Goal: Task Accomplishment & Management: Use online tool/utility

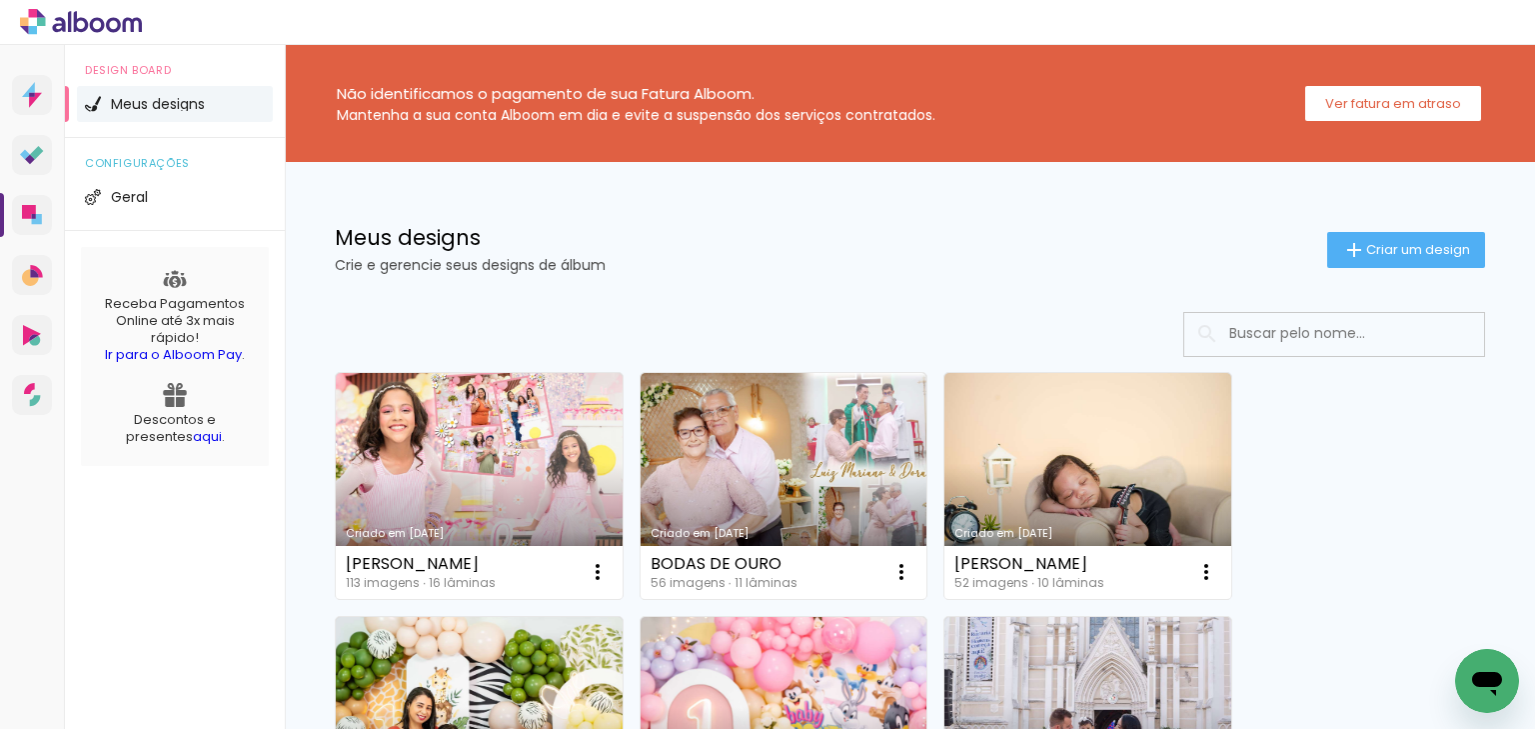
click at [41, 228] on link "Designbox Diagramação de álbuns" at bounding box center [32, 215] width 40 height 40
click at [1342, 247] on iron-icon at bounding box center [1354, 250] width 24 height 24
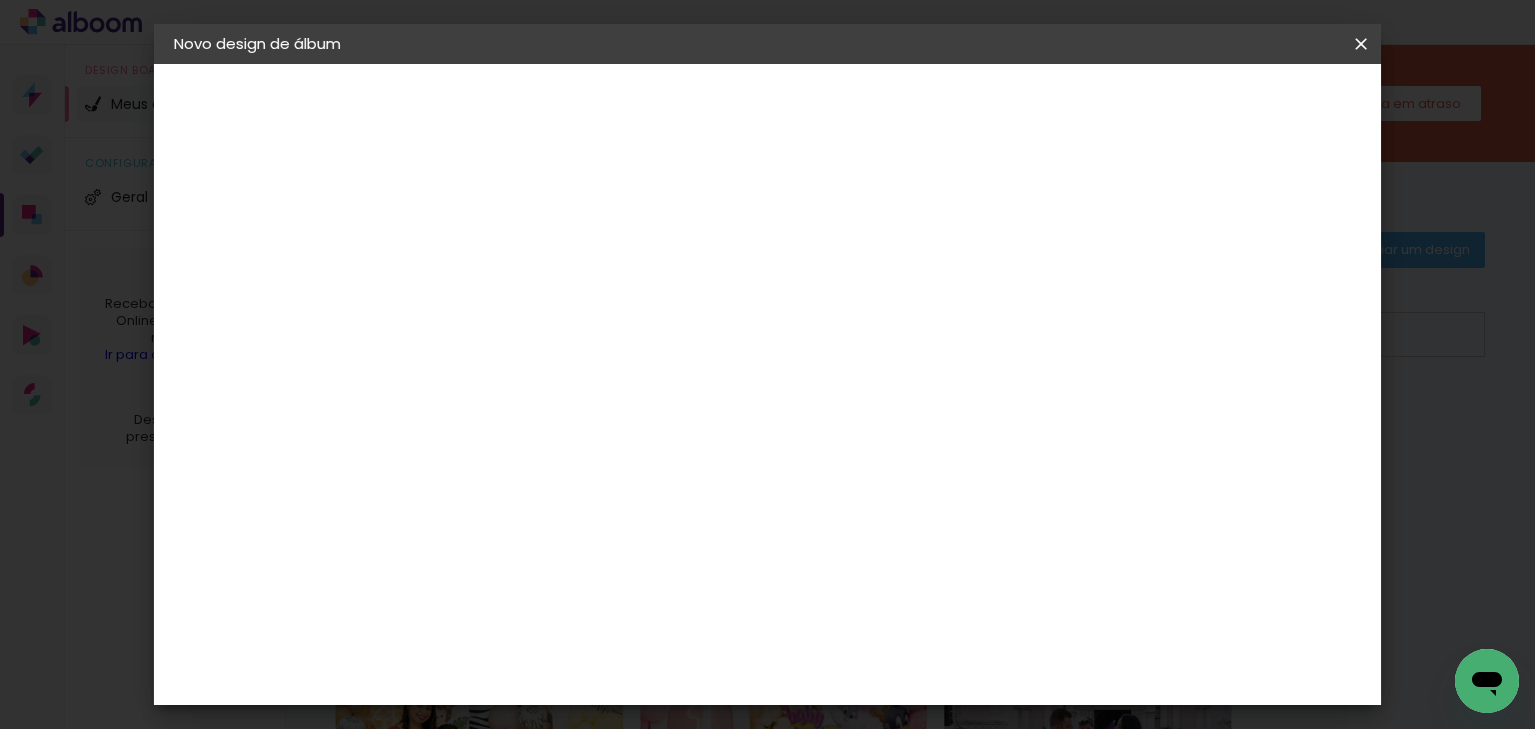
click at [501, 265] on input at bounding box center [501, 268] width 0 height 31
type input "[PERSON_NAME]"
type paper-input "[PERSON_NAME]"
click at [706, 101] on paper-button "Avançar" at bounding box center [657, 106] width 98 height 34
click at [562, 372] on input at bounding box center [552, 380] width 202 height 25
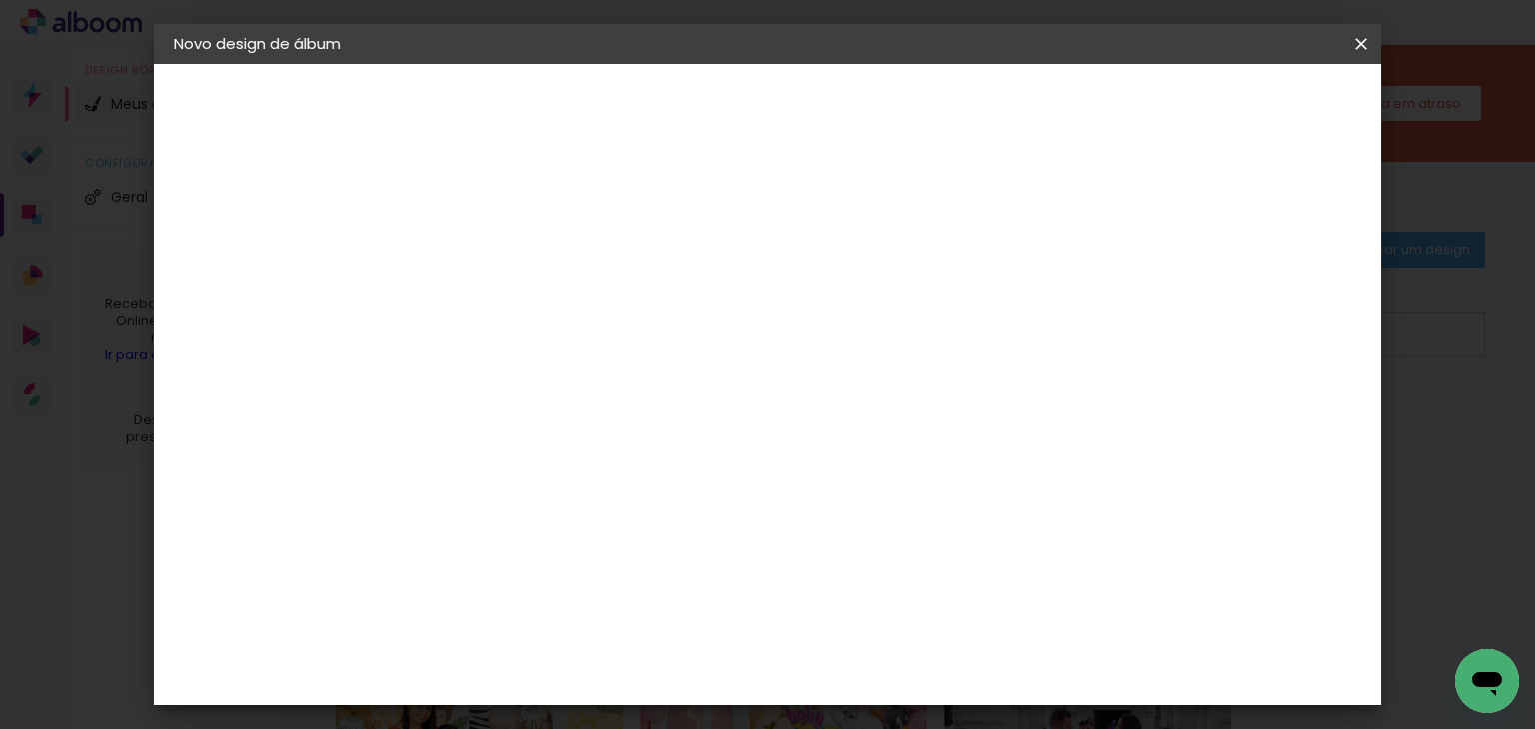
type input "matias"
type paper-input "matias"
click at [592, 446] on div "Matias Encadernações" at bounding box center [548, 456] width 123 height 32
click at [0, 0] on slot "Avançar" at bounding box center [0, 0] width 0 height 0
click at [579, 333] on input "text" at bounding box center [540, 348] width 78 height 31
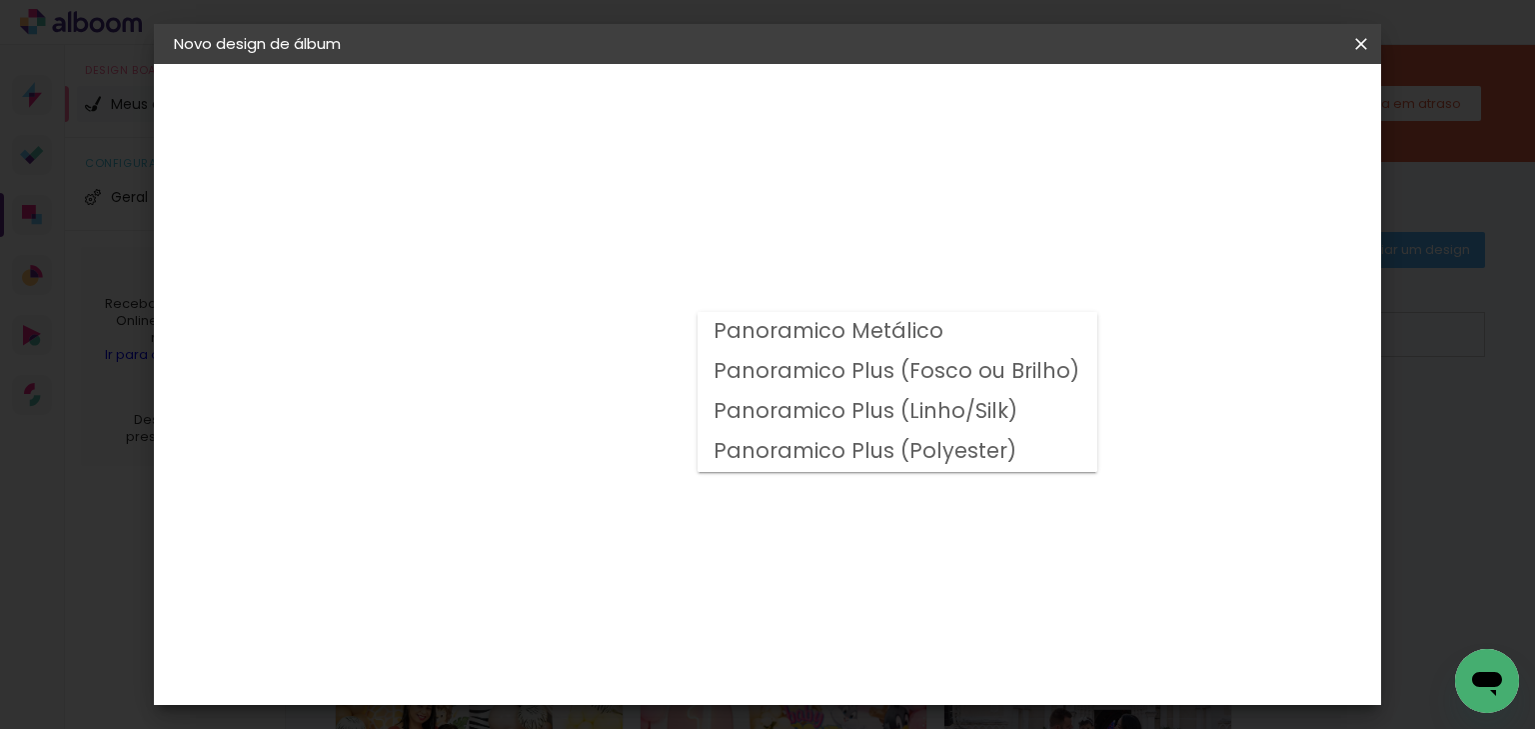
click at [0, 0] on slot "Panoramico Plus (Fosco ou Brilho)" at bounding box center [0, 0] width 0 height 0
type input "Panoramico Plus (Fosco ou Brilho)"
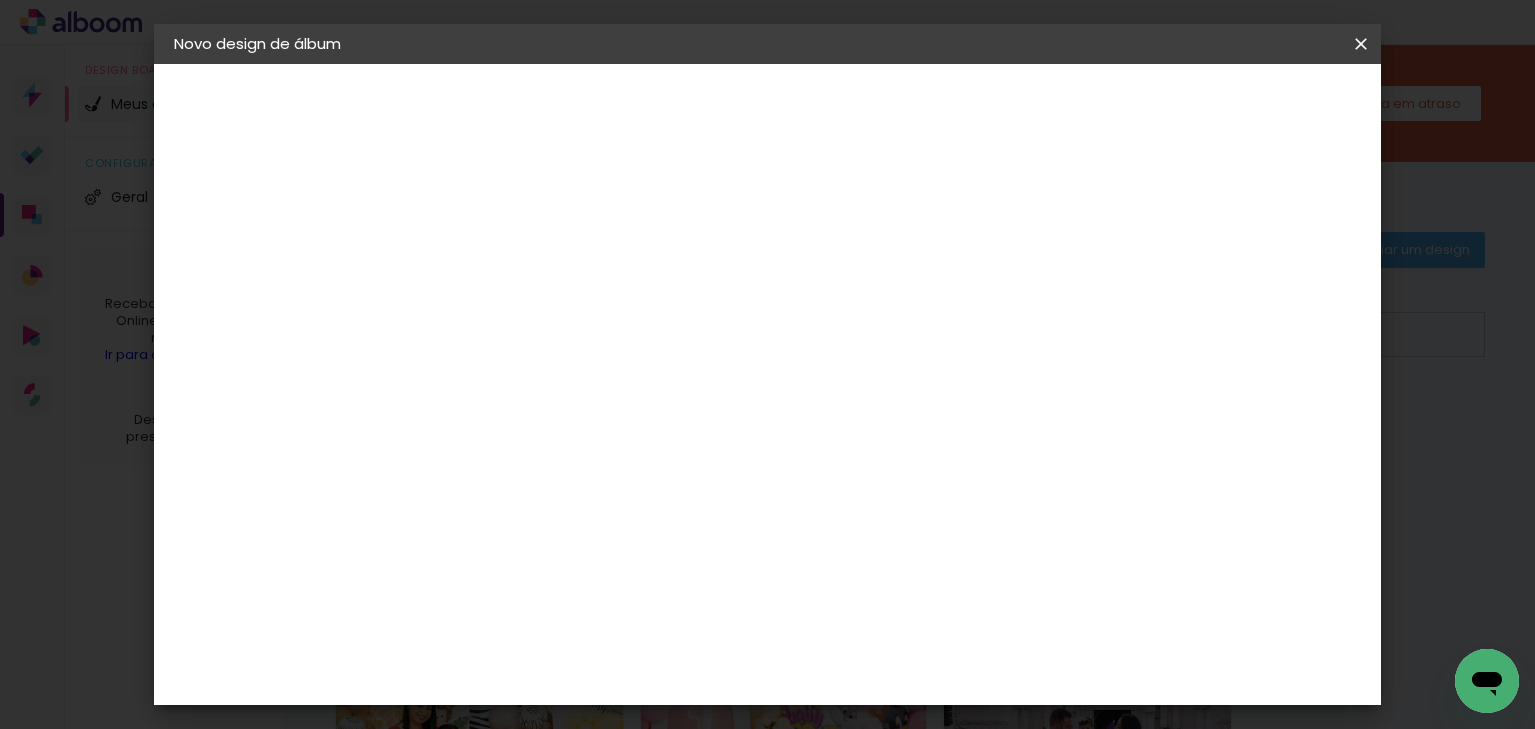
scroll to position [692, 0]
click at [0, 0] on slot "Avançar" at bounding box center [0, 0] width 0 height 0
click at [1065, 212] on div "Mostrar sangria" at bounding box center [998, 216] width 133 height 25
type paper-checkbox "on"
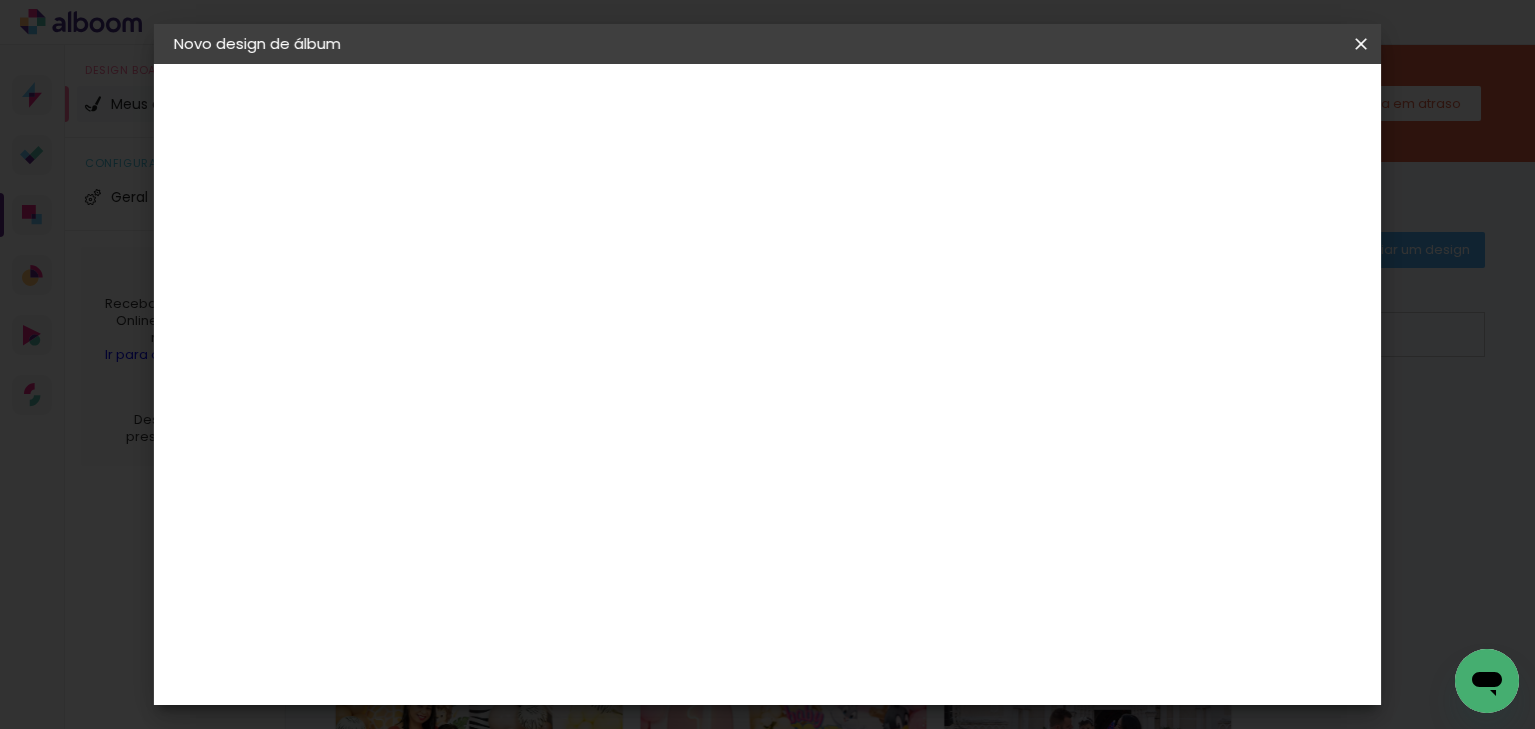
click at [1045, 109] on span "Iniciar design" at bounding box center [999, 106] width 91 height 14
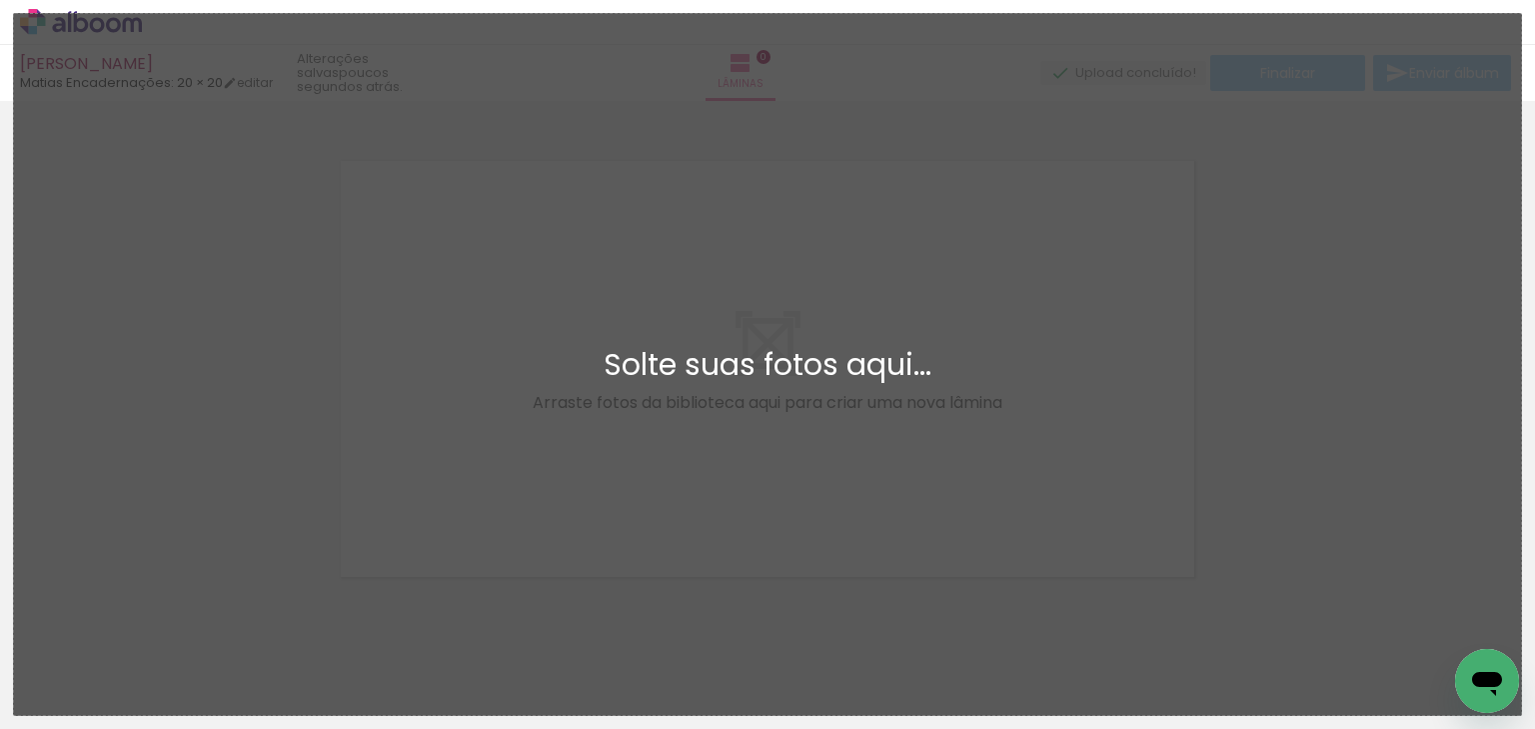
scroll to position [25, 0]
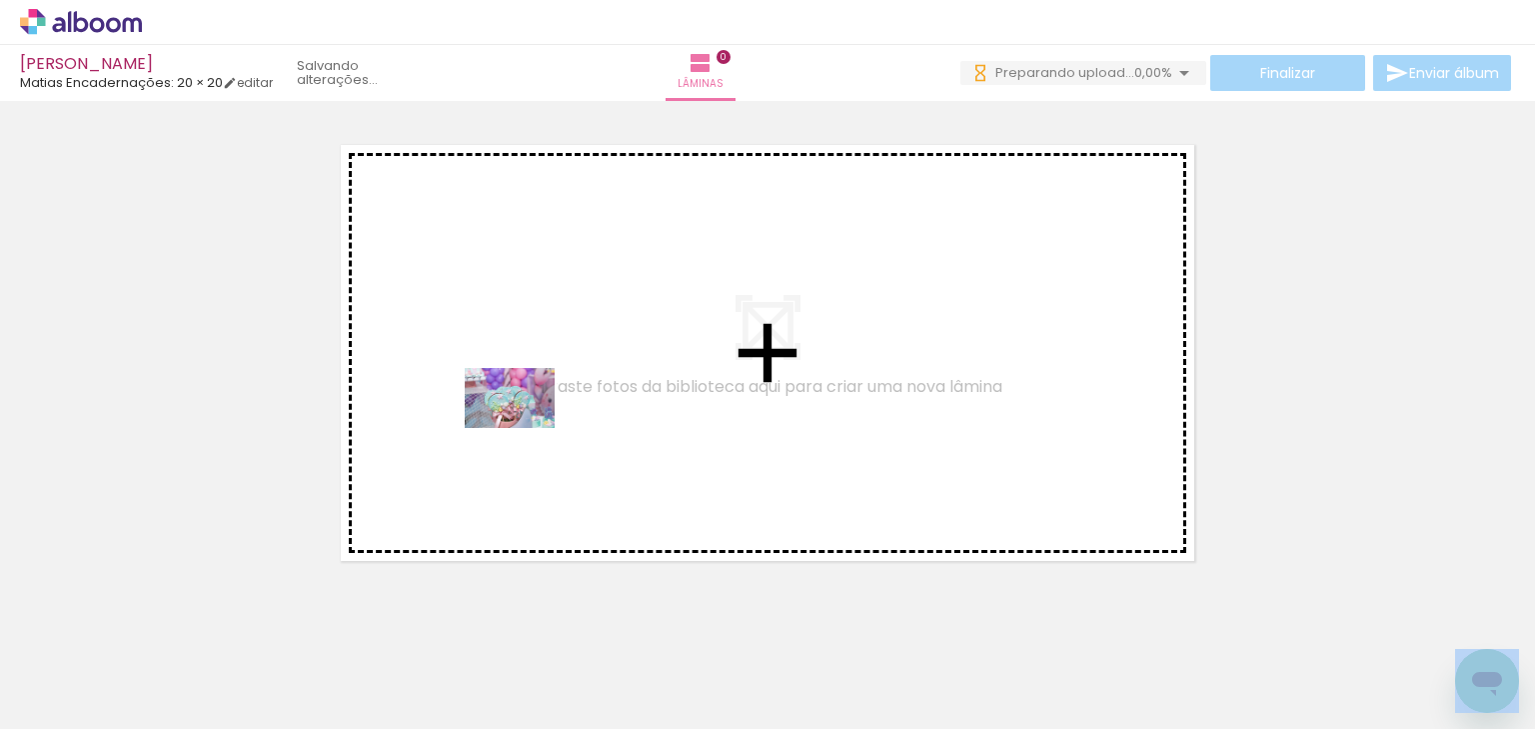
drag, startPoint x: 207, startPoint y: 676, endPoint x: 420, endPoint y: 617, distance: 220.9
click at [544, 398] on quentale-workspace at bounding box center [767, 364] width 1535 height 729
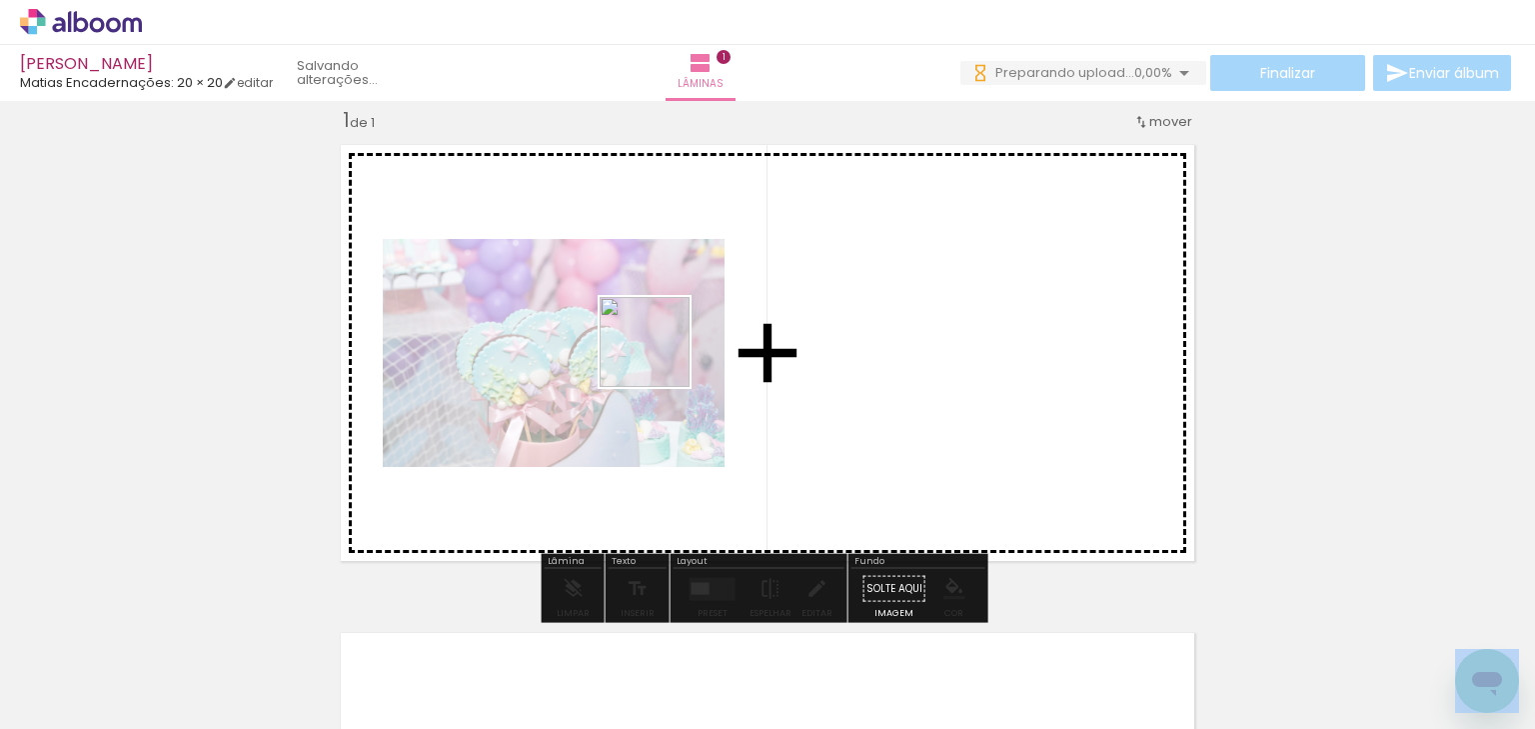
drag, startPoint x: 322, startPoint y: 671, endPoint x: 603, endPoint y: 418, distance: 377.9
click at [662, 356] on quentale-workspace at bounding box center [767, 364] width 1535 height 729
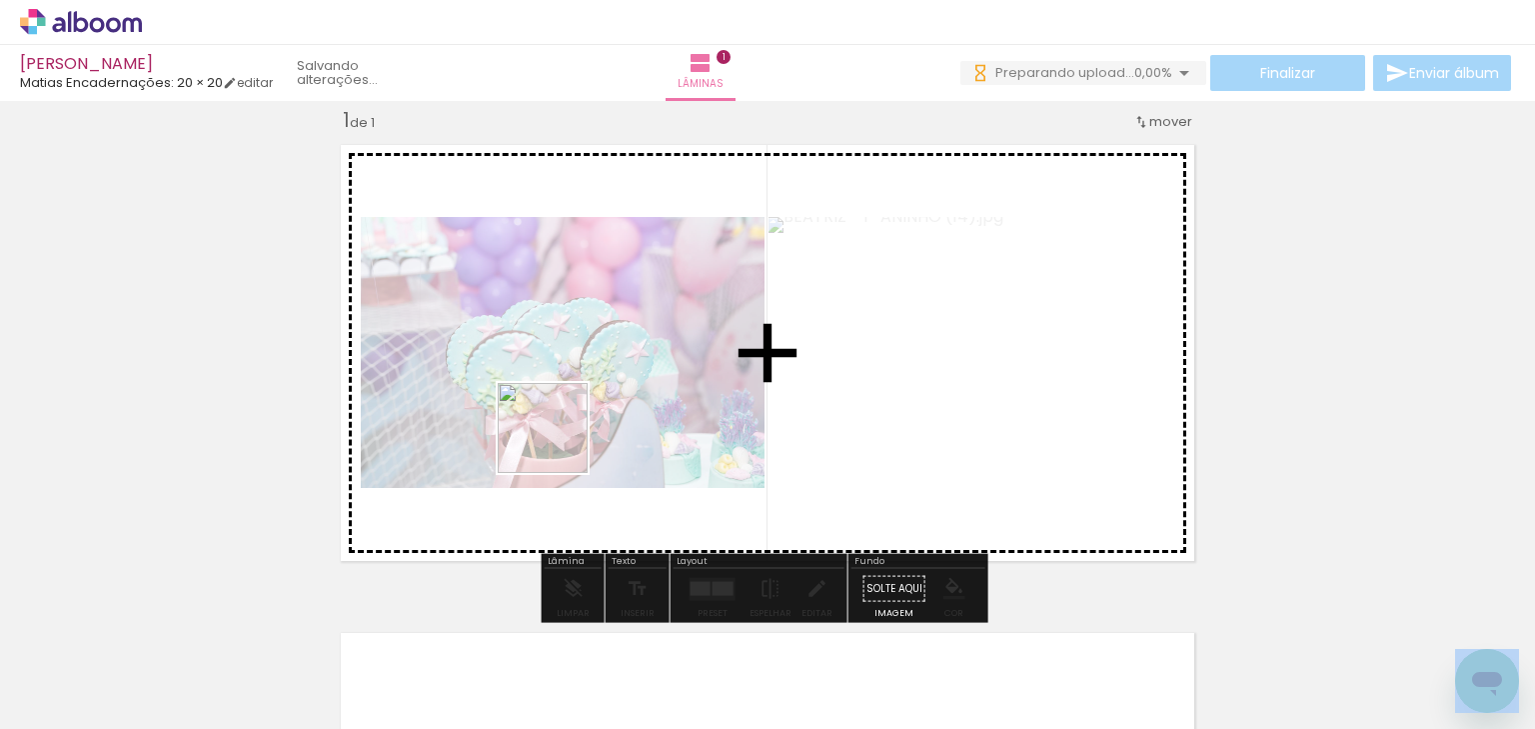
drag, startPoint x: 432, startPoint y: 660, endPoint x: 593, endPoint y: 541, distance: 200.1
click at [565, 432] on quentale-workspace at bounding box center [767, 364] width 1535 height 729
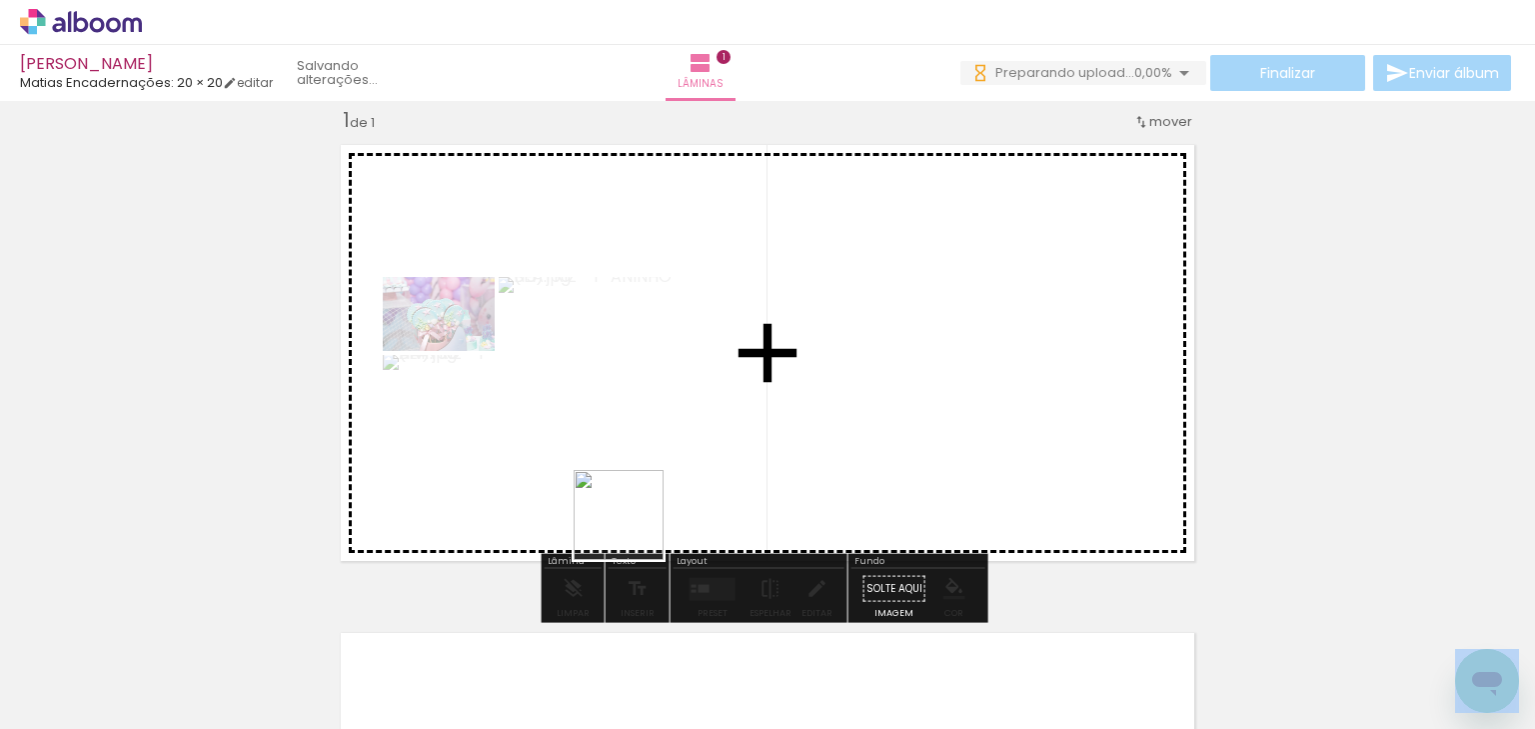
drag, startPoint x: 634, startPoint y: 530, endPoint x: 674, endPoint y: 611, distance: 90.3
click at [701, 423] on quentale-workspace at bounding box center [767, 364] width 1535 height 729
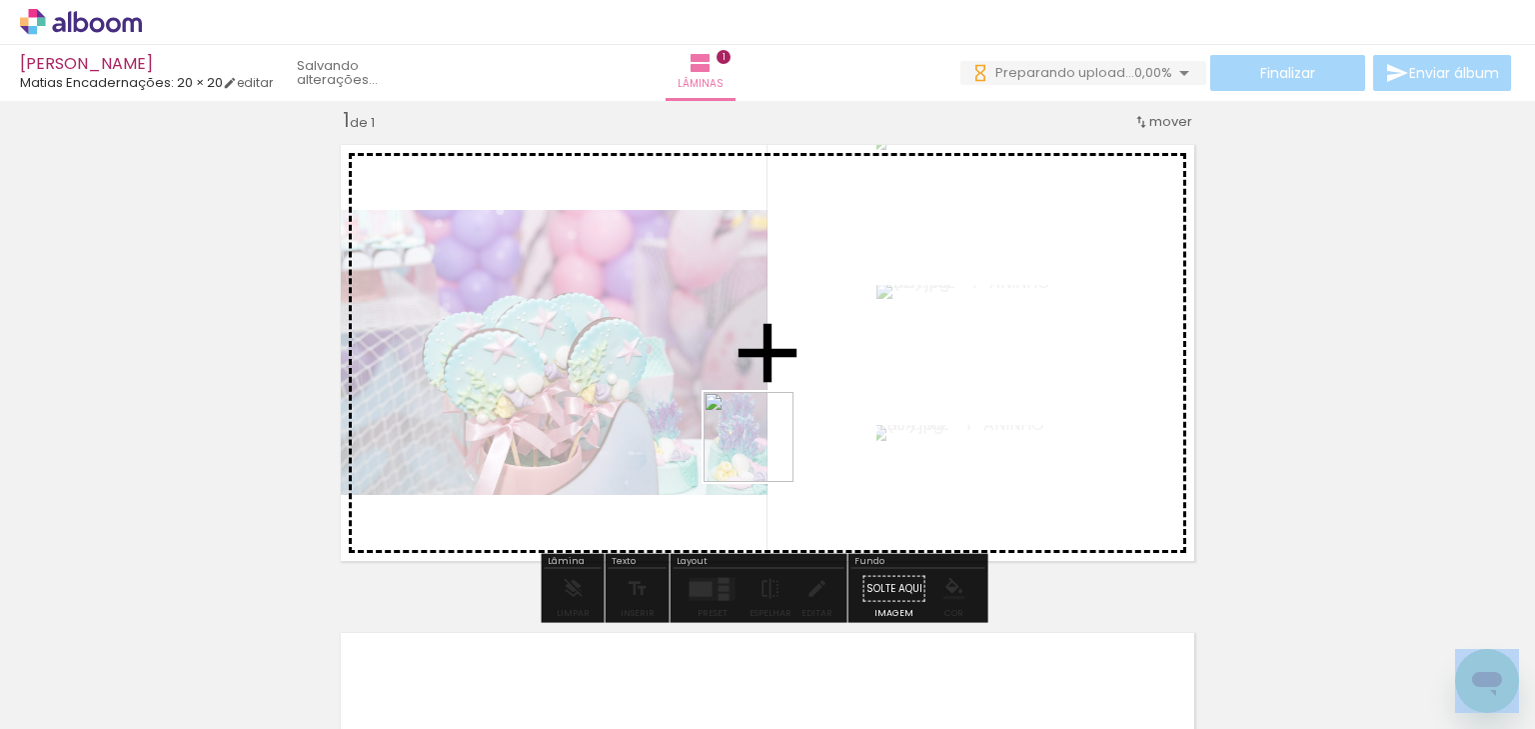
drag, startPoint x: 703, startPoint y: 609, endPoint x: 770, endPoint y: 560, distance: 83.0
click at [780, 409] on quentale-workspace at bounding box center [767, 364] width 1535 height 729
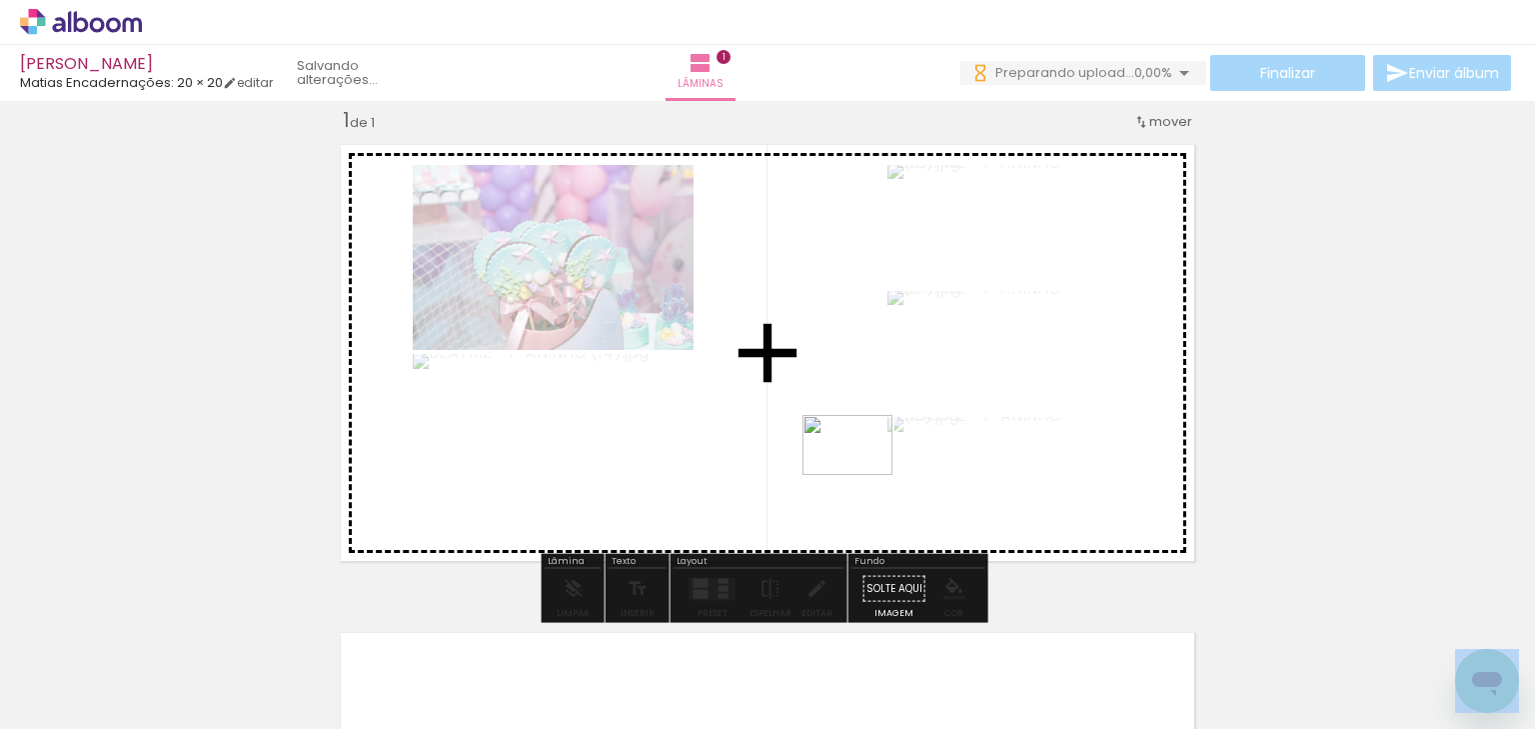
drag, startPoint x: 804, startPoint y: 652, endPoint x: 857, endPoint y: 664, distance: 54.3
click at [865, 458] on quentale-workspace at bounding box center [767, 364] width 1535 height 729
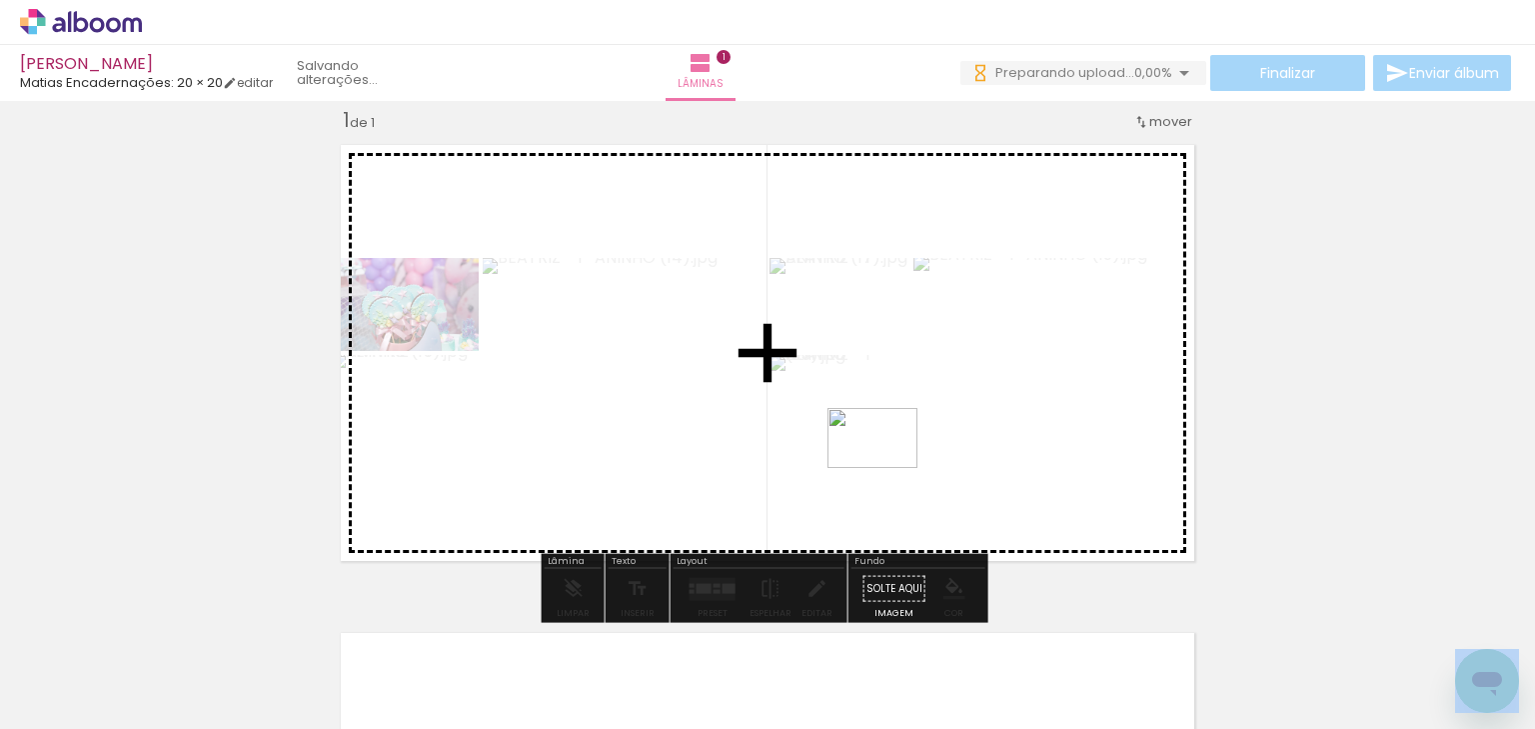
drag, startPoint x: 864, startPoint y: 654, endPoint x: 903, endPoint y: 433, distance: 224.5
click at [903, 433] on quentale-workspace at bounding box center [767, 364] width 1535 height 729
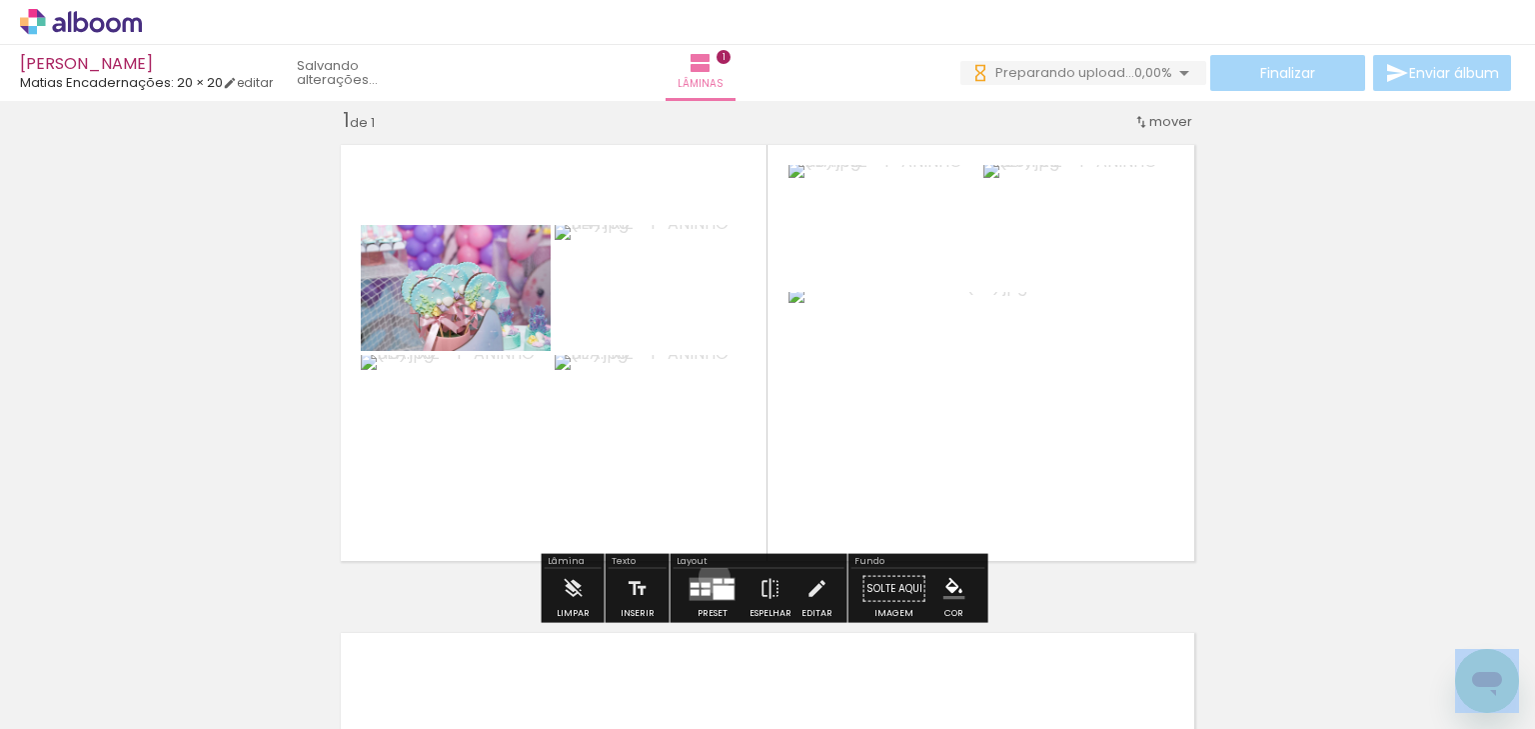
click at [714, 578] on div at bounding box center [718, 580] width 9 height 5
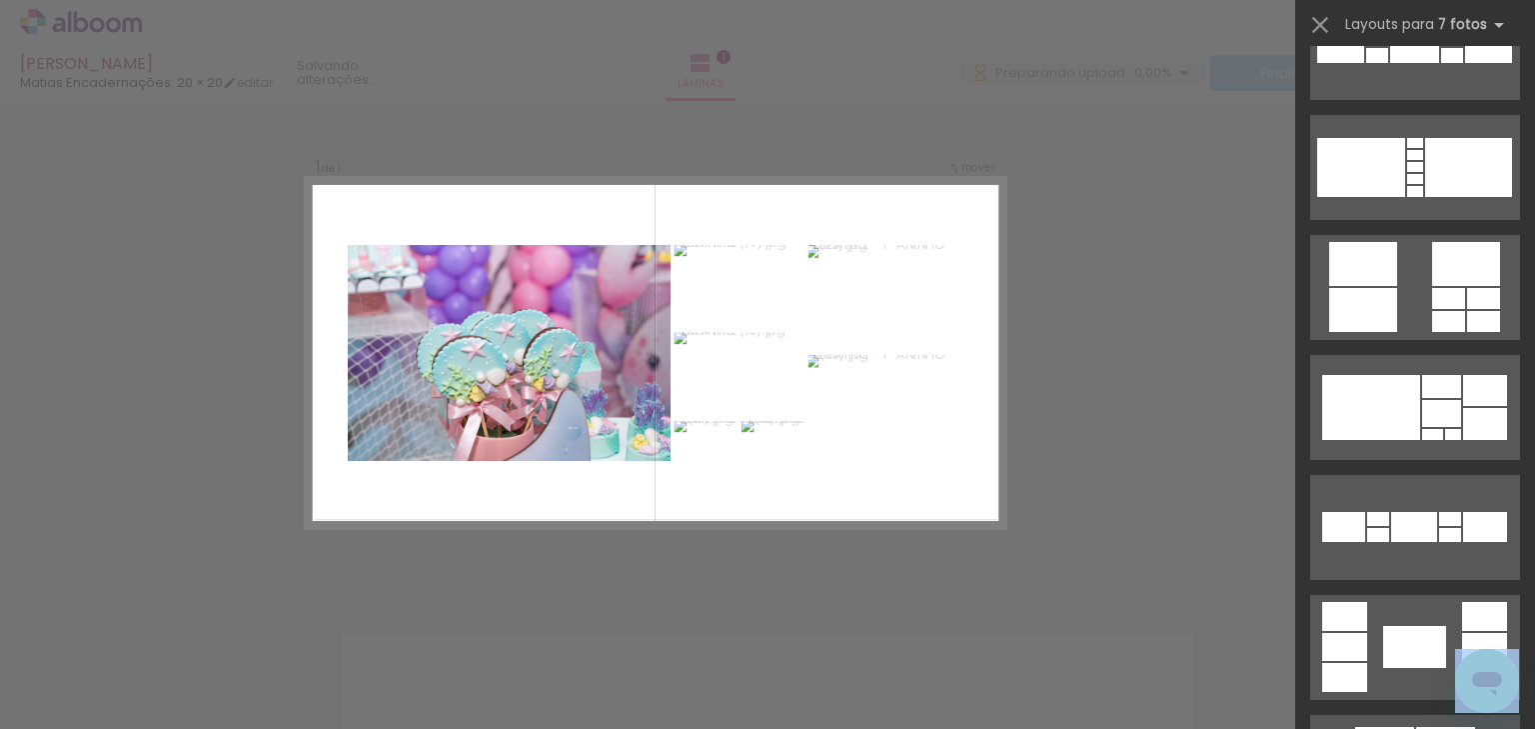
scroll to position [320, 0]
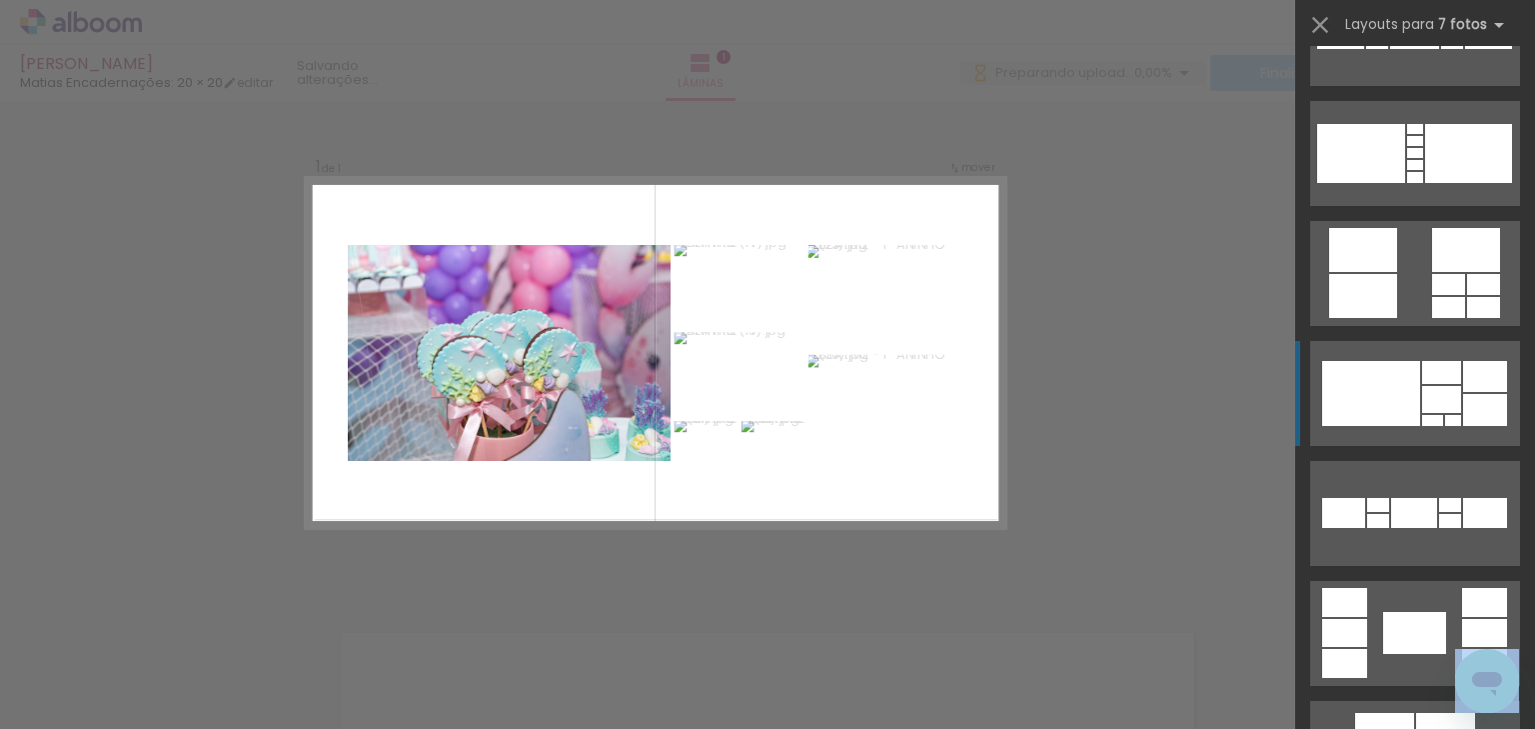
click at [1435, 382] on div at bounding box center [1441, 372] width 39 height 23
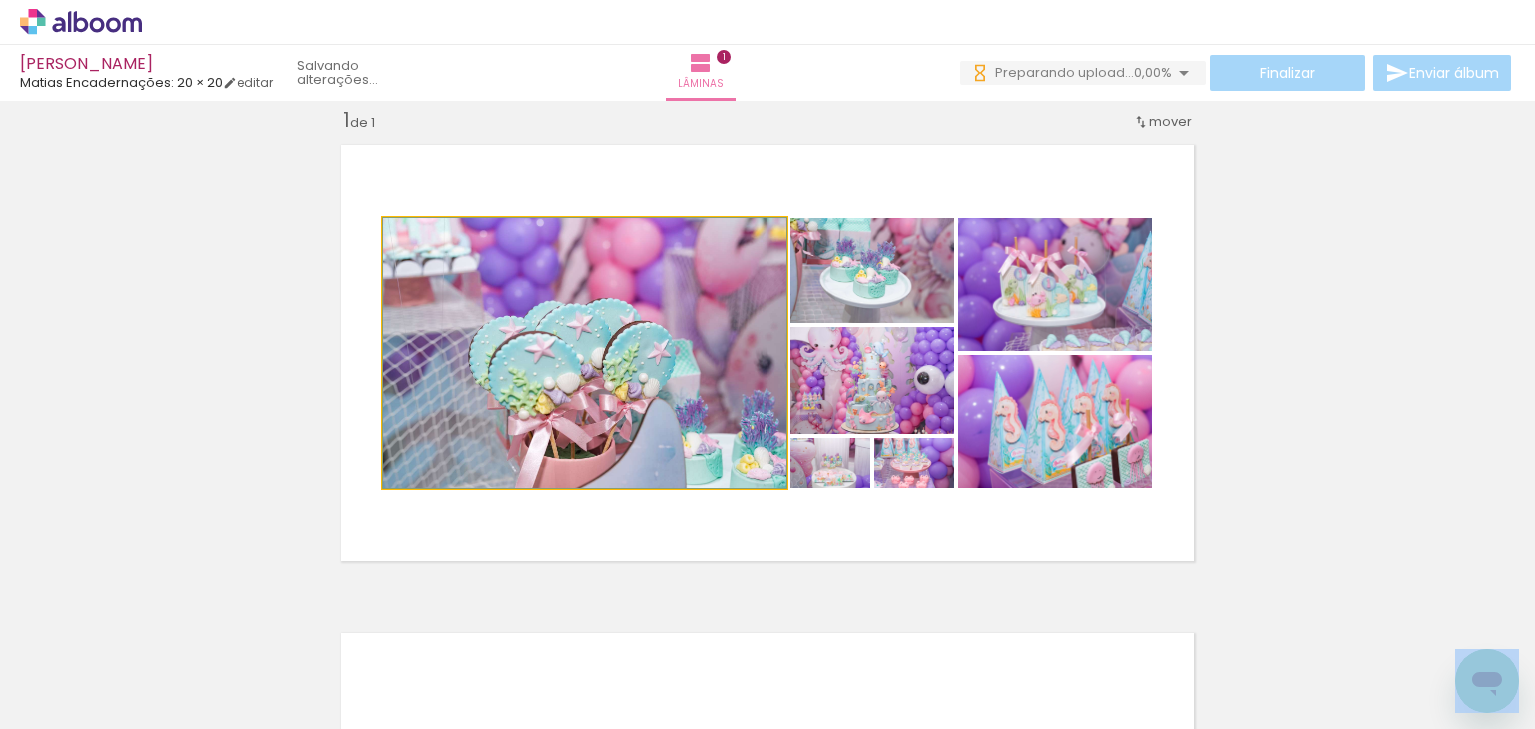
drag, startPoint x: 775, startPoint y: 435, endPoint x: 643, endPoint y: 401, distance: 136.2
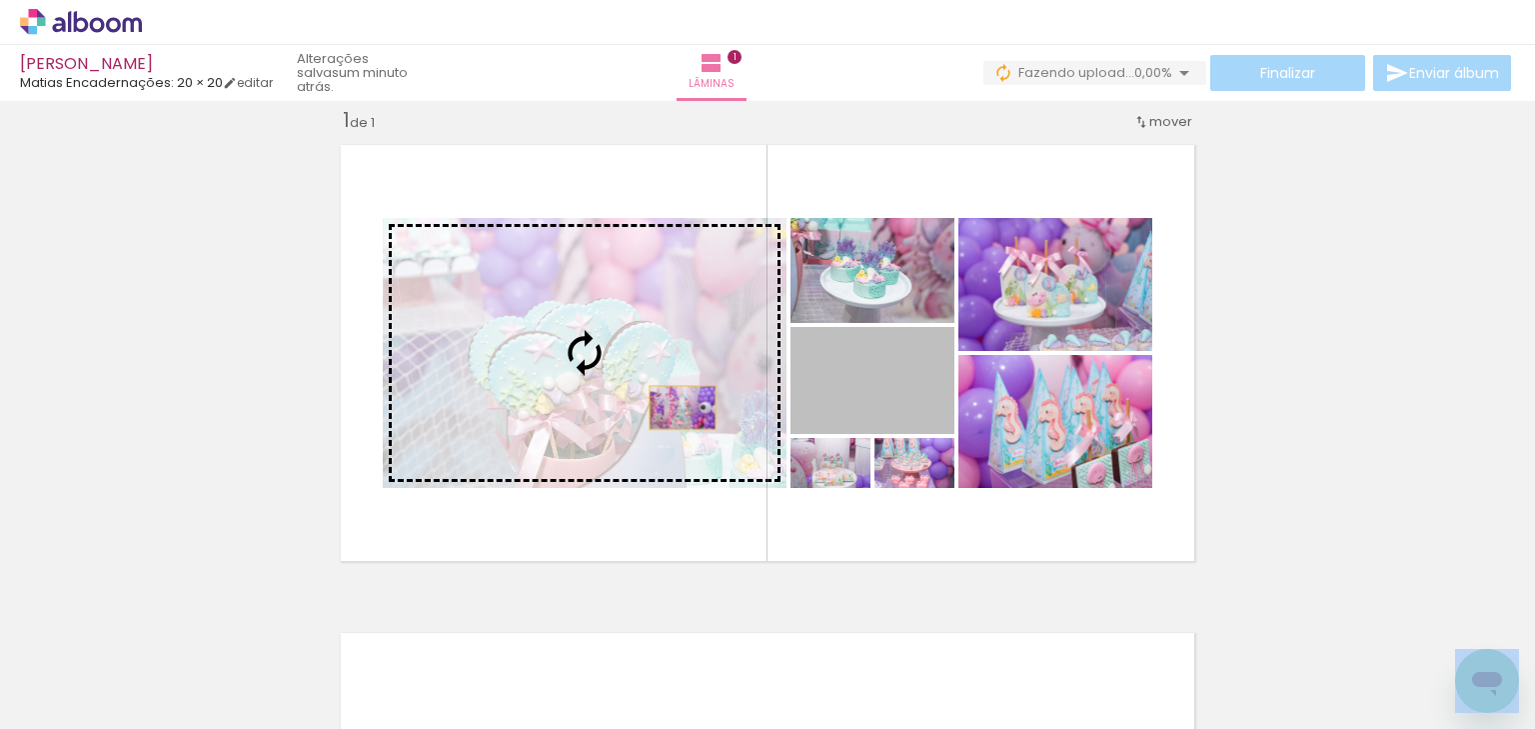
drag, startPoint x: 916, startPoint y: 407, endPoint x: 672, endPoint y: 404, distance: 244.9
click at [0, 0] on slot at bounding box center [0, 0] width 0 height 0
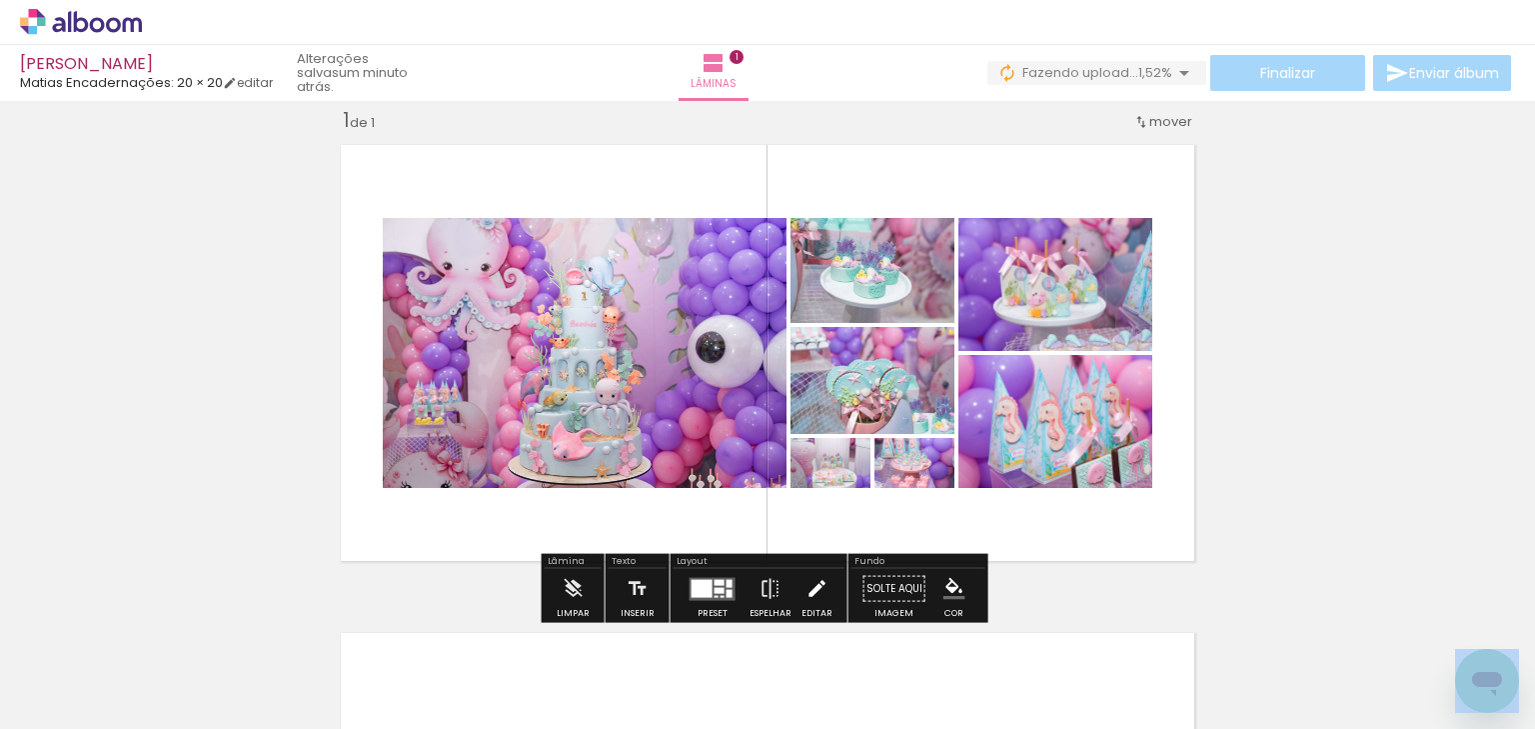
click at [806, 587] on iron-icon at bounding box center [817, 589] width 22 height 40
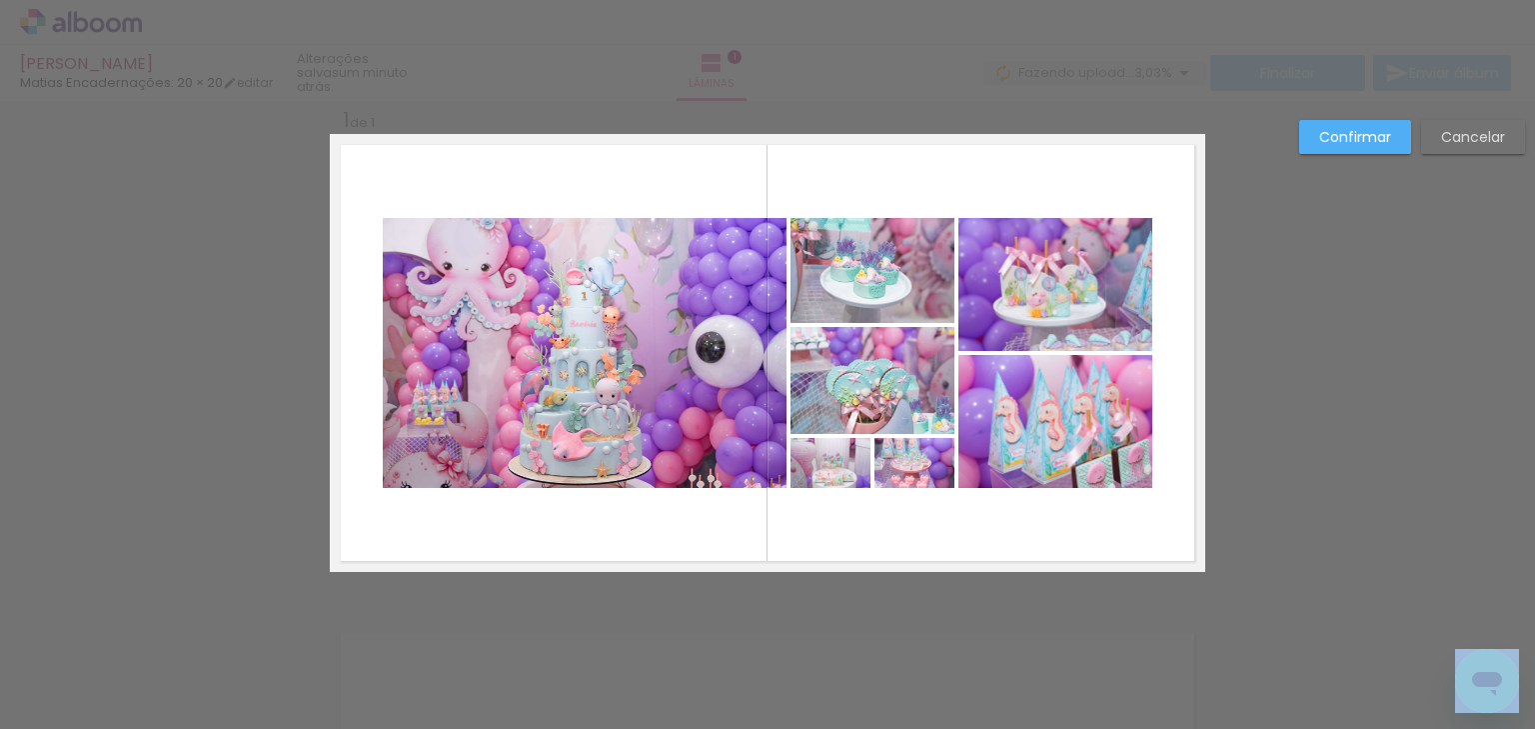
click at [677, 369] on quentale-photo at bounding box center [585, 353] width 404 height 270
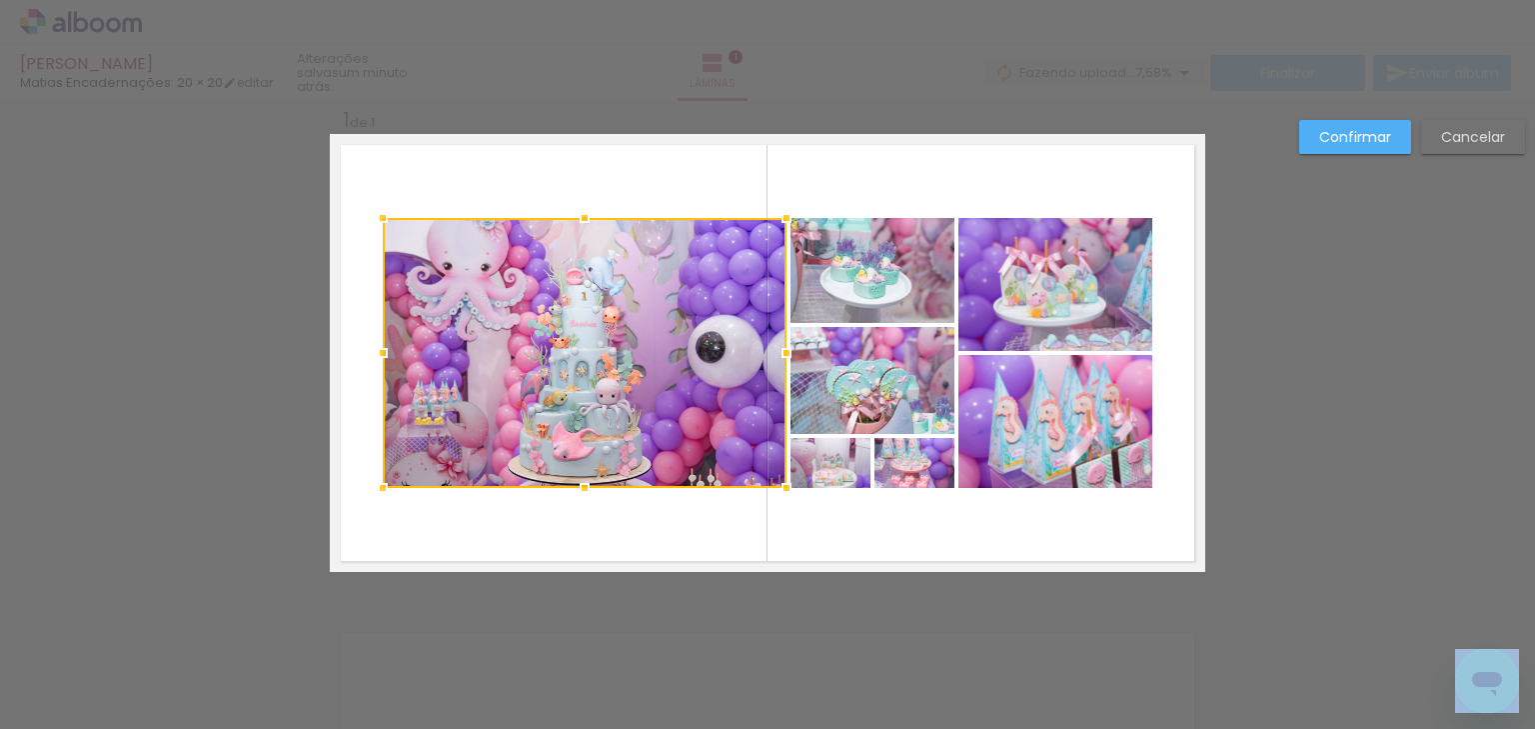
click at [834, 273] on quentale-photo at bounding box center [873, 270] width 164 height 105
click at [849, 374] on div at bounding box center [669, 353] width 572 height 270
click at [989, 297] on quentale-photo at bounding box center [1055, 284] width 194 height 133
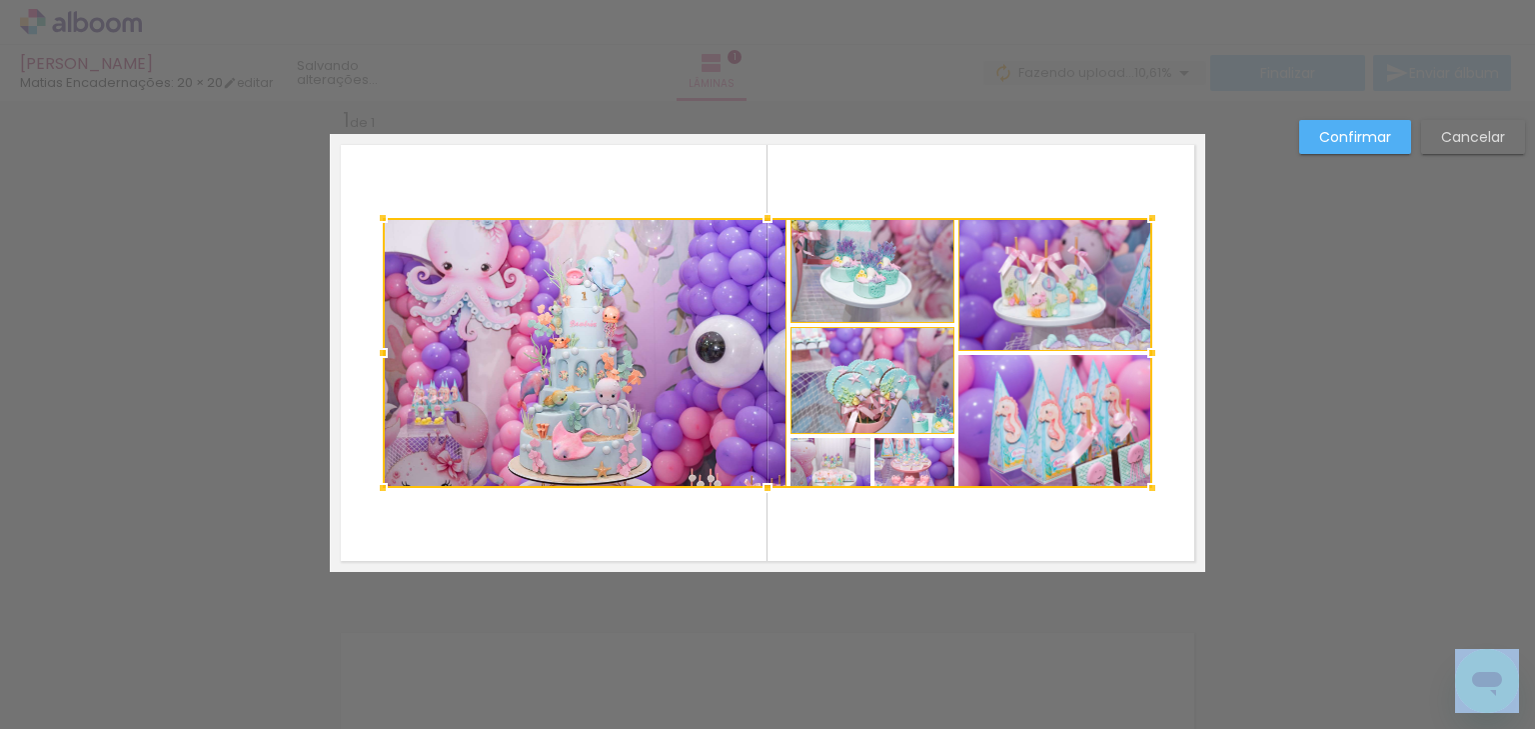
click at [998, 404] on div at bounding box center [768, 353] width 770 height 270
drag, startPoint x: 899, startPoint y: 456, endPoint x: 831, endPoint y: 462, distance: 69.2
click at [899, 456] on div at bounding box center [768, 353] width 770 height 270
click at [825, 462] on div at bounding box center [768, 353] width 770 height 270
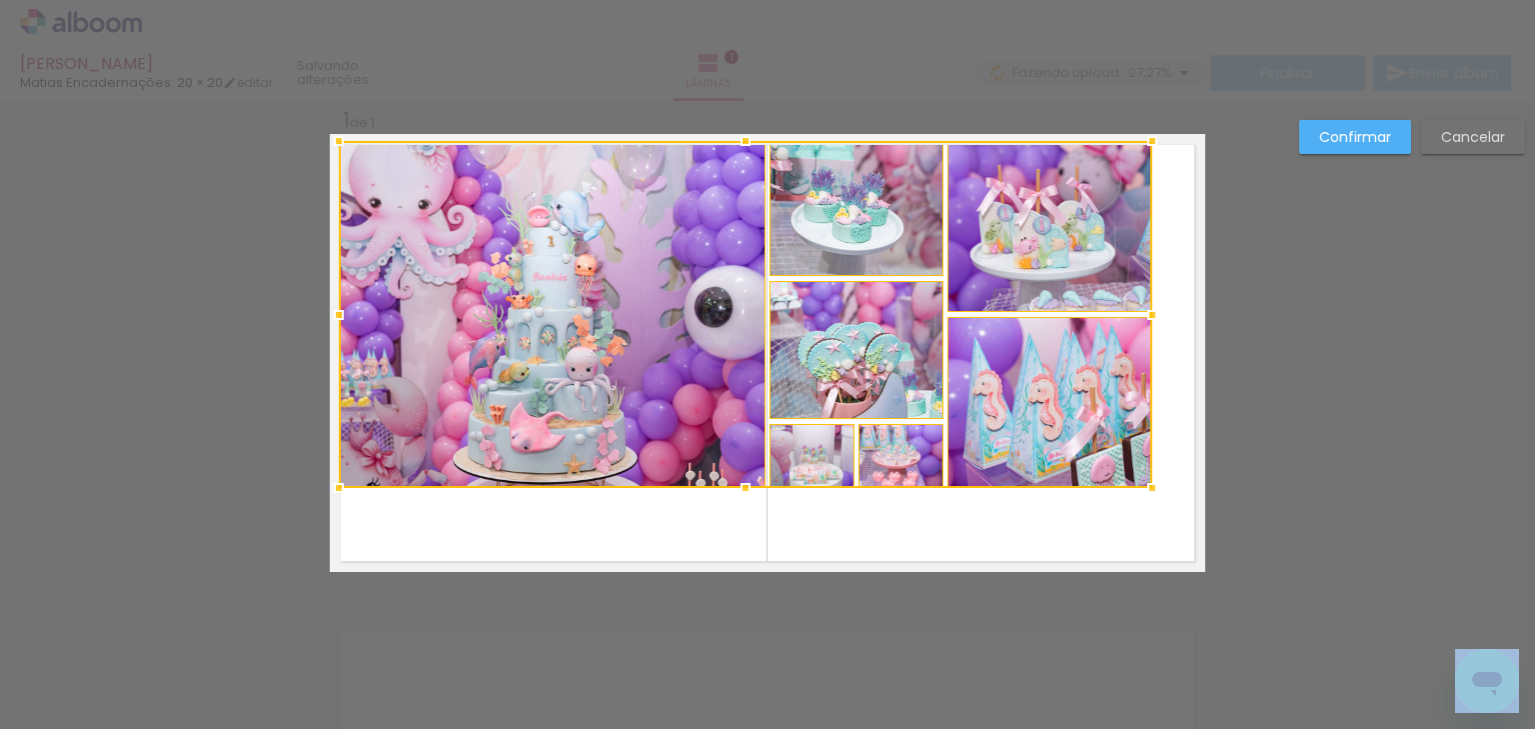
drag, startPoint x: 376, startPoint y: 216, endPoint x: 332, endPoint y: 140, distance: 87.8
click at [332, 140] on div at bounding box center [339, 141] width 40 height 40
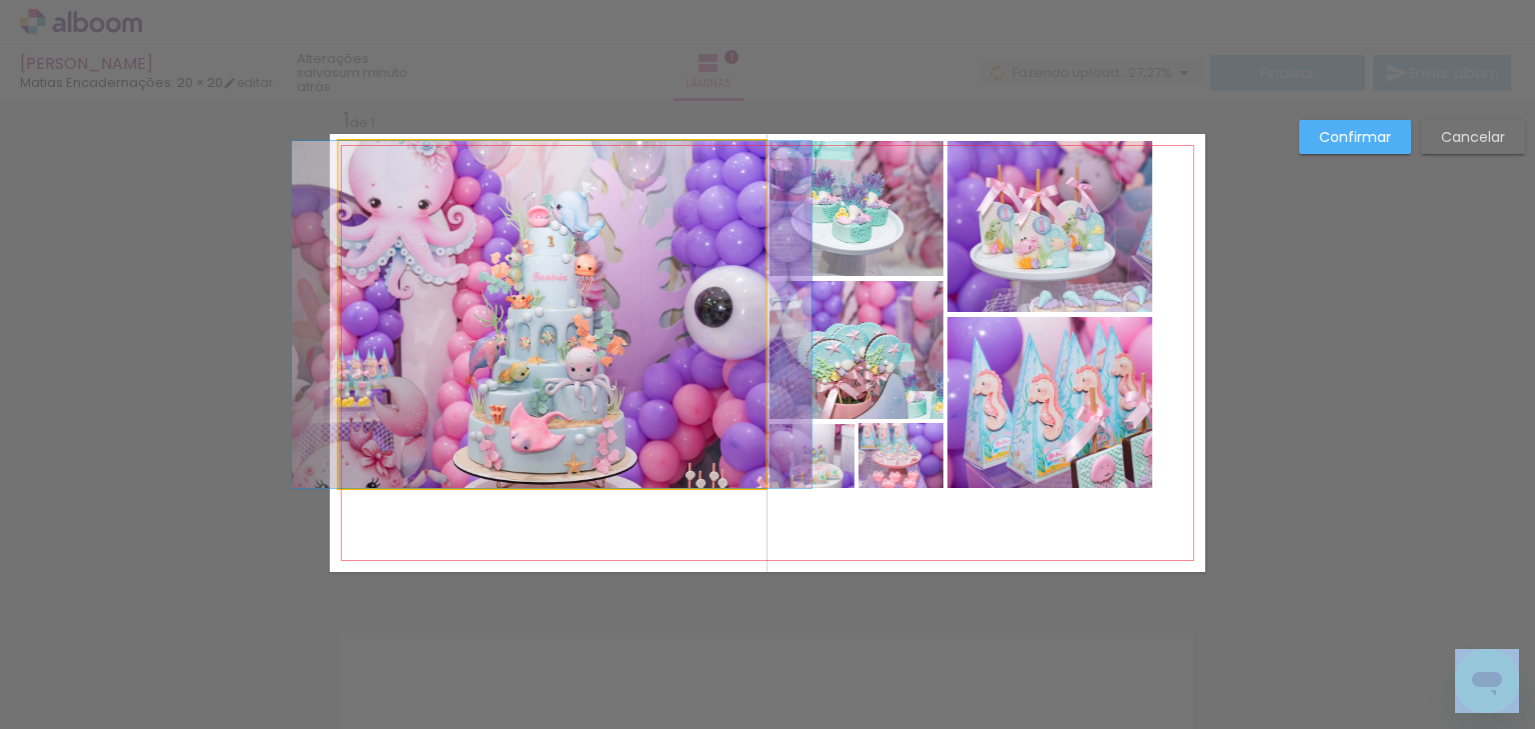
click at [479, 232] on quentale-photo at bounding box center [552, 314] width 427 height 347
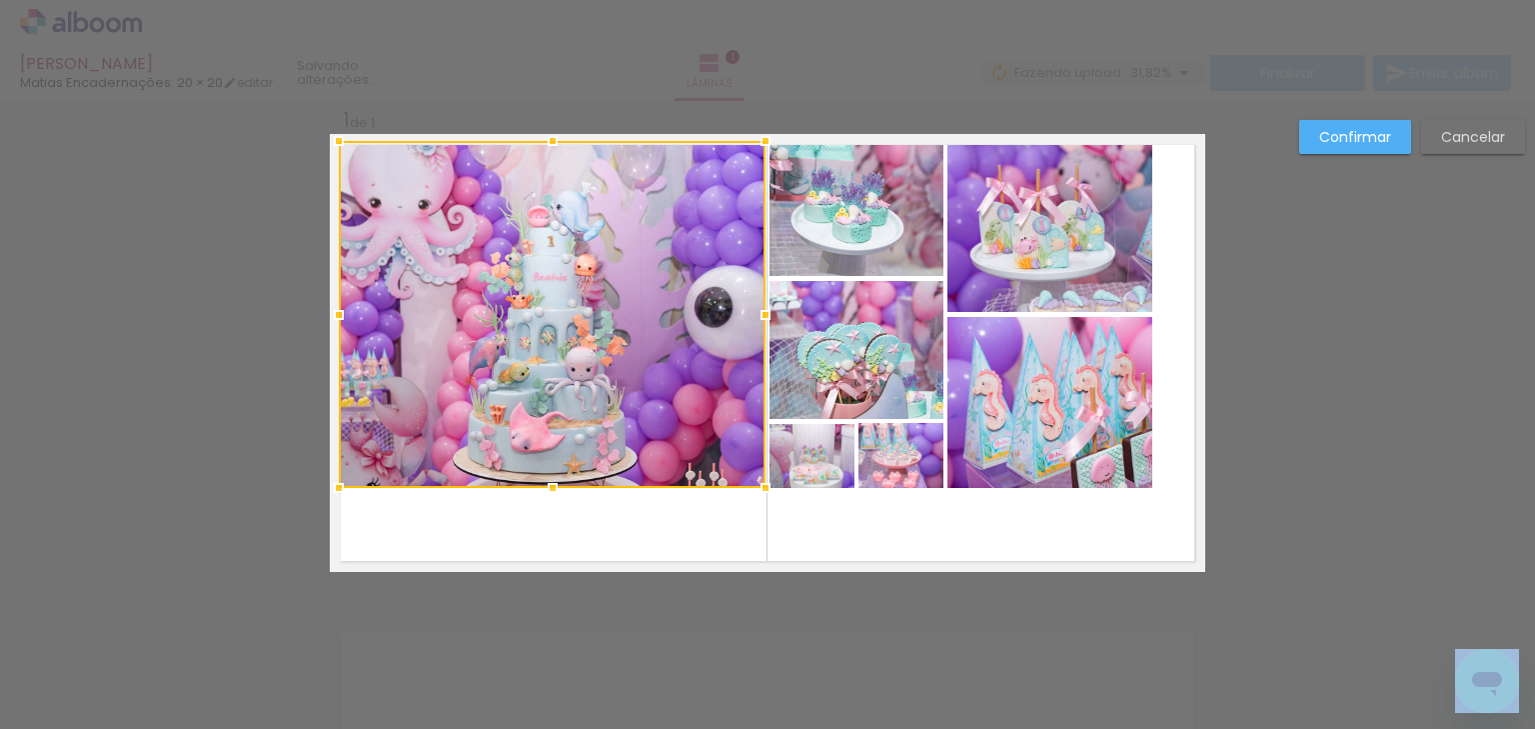
click at [847, 224] on quentale-photo at bounding box center [856, 208] width 173 height 135
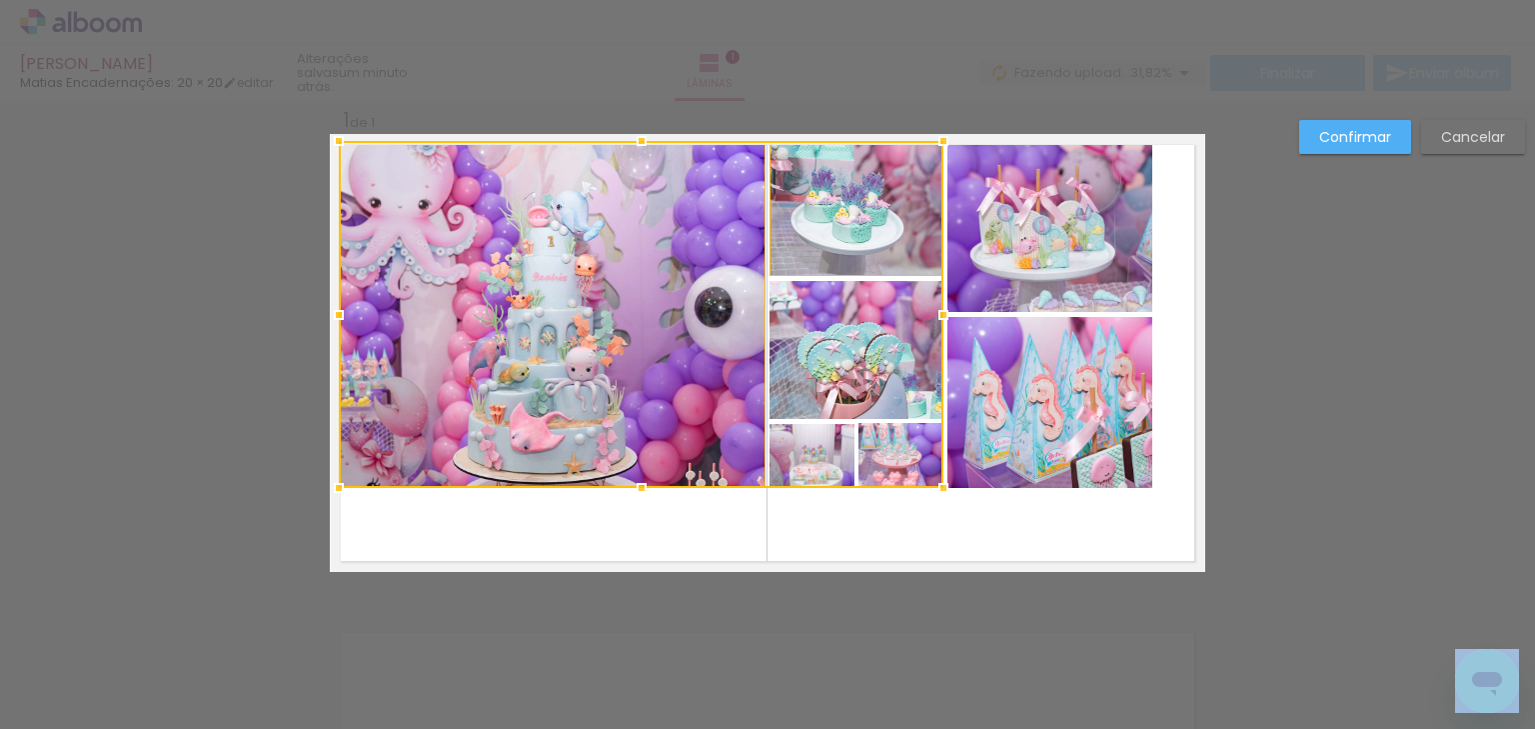
click at [850, 308] on div at bounding box center [641, 314] width 605 height 347
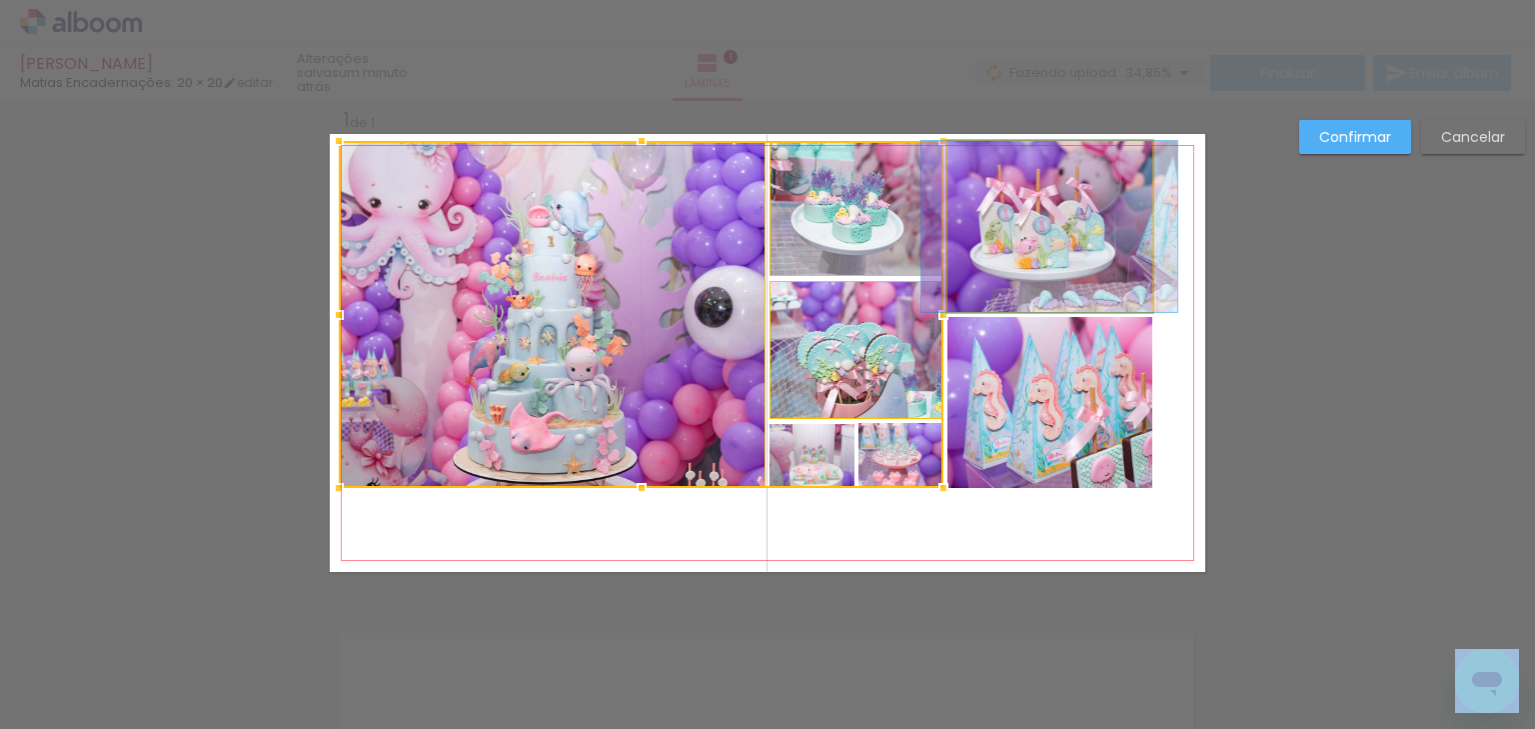
click at [1035, 249] on quentale-photo at bounding box center [1049, 226] width 205 height 171
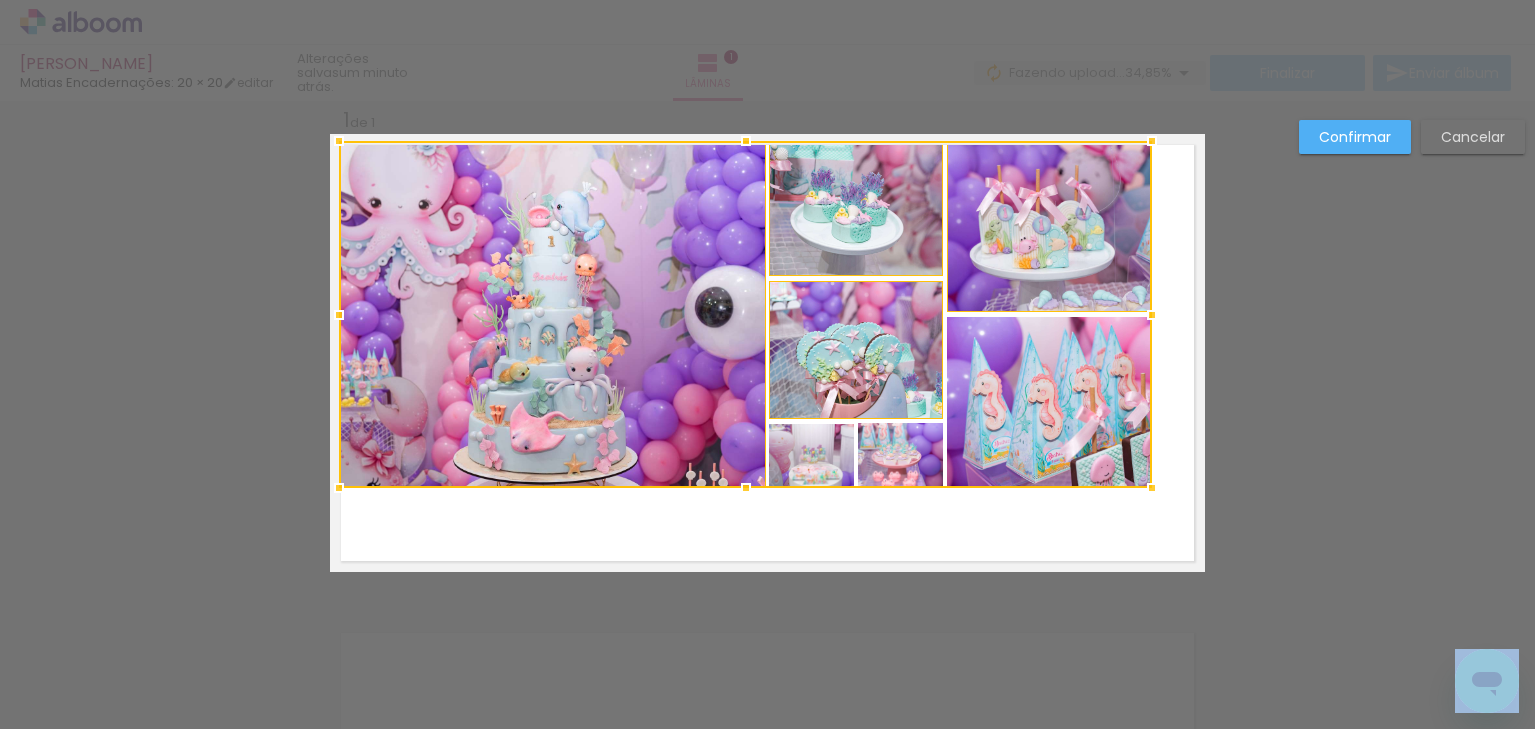
drag, startPoint x: 1027, startPoint y: 444, endPoint x: 1004, endPoint y: 459, distance: 27.4
click at [1004, 459] on div at bounding box center [746, 314] width 814 height 347
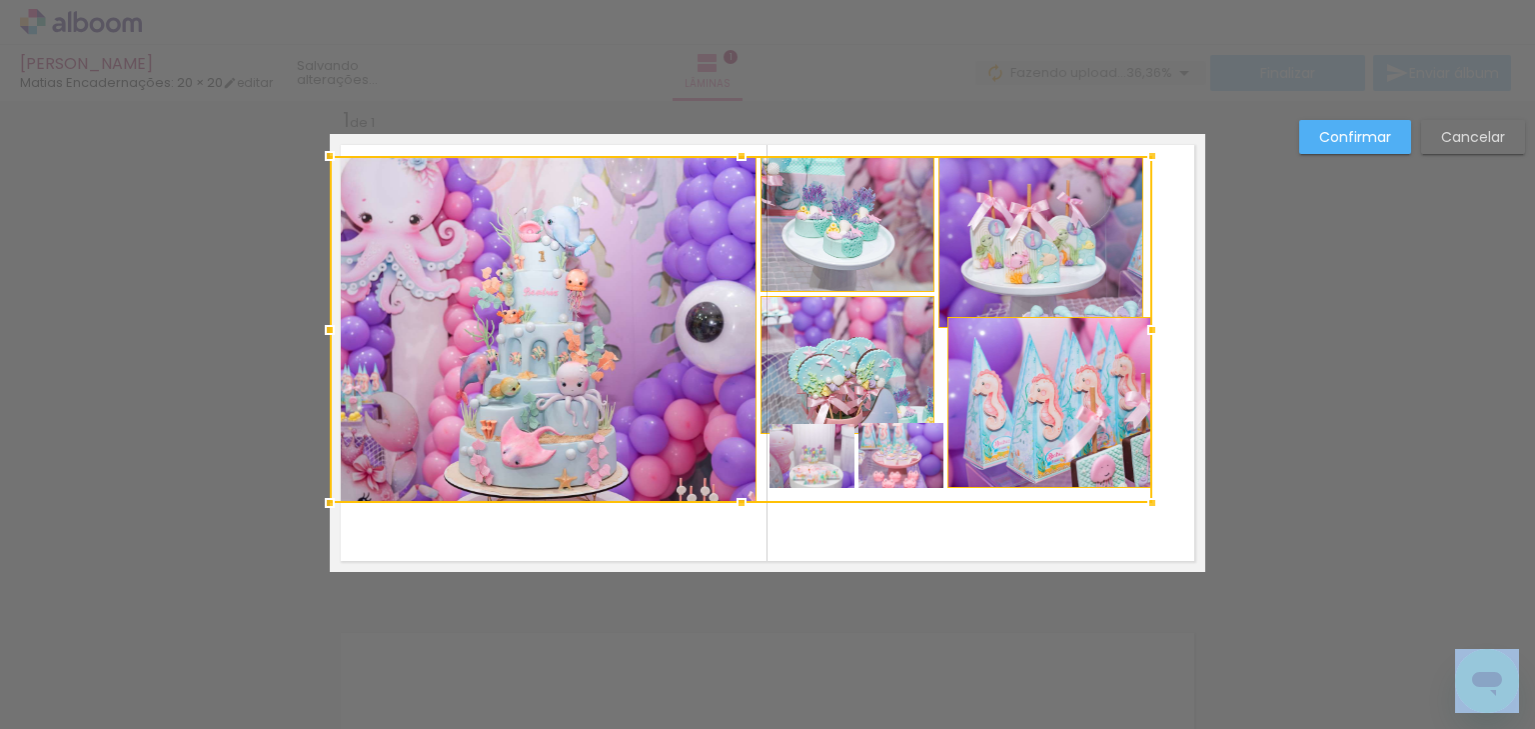
click at [581, 252] on div at bounding box center [741, 329] width 823 height 347
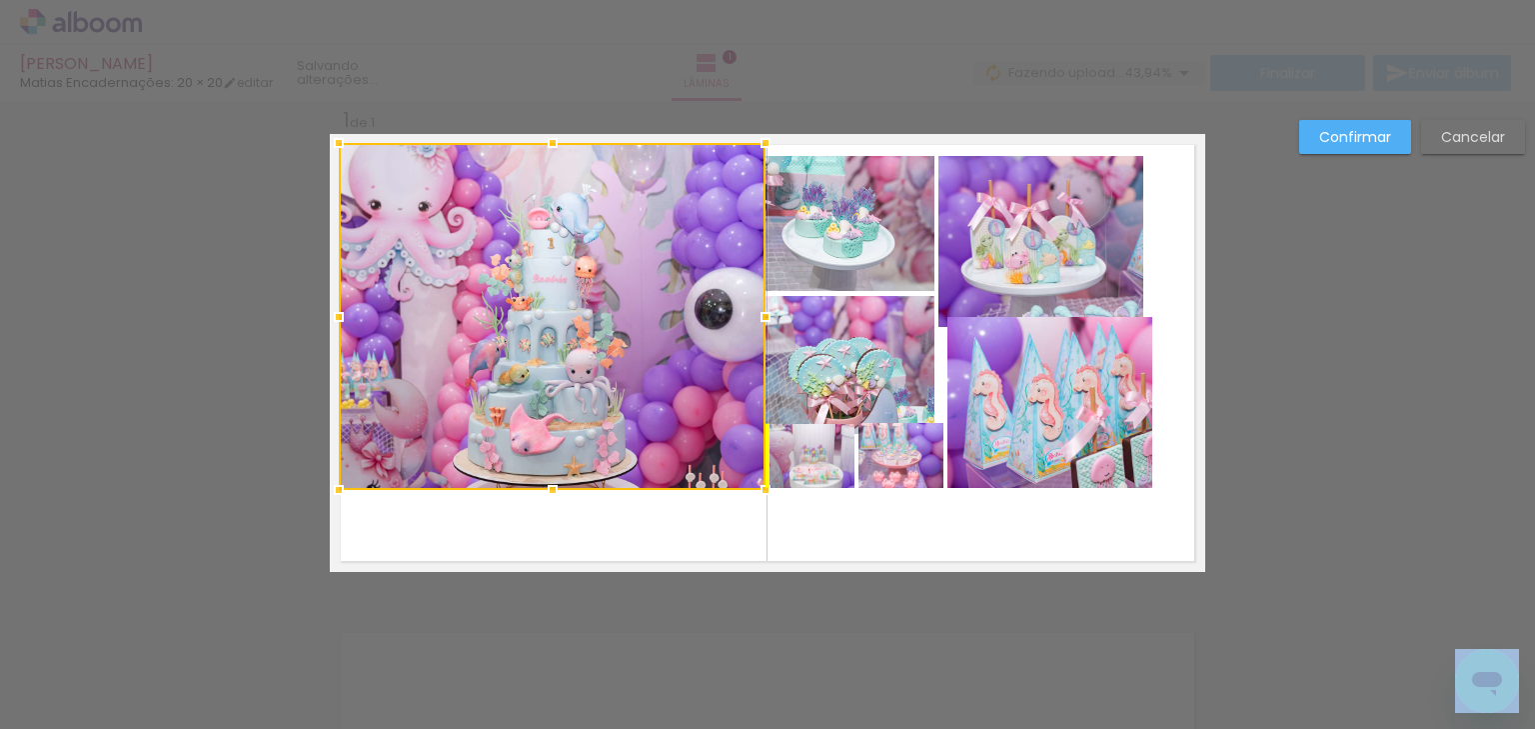
drag, startPoint x: 514, startPoint y: 216, endPoint x: 520, endPoint y: 203, distance: 14.3
click at [520, 203] on div at bounding box center [552, 316] width 427 height 347
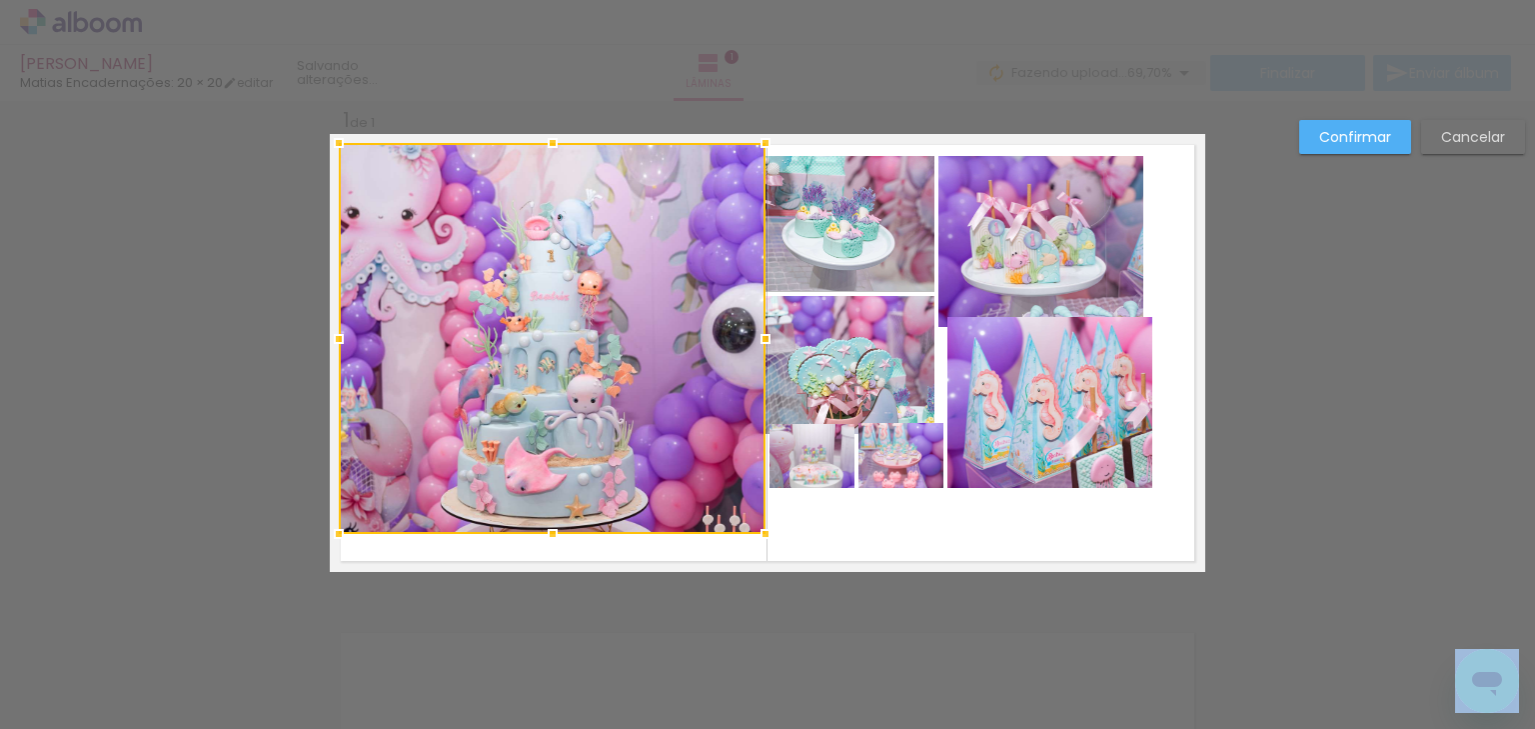
drag, startPoint x: 546, startPoint y: 491, endPoint x: 544, endPoint y: 536, distance: 45.0
click at [544, 536] on div at bounding box center [553, 534] width 40 height 40
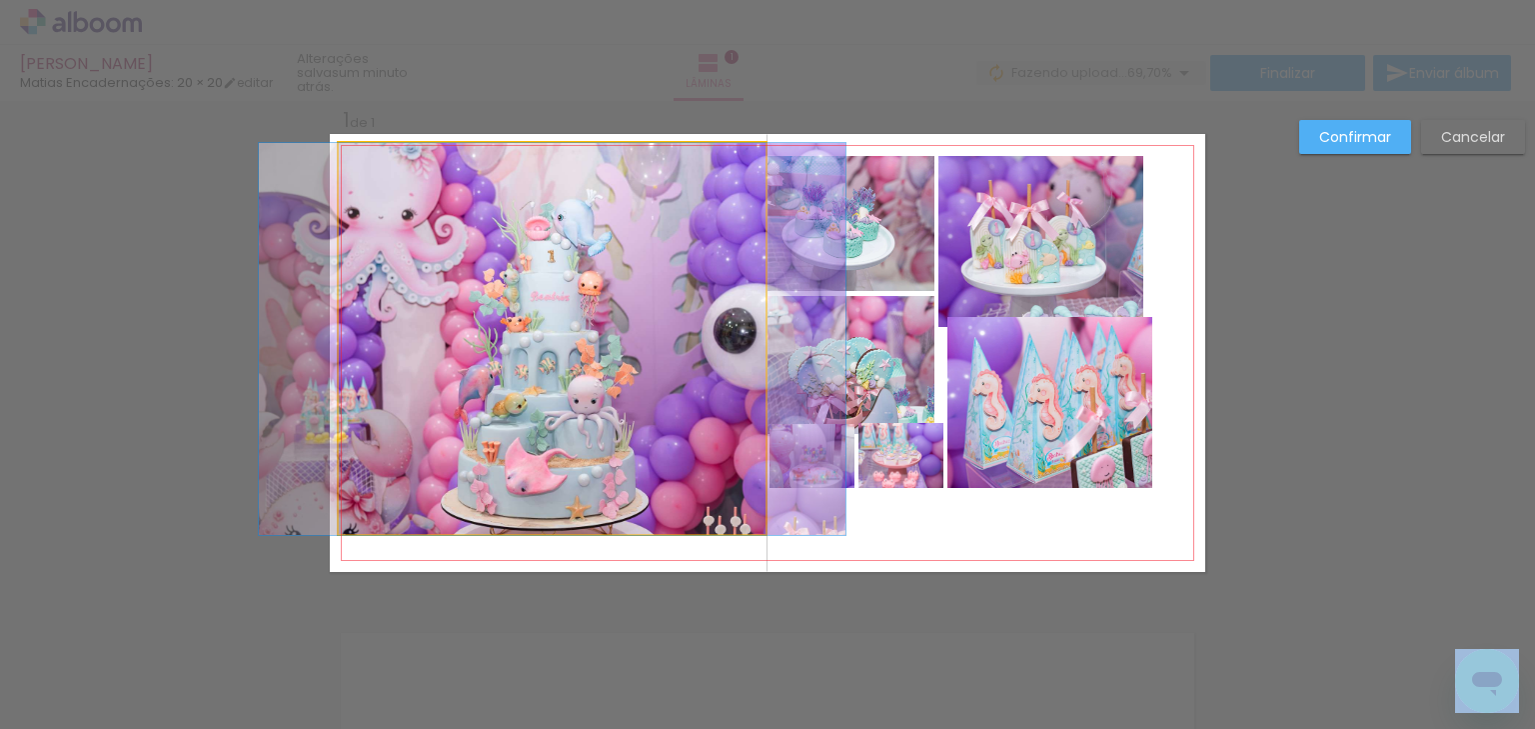
click at [557, 419] on quentale-photo at bounding box center [552, 339] width 427 height 392
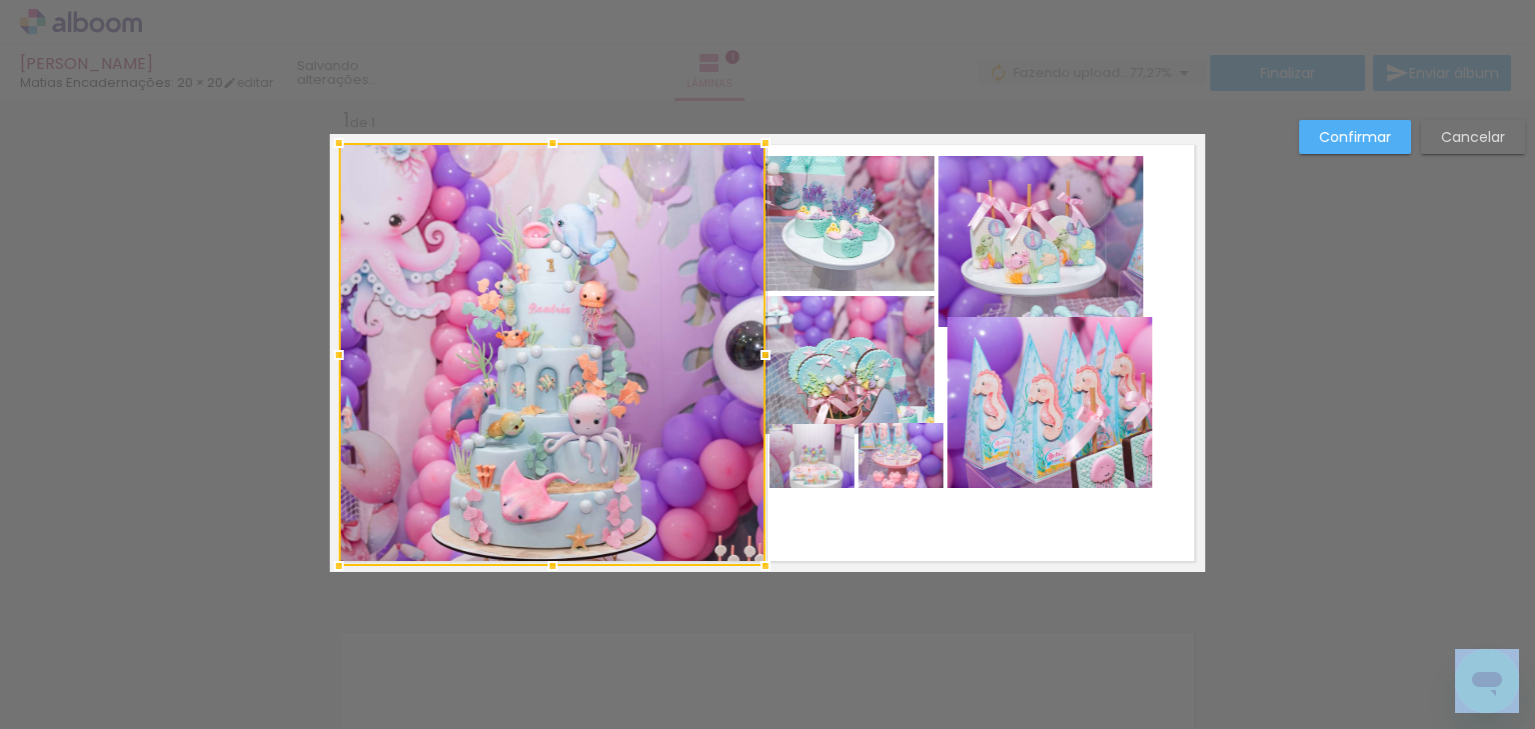
drag, startPoint x: 548, startPoint y: 533, endPoint x: 540, endPoint y: 564, distance: 32.0
click at [540, 564] on div at bounding box center [553, 566] width 40 height 40
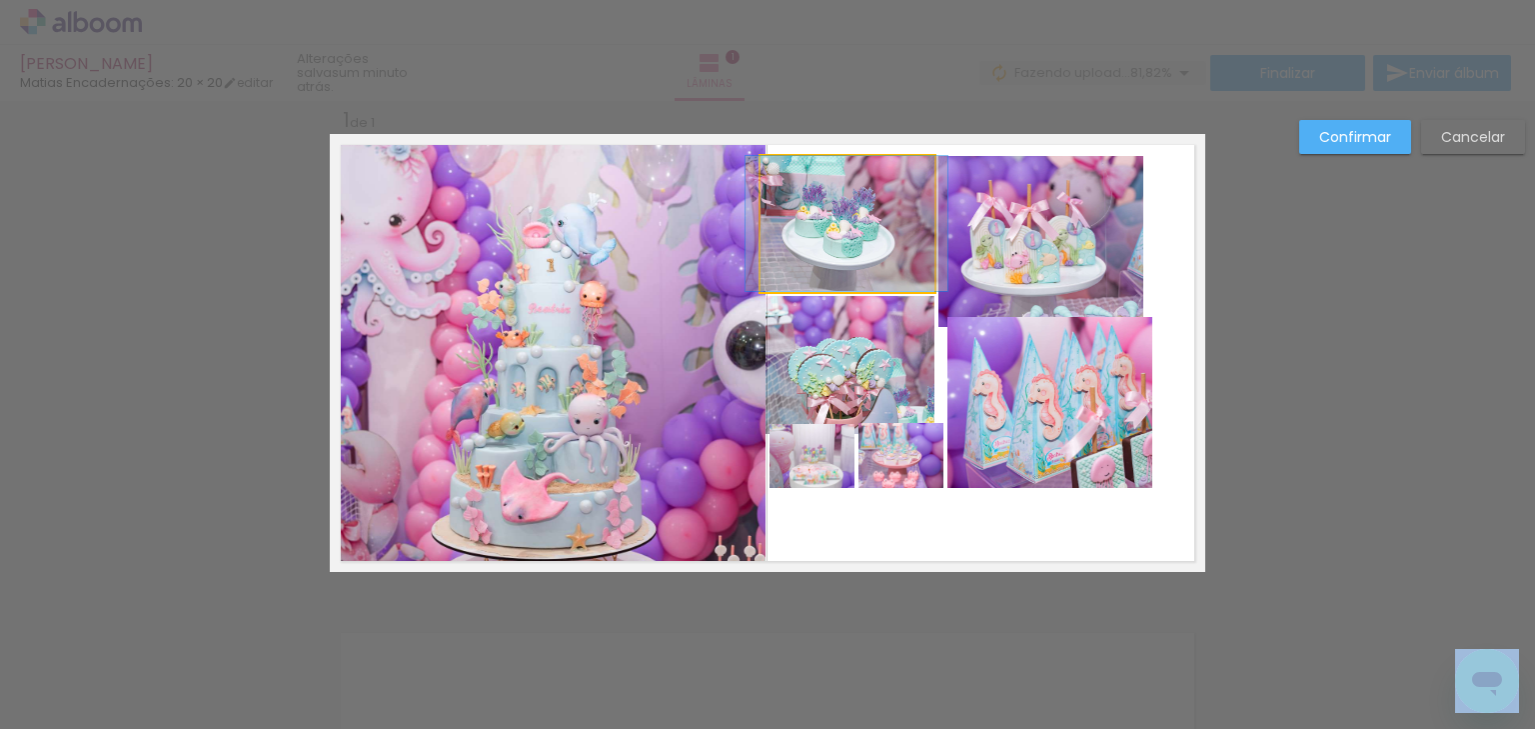
click at [830, 229] on quentale-photo at bounding box center [847, 223] width 173 height 135
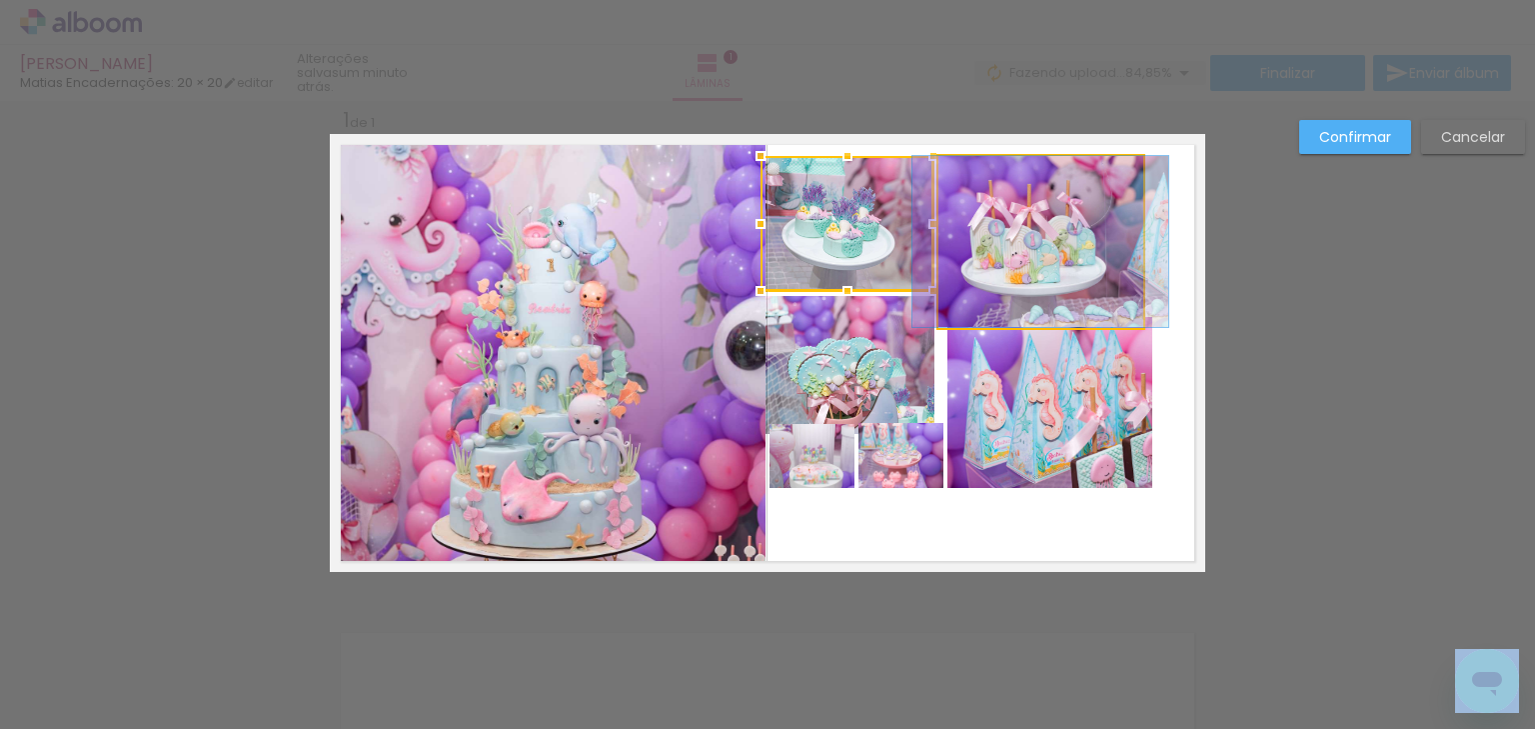
click at [975, 246] on quentale-photo at bounding box center [1040, 241] width 205 height 171
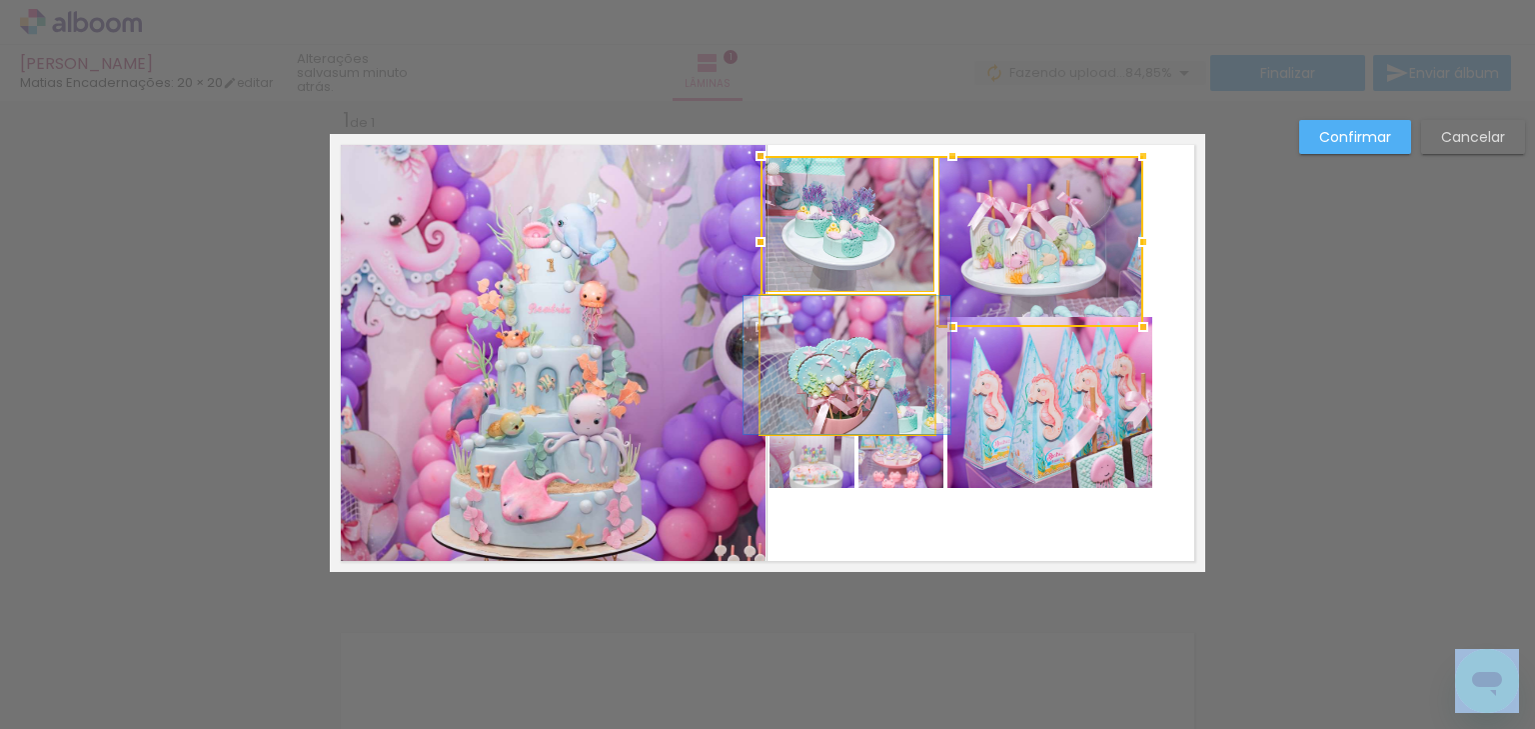
click at [879, 340] on quentale-photo at bounding box center [847, 365] width 173 height 138
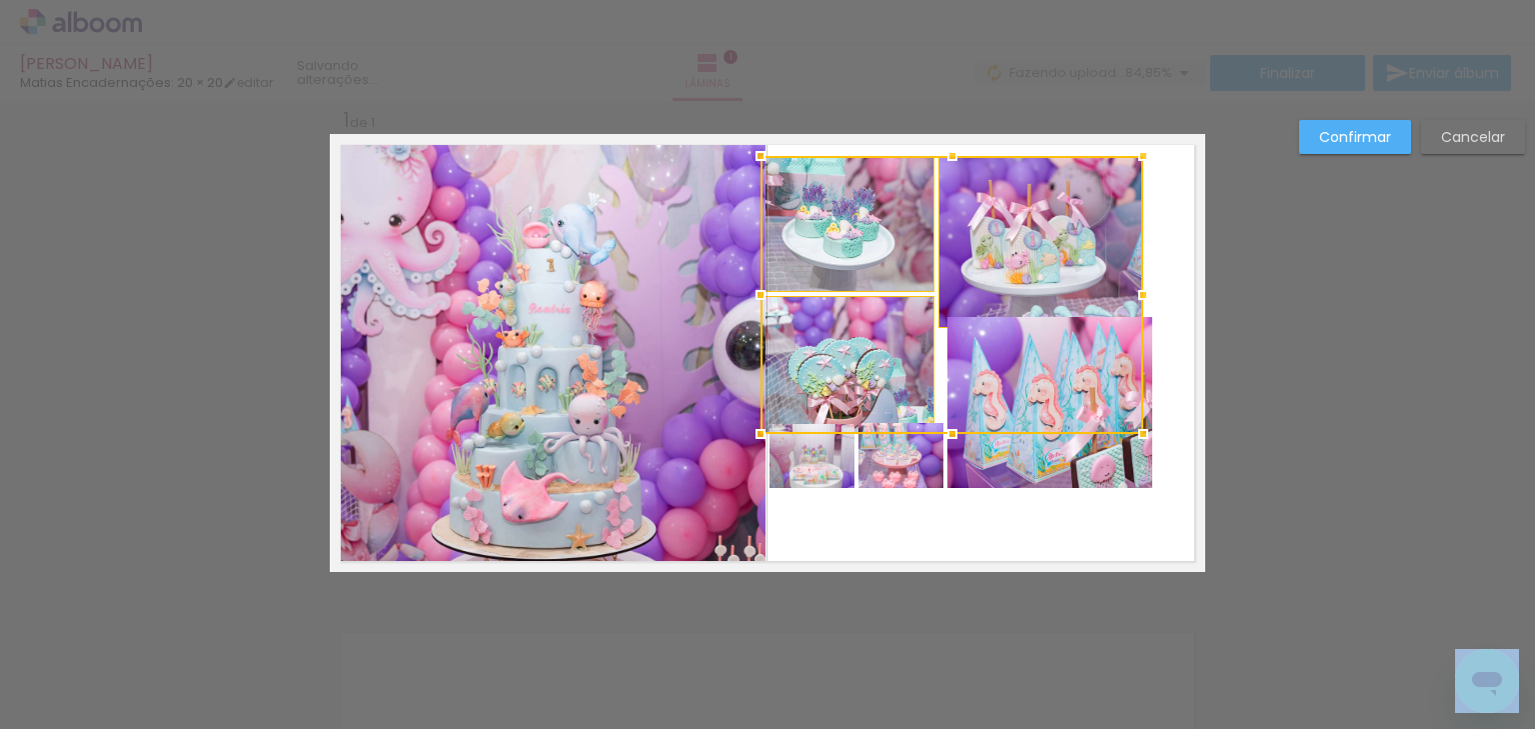
click at [983, 358] on div at bounding box center [952, 295] width 383 height 278
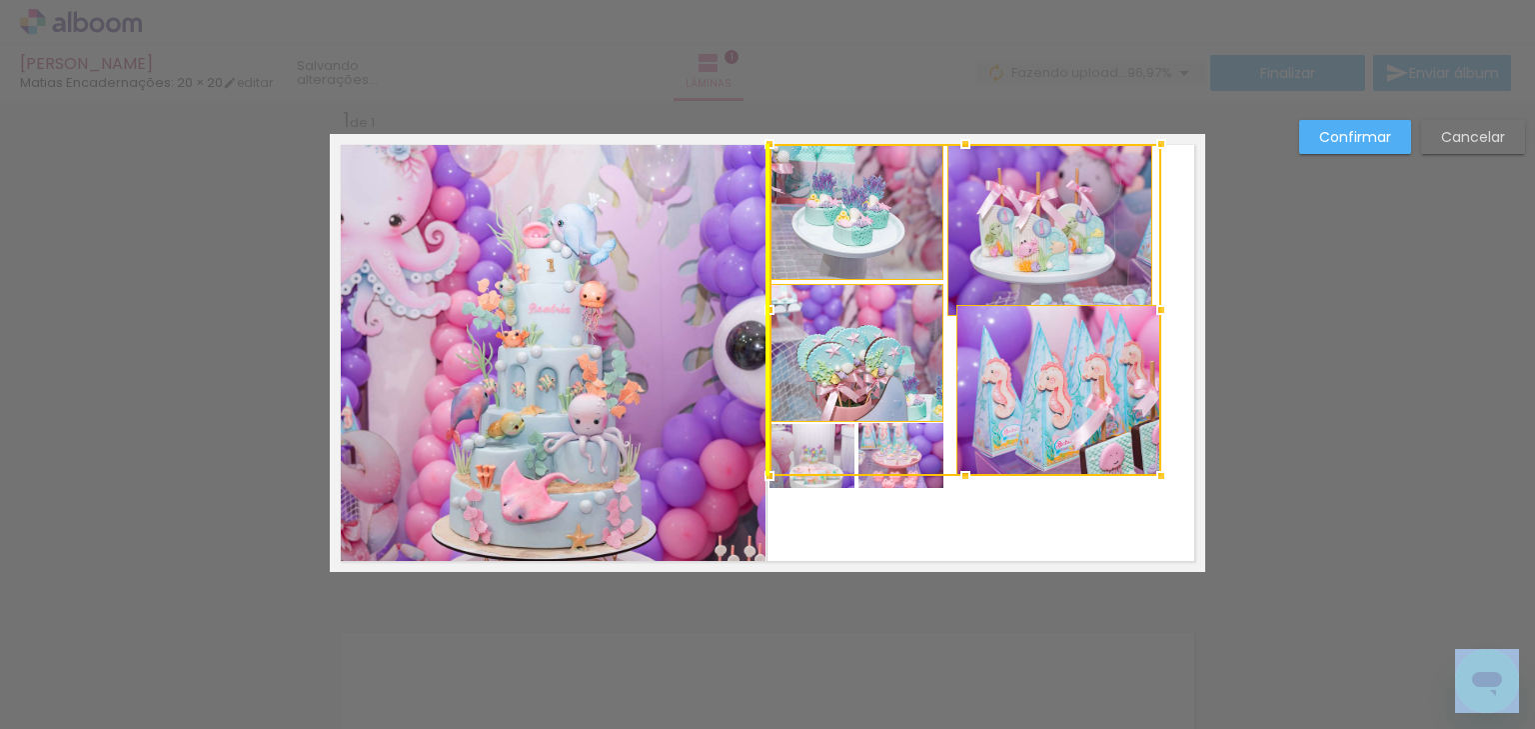
drag, startPoint x: 1054, startPoint y: 264, endPoint x: 1052, endPoint y: 252, distance: 12.2
click at [1052, 252] on div at bounding box center [966, 310] width 392 height 332
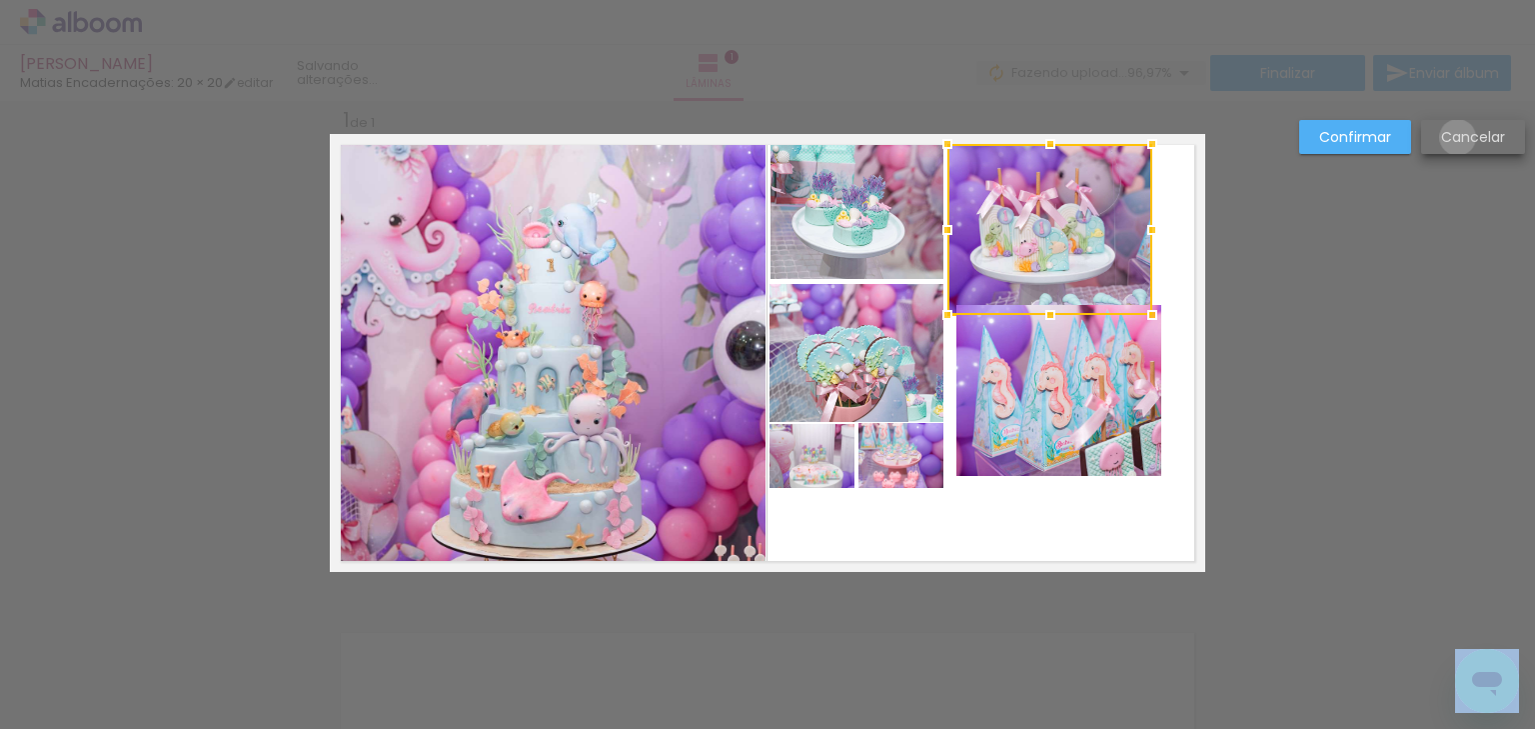
click at [0, 0] on slot "Cancelar" at bounding box center [0, 0] width 0 height 0
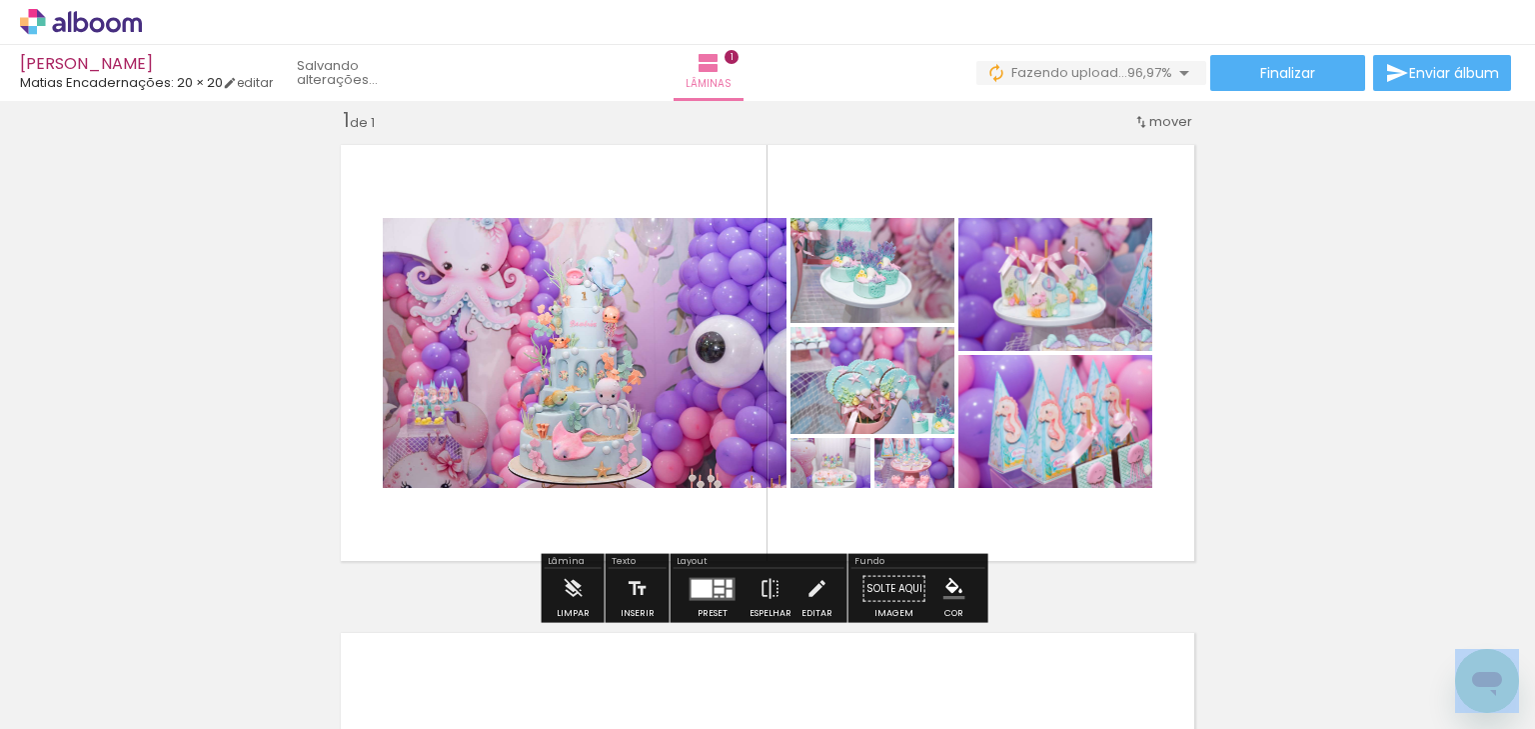
click at [811, 589] on iron-icon at bounding box center [817, 589] width 22 height 40
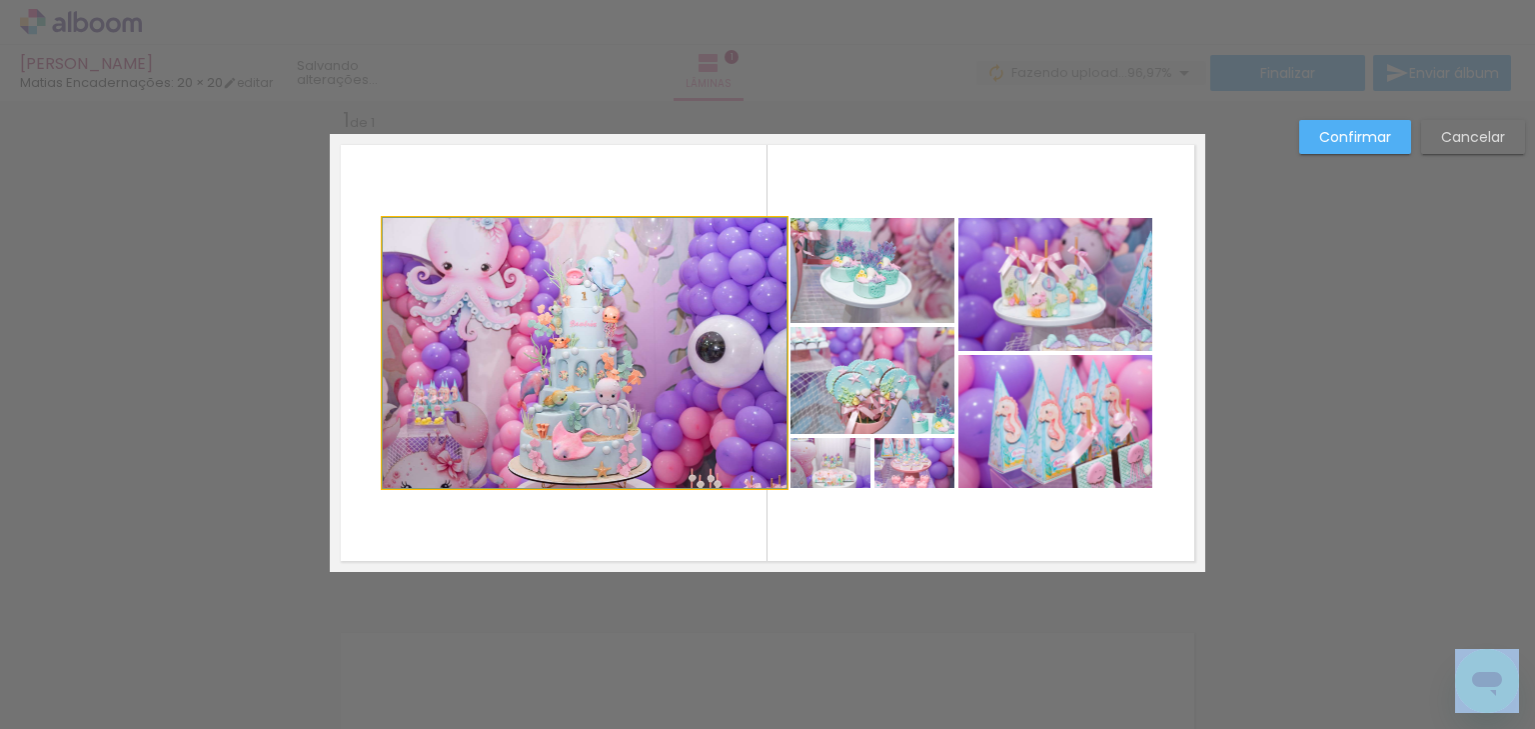
click at [668, 385] on quentale-photo at bounding box center [585, 353] width 404 height 270
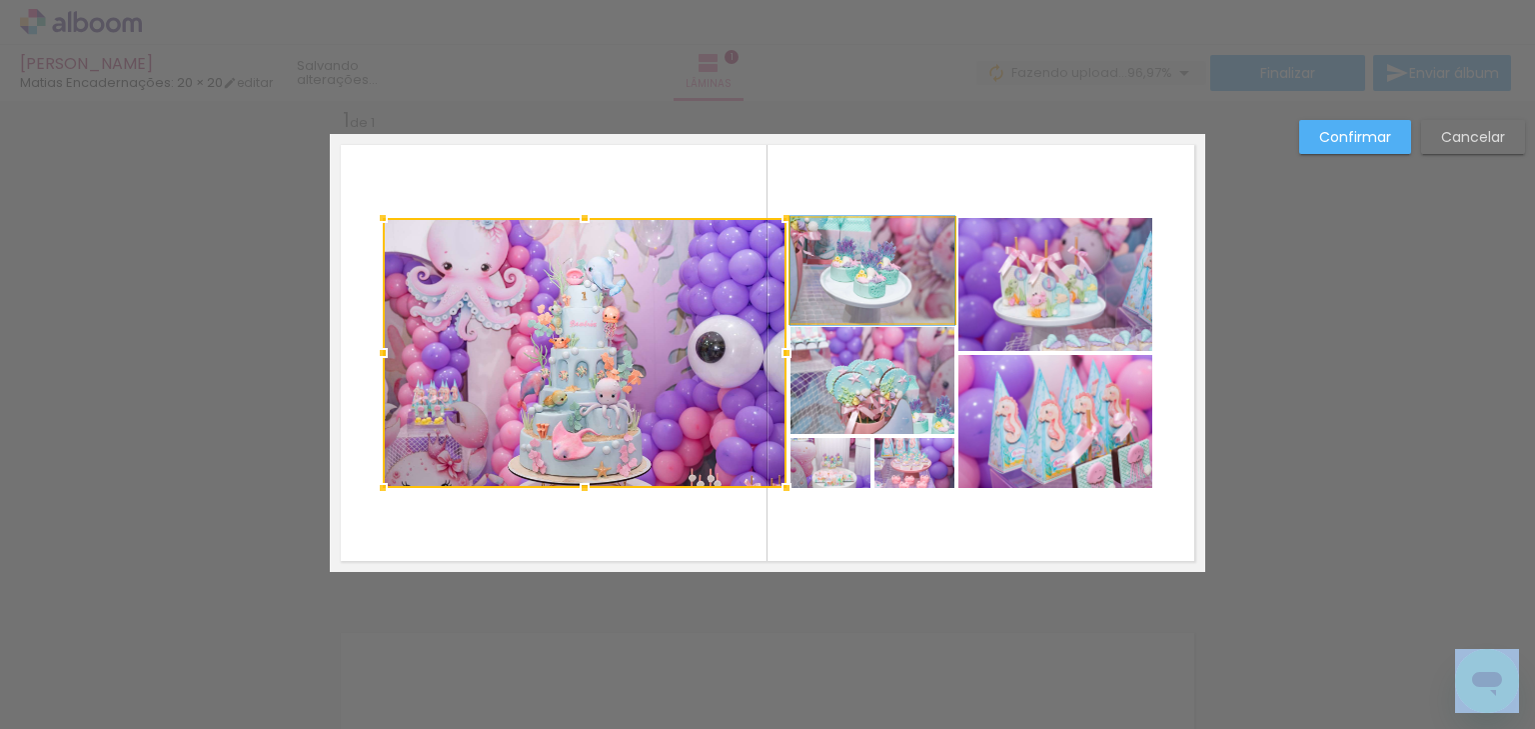
click at [828, 278] on quentale-photo at bounding box center [873, 270] width 164 height 105
click at [874, 373] on div at bounding box center [669, 353] width 572 height 270
click at [992, 297] on quentale-photo at bounding box center [1055, 284] width 194 height 133
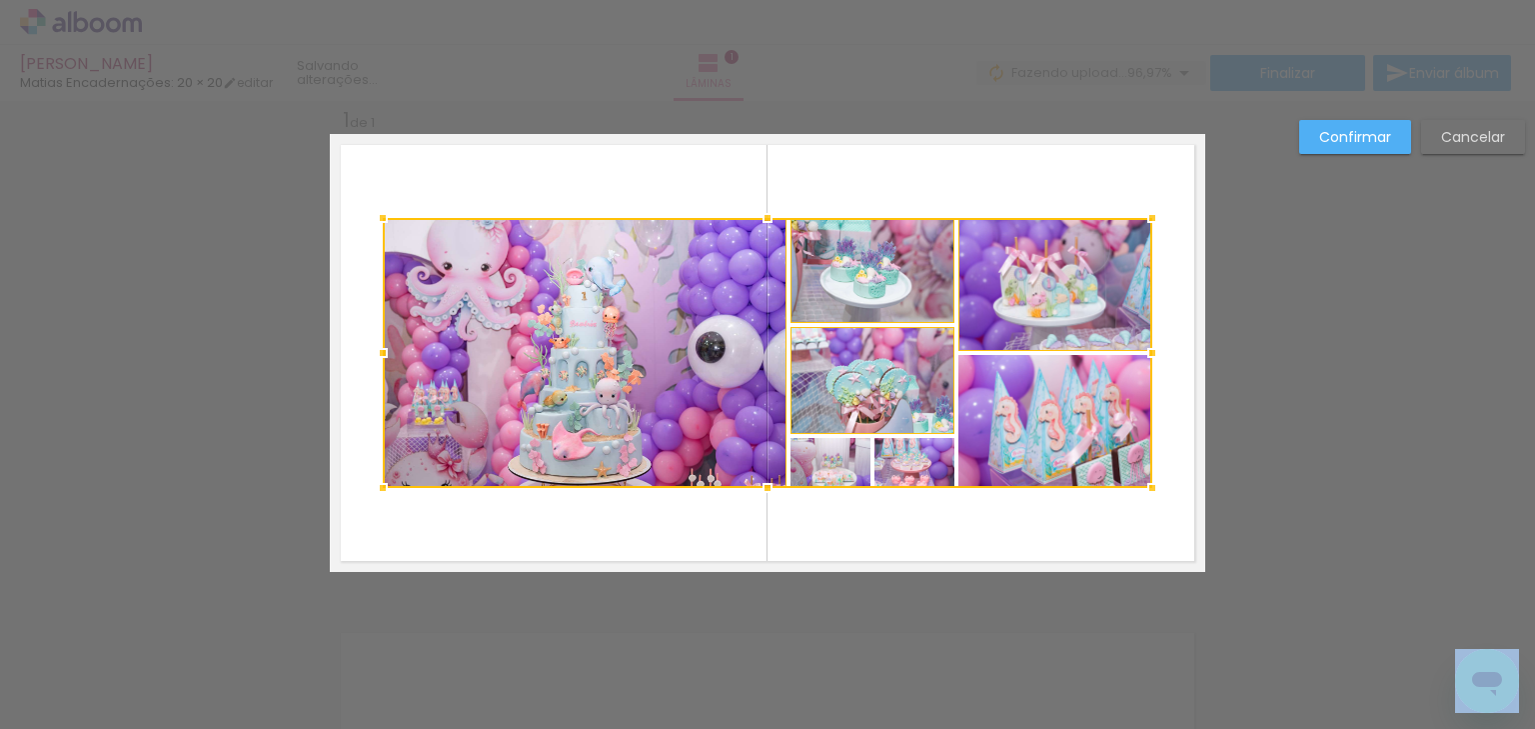
click at [998, 385] on div at bounding box center [768, 353] width 770 height 270
click at [920, 452] on div at bounding box center [768, 353] width 770 height 270
click at [825, 465] on div at bounding box center [768, 353] width 770 height 270
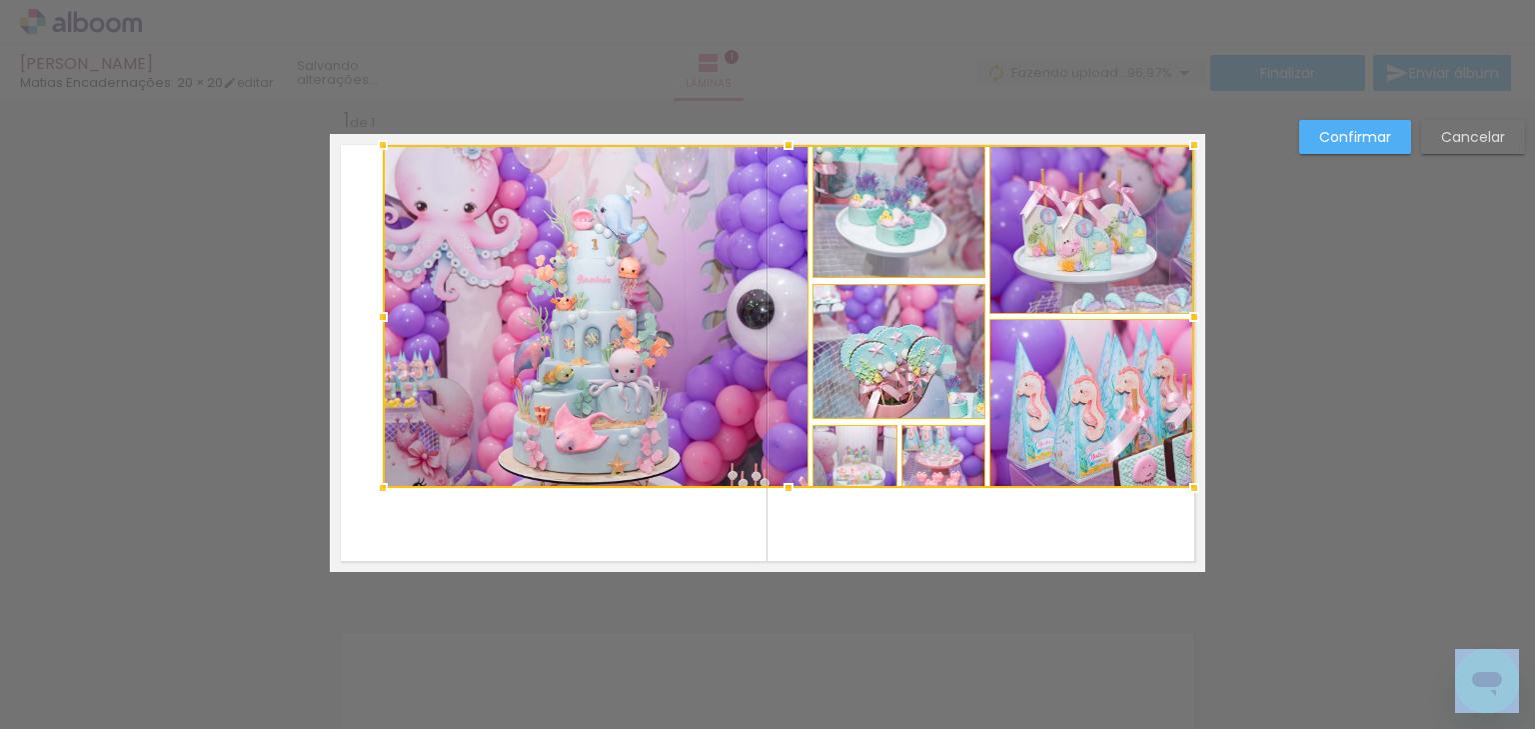
drag, startPoint x: 1143, startPoint y: 218, endPoint x: 1196, endPoint y: 145, distance: 90.2
click at [1196, 145] on div at bounding box center [1194, 145] width 40 height 40
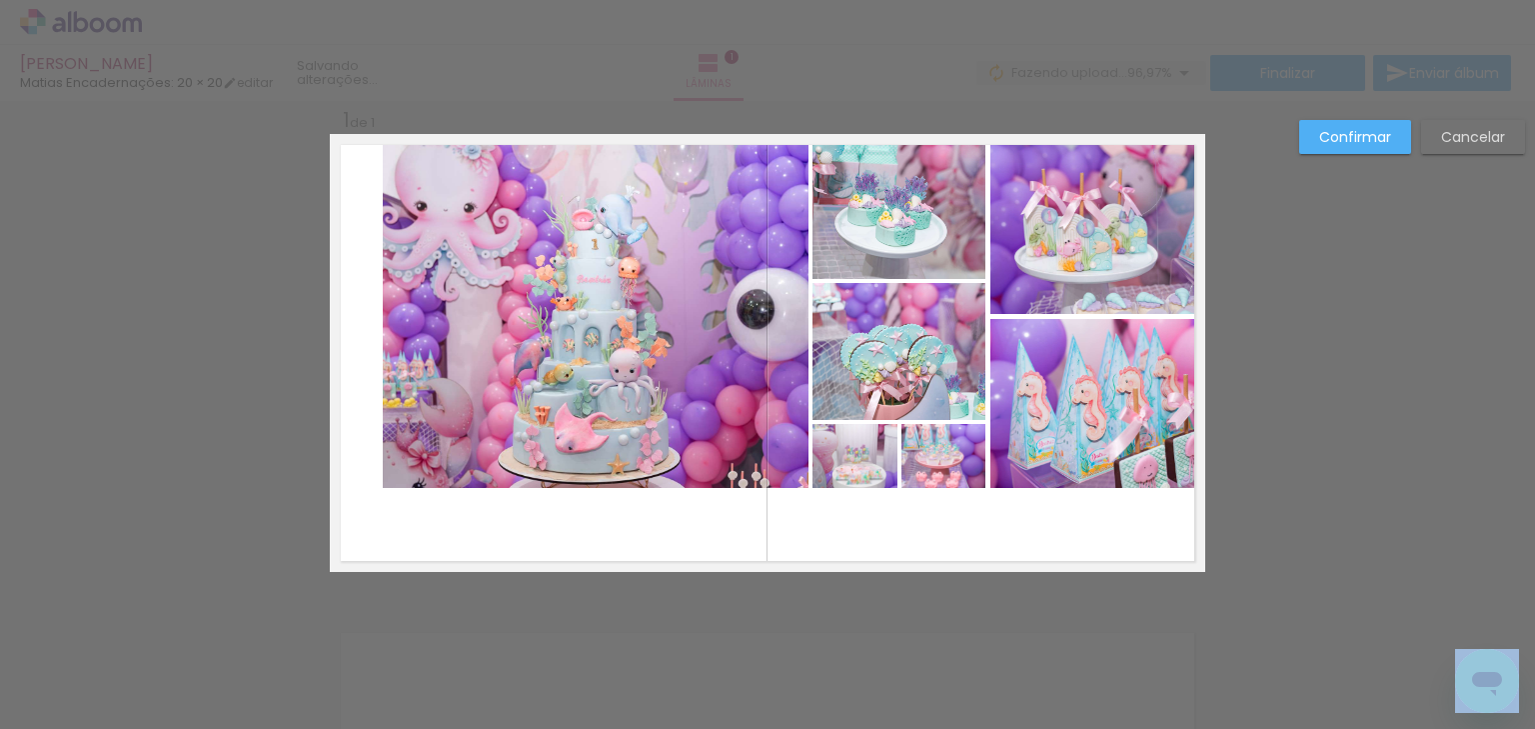
click at [1067, 224] on quentale-photo at bounding box center [1092, 229] width 205 height 169
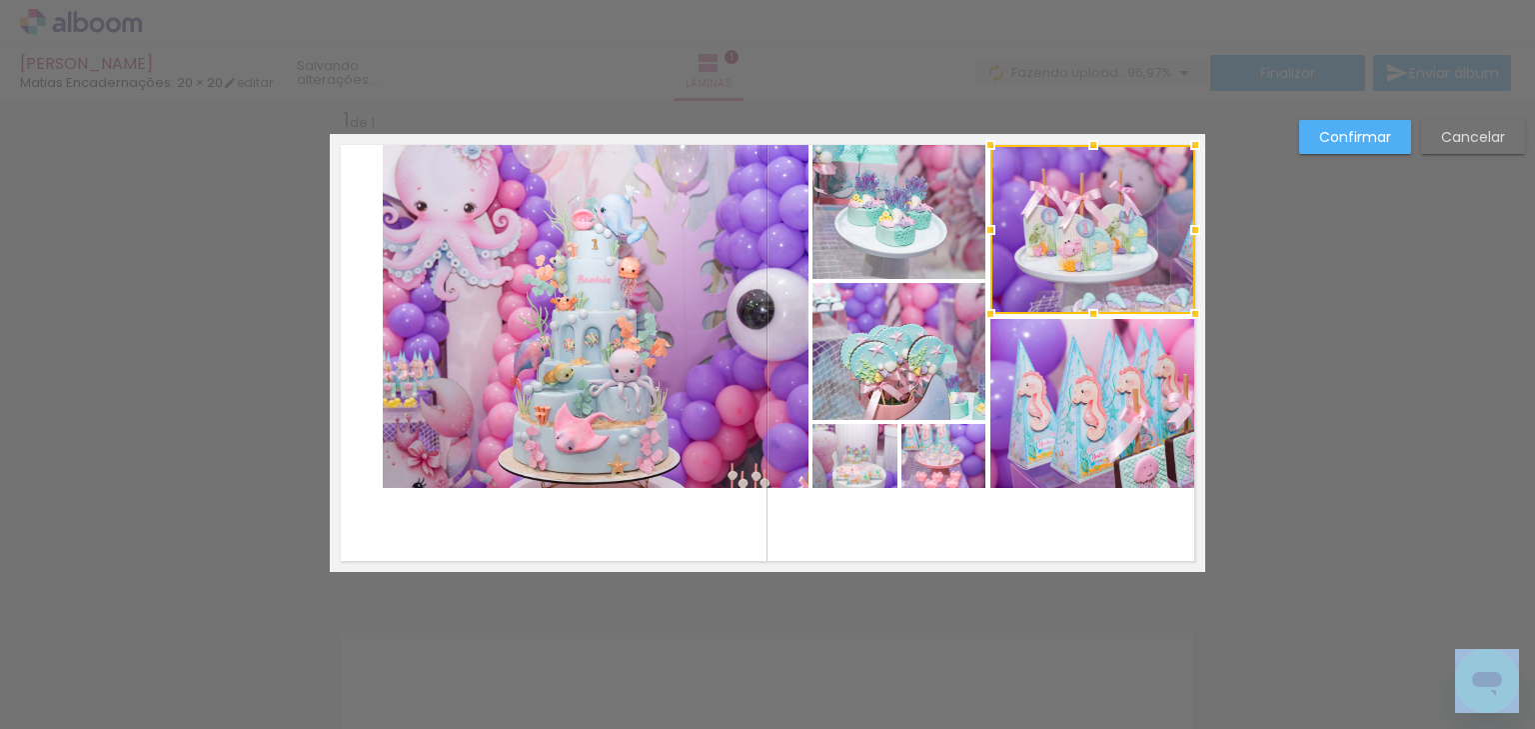
click at [1073, 330] on div at bounding box center [1093, 314] width 40 height 40
click at [925, 250] on quentale-photo at bounding box center [899, 212] width 173 height 134
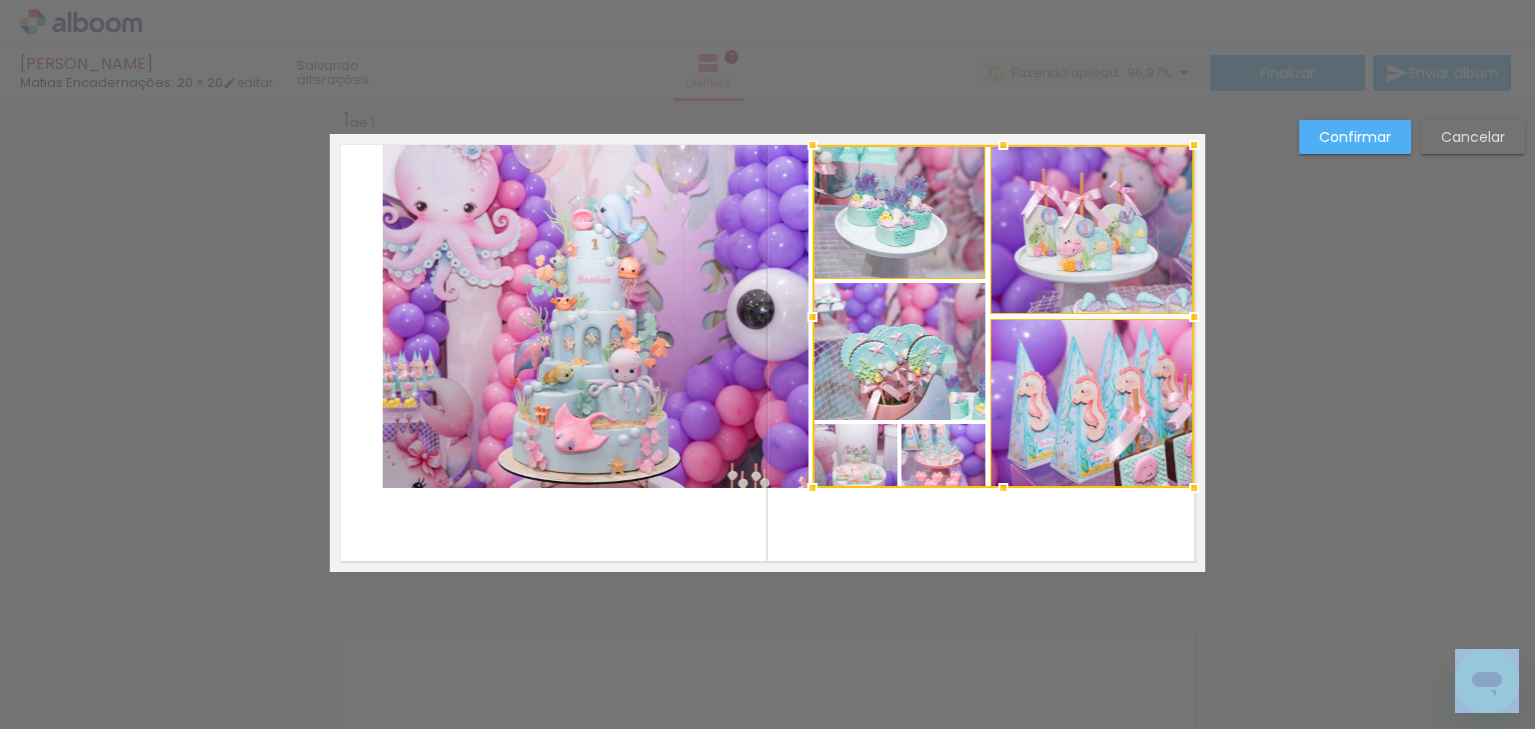
click at [923, 338] on div at bounding box center [1004, 316] width 382 height 343
click at [866, 446] on div at bounding box center [1004, 316] width 382 height 343
click at [931, 452] on div at bounding box center [1004, 316] width 382 height 343
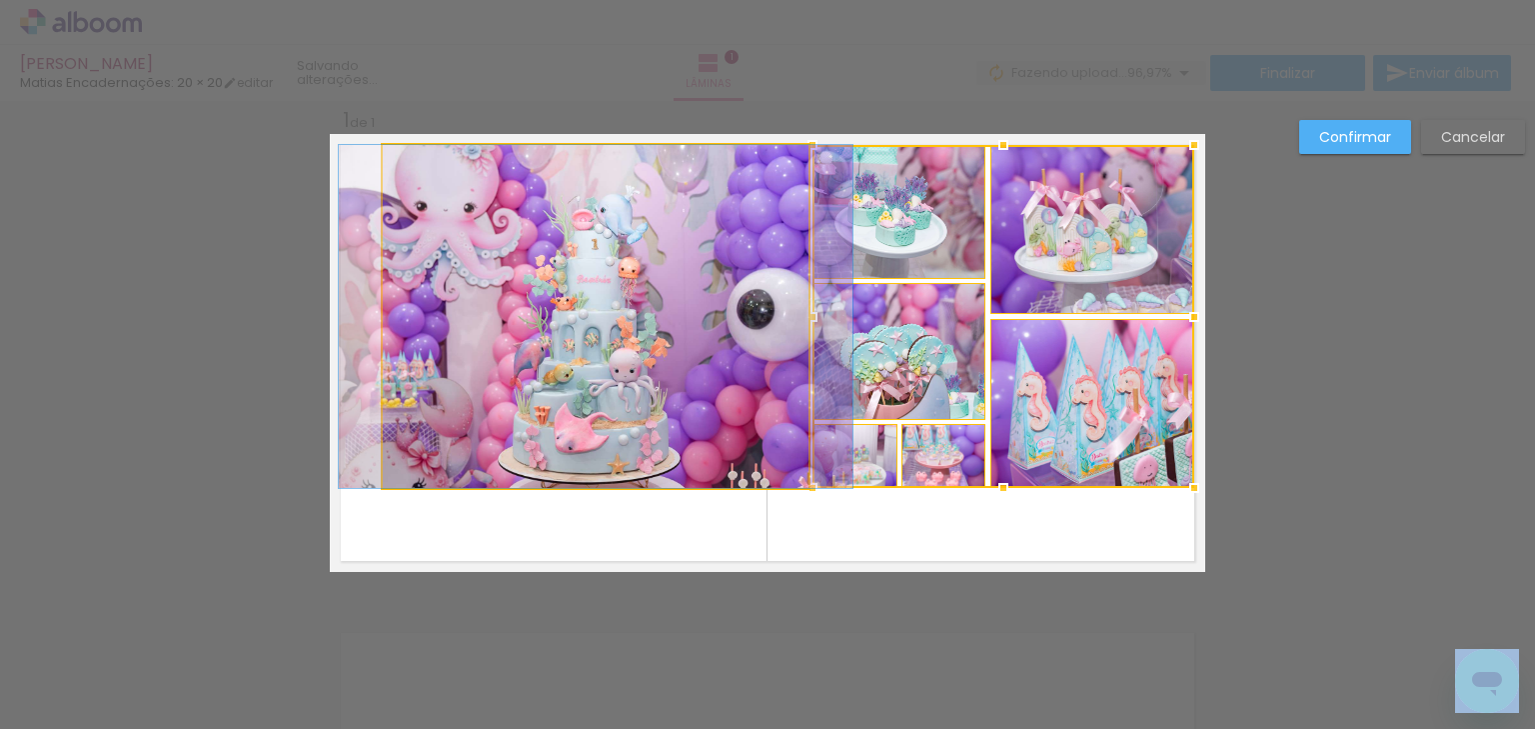
click at [671, 446] on quentale-photo at bounding box center [596, 316] width 426 height 343
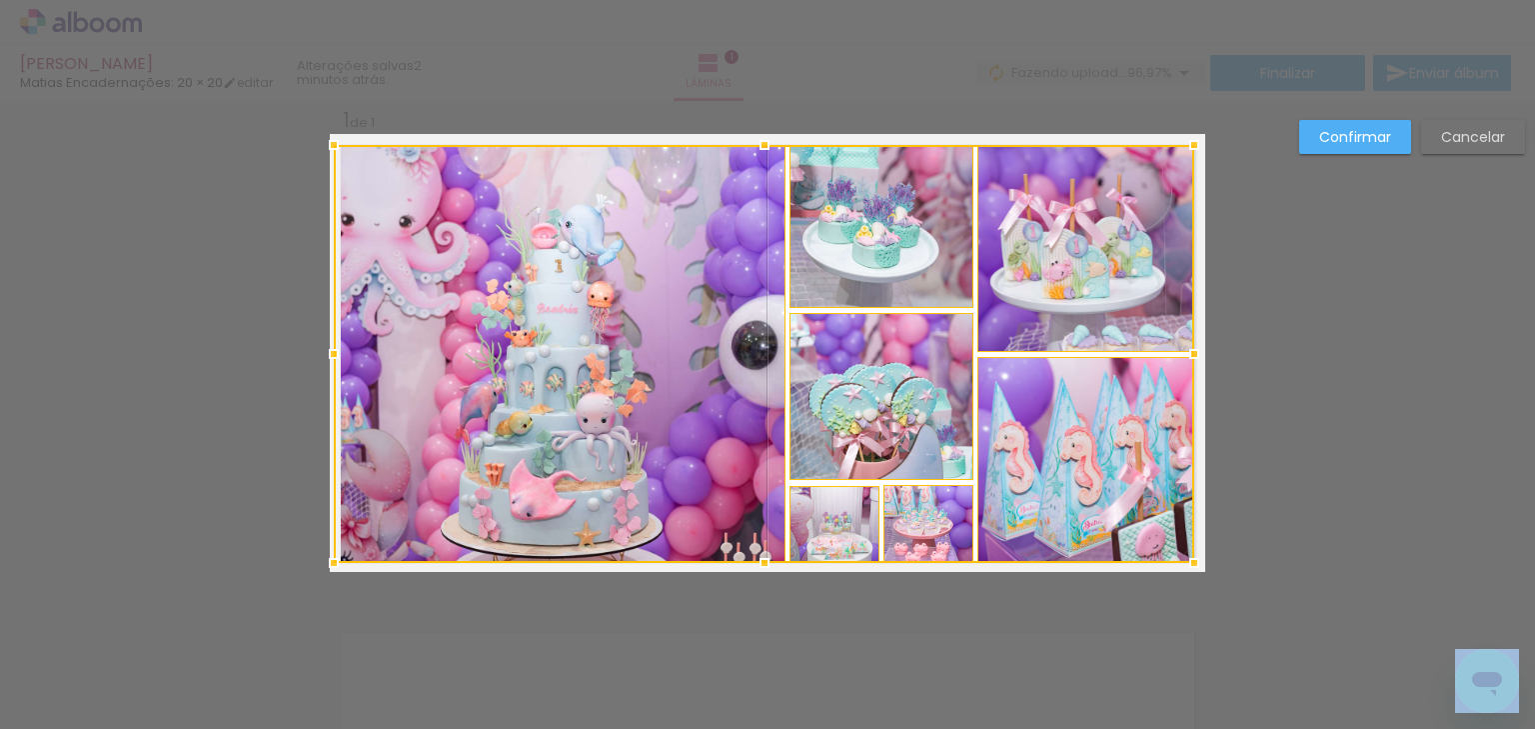
drag, startPoint x: 379, startPoint y: 484, endPoint x: 330, endPoint y: 560, distance: 90.4
click at [330, 560] on div at bounding box center [334, 563] width 40 height 40
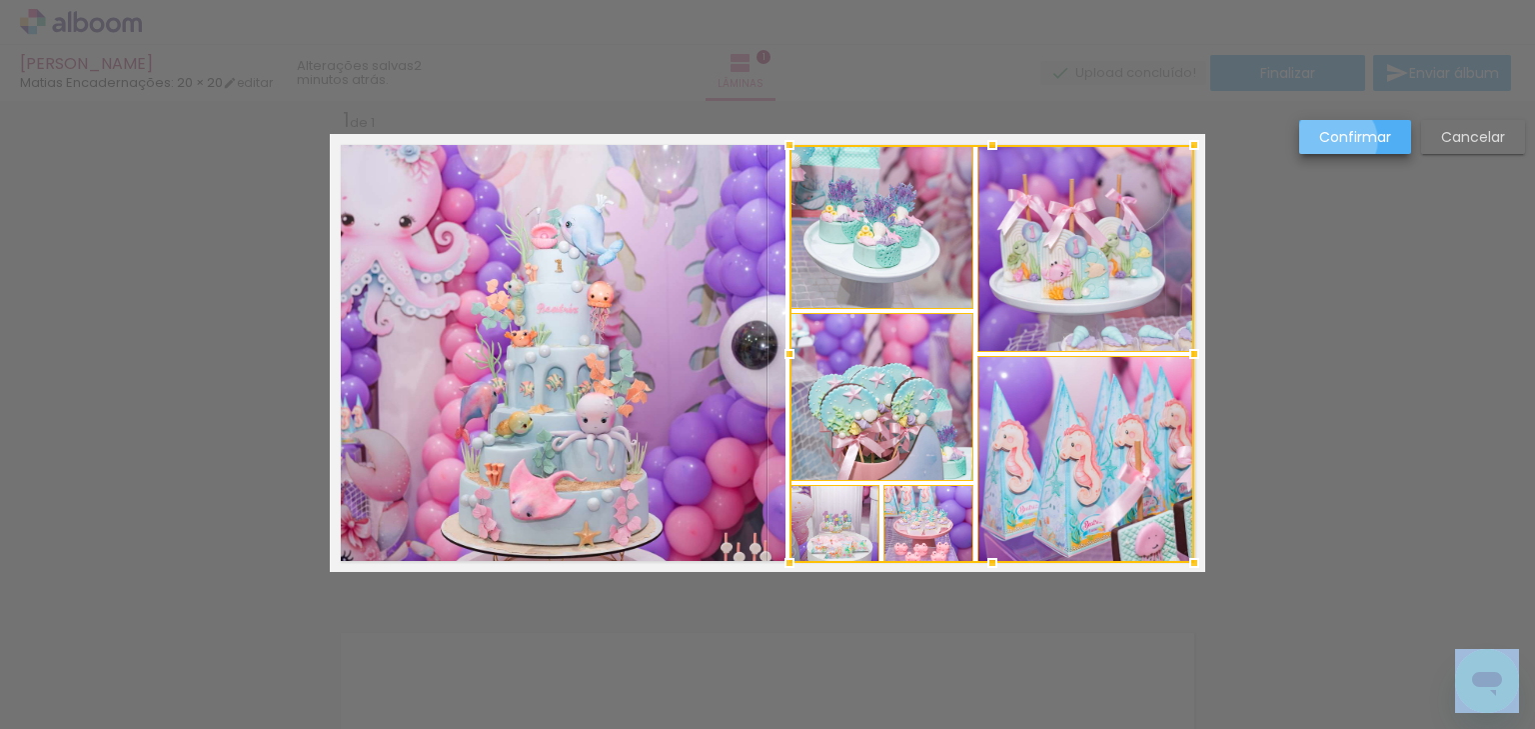
click at [0, 0] on slot "Confirmar" at bounding box center [0, 0] width 0 height 0
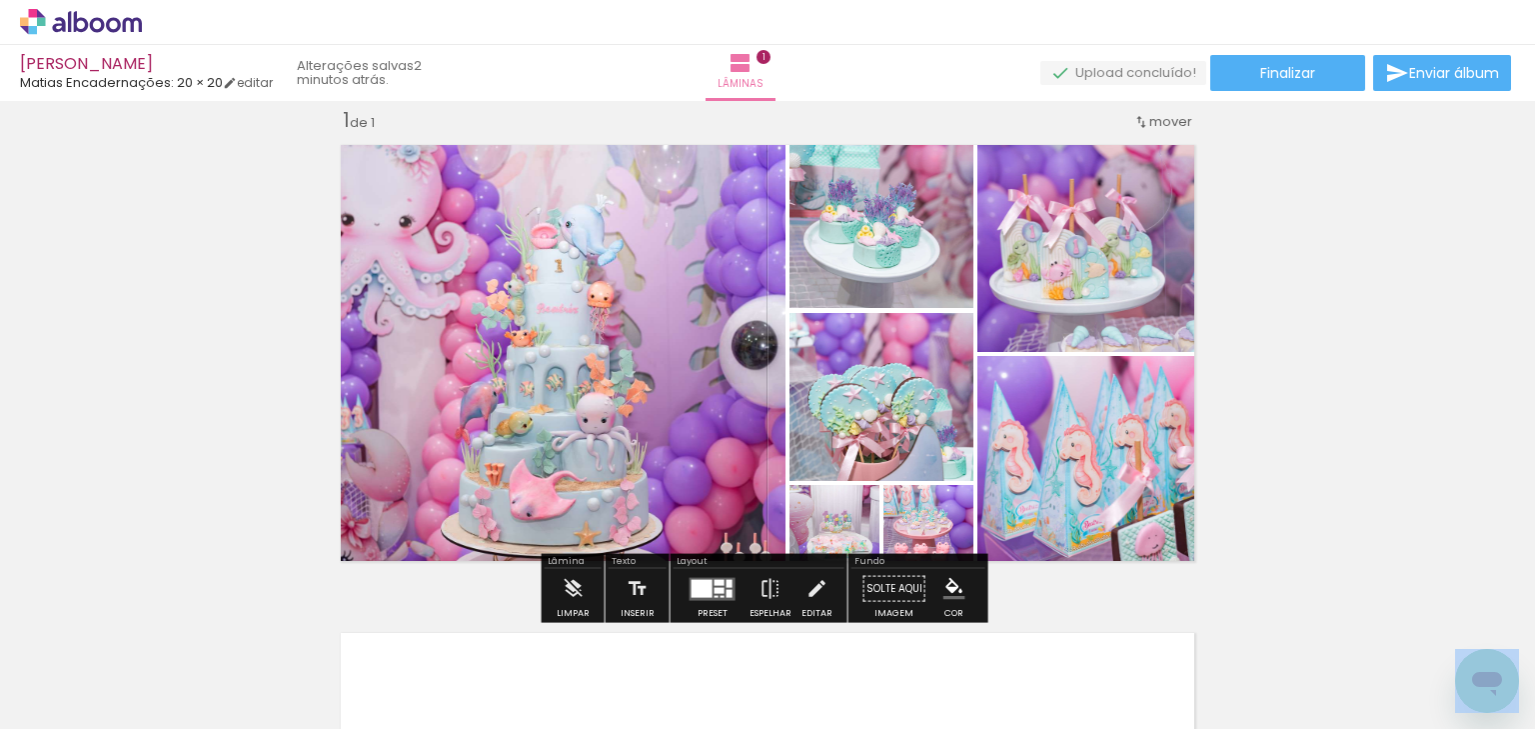
click at [811, 581] on iron-icon at bounding box center [817, 589] width 22 height 40
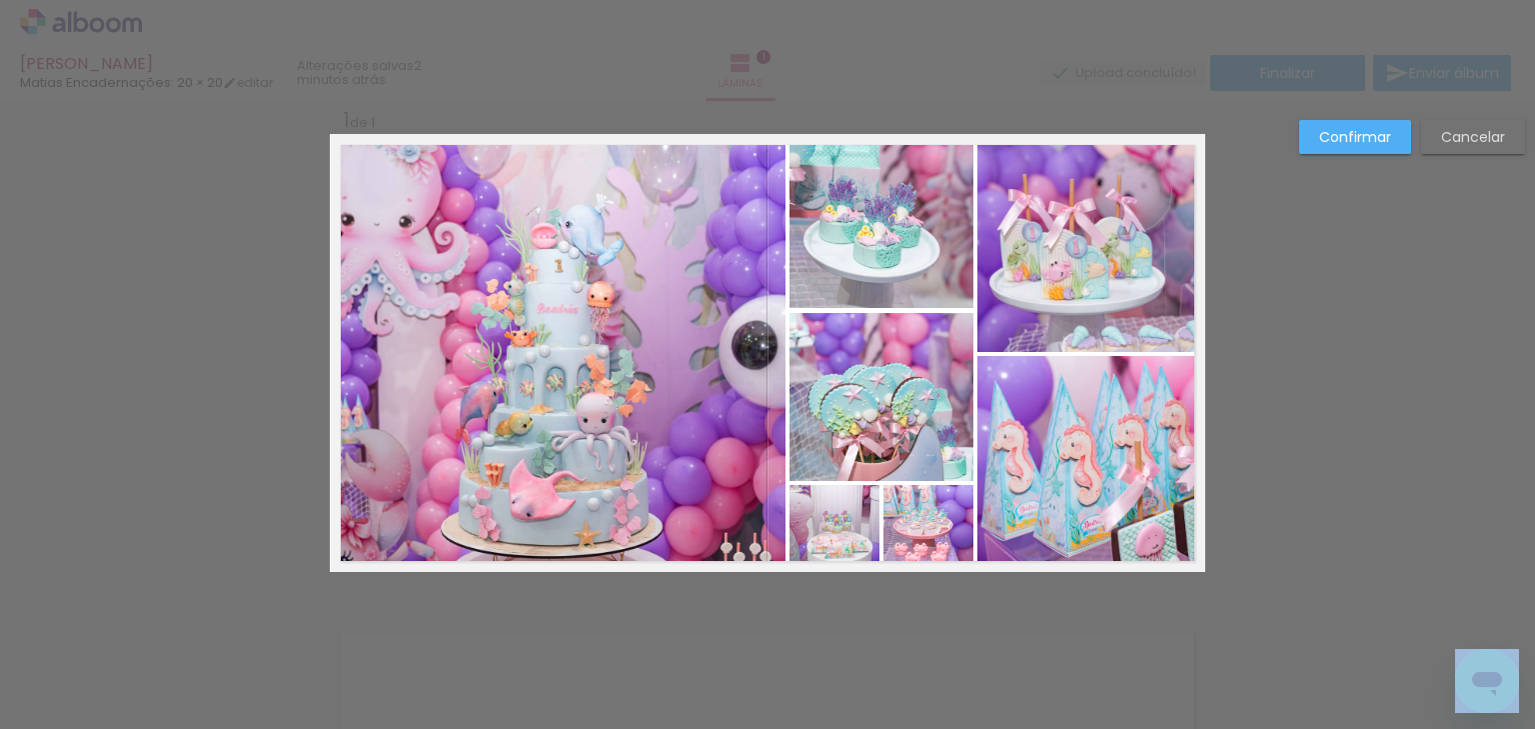
click at [715, 418] on quentale-photo at bounding box center [560, 354] width 452 height 418
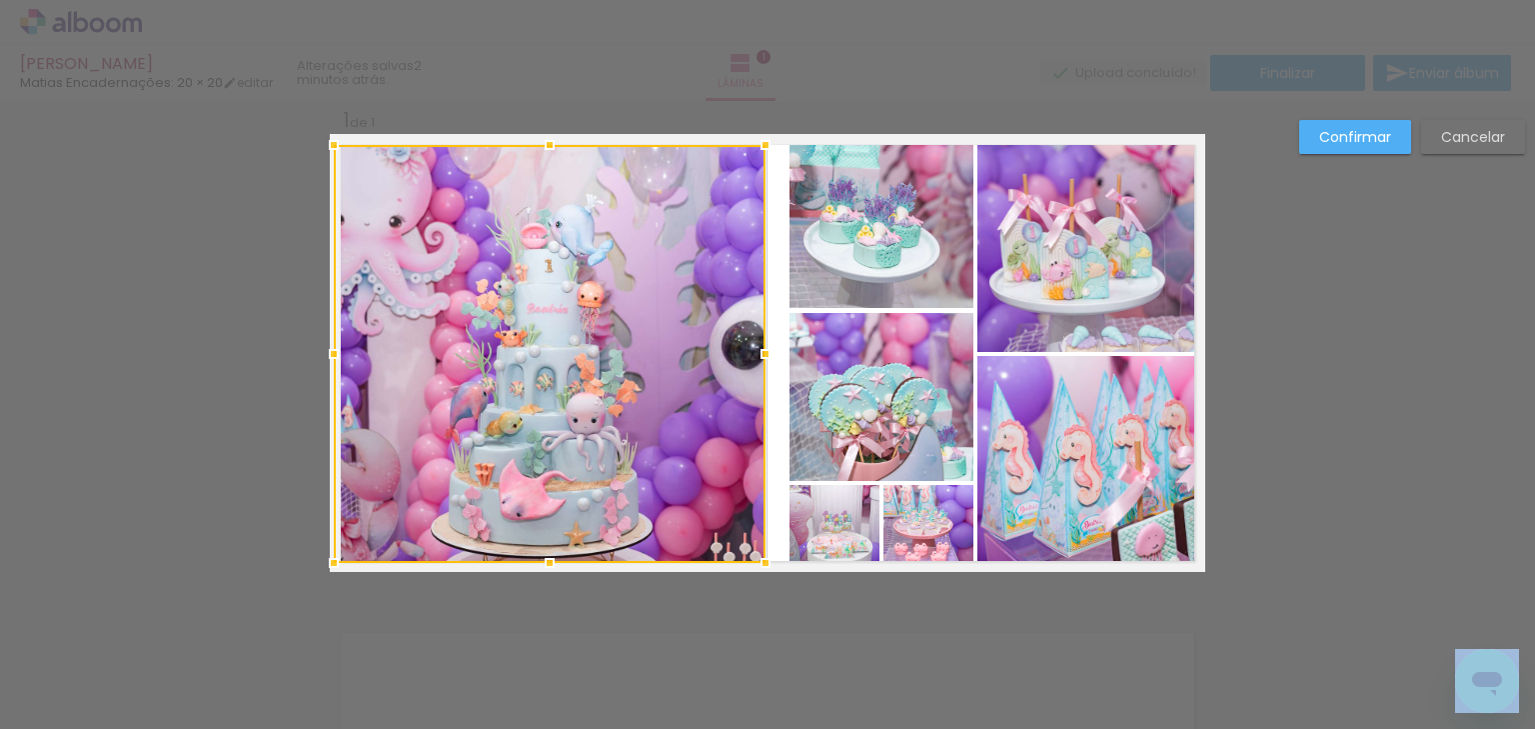
drag, startPoint x: 780, startPoint y: 356, endPoint x: 760, endPoint y: 368, distance: 23.3
click at [760, 368] on div at bounding box center [766, 354] width 40 height 40
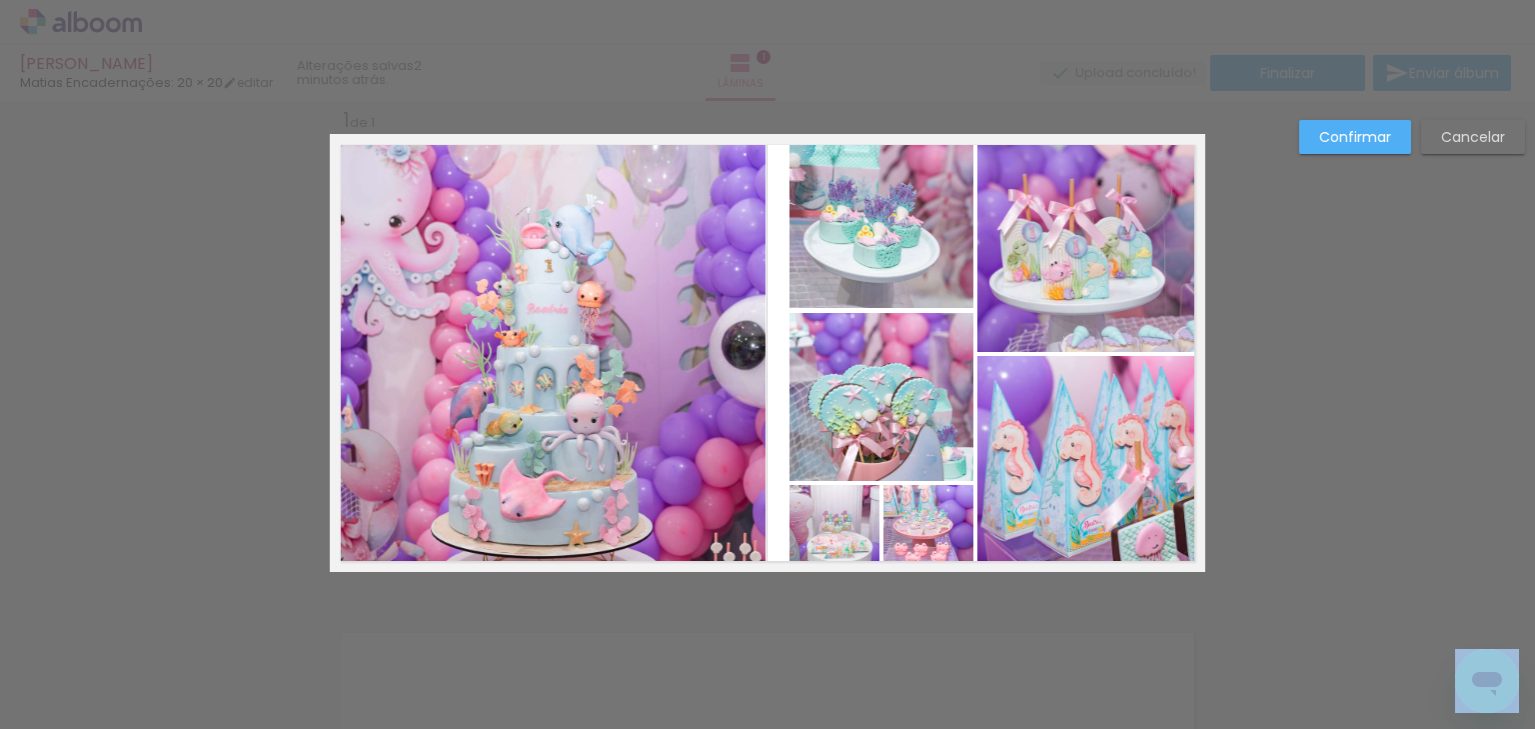
click at [848, 252] on quentale-photo at bounding box center [882, 226] width 184 height 163
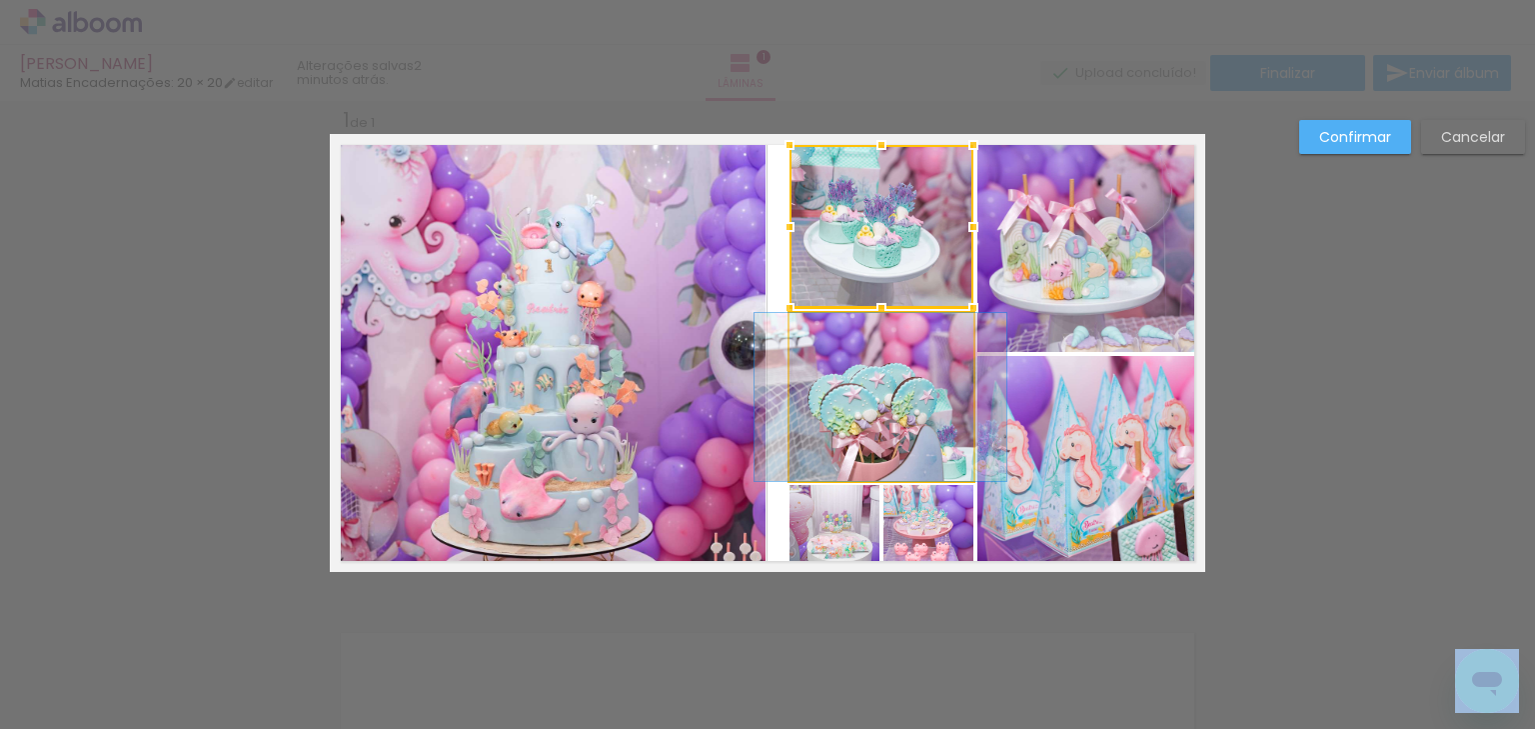
click at [875, 366] on quentale-photo at bounding box center [881, 397] width 183 height 168
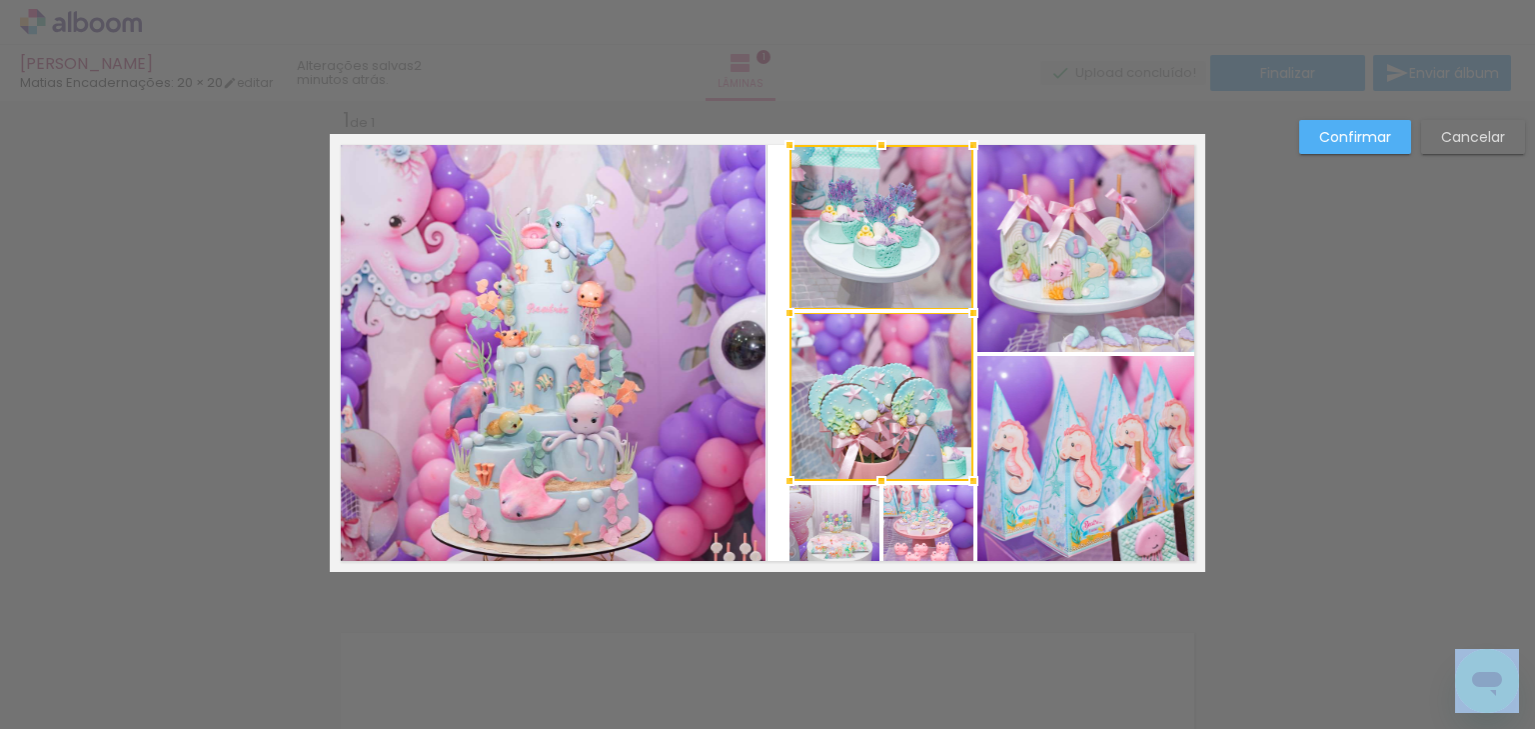
click at [1079, 252] on quentale-photo at bounding box center [1085, 248] width 217 height 207
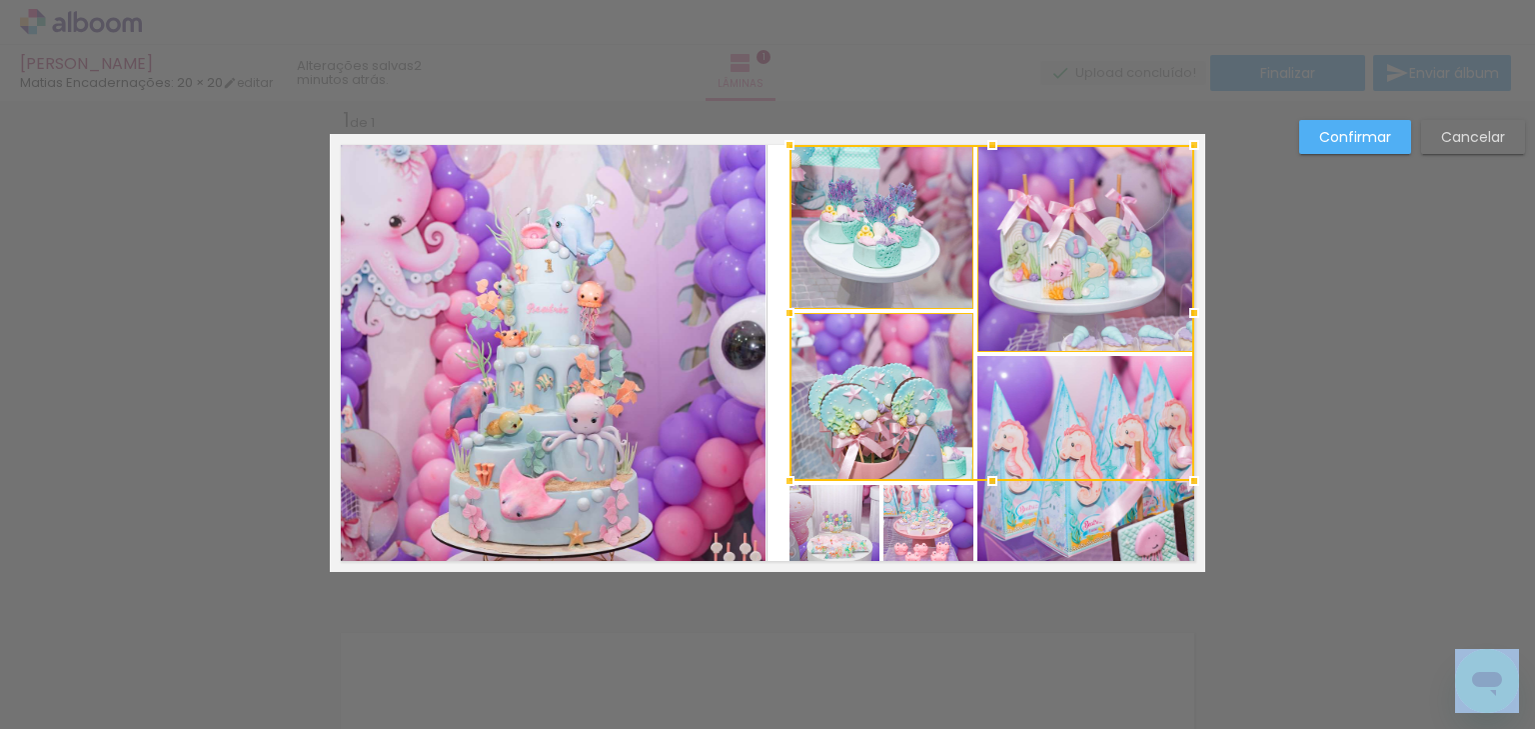
click at [1059, 438] on div at bounding box center [992, 313] width 405 height 336
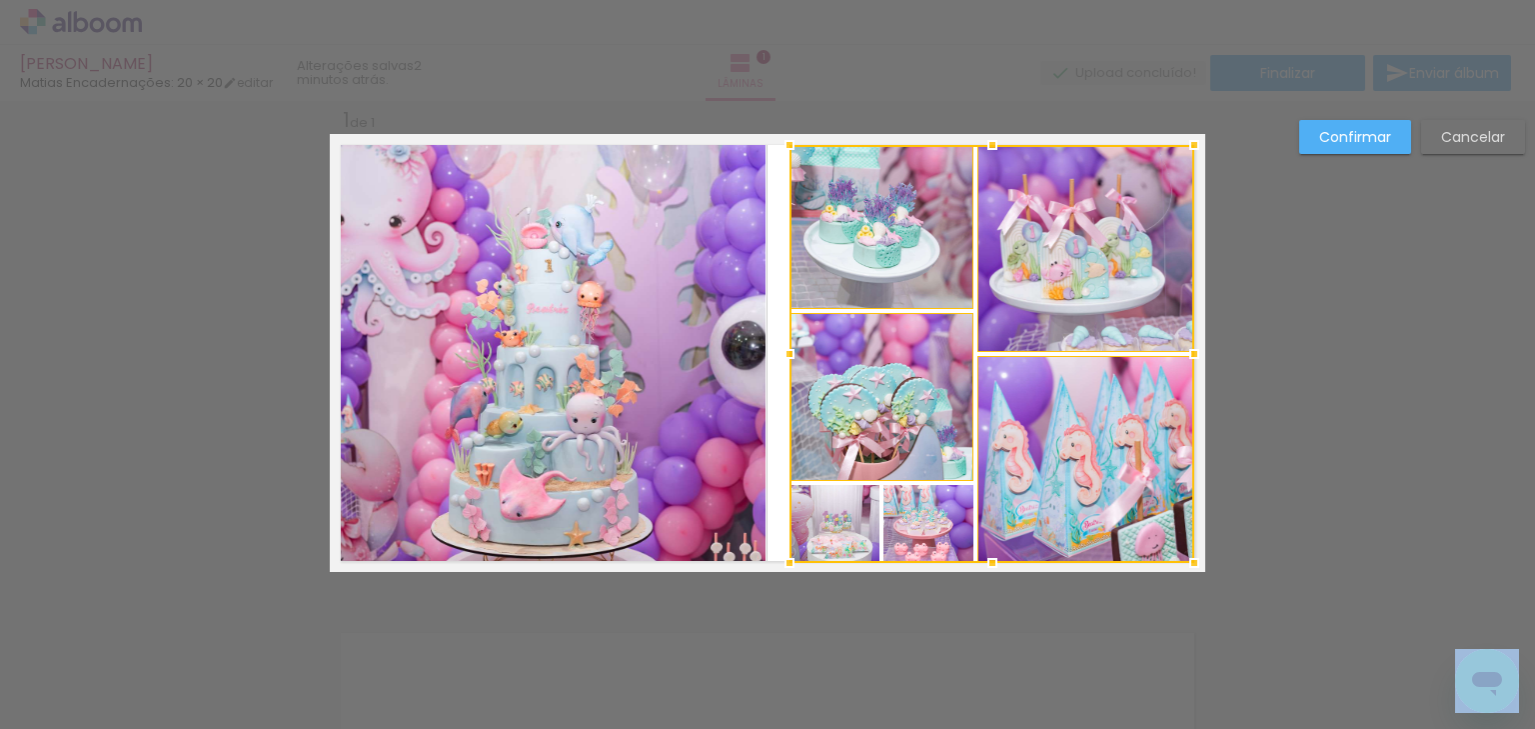
click at [935, 510] on div at bounding box center [992, 354] width 405 height 418
click at [838, 520] on div at bounding box center [992, 354] width 405 height 418
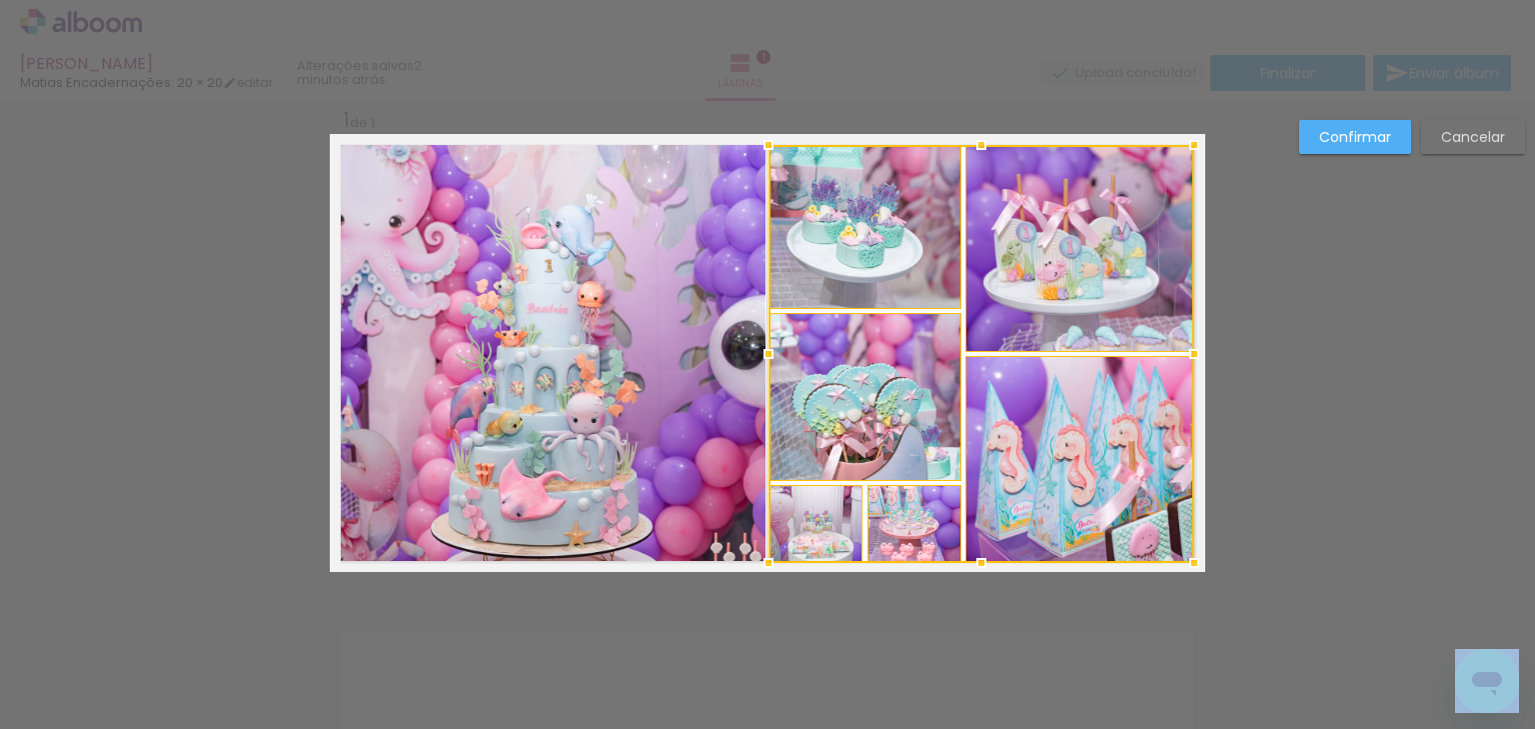
drag, startPoint x: 781, startPoint y: 353, endPoint x: 760, endPoint y: 353, distance: 21.0
click at [760, 353] on div at bounding box center [769, 354] width 40 height 40
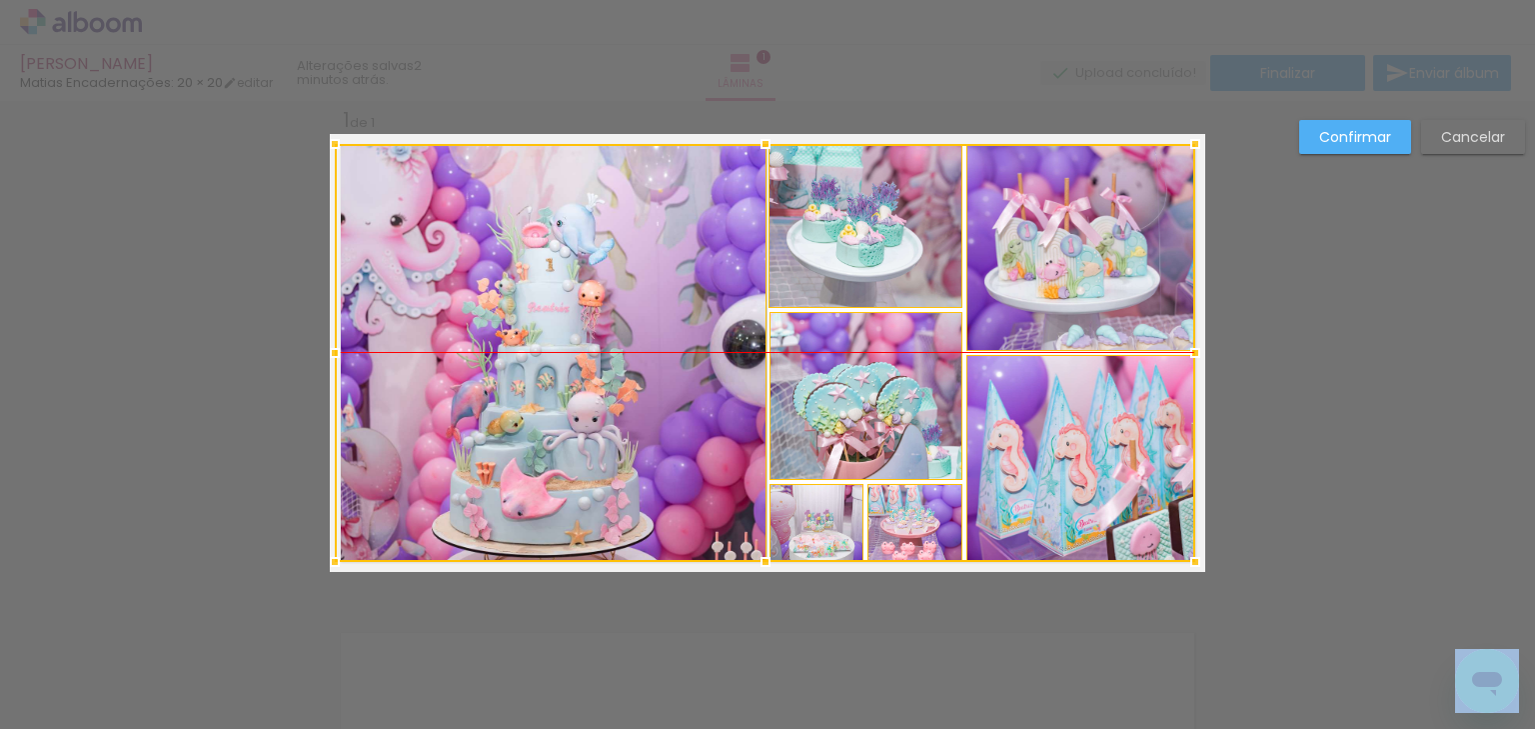
click at [864, 268] on div at bounding box center [765, 353] width 861 height 418
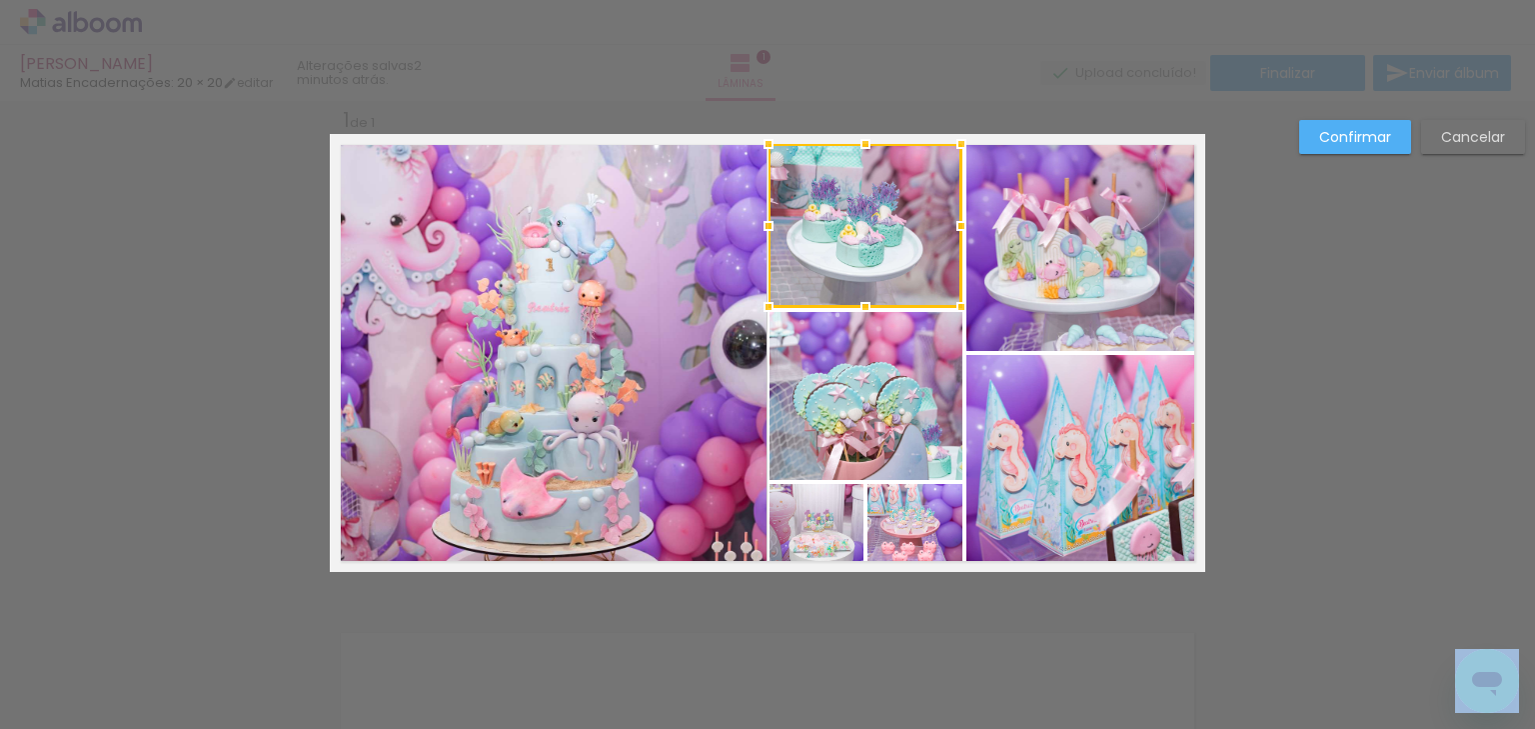
click at [875, 418] on quentale-photo at bounding box center [866, 396] width 193 height 168
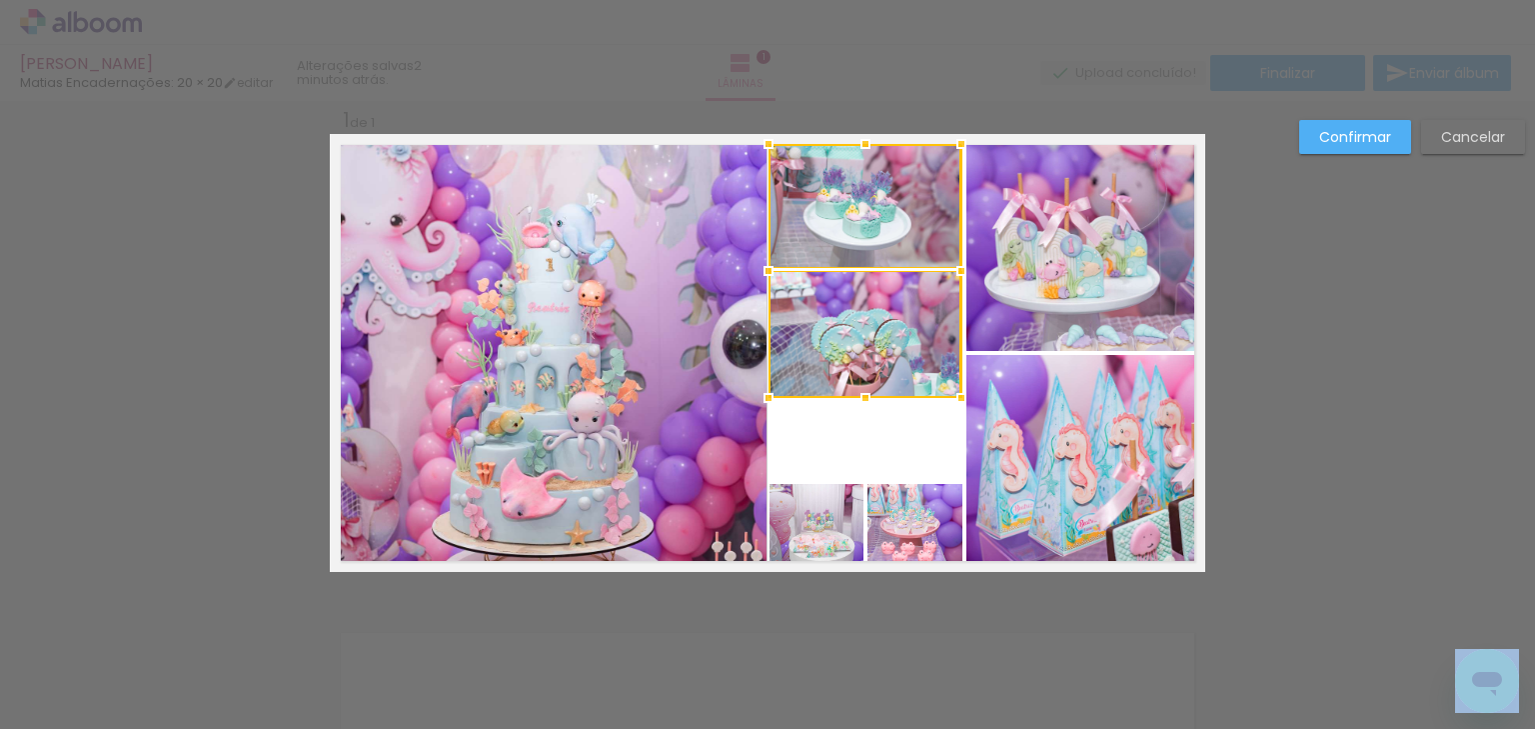
drag, startPoint x: 858, startPoint y: 477, endPoint x: 868, endPoint y: 396, distance: 81.6
click at [868, 396] on div at bounding box center [866, 398] width 40 height 40
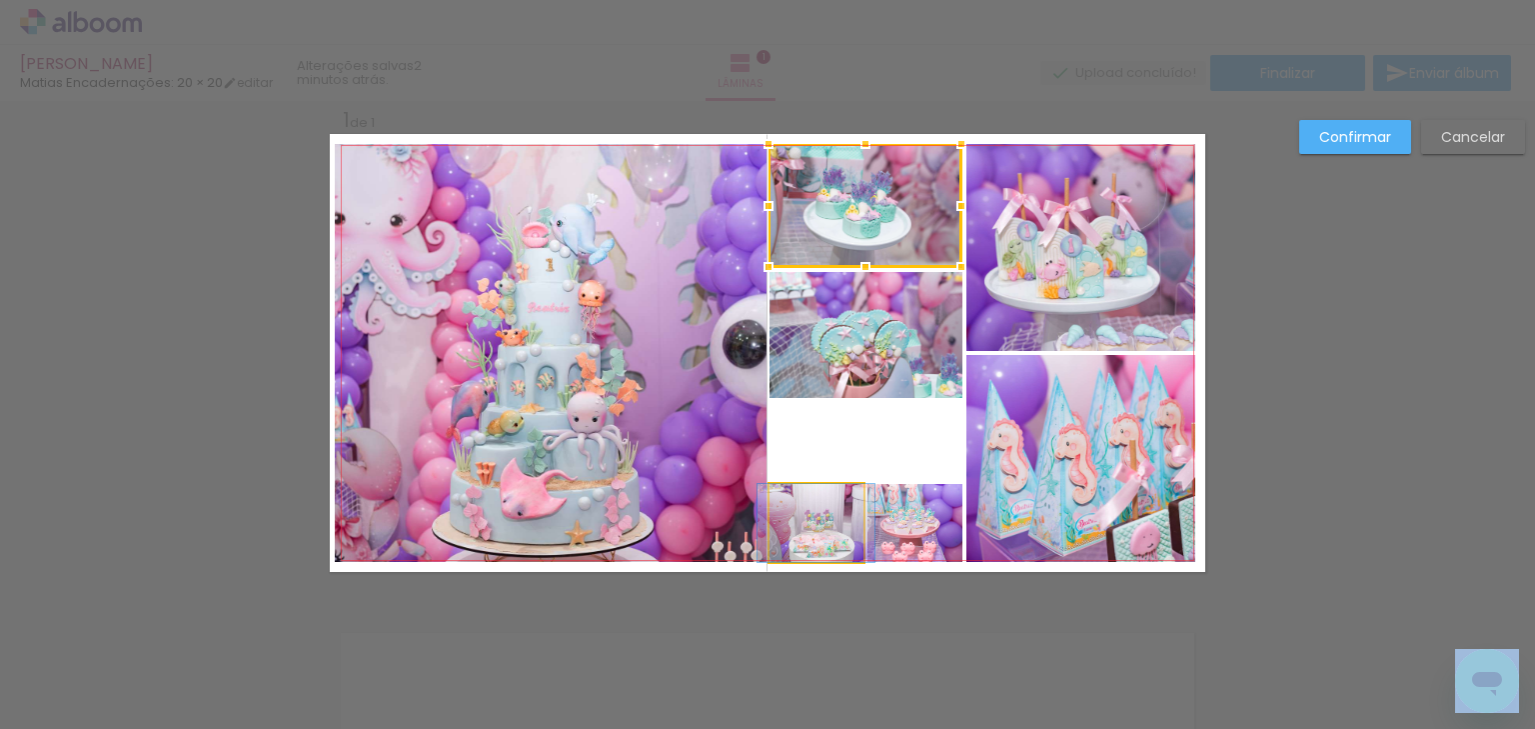
click at [827, 531] on quentale-photo at bounding box center [817, 523] width 94 height 78
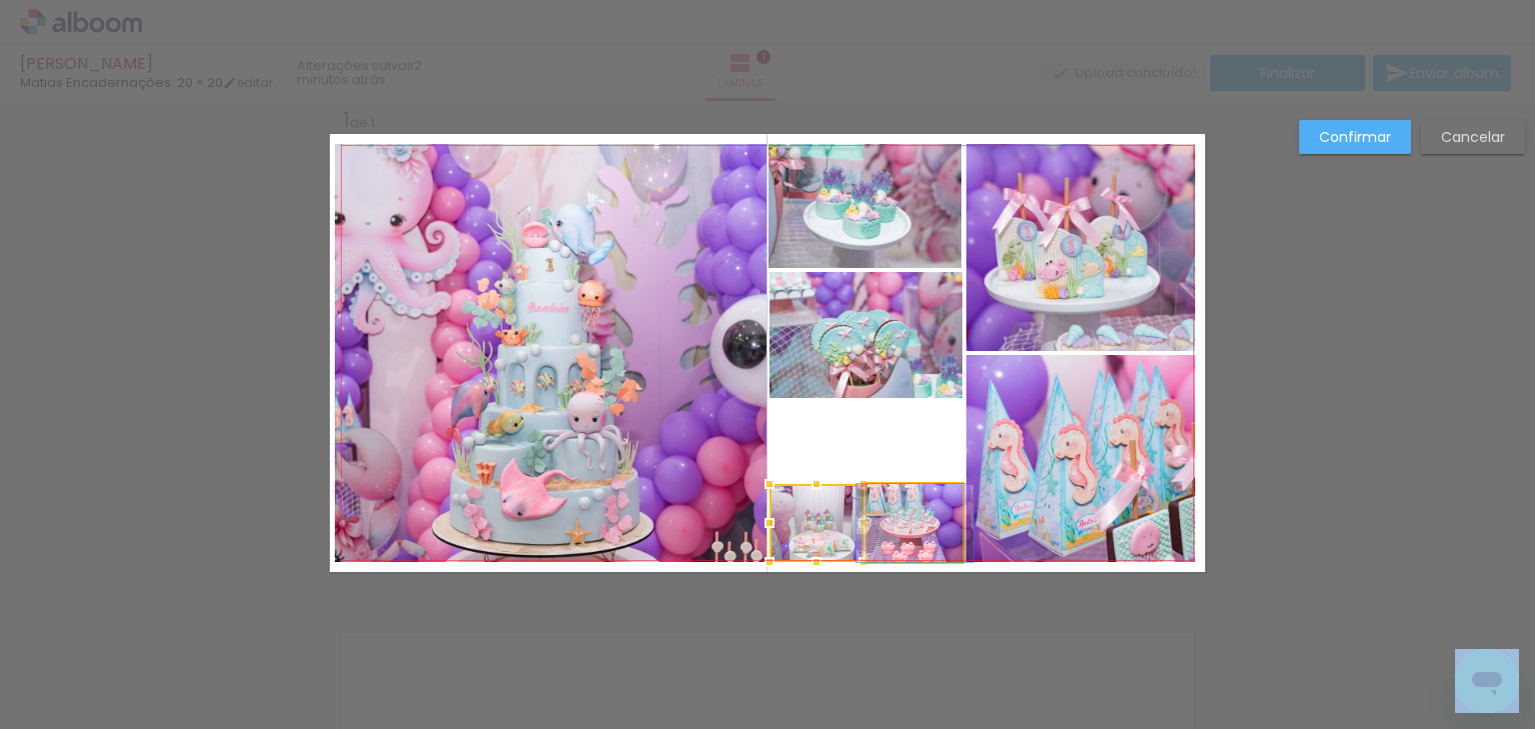
click at [893, 523] on quentale-photo at bounding box center [915, 523] width 95 height 78
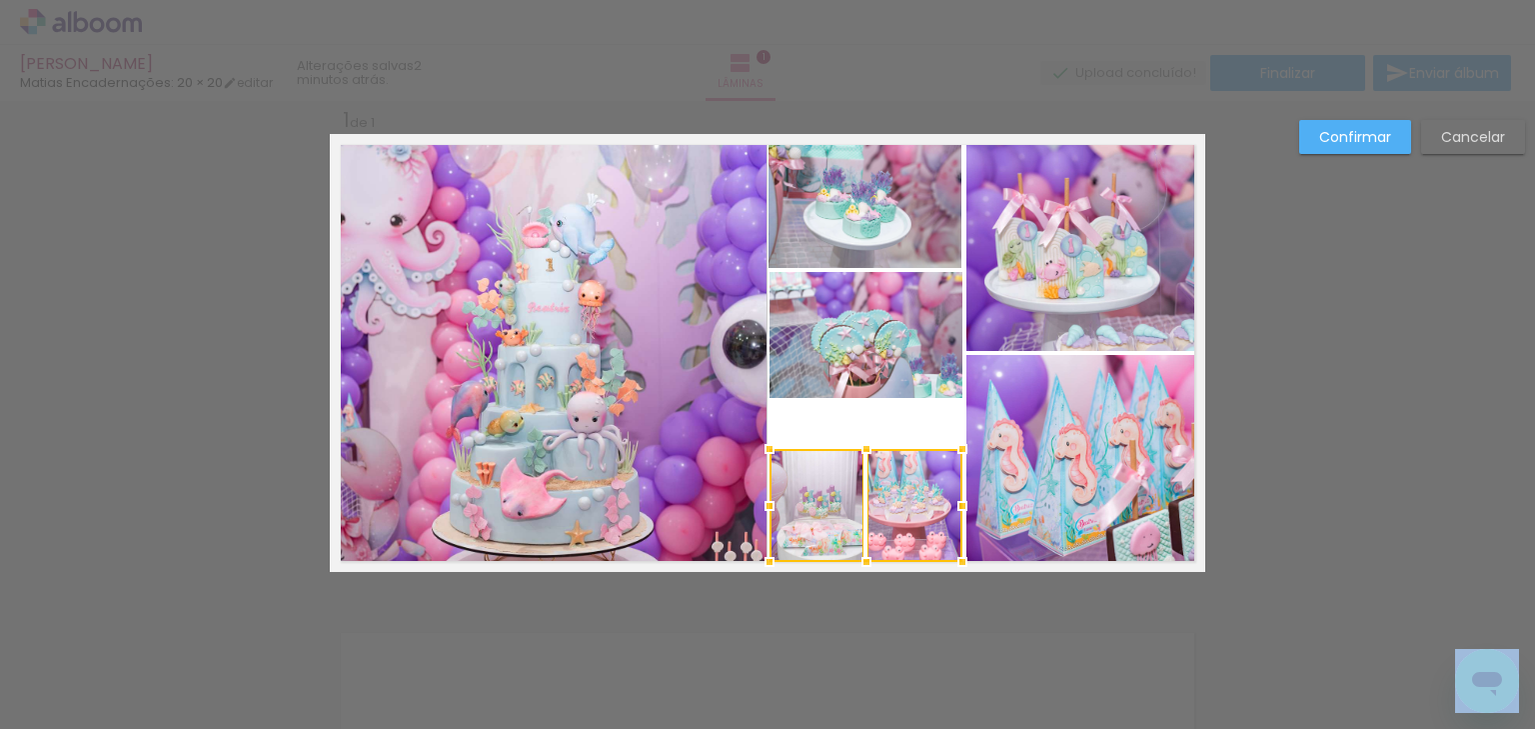
drag, startPoint x: 857, startPoint y: 480, endPoint x: 861, endPoint y: 445, distance: 35.2
click at [861, 445] on div at bounding box center [867, 449] width 40 height 40
click at [870, 222] on quentale-photo at bounding box center [865, 205] width 193 height 123
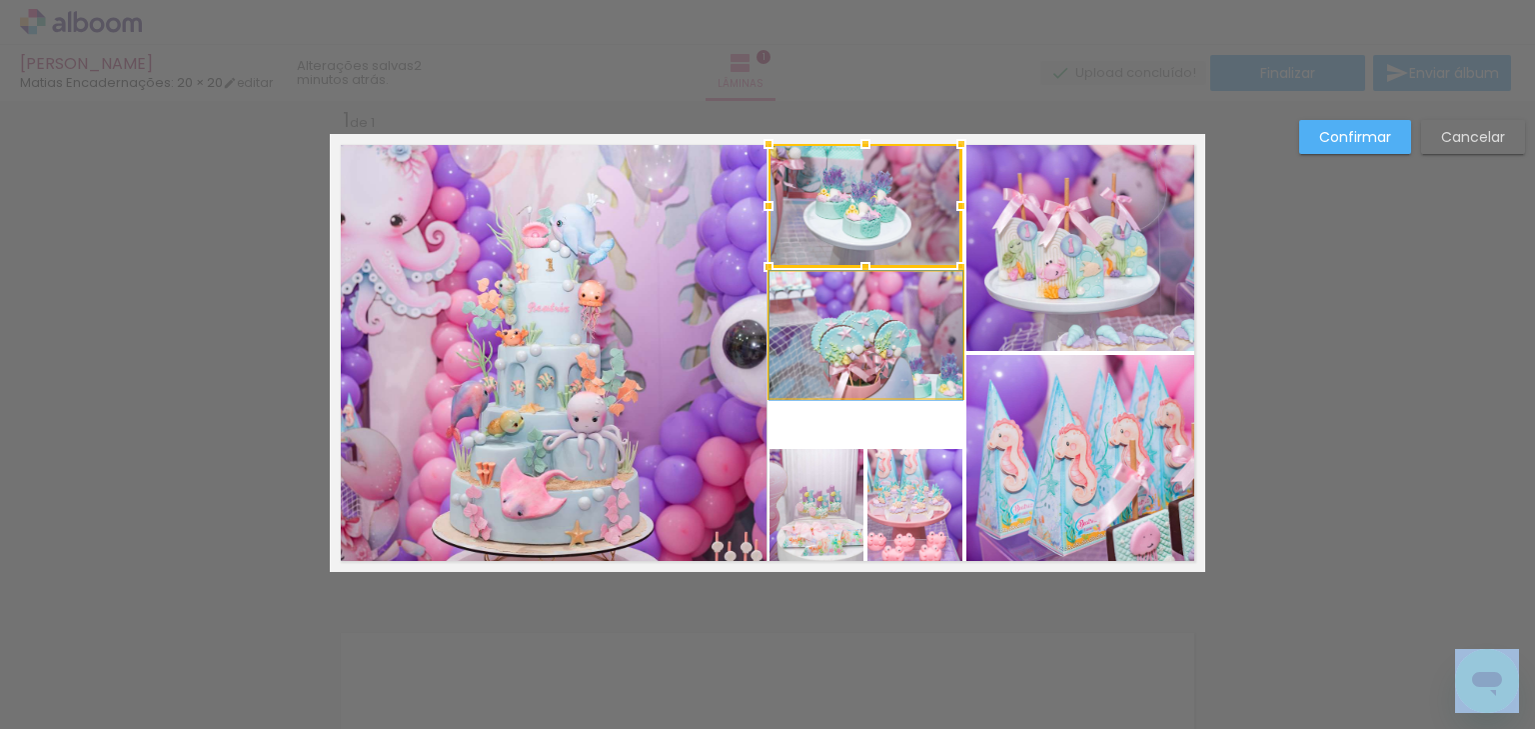
click at [866, 324] on quentale-photo at bounding box center [866, 335] width 193 height 127
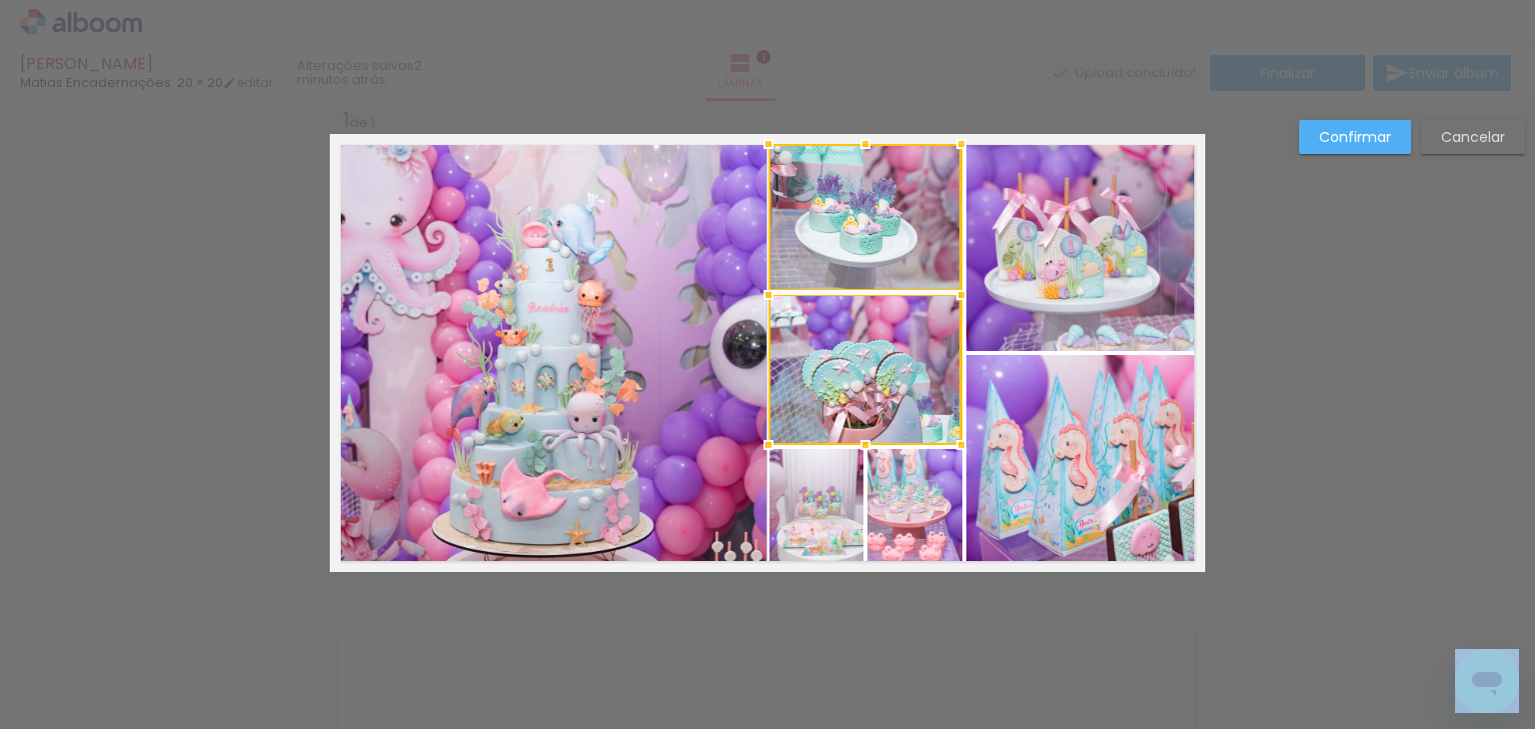
drag, startPoint x: 864, startPoint y: 397, endPoint x: 868, endPoint y: 444, distance: 47.1
click at [868, 444] on div at bounding box center [866, 445] width 40 height 40
click at [844, 254] on div at bounding box center [865, 217] width 193 height 146
click at [818, 374] on quentale-photo at bounding box center [866, 370] width 193 height 150
click at [805, 491] on quentale-photo at bounding box center [817, 505] width 94 height 113
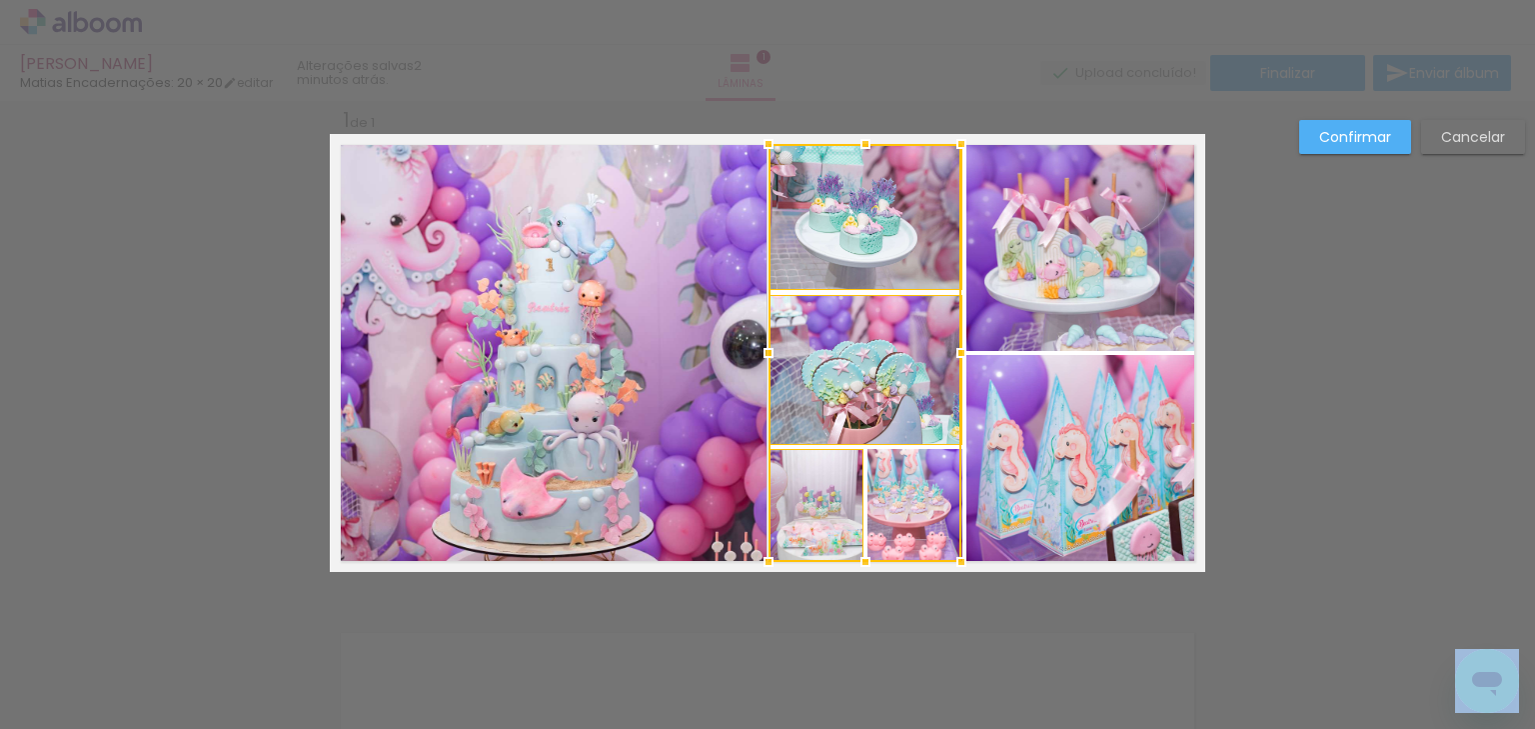
click at [887, 500] on div at bounding box center [865, 353] width 193 height 418
click at [762, 356] on div at bounding box center [771, 353] width 40 height 40
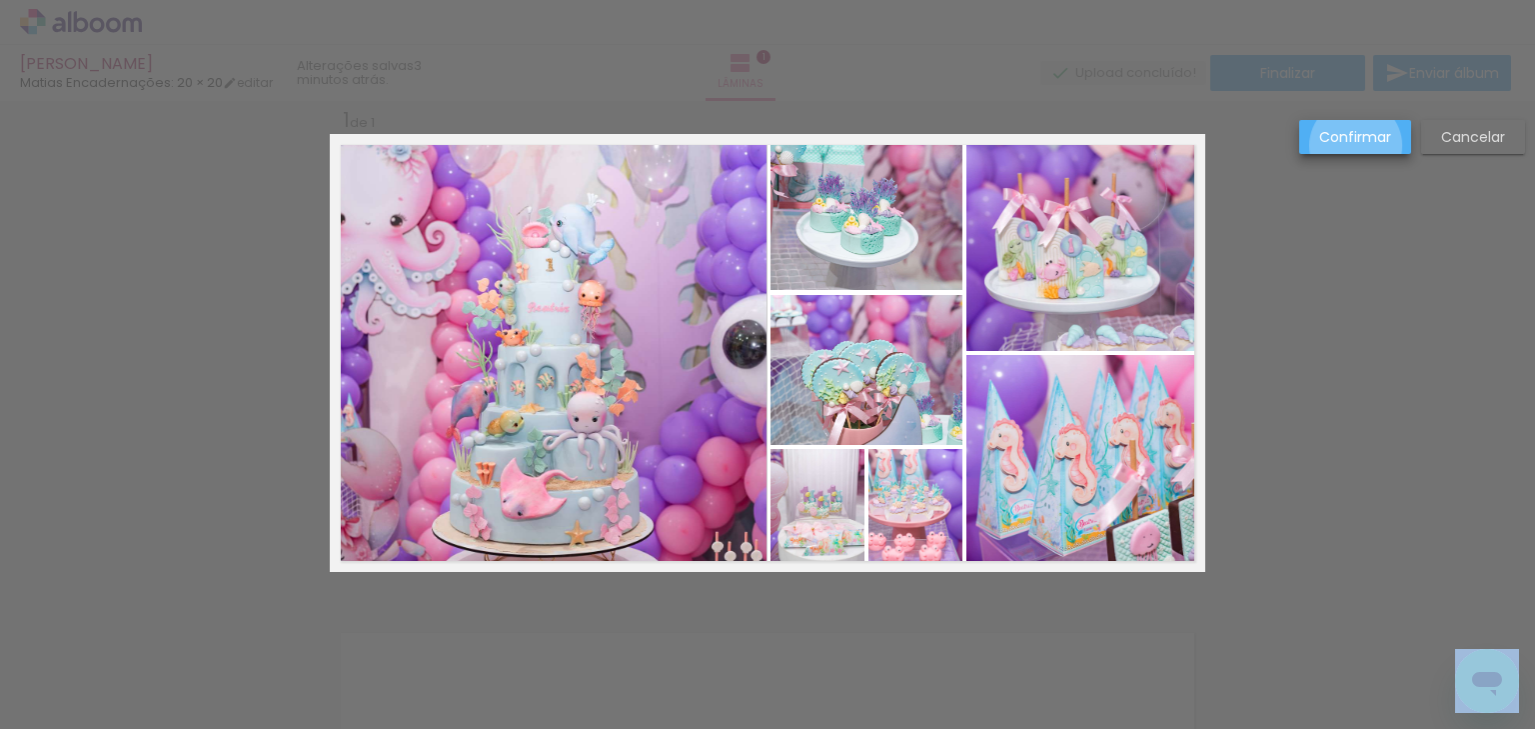
click at [1356, 146] on paper-button "Confirmar" at bounding box center [1355, 137] width 112 height 34
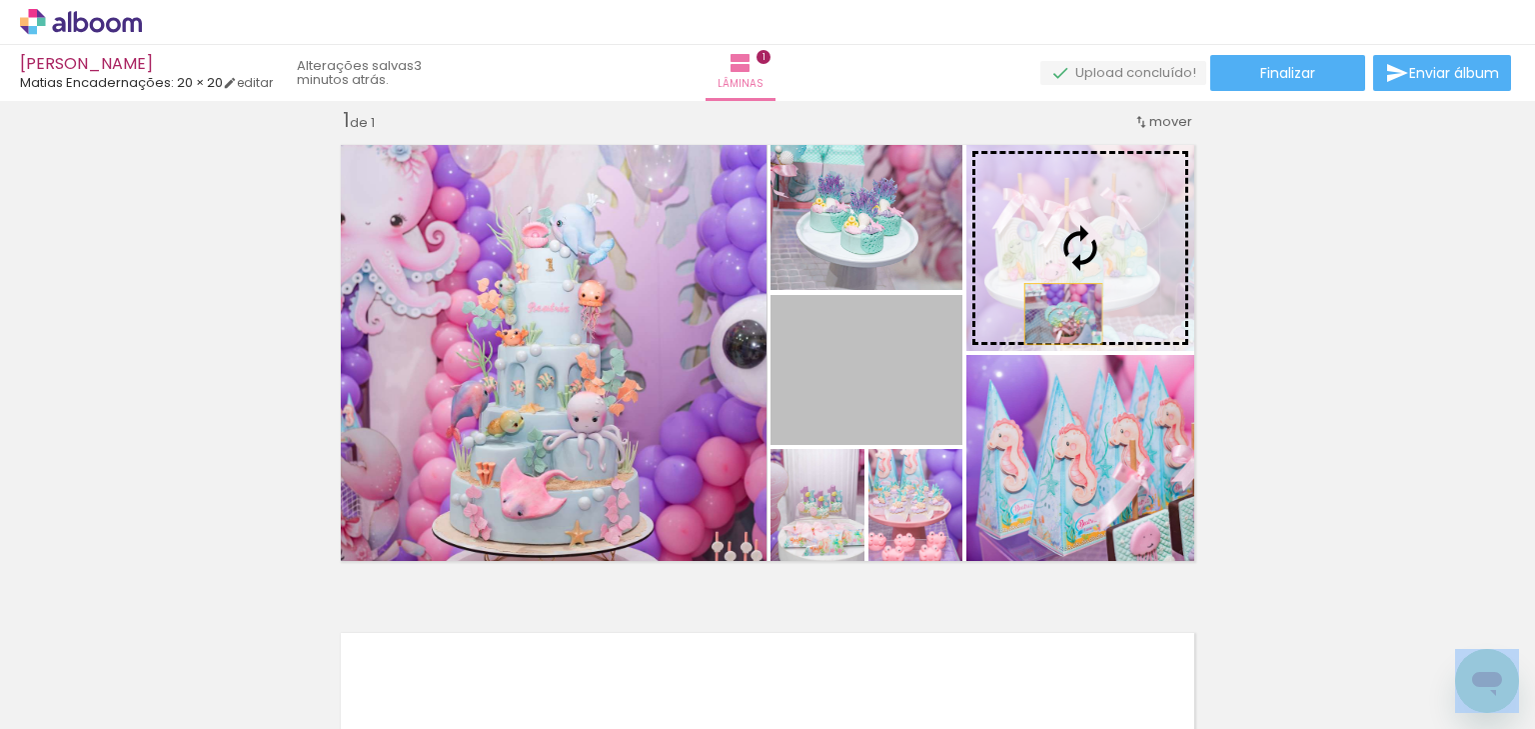
drag, startPoint x: 892, startPoint y: 412, endPoint x: 1057, endPoint y: 313, distance: 193.2
click at [0, 0] on slot at bounding box center [0, 0] width 0 height 0
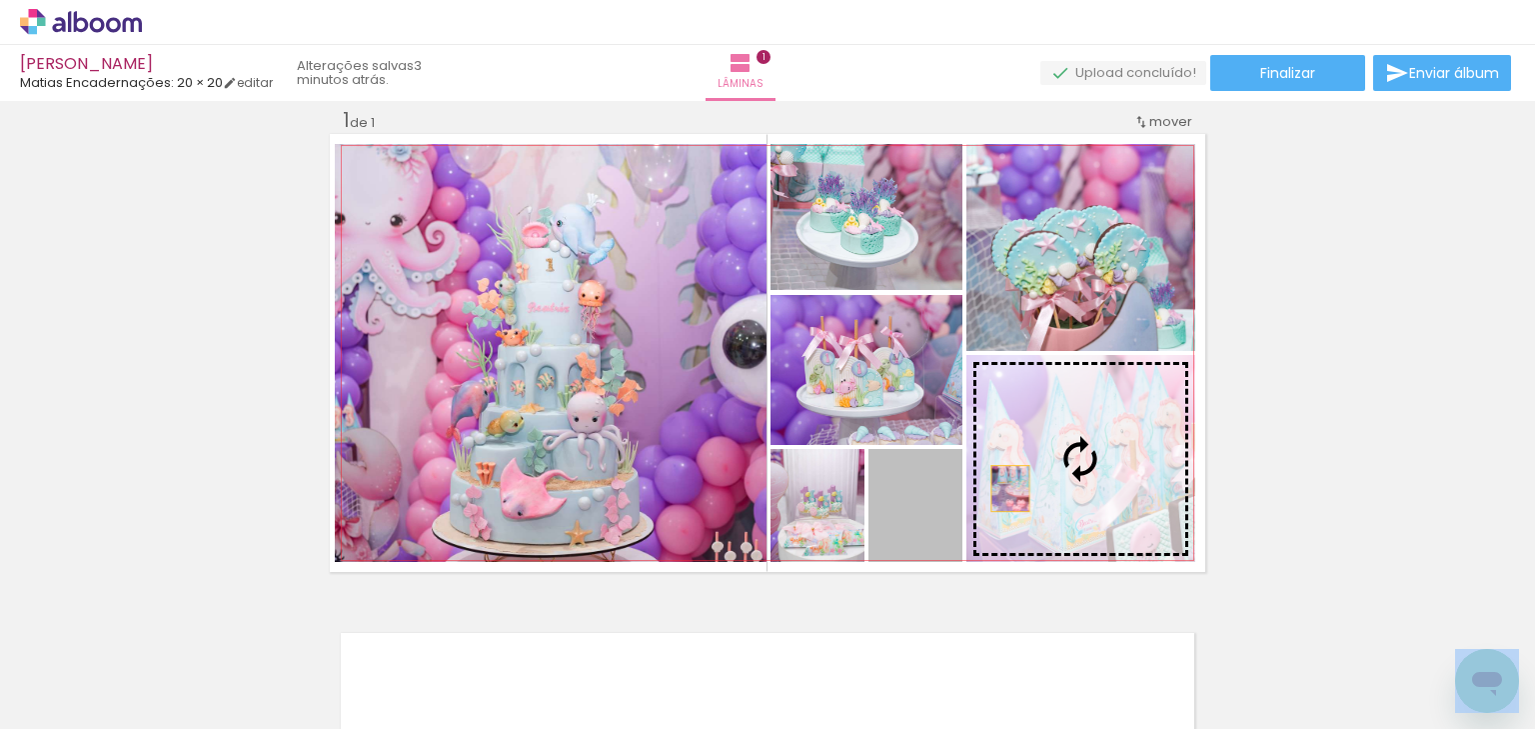
drag, startPoint x: 903, startPoint y: 534, endPoint x: 1004, endPoint y: 488, distance: 110.9
click at [0, 0] on slot at bounding box center [0, 0] width 0 height 0
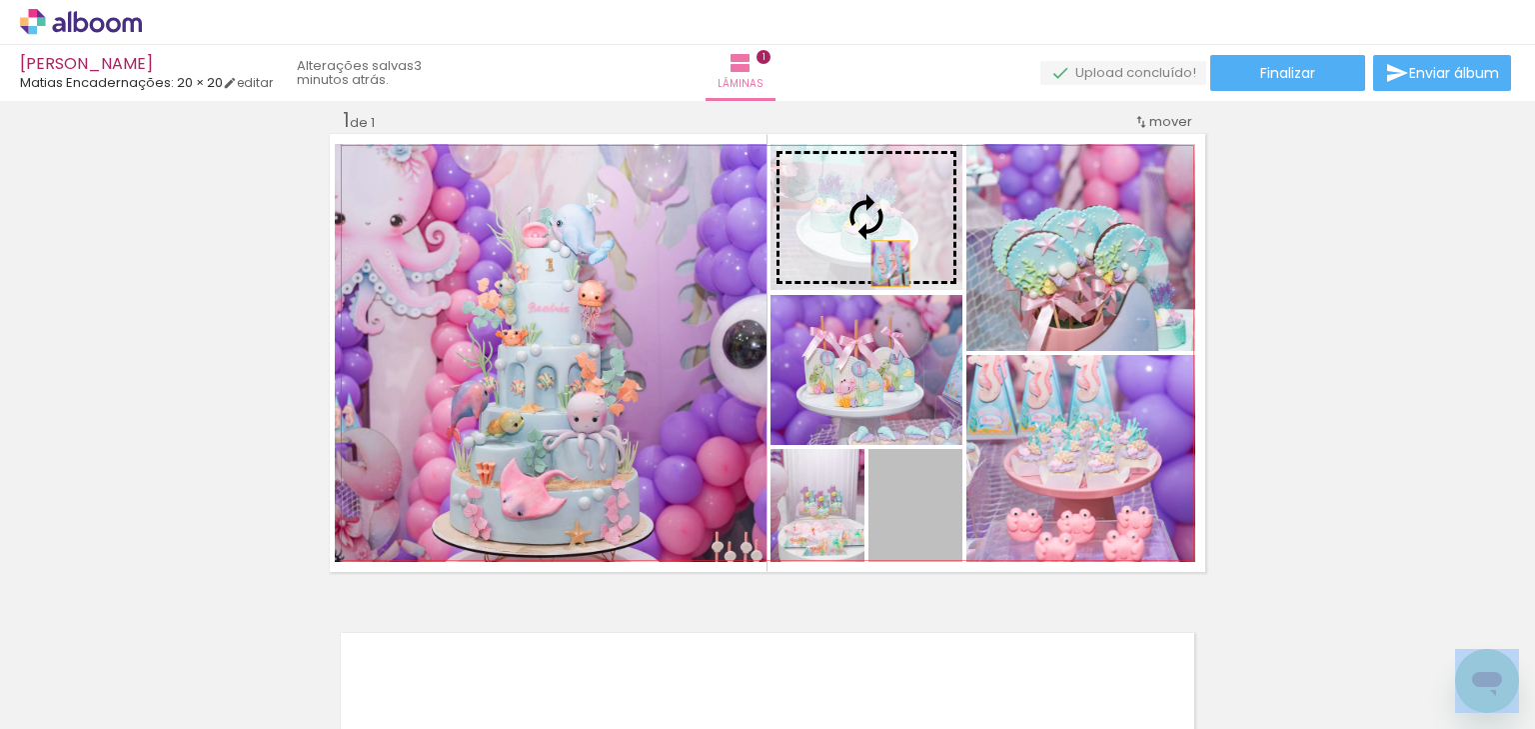
drag, startPoint x: 919, startPoint y: 538, endPoint x: 885, endPoint y: 263, distance: 277.1
click at [0, 0] on slot at bounding box center [0, 0] width 0 height 0
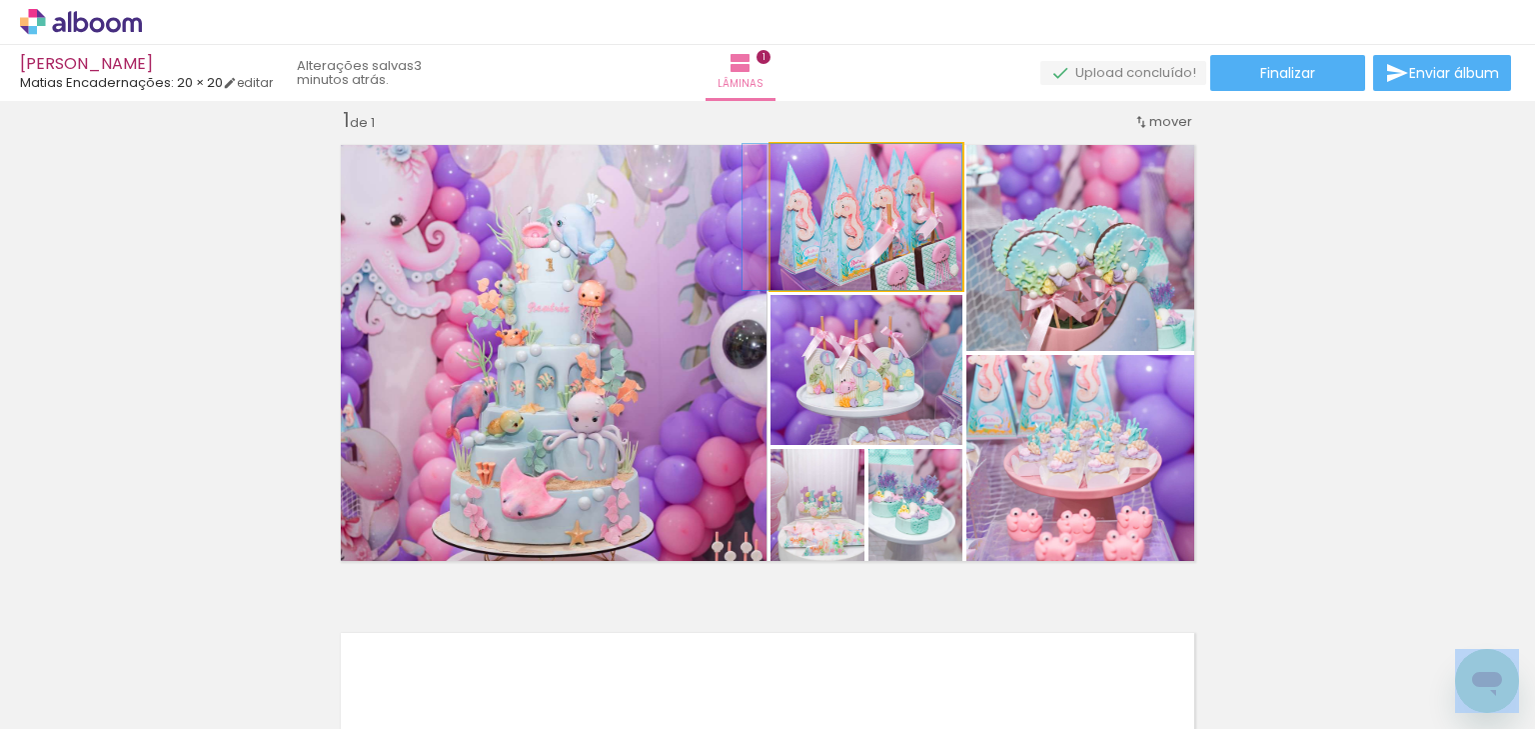
drag, startPoint x: 909, startPoint y: 253, endPoint x: 892, endPoint y: 252, distance: 18.0
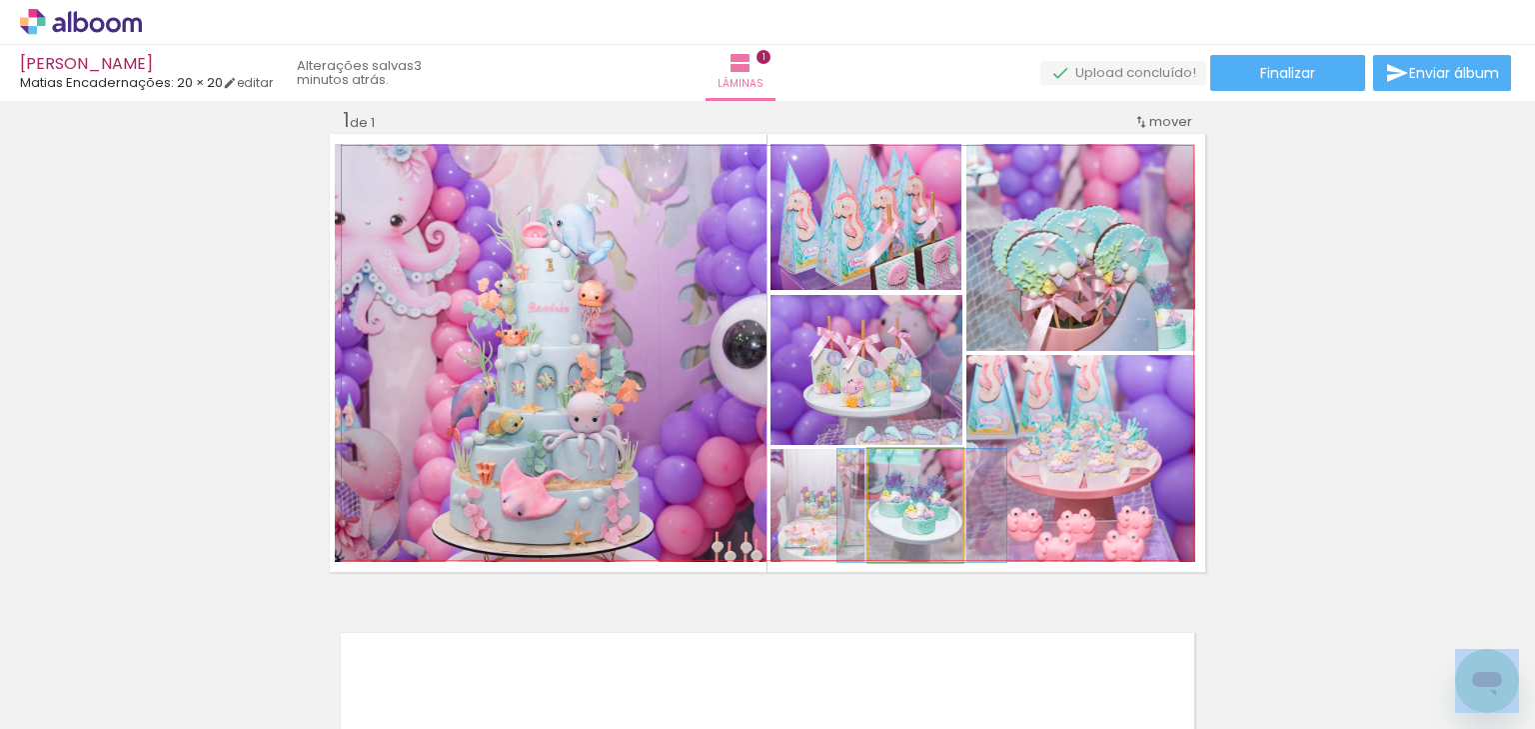
drag, startPoint x: 919, startPoint y: 543, endPoint x: 926, endPoint y: 489, distance: 54.4
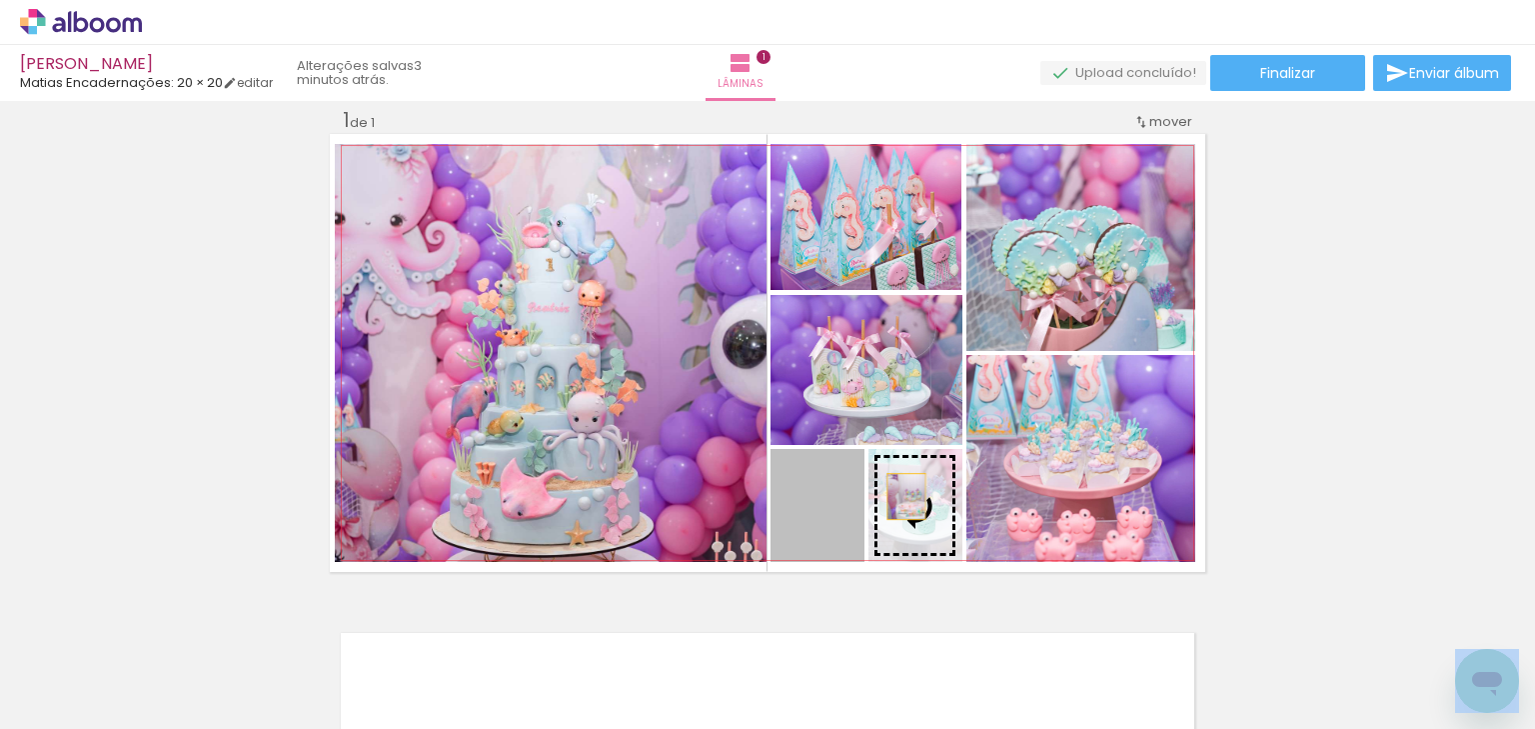
drag, startPoint x: 840, startPoint y: 541, endPoint x: 1035, endPoint y: 464, distance: 210.5
click at [0, 0] on slot at bounding box center [0, 0] width 0 height 0
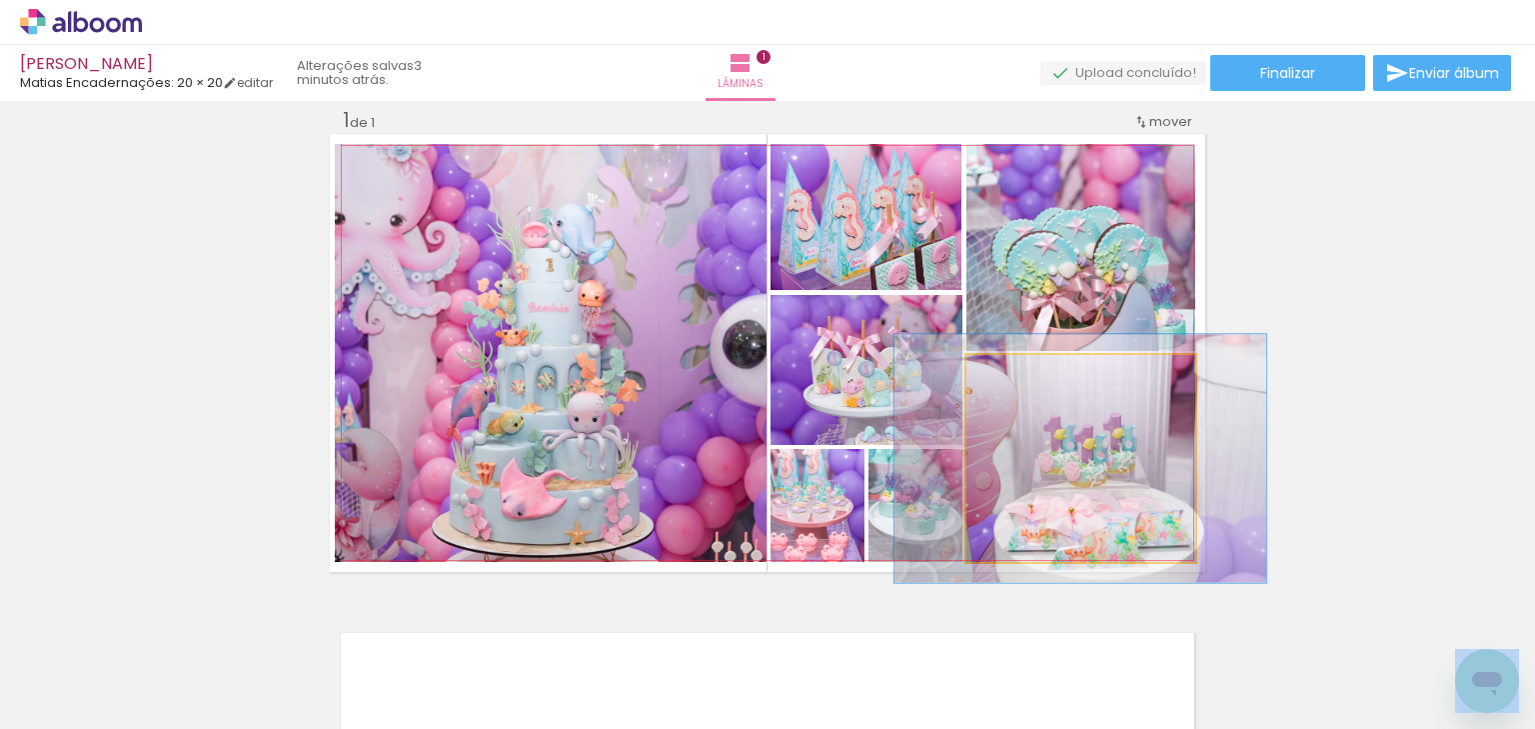
drag, startPoint x: 1010, startPoint y: 377, endPoint x: 1024, endPoint y: 384, distance: 15.6
click at [1024, 384] on div at bounding box center [1027, 376] width 18 height 18
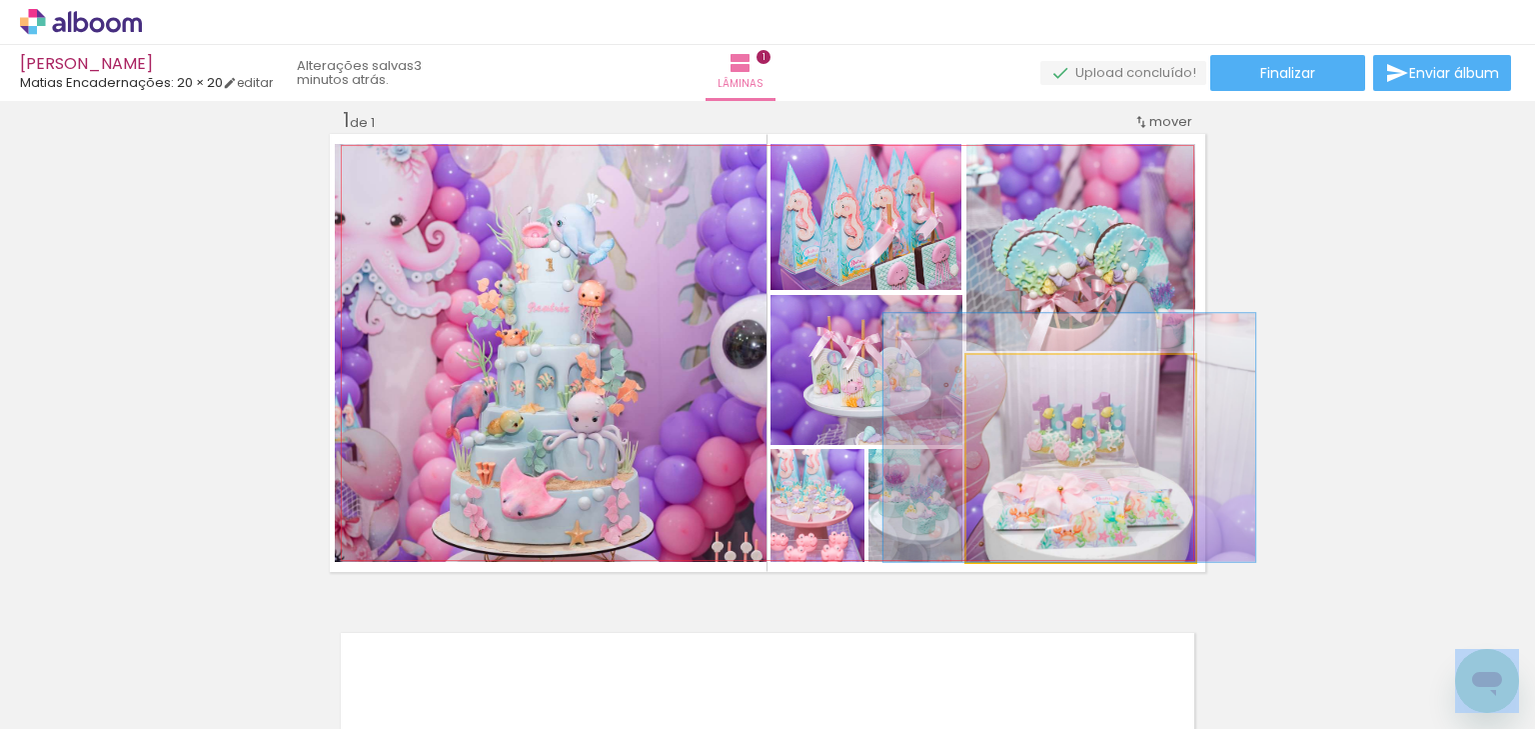
drag, startPoint x: 1090, startPoint y: 515, endPoint x: 1079, endPoint y: 485, distance: 31.9
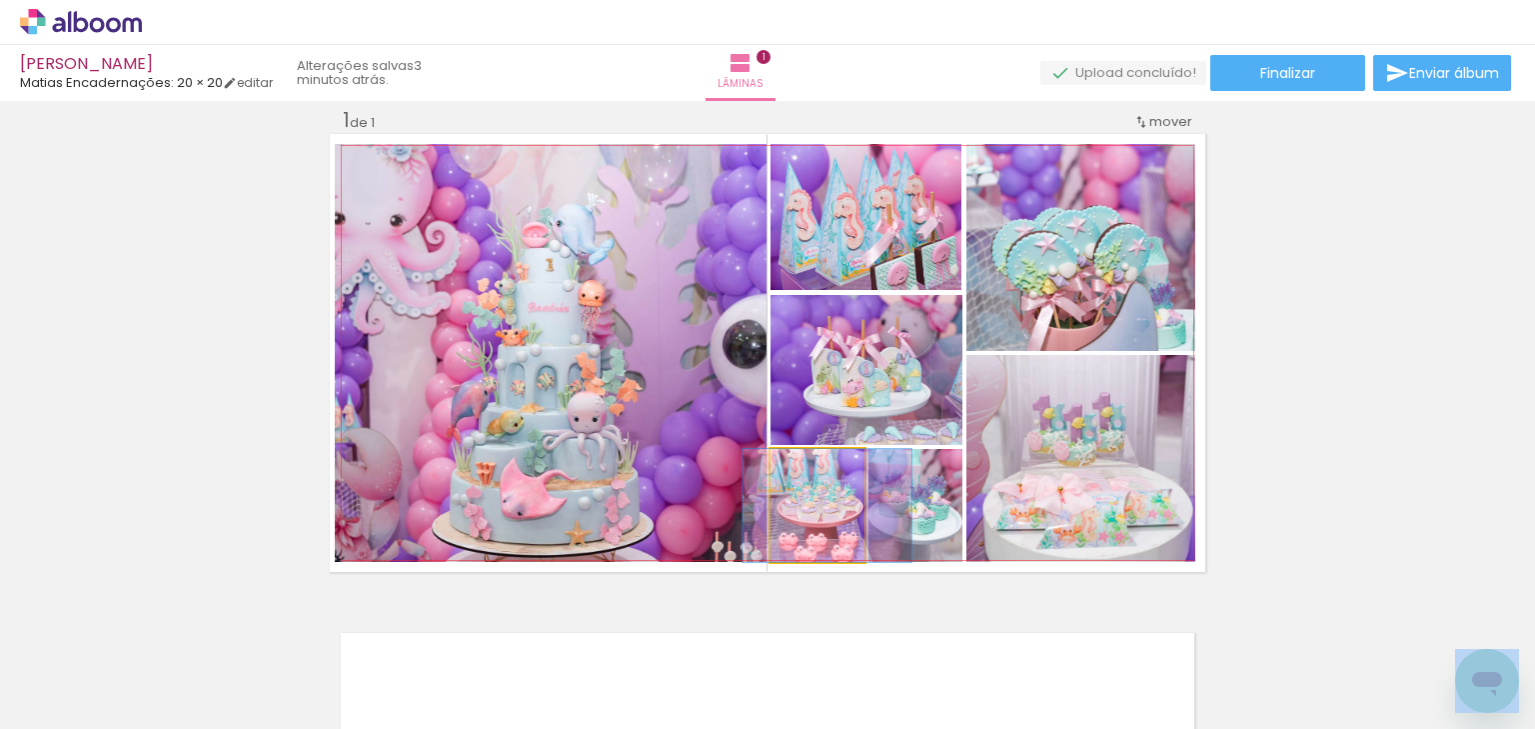
drag, startPoint x: 833, startPoint y: 524, endPoint x: 843, endPoint y: 529, distance: 11.2
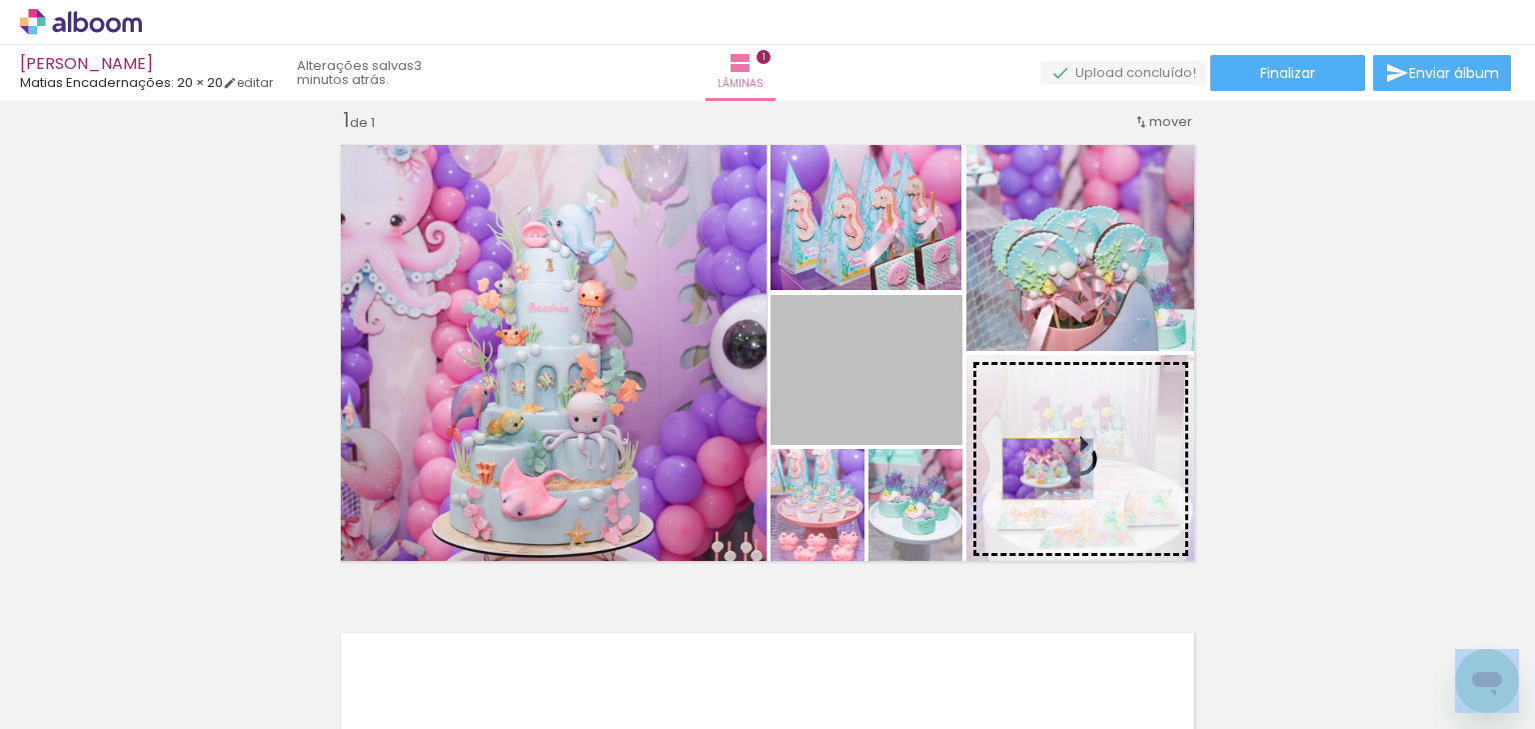
drag, startPoint x: 924, startPoint y: 432, endPoint x: 1035, endPoint y: 468, distance: 116.6
click at [0, 0] on slot at bounding box center [0, 0] width 0 height 0
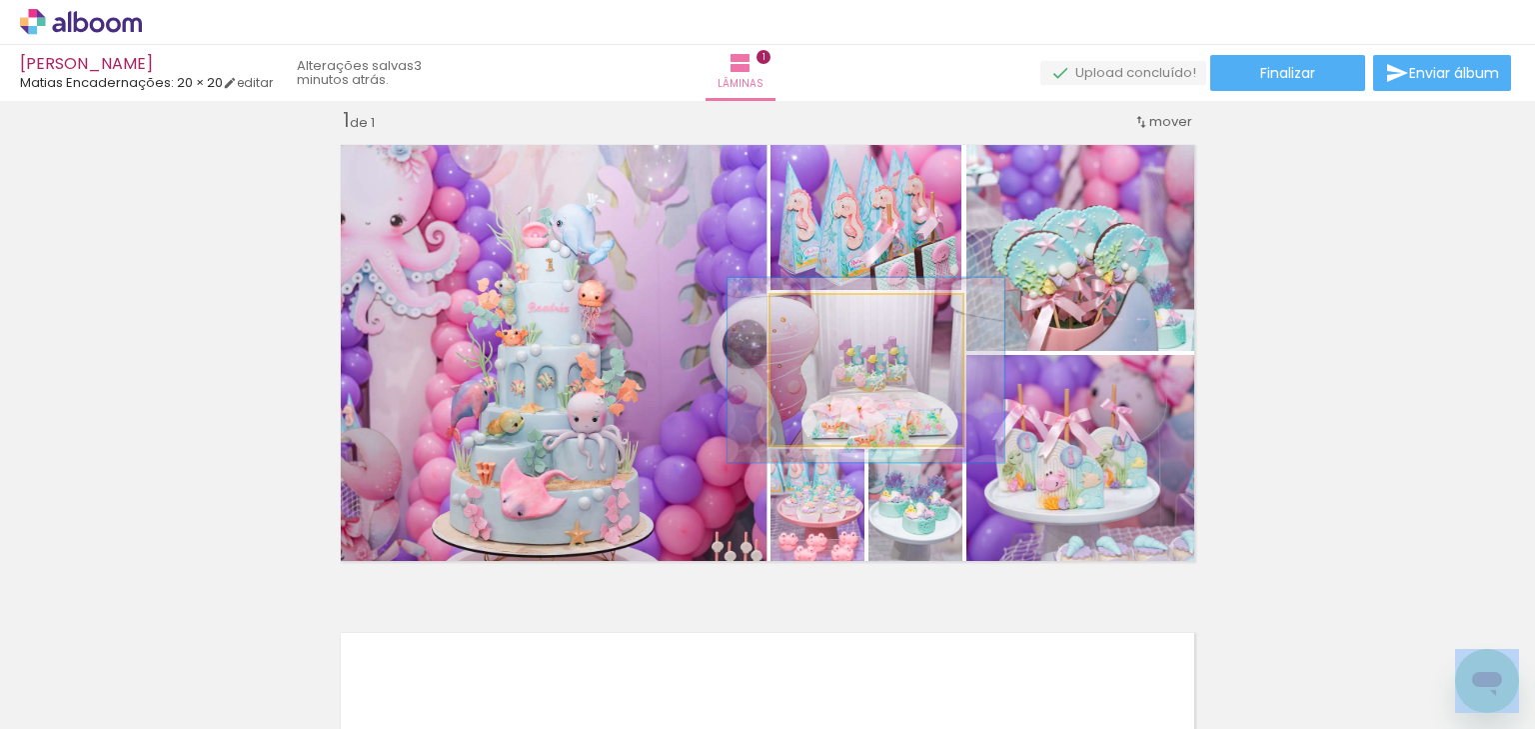
drag, startPoint x: 817, startPoint y: 315, endPoint x: 834, endPoint y: 321, distance: 18.0
type paper-slider "124"
click at [834, 321] on div at bounding box center [834, 316] width 18 height 18
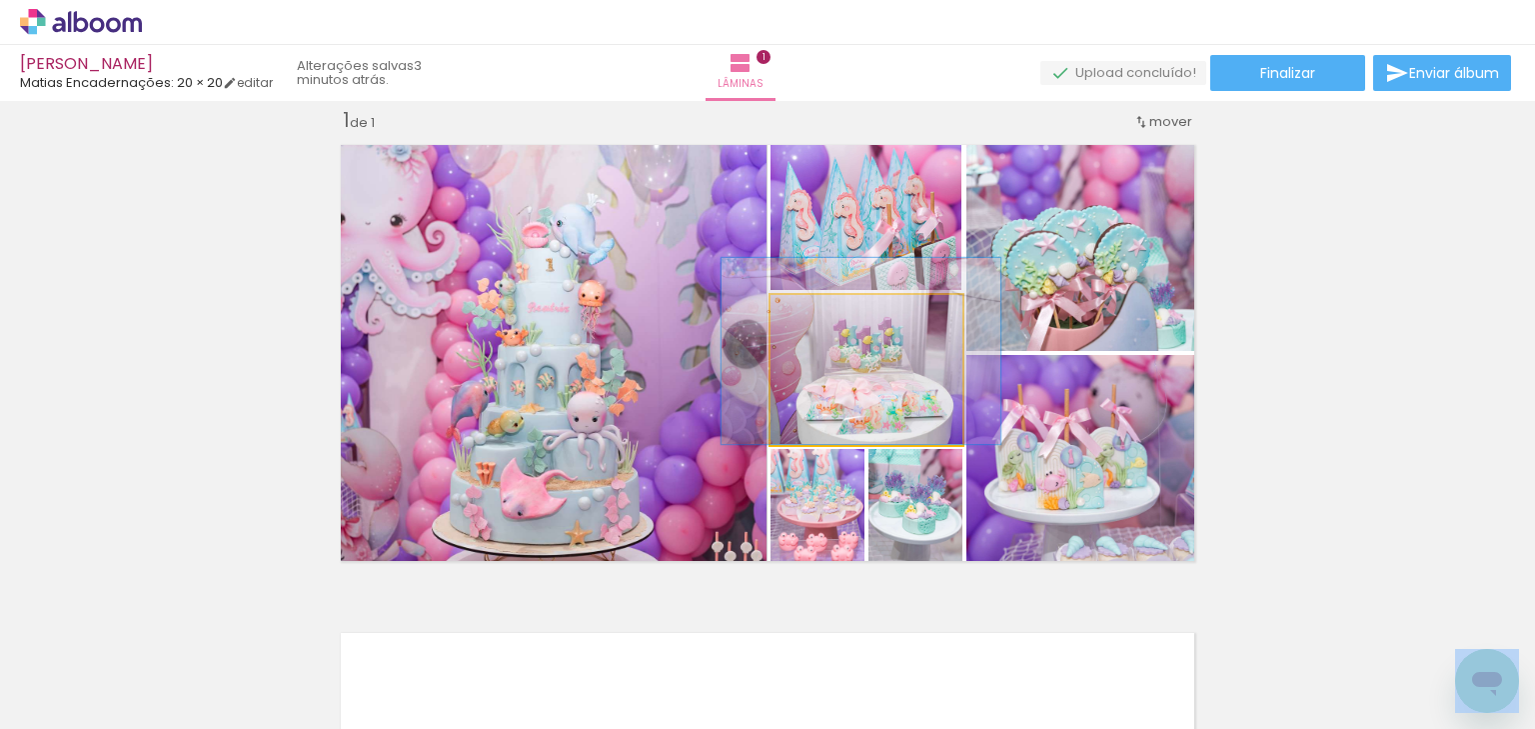
drag, startPoint x: 873, startPoint y: 428, endPoint x: 868, endPoint y: 405, distance: 23.5
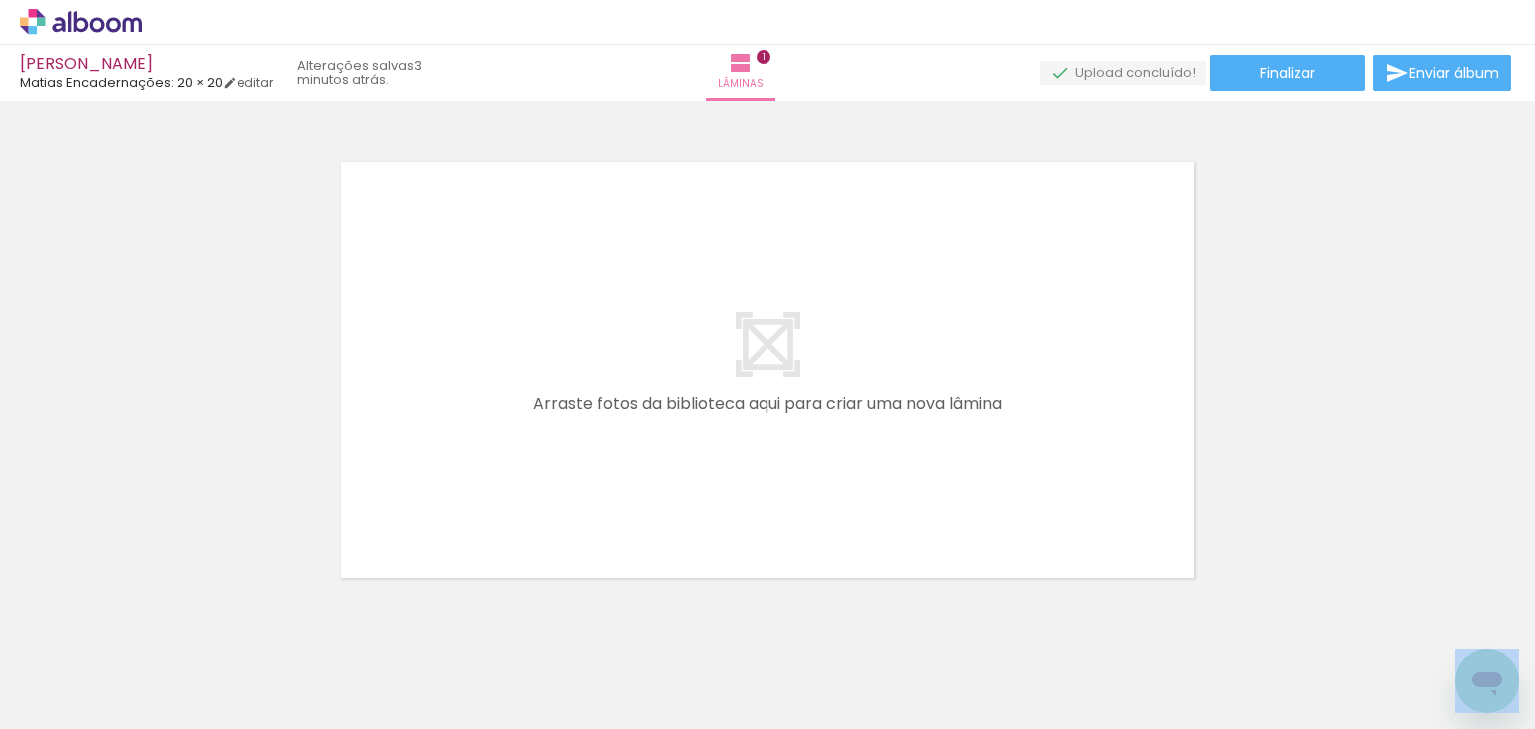
scroll to position [505, 0]
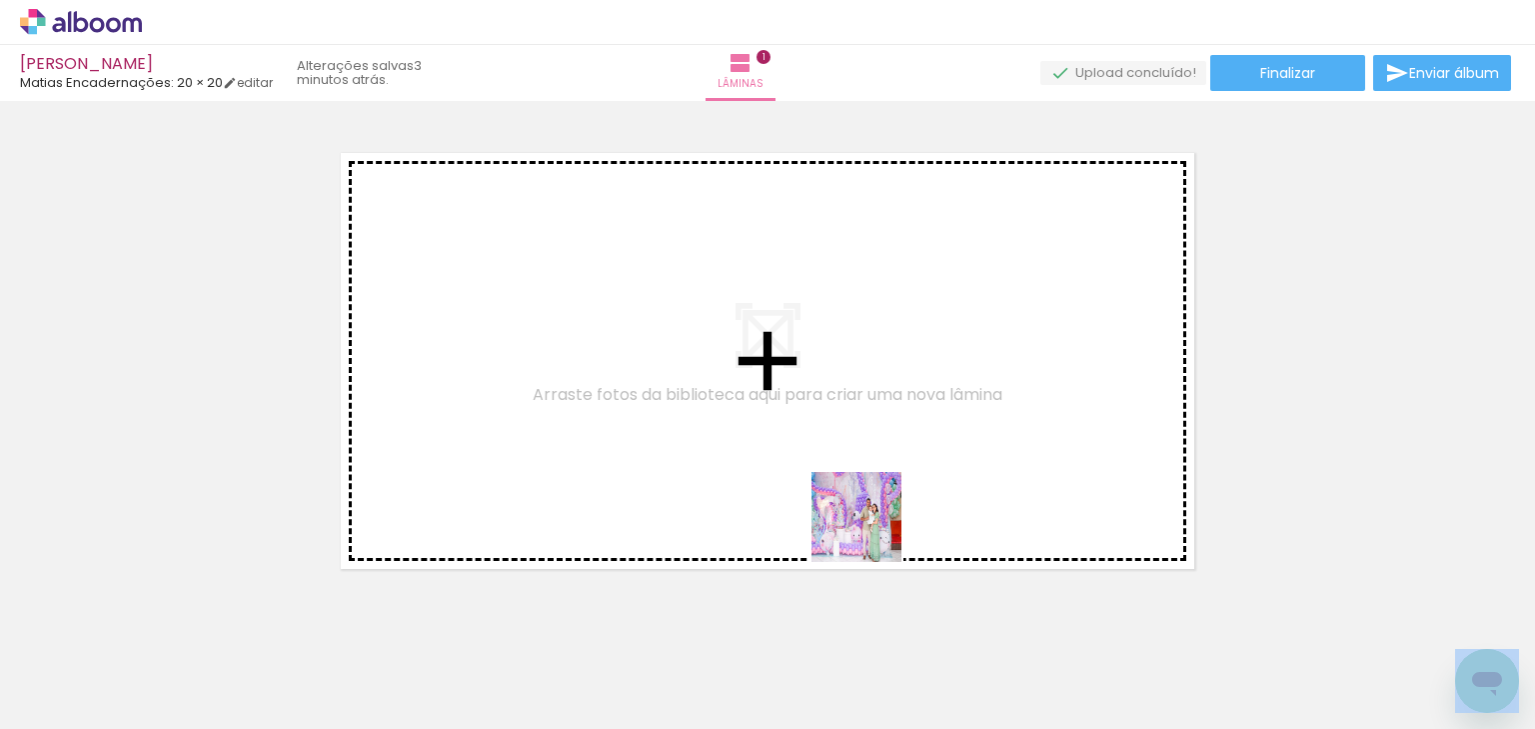
drag, startPoint x: 919, startPoint y: 596, endPoint x: 1007, endPoint y: 632, distance: 95.0
click at [855, 505] on quentale-workspace at bounding box center [767, 364] width 1535 height 729
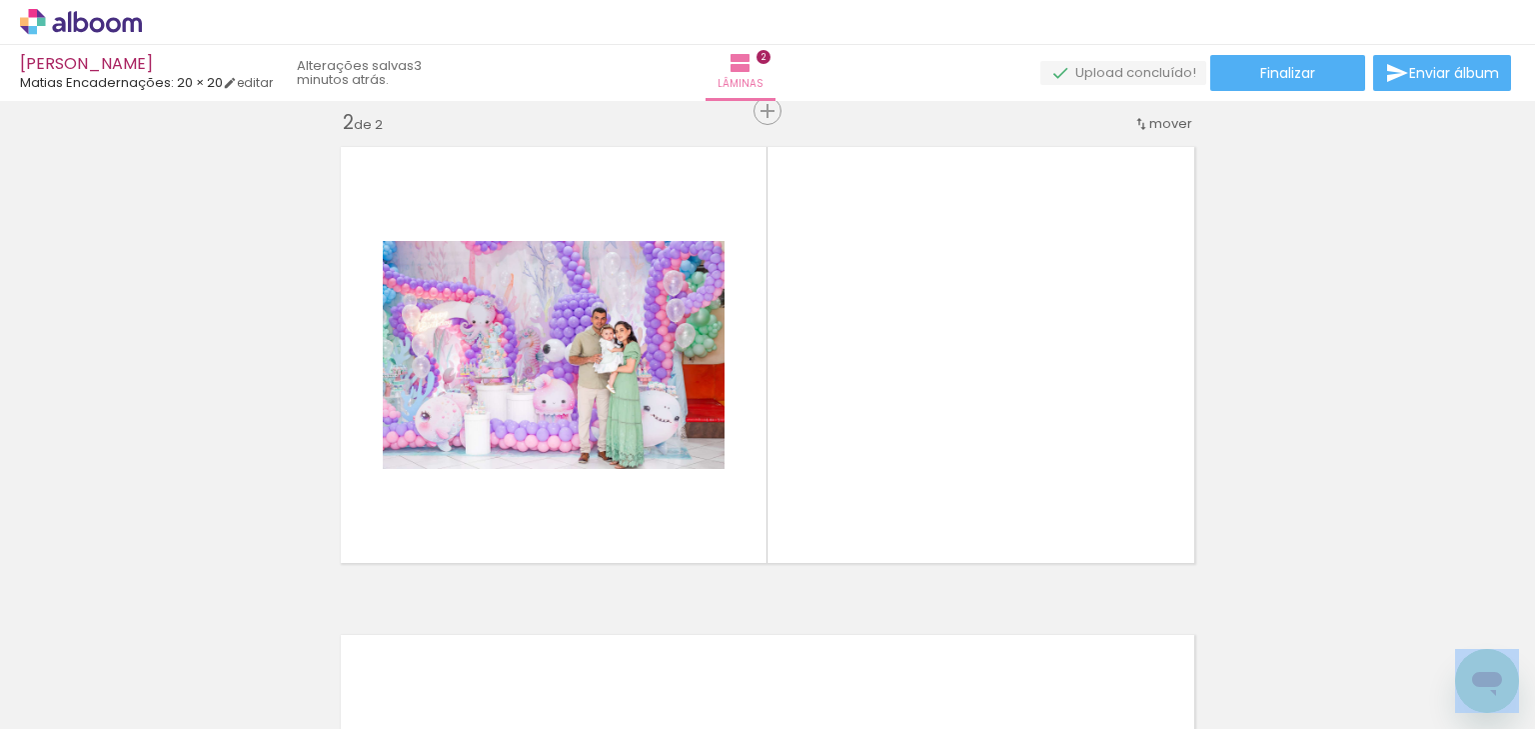
scroll to position [513, 0]
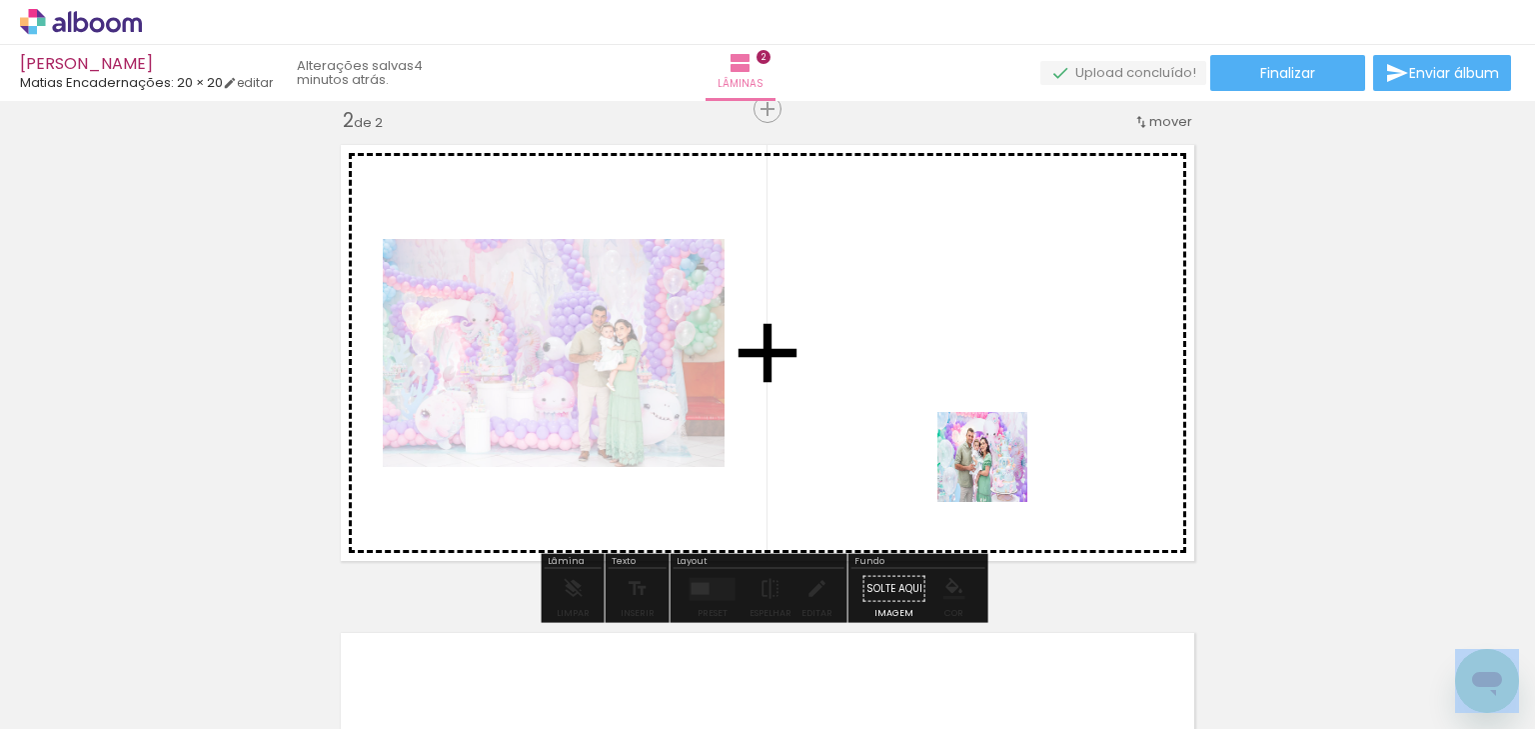
drag, startPoint x: 1092, startPoint y: 660, endPoint x: 1226, endPoint y: 647, distance: 134.6
click at [996, 468] on quentale-workspace at bounding box center [767, 364] width 1535 height 729
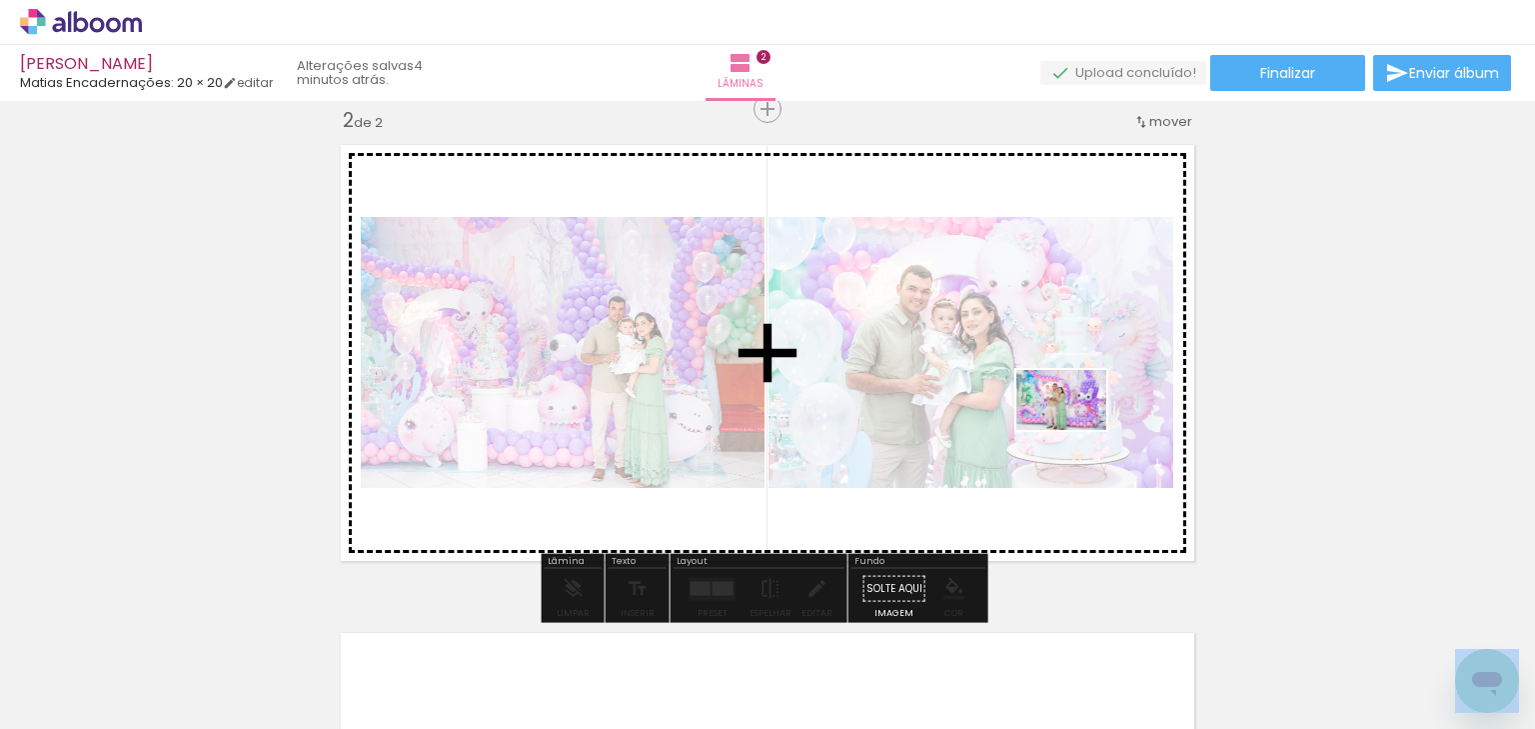
drag, startPoint x: 1220, startPoint y: 668, endPoint x: 1219, endPoint y: 572, distance: 96.0
click at [1074, 430] on quentale-workspace at bounding box center [767, 364] width 1535 height 729
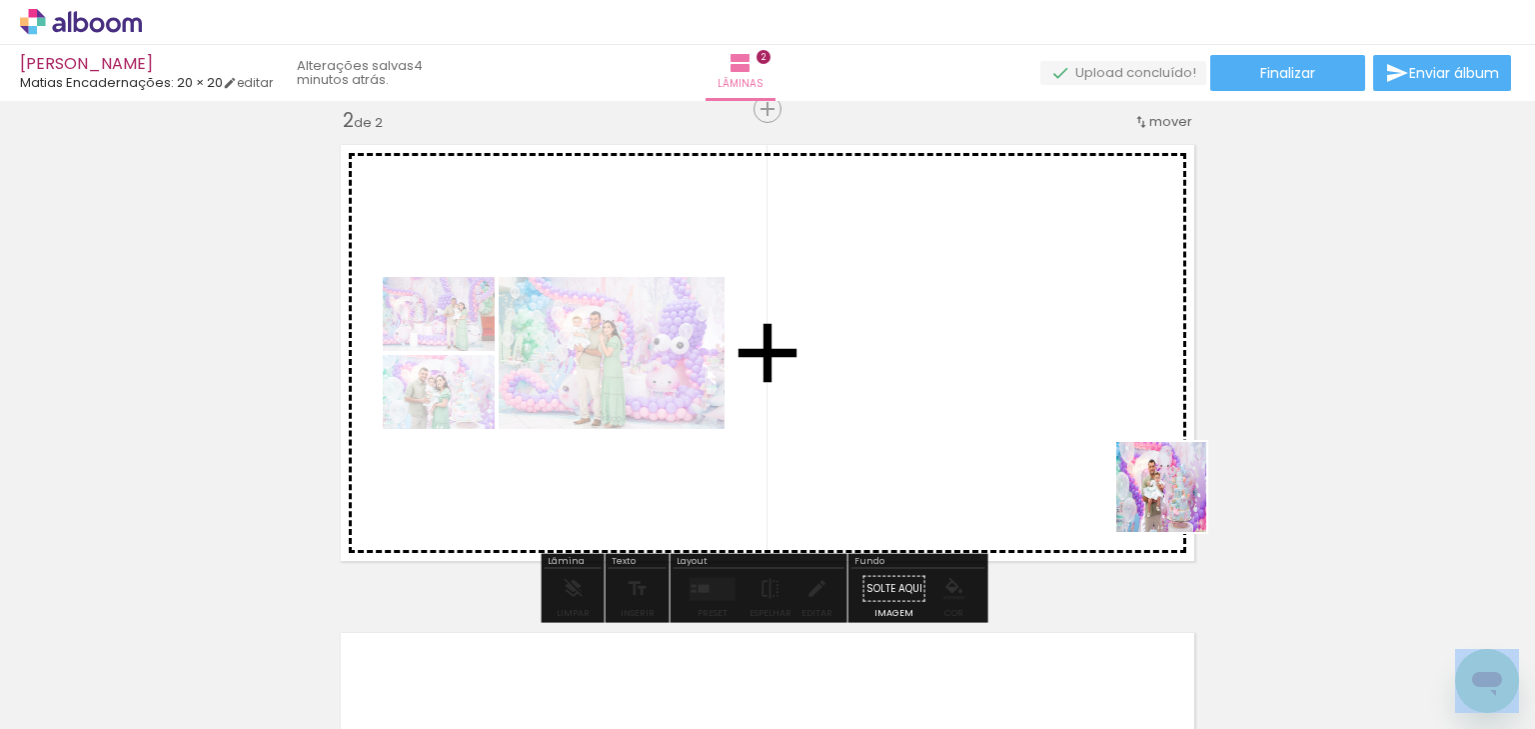
drag, startPoint x: 1232, startPoint y: 568, endPoint x: 1296, endPoint y: 545, distance: 68.0
click at [1134, 464] on quentale-workspace at bounding box center [767, 364] width 1535 height 729
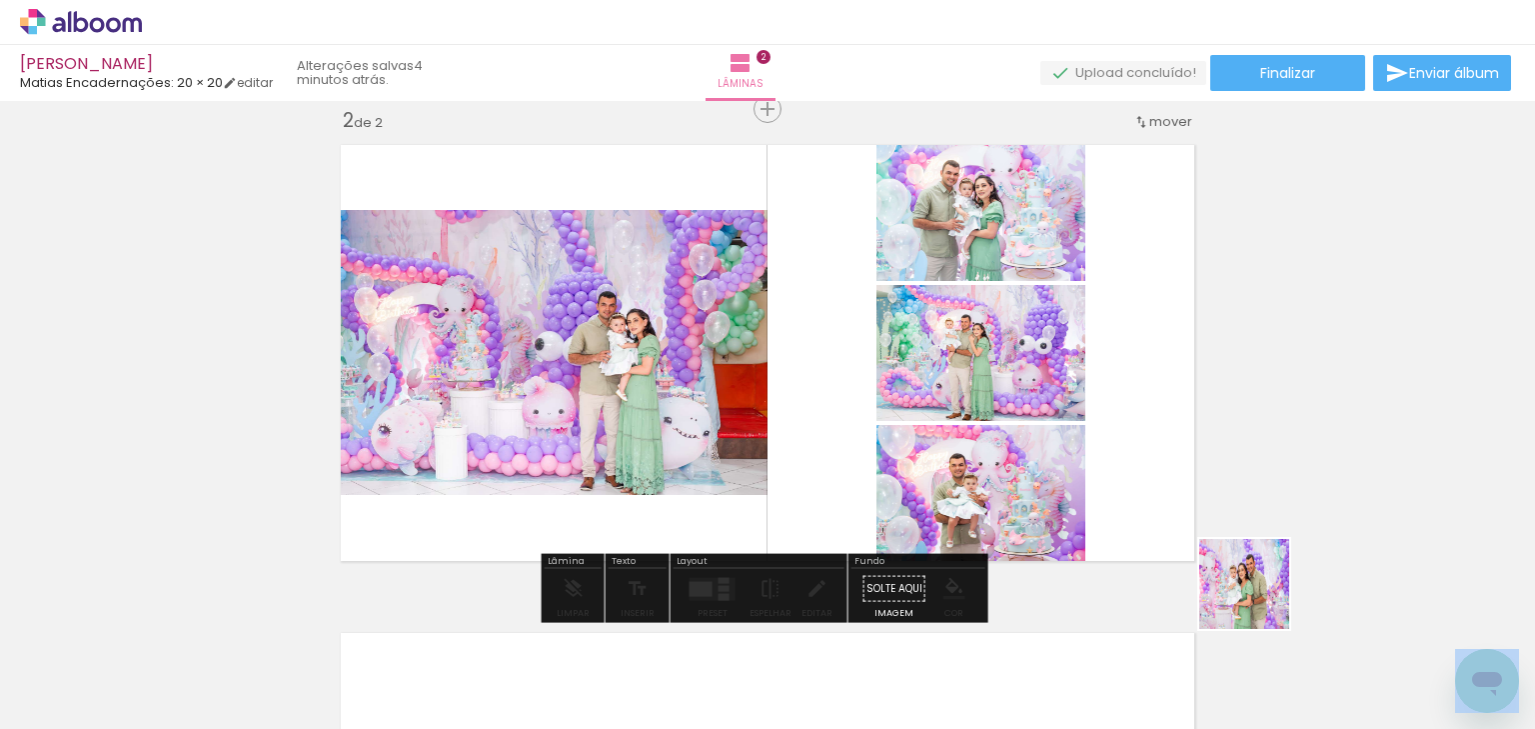
drag, startPoint x: 1411, startPoint y: 662, endPoint x: 1137, endPoint y: 523, distance: 307.1
click at [1104, 530] on quentale-workspace at bounding box center [767, 364] width 1535 height 729
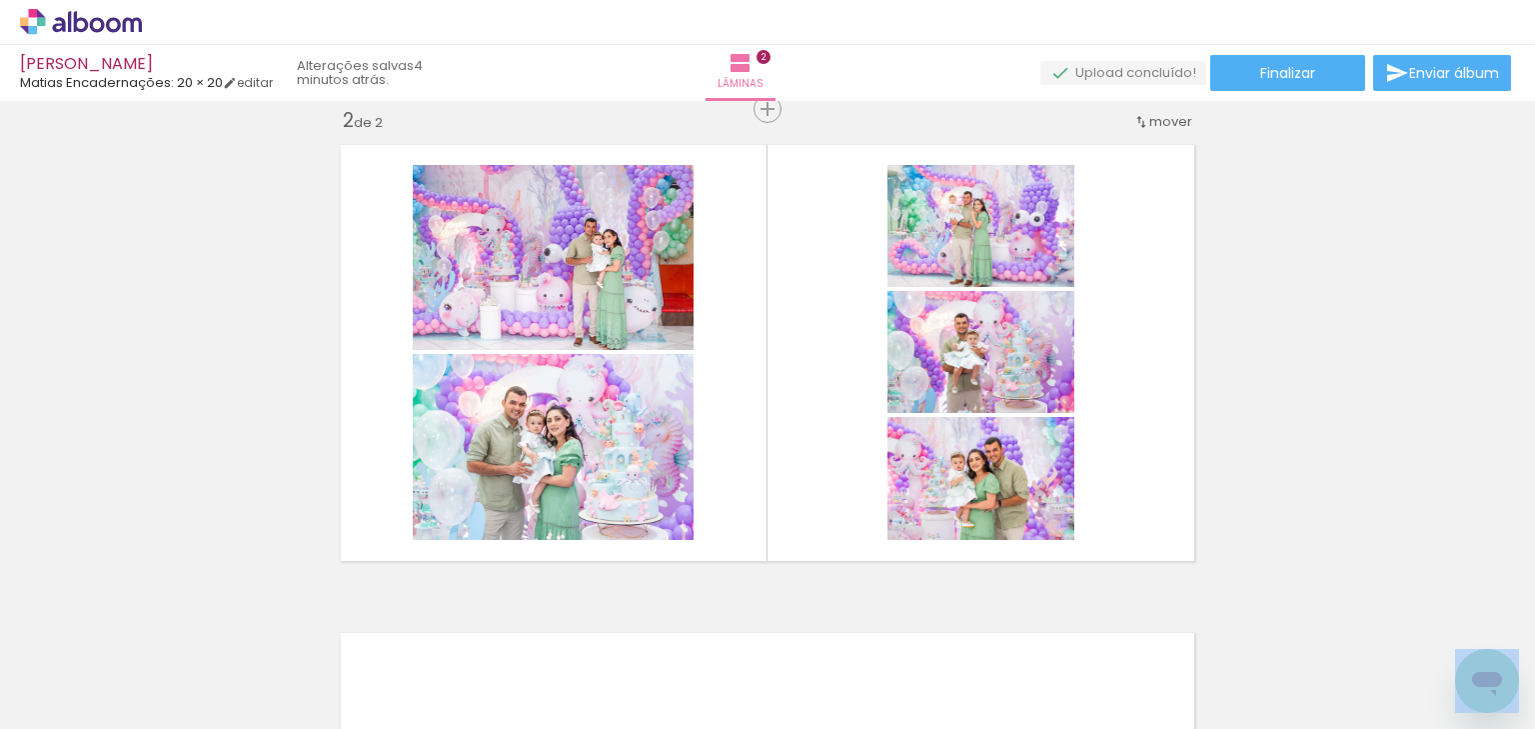
scroll to position [0, 842]
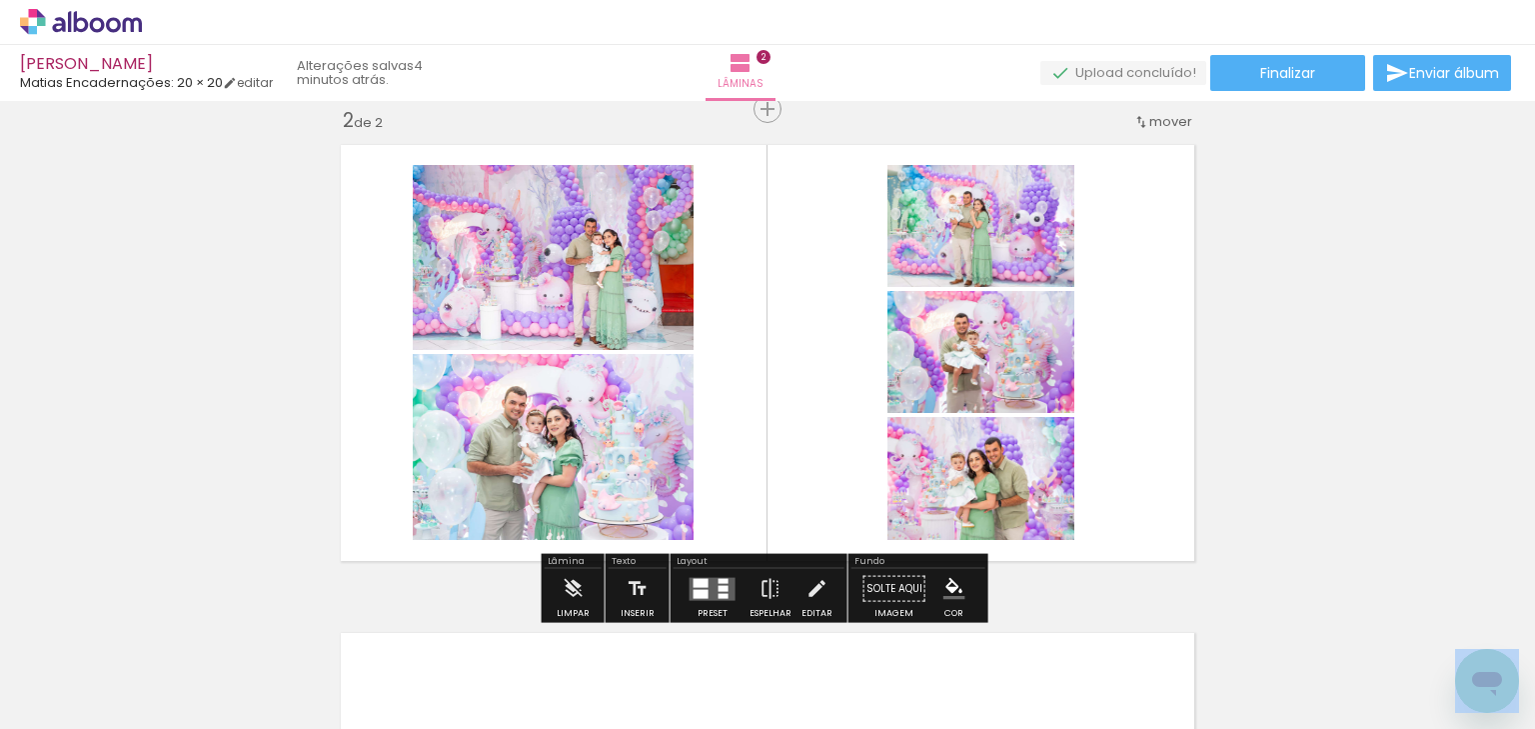
click at [719, 582] on quentale-layouter at bounding box center [713, 588] width 46 height 23
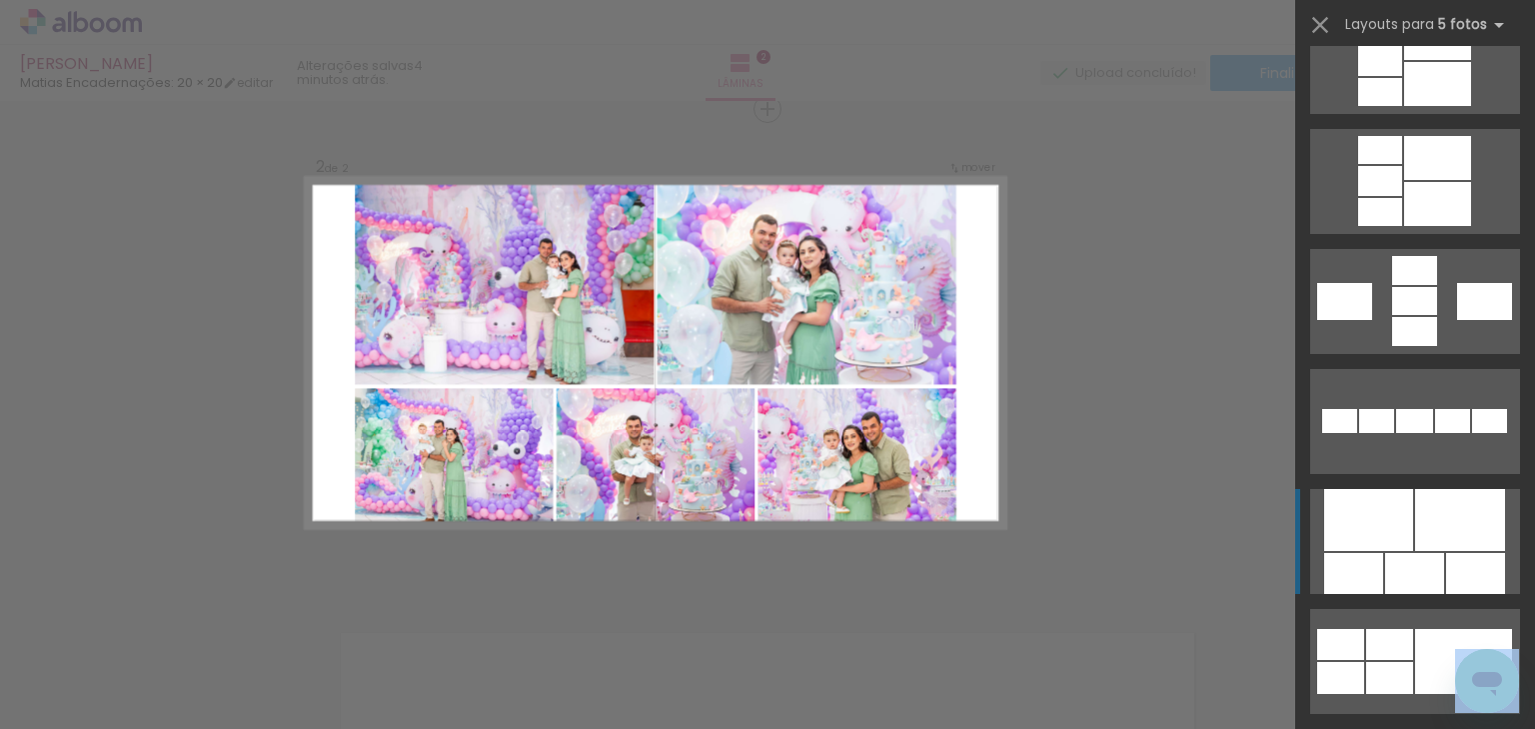
scroll to position [800, 0]
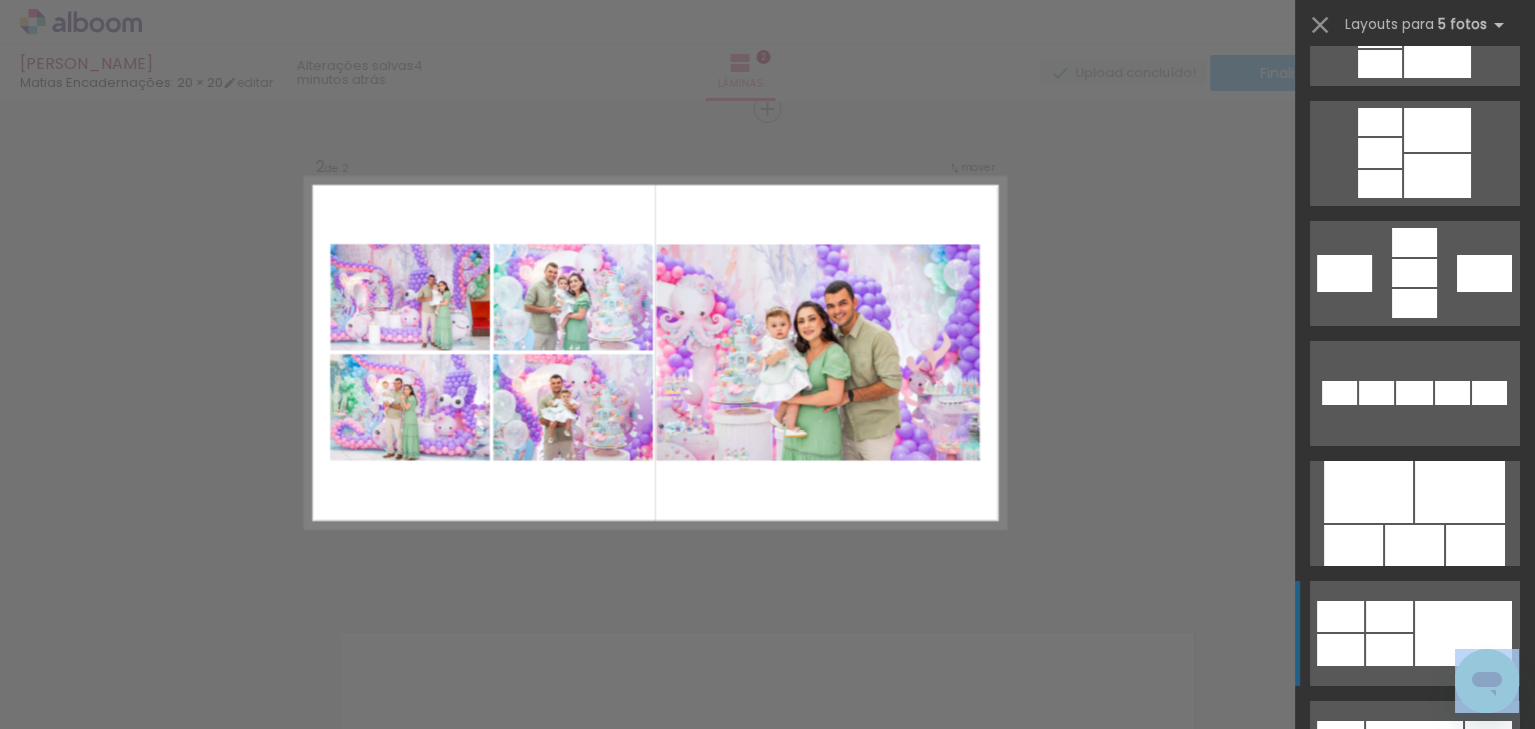
click at [1420, 627] on div at bounding box center [1463, 633] width 97 height 65
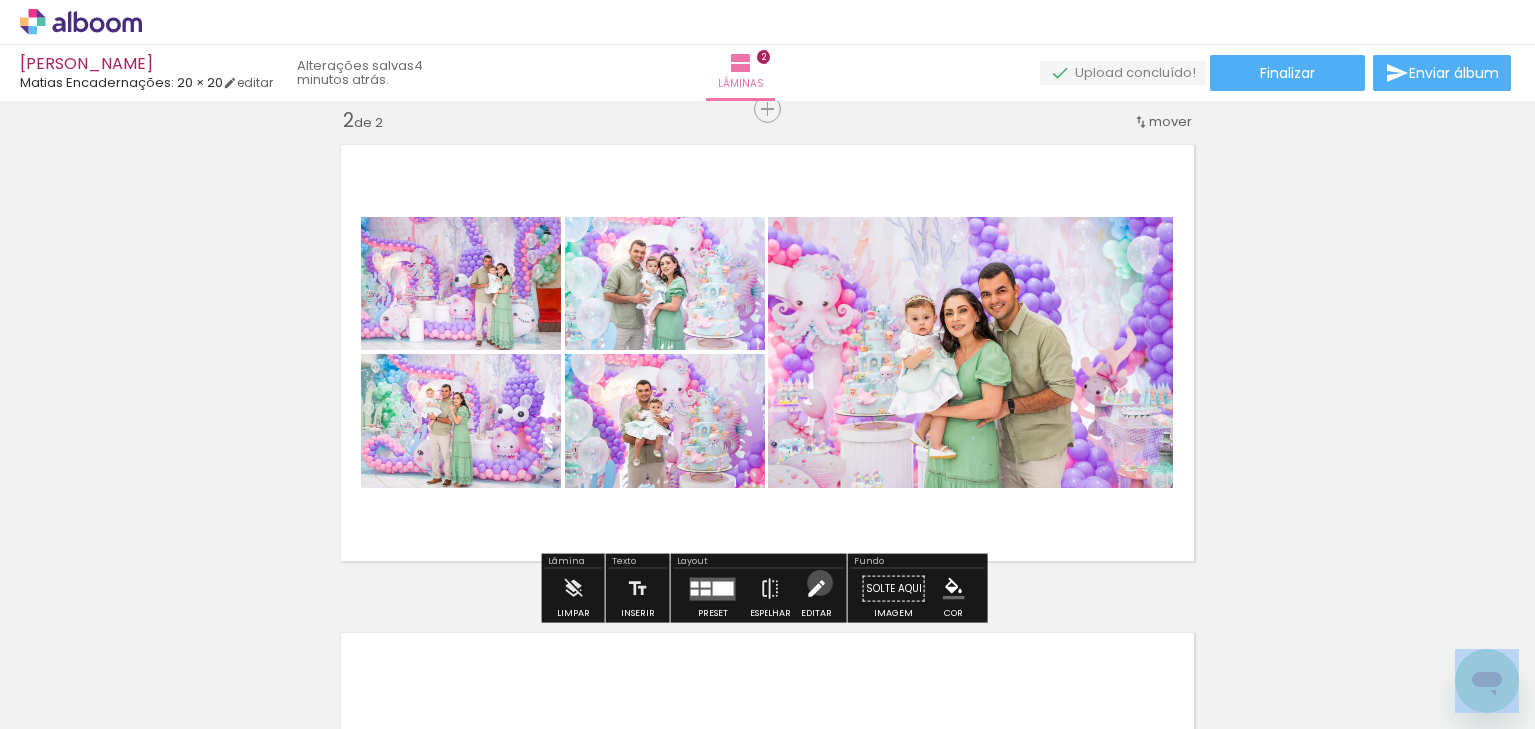
click at [816, 582] on iron-icon at bounding box center [817, 589] width 22 height 40
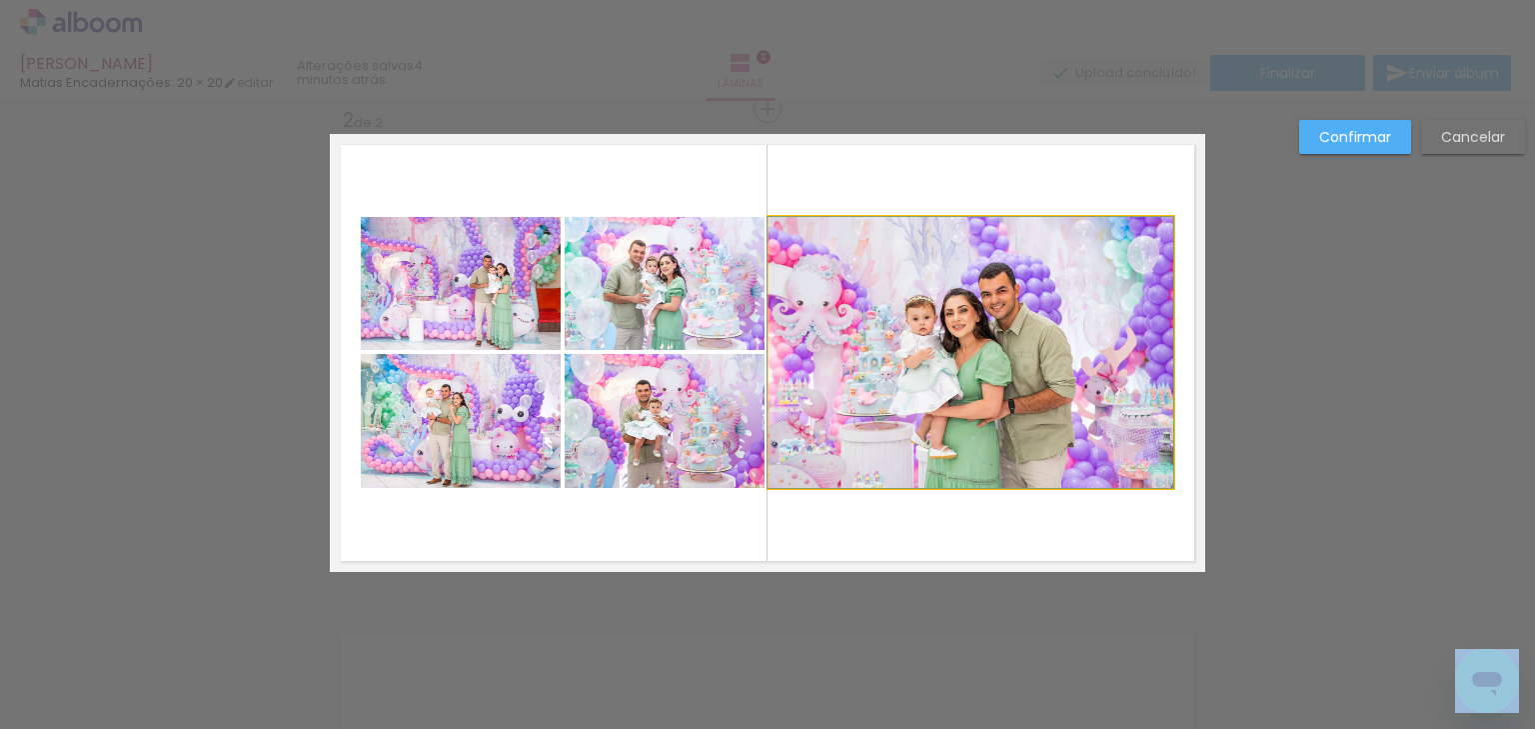
click at [896, 444] on quentale-photo at bounding box center [971, 352] width 405 height 271
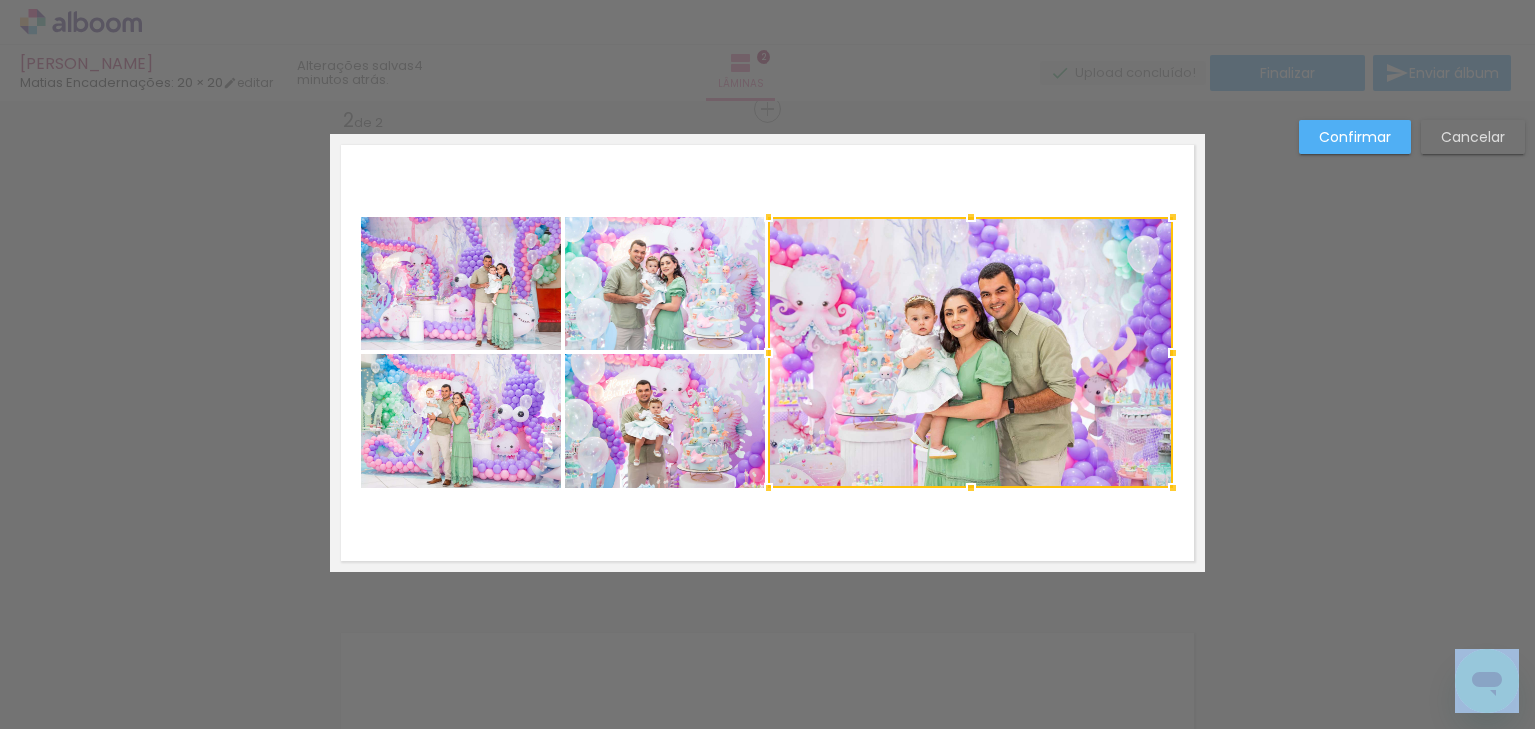
click at [683, 287] on quentale-photo at bounding box center [665, 283] width 200 height 133
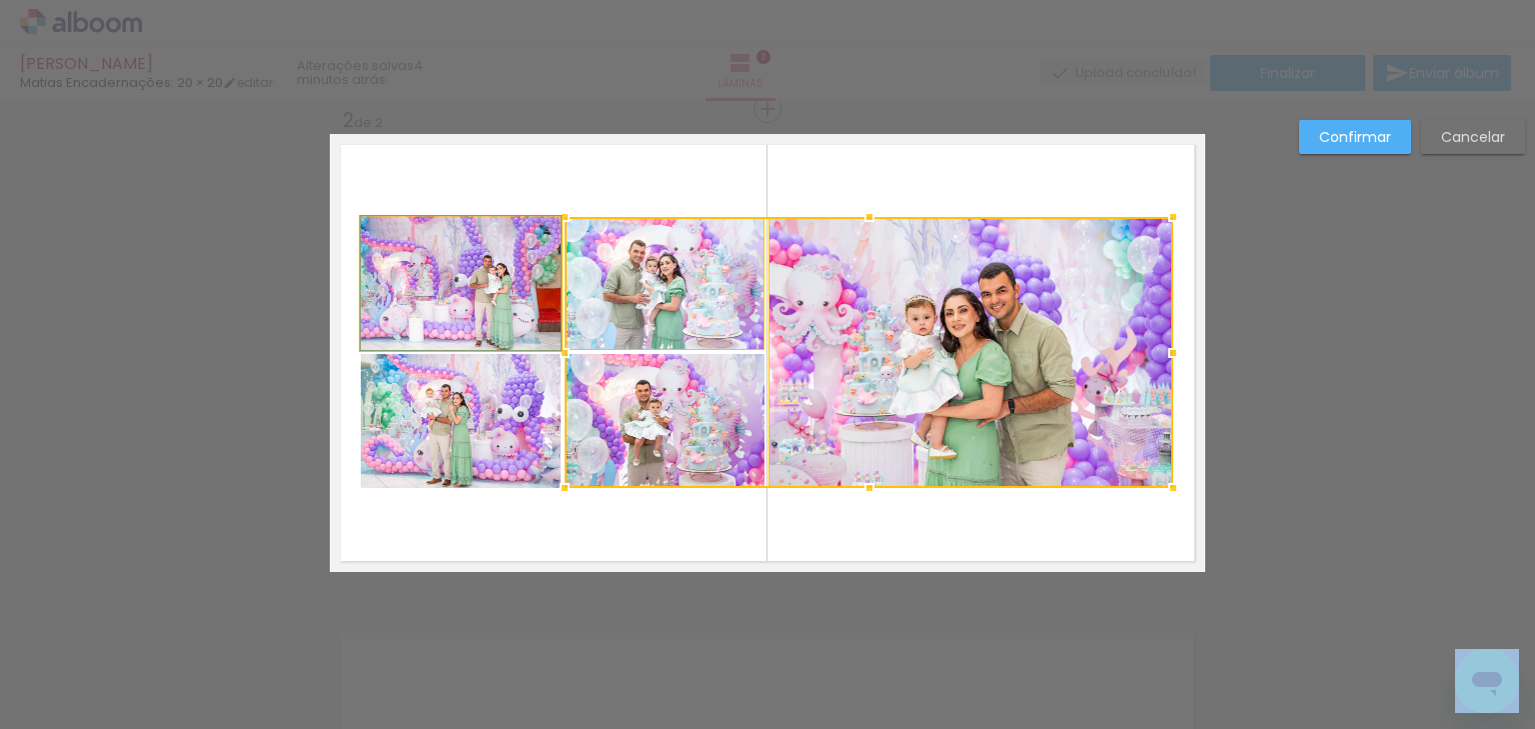
click at [483, 285] on quentale-photo at bounding box center [461, 283] width 200 height 133
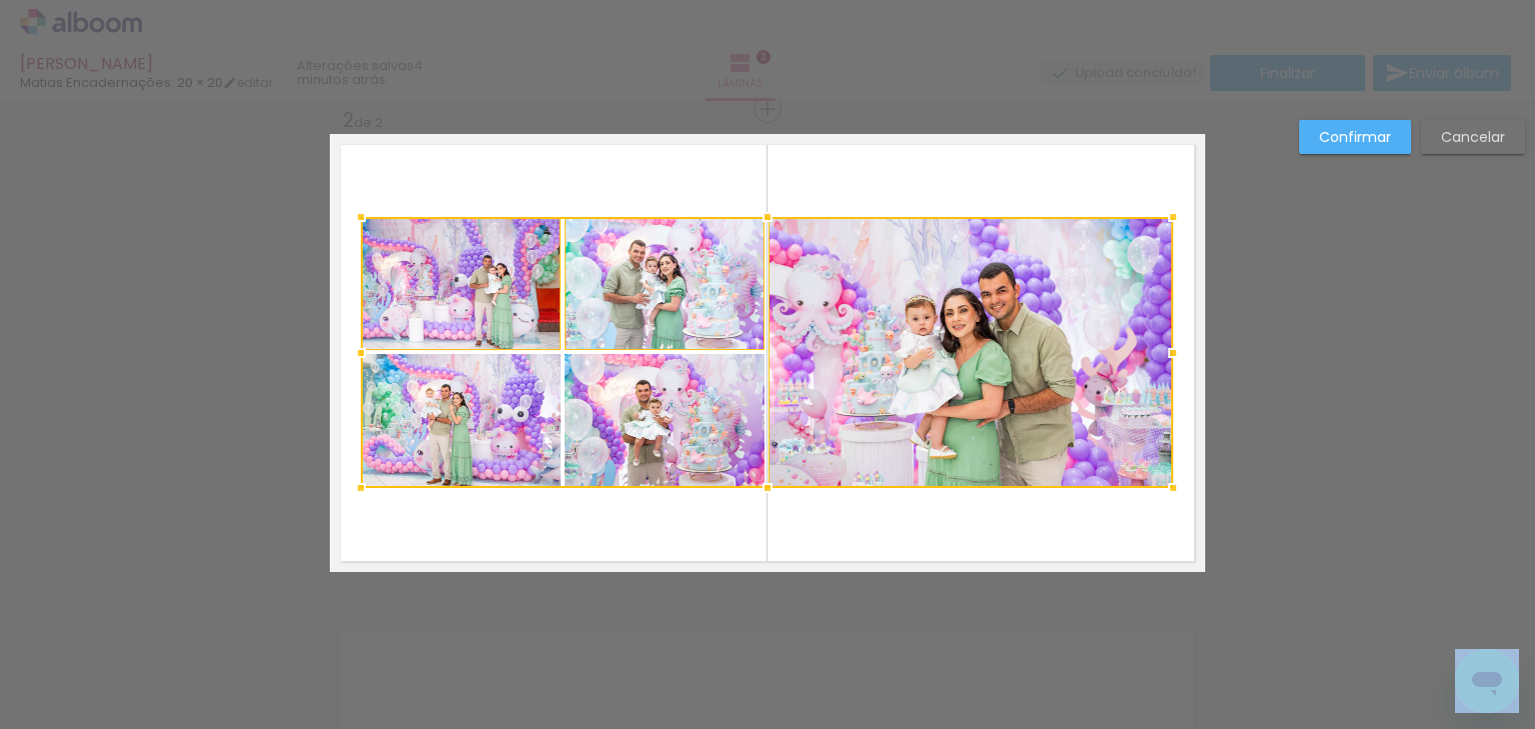
click at [599, 400] on div at bounding box center [767, 352] width 813 height 271
click at [472, 411] on div at bounding box center [767, 352] width 813 height 271
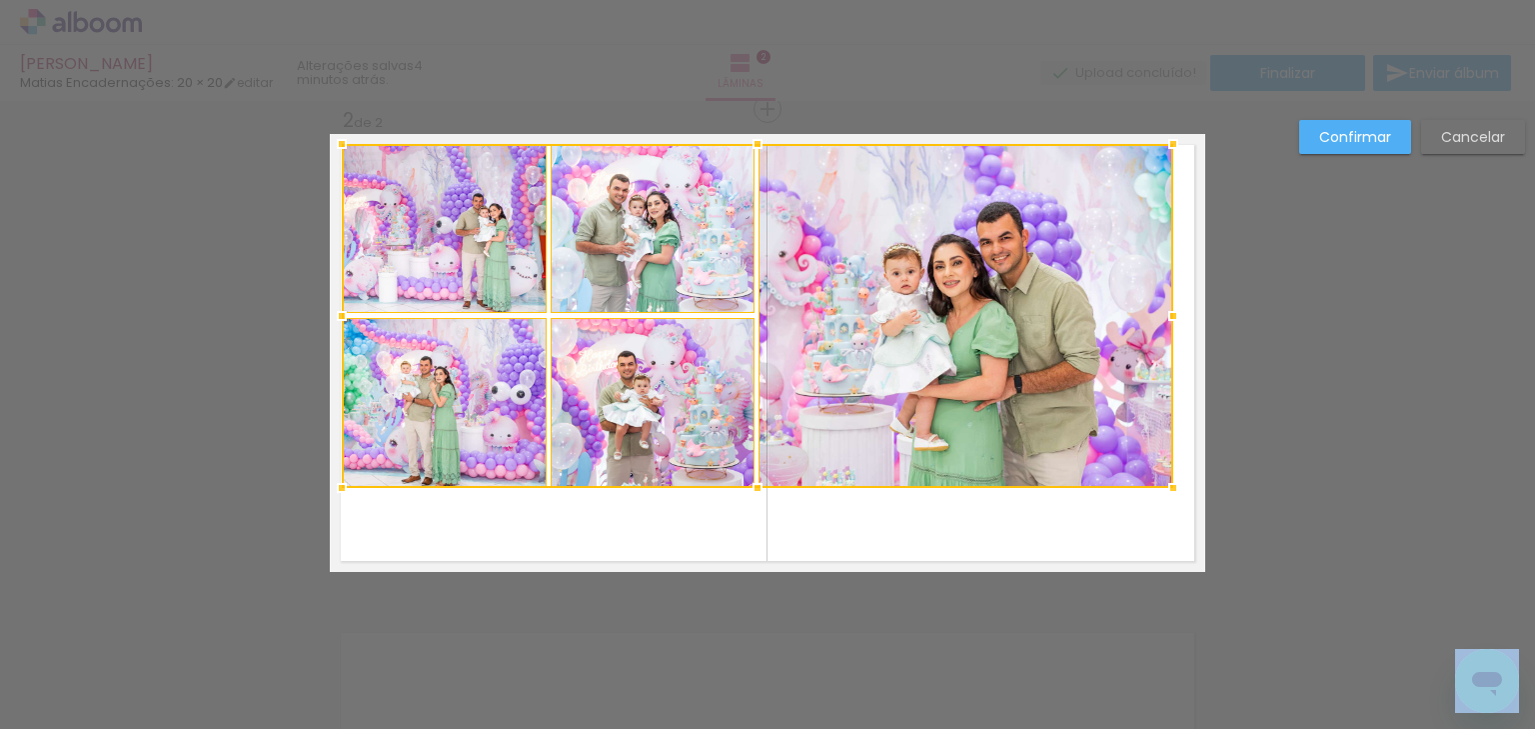
drag, startPoint x: 352, startPoint y: 220, endPoint x: 332, endPoint y: 147, distance: 75.6
click at [332, 147] on div at bounding box center [342, 144] width 40 height 40
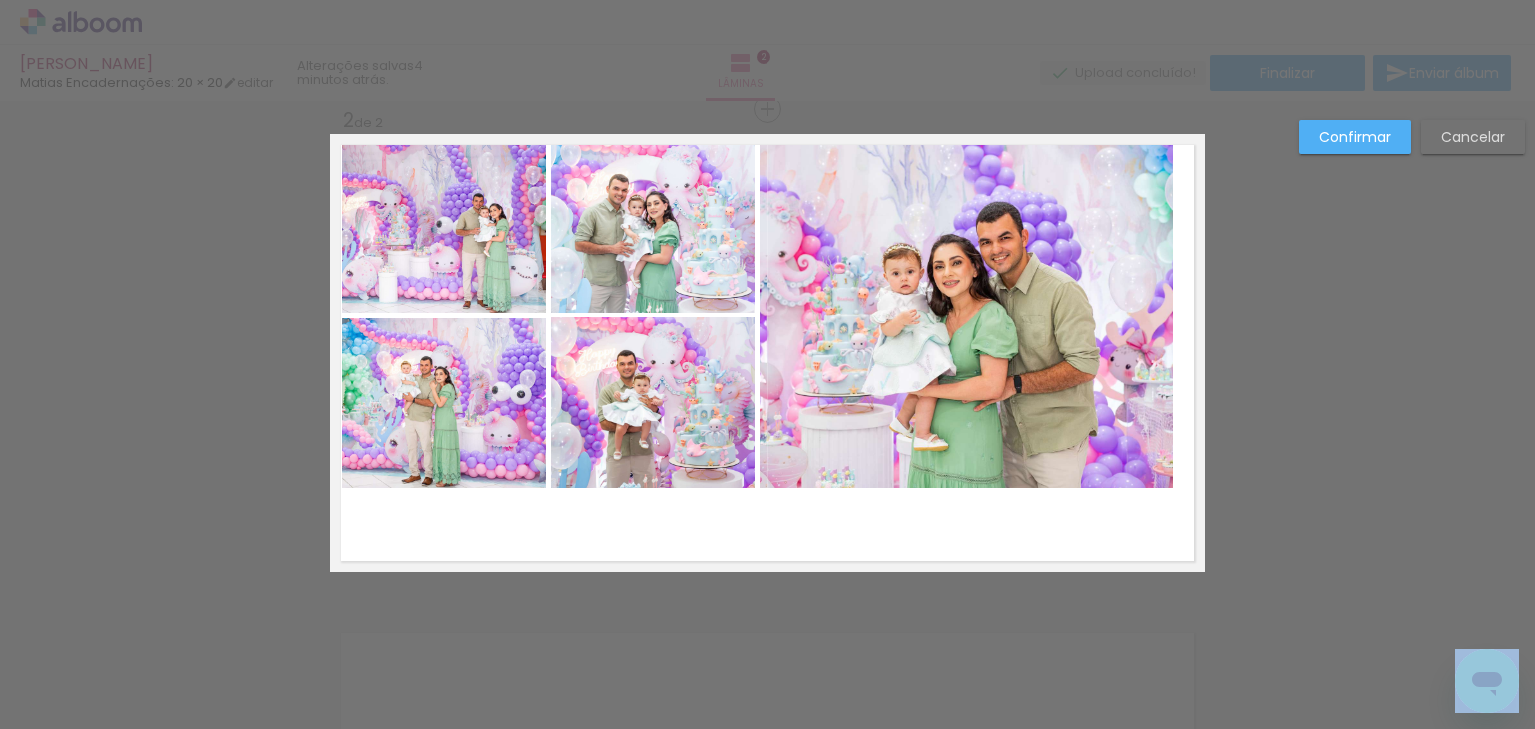
click at [426, 238] on quentale-photo at bounding box center [444, 228] width 205 height 169
click at [581, 242] on quentale-photo at bounding box center [653, 228] width 204 height 169
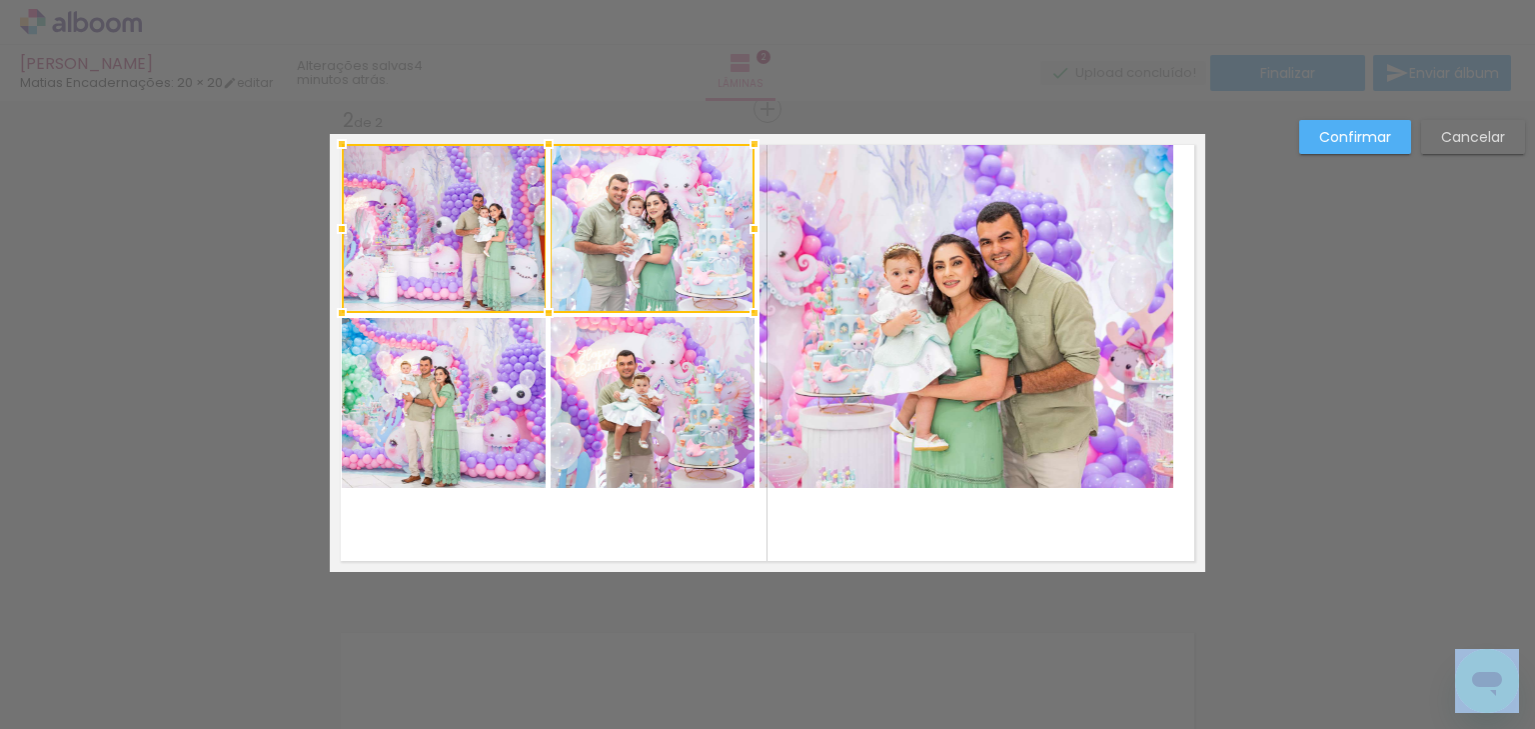
click at [449, 382] on quentale-photo at bounding box center [444, 403] width 205 height 170
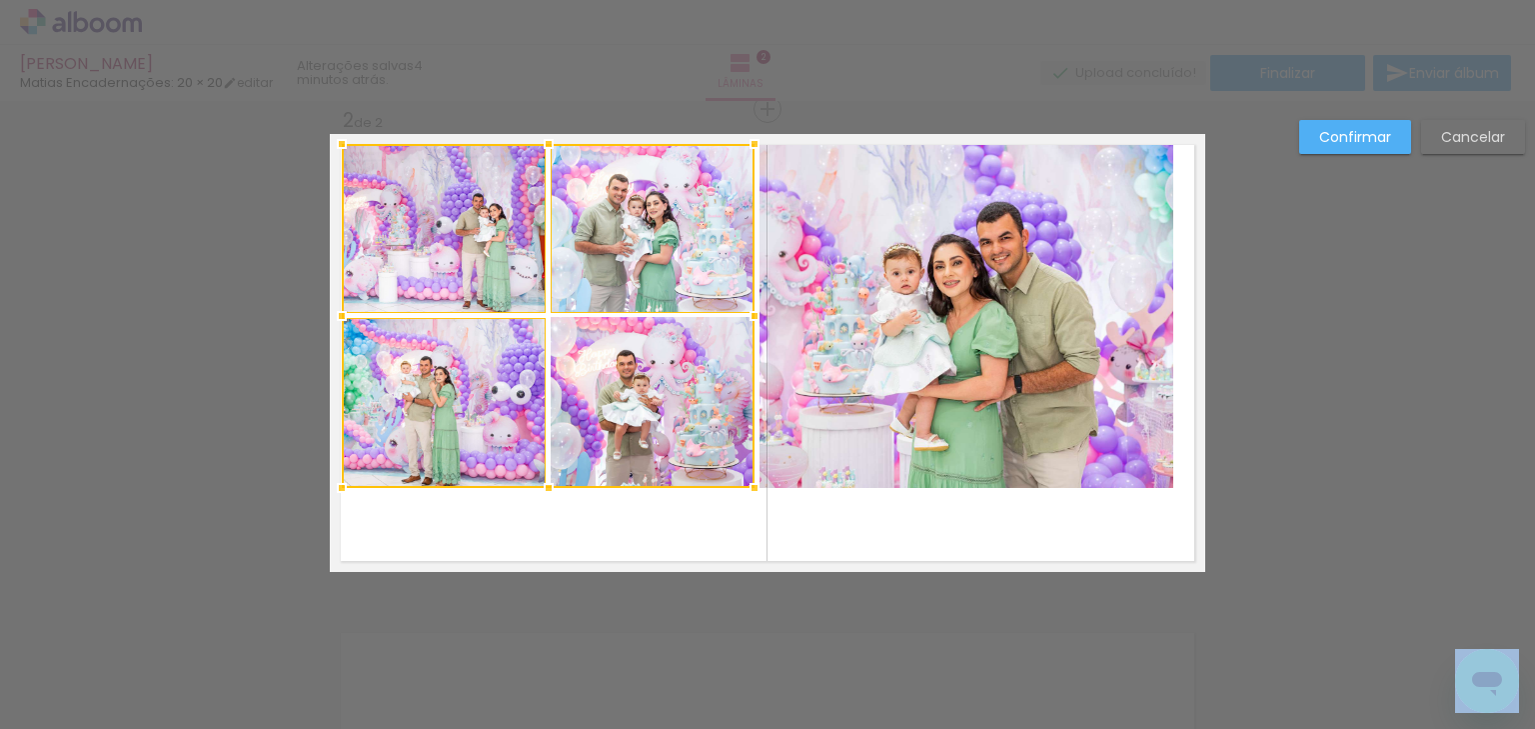
click at [628, 385] on div at bounding box center [548, 316] width 413 height 344
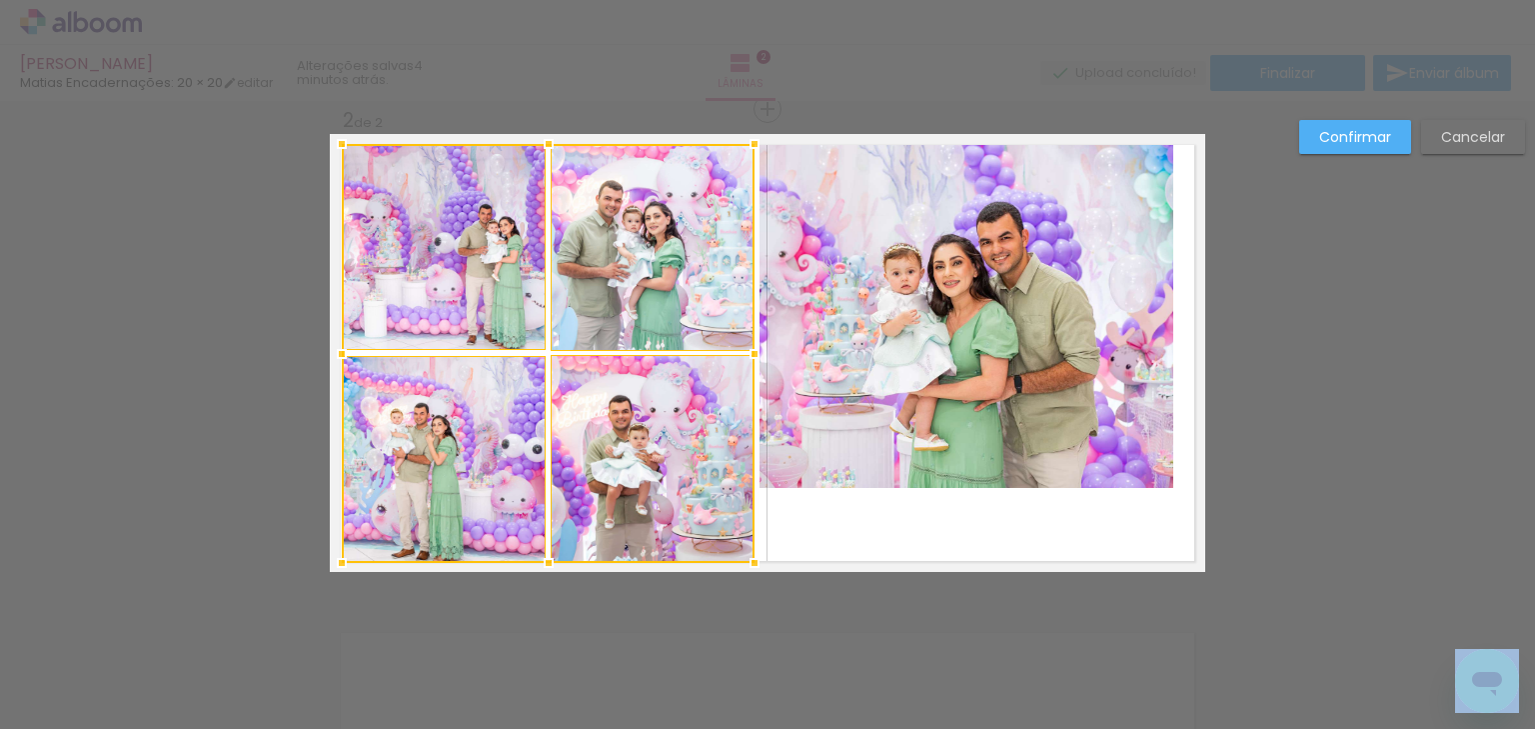
drag, startPoint x: 539, startPoint y: 501, endPoint x: 526, endPoint y: 566, distance: 66.3
click at [529, 566] on div at bounding box center [549, 563] width 40 height 40
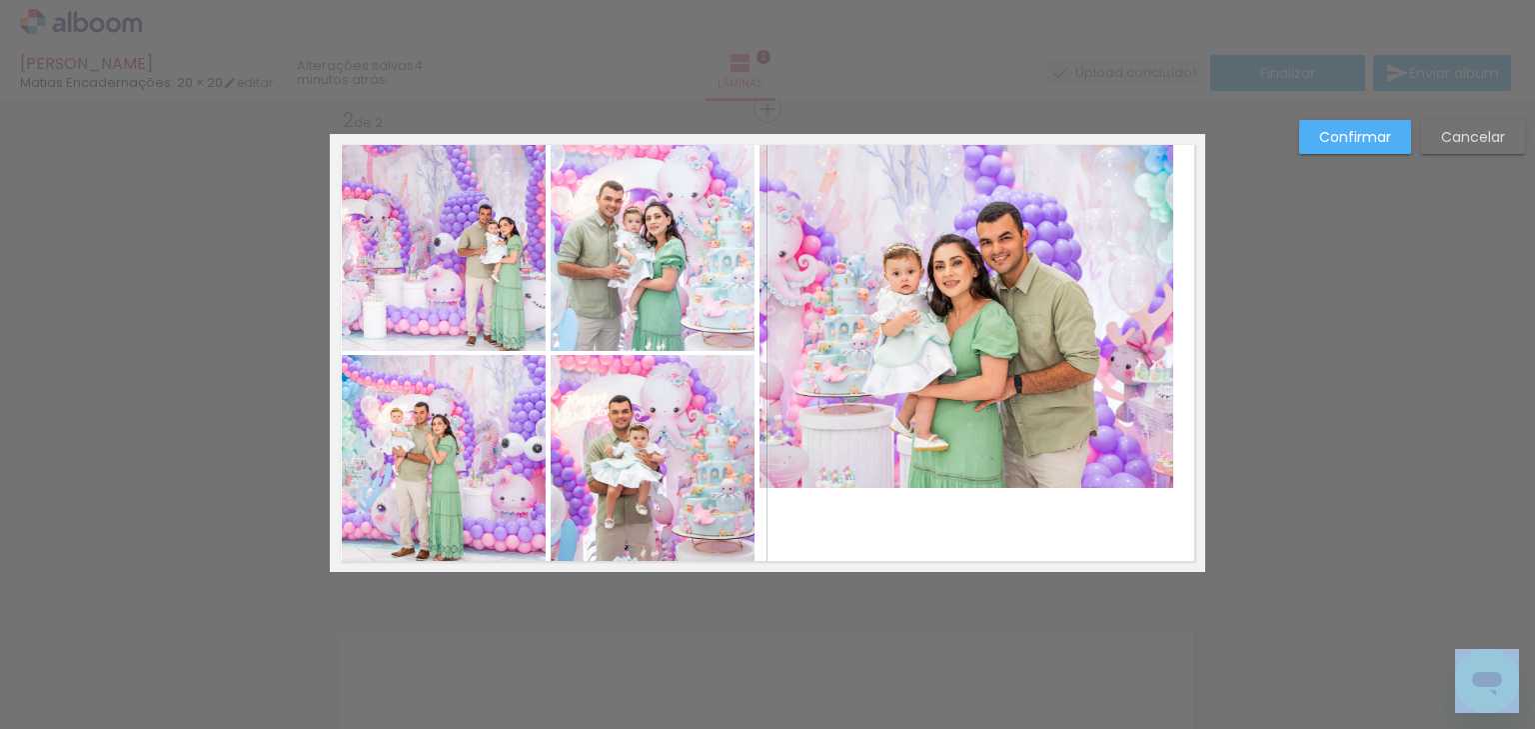
click at [456, 309] on quentale-photo at bounding box center [444, 247] width 205 height 207
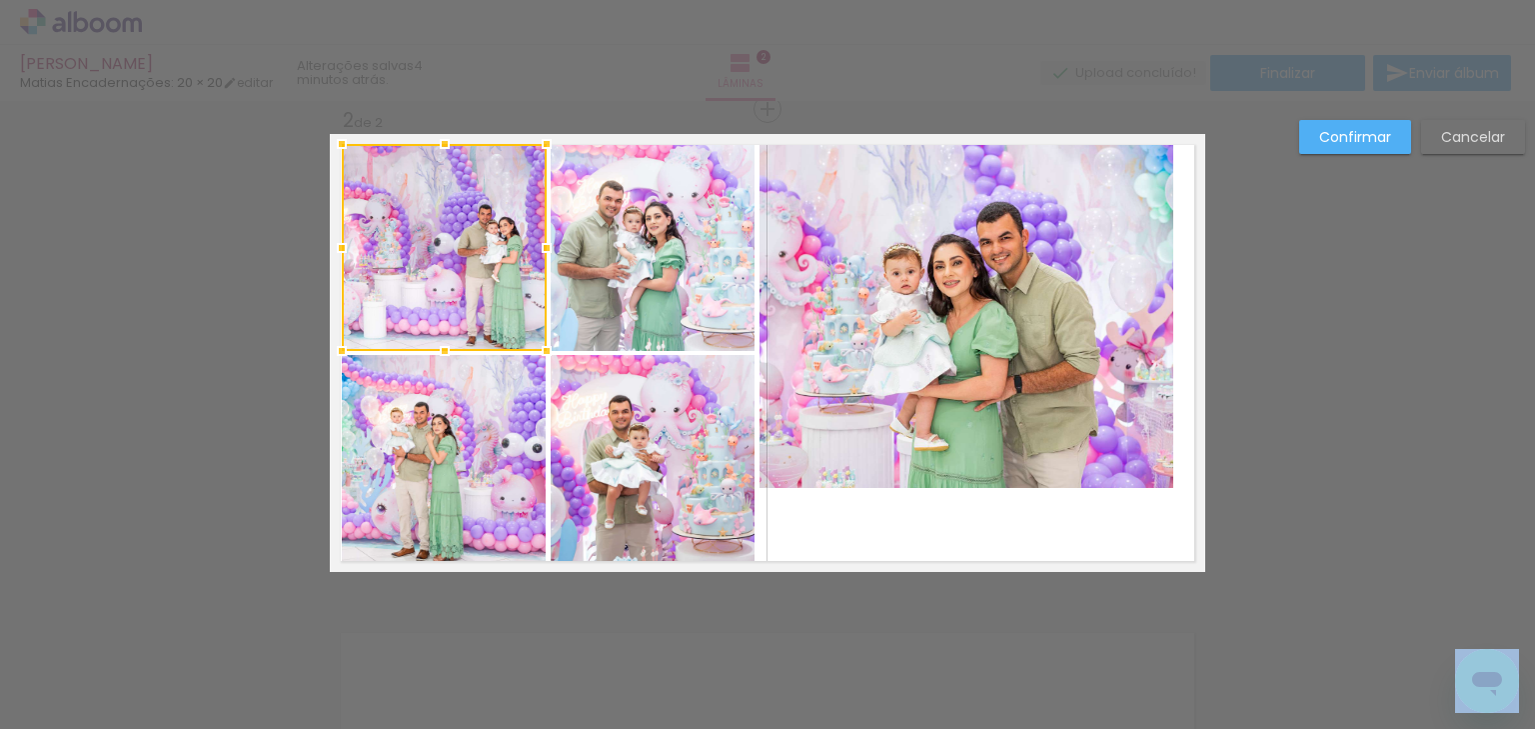
click at [449, 408] on quentale-photo at bounding box center [444, 459] width 205 height 208
click at [566, 317] on quentale-photo at bounding box center [653, 247] width 205 height 207
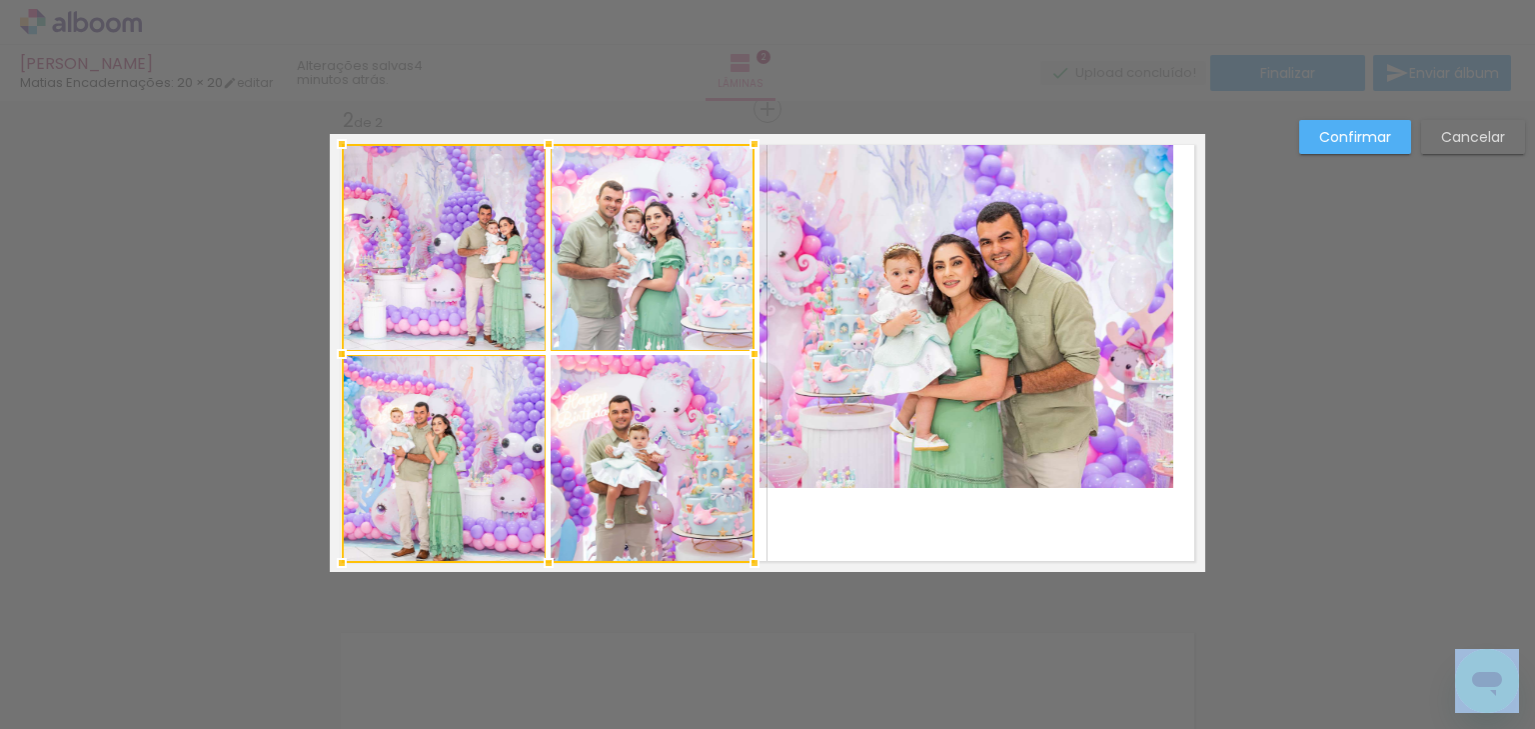
click at [586, 409] on div at bounding box center [548, 353] width 413 height 419
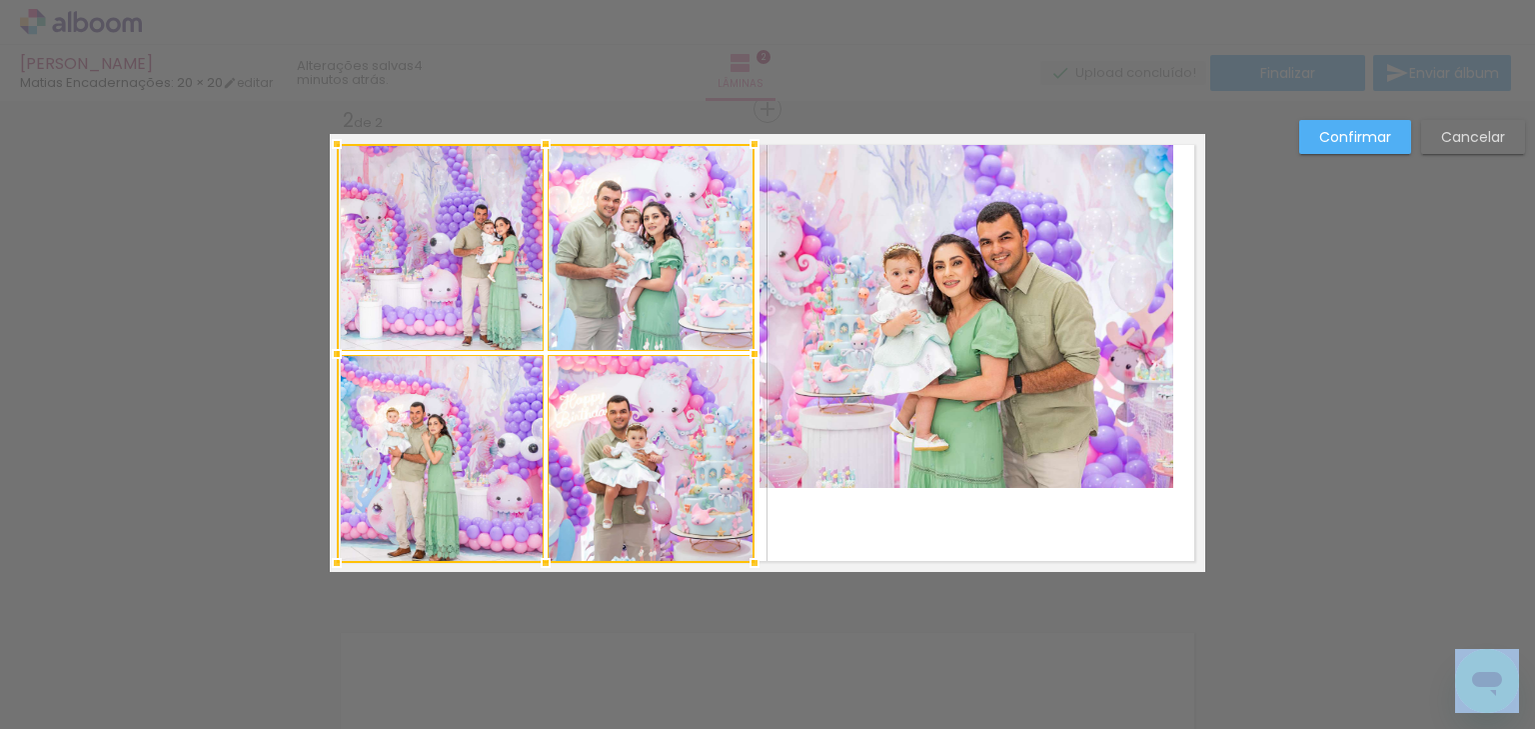
click at [332, 351] on div at bounding box center [337, 354] width 40 height 40
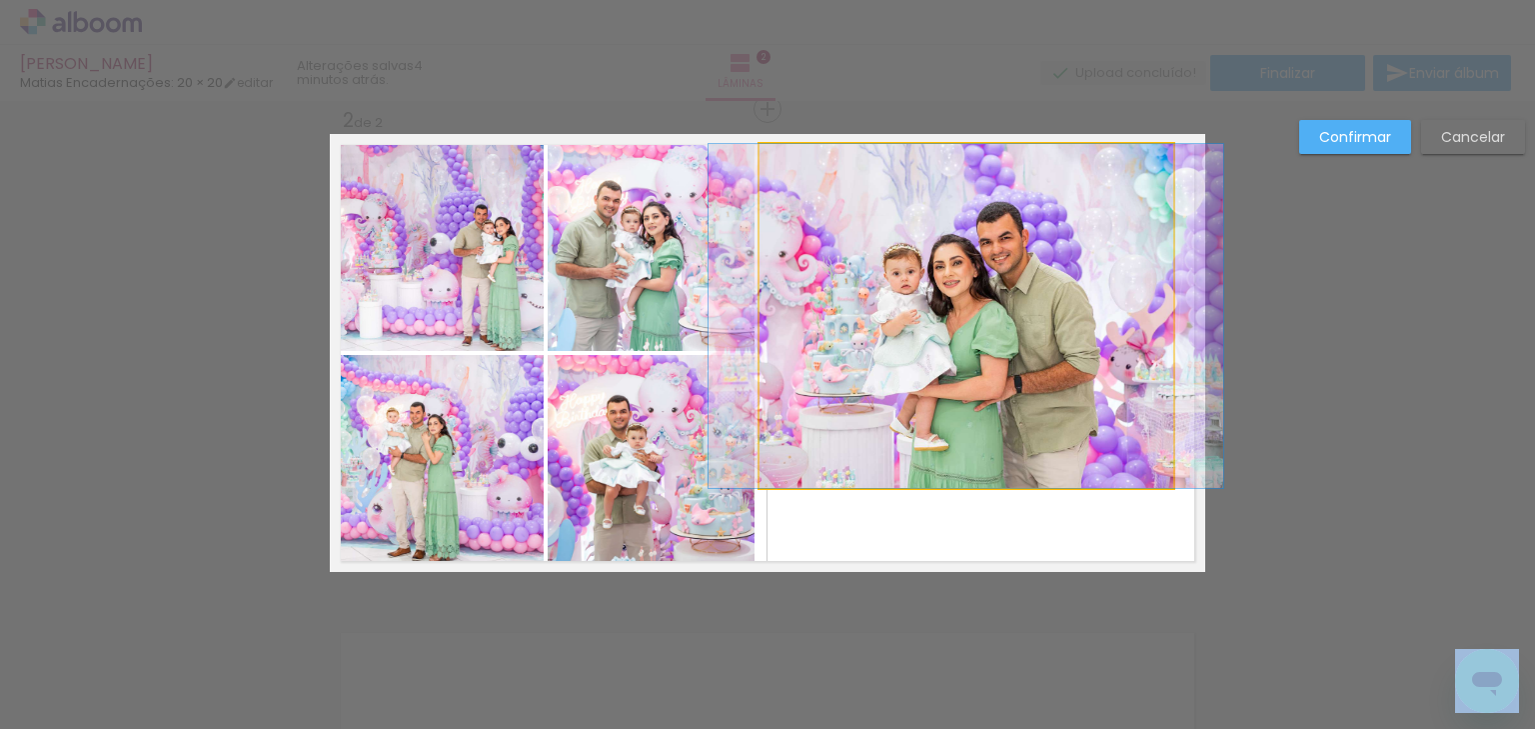
click at [859, 316] on quentale-photo at bounding box center [967, 316] width 414 height 344
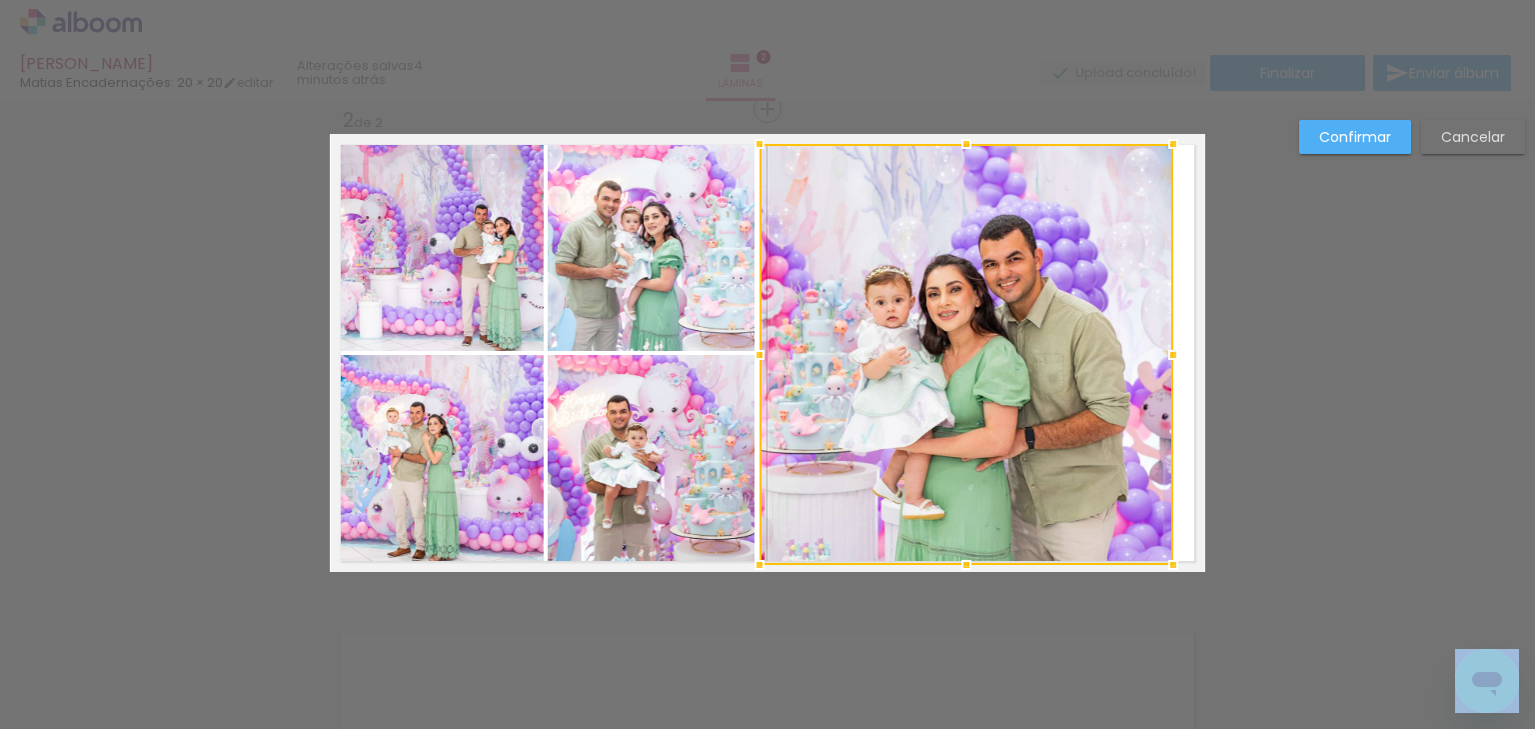
drag, startPoint x: 960, startPoint y: 490, endPoint x: 959, endPoint y: 567, distance: 77.0
click at [959, 567] on div at bounding box center [966, 565] width 40 height 40
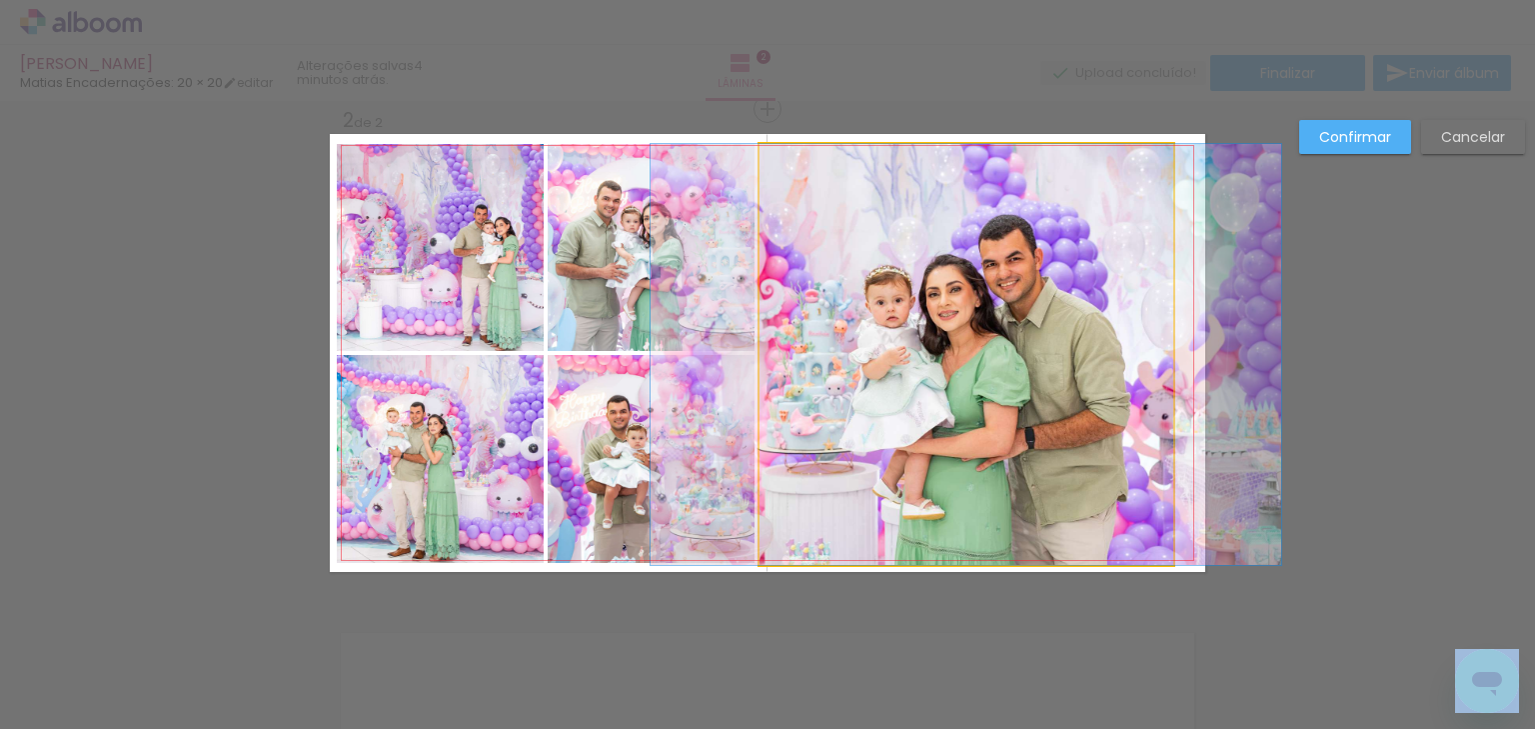
click at [1027, 435] on quentale-photo at bounding box center [967, 354] width 414 height 421
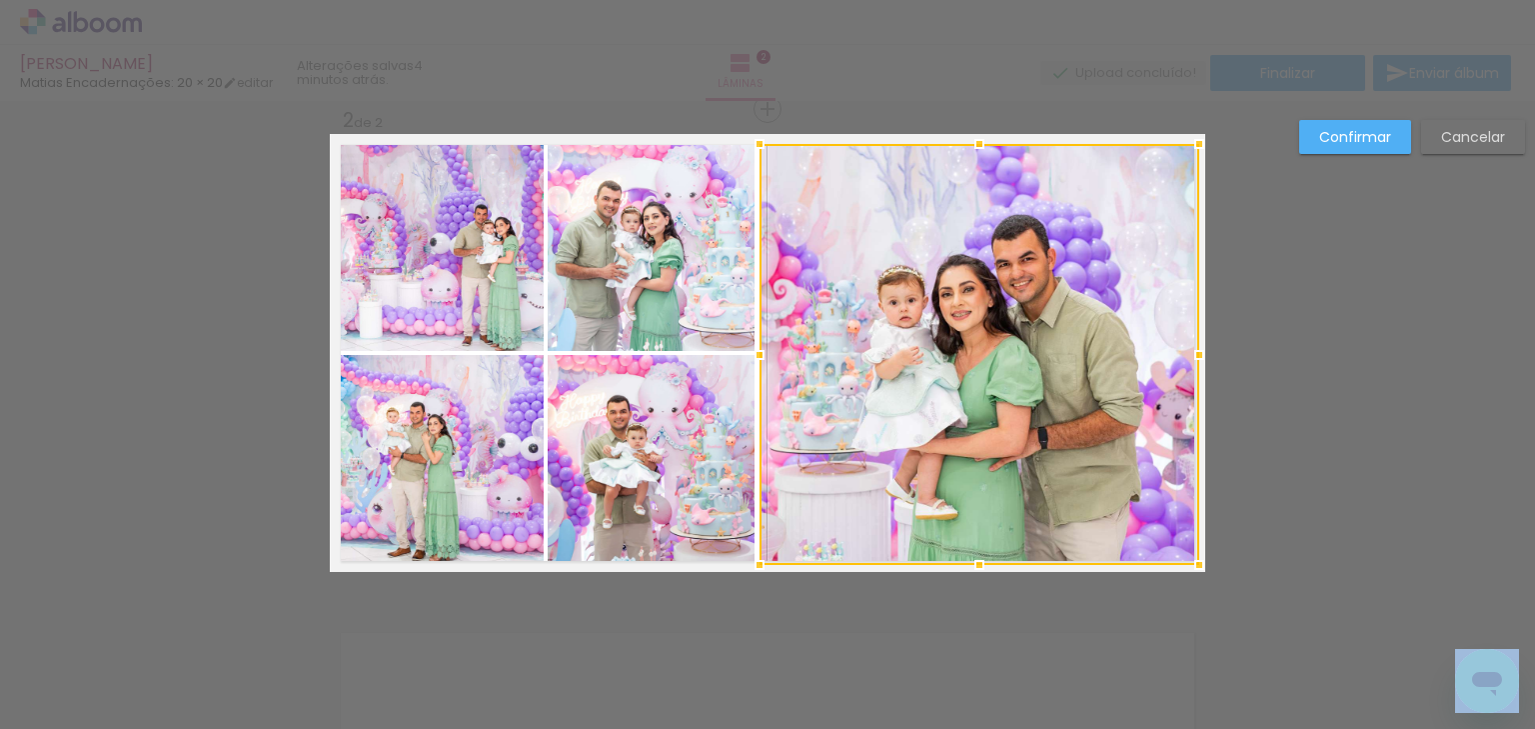
drag, startPoint x: 1171, startPoint y: 353, endPoint x: 1196, endPoint y: 358, distance: 25.5
click at [1196, 358] on div at bounding box center [1199, 355] width 40 height 40
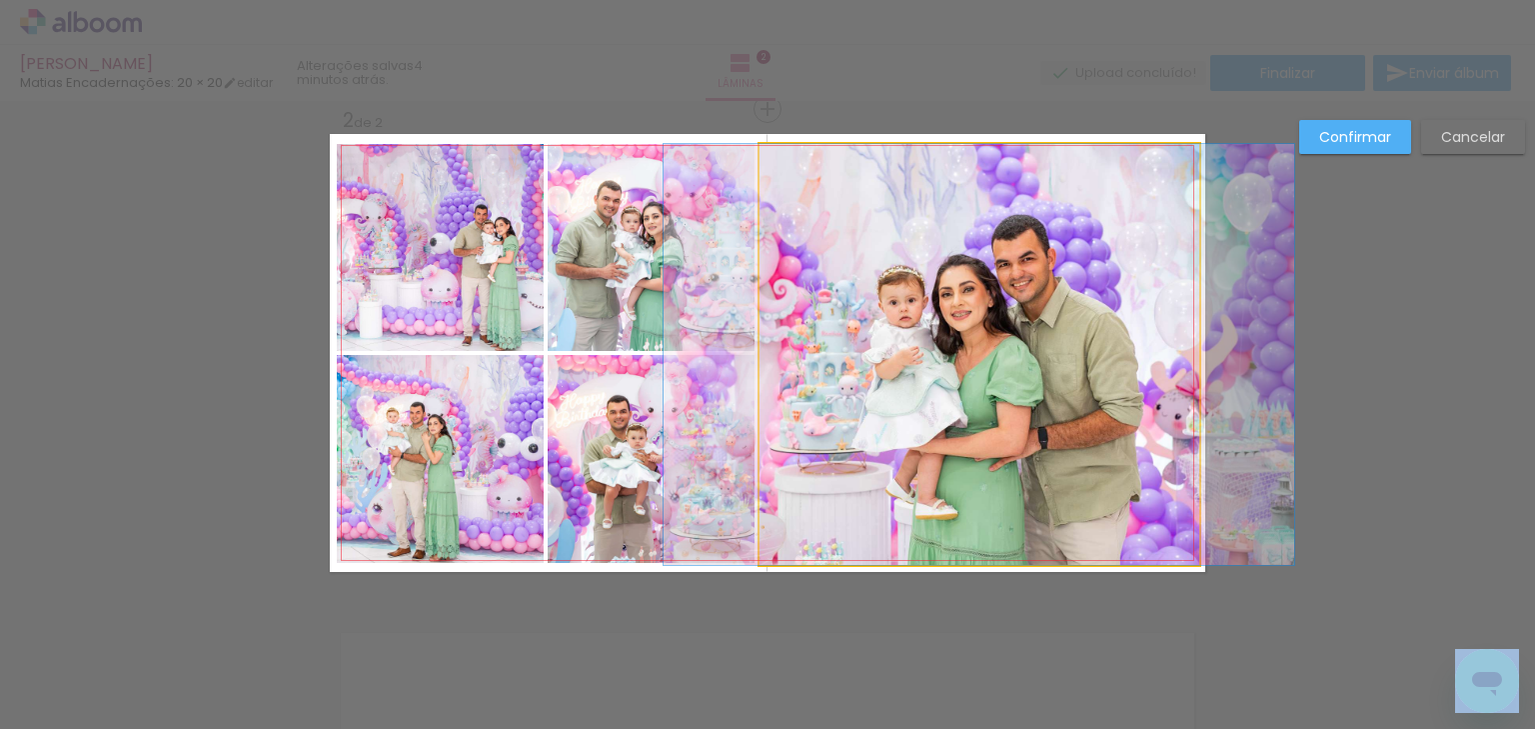
click at [830, 369] on quentale-photo at bounding box center [980, 354] width 440 height 421
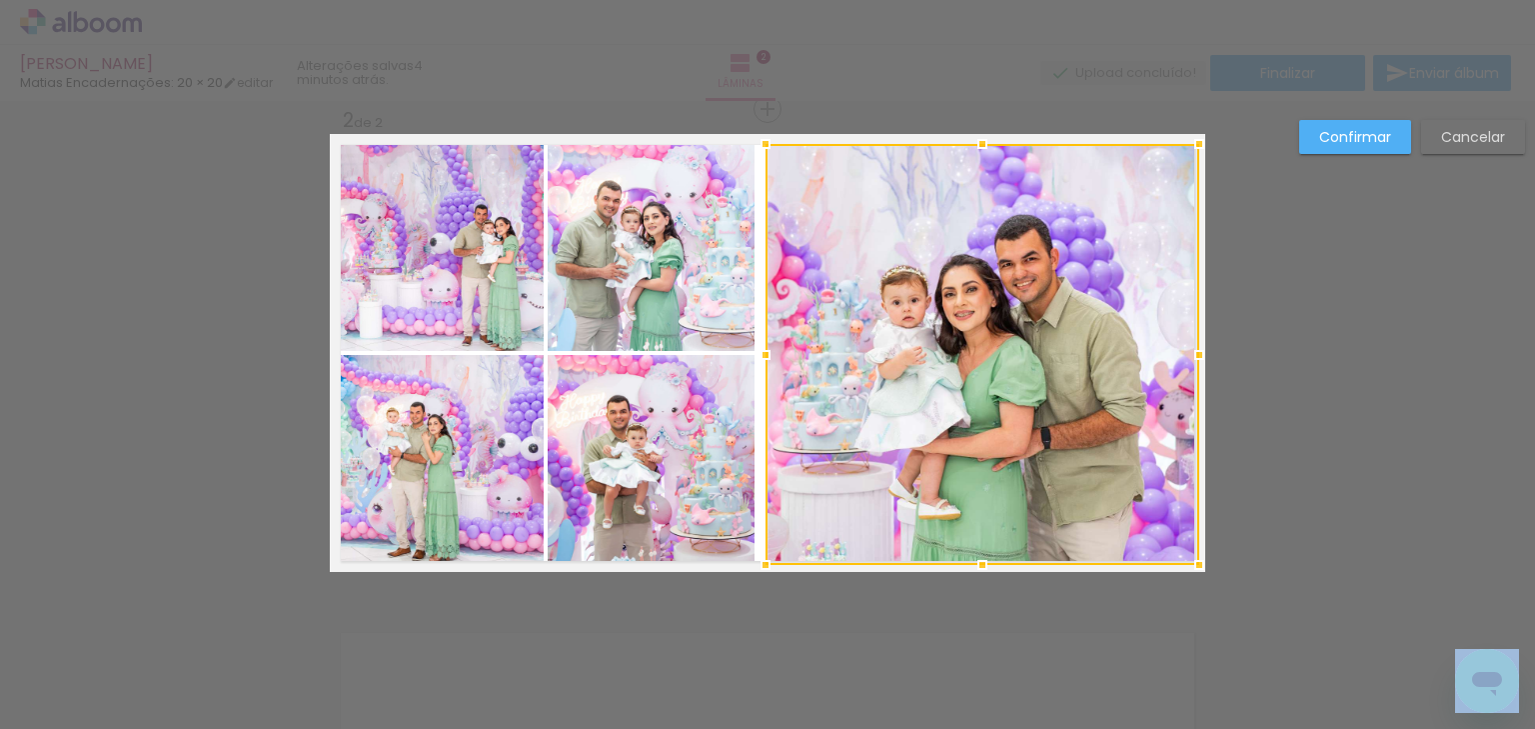
click at [755, 360] on div at bounding box center [766, 355] width 40 height 40
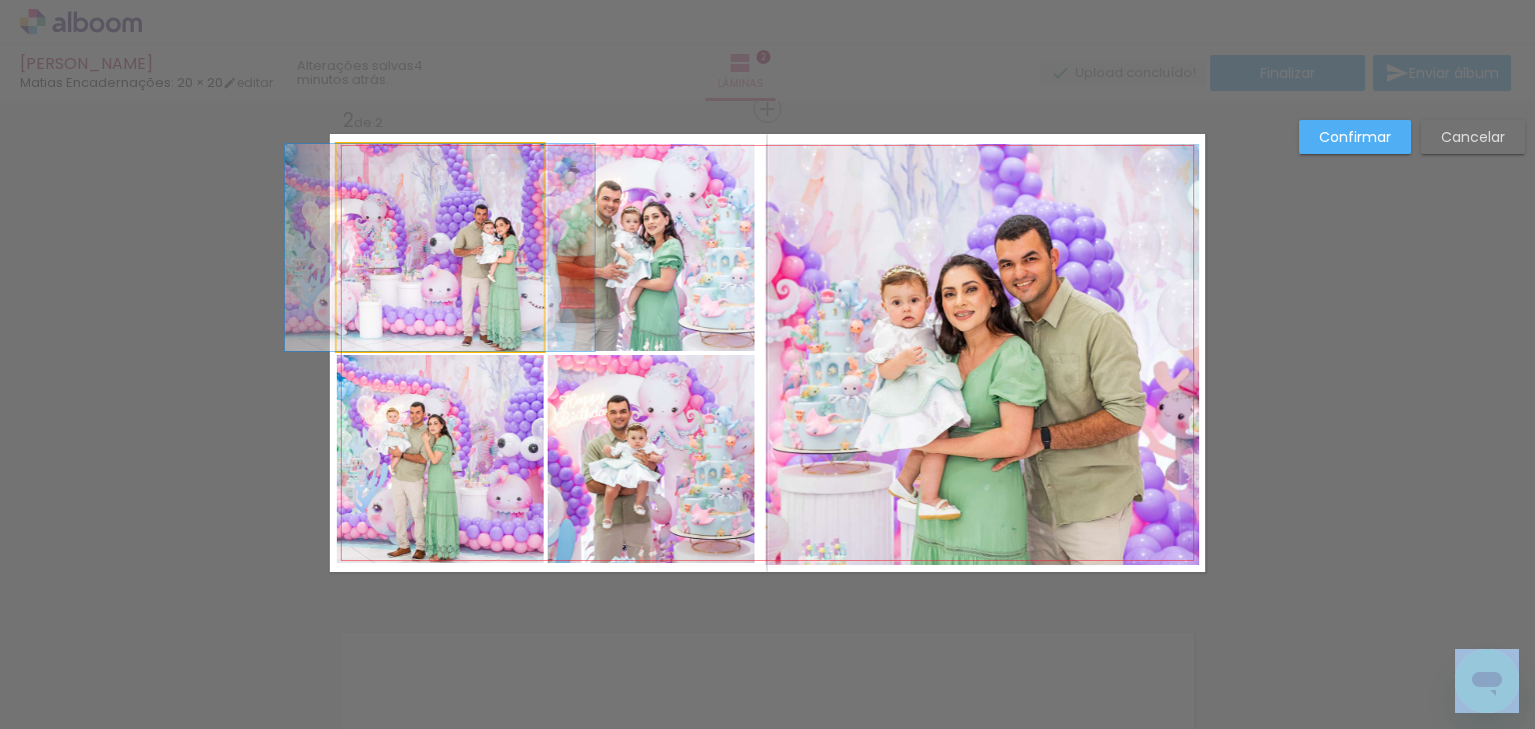
click at [509, 313] on quentale-photo at bounding box center [440, 247] width 207 height 207
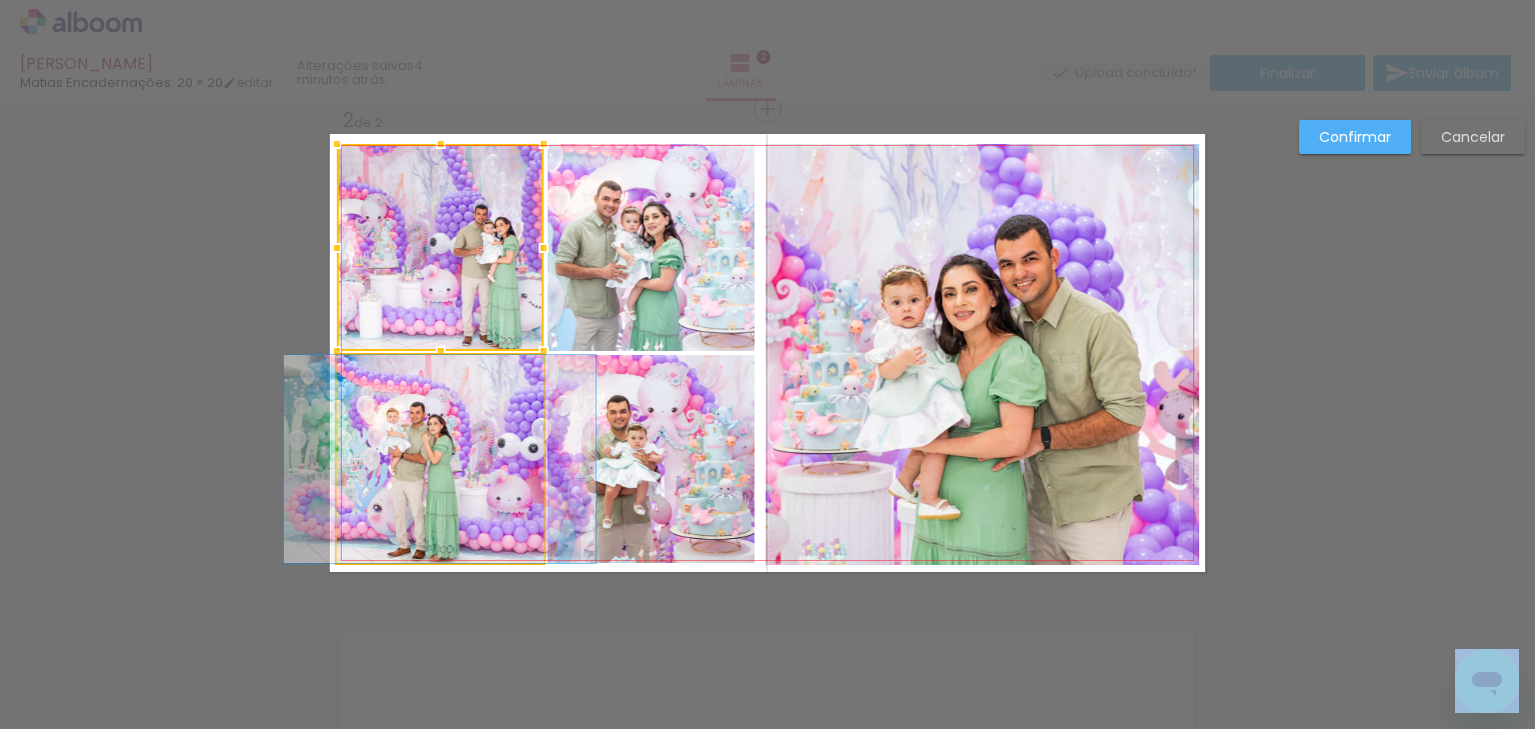
click at [454, 420] on quentale-photo at bounding box center [440, 459] width 207 height 208
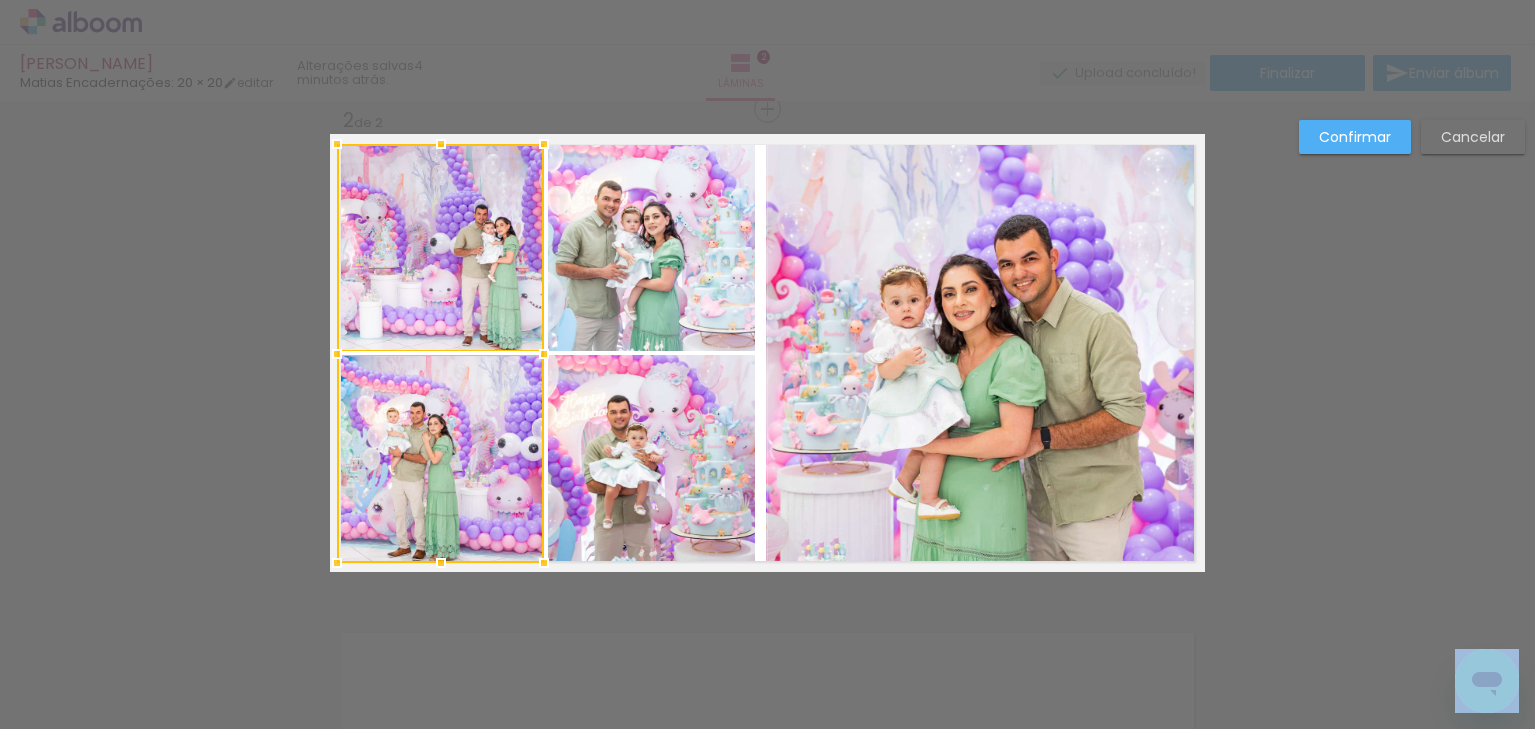
click at [594, 323] on quentale-photo at bounding box center [651, 247] width 207 height 207
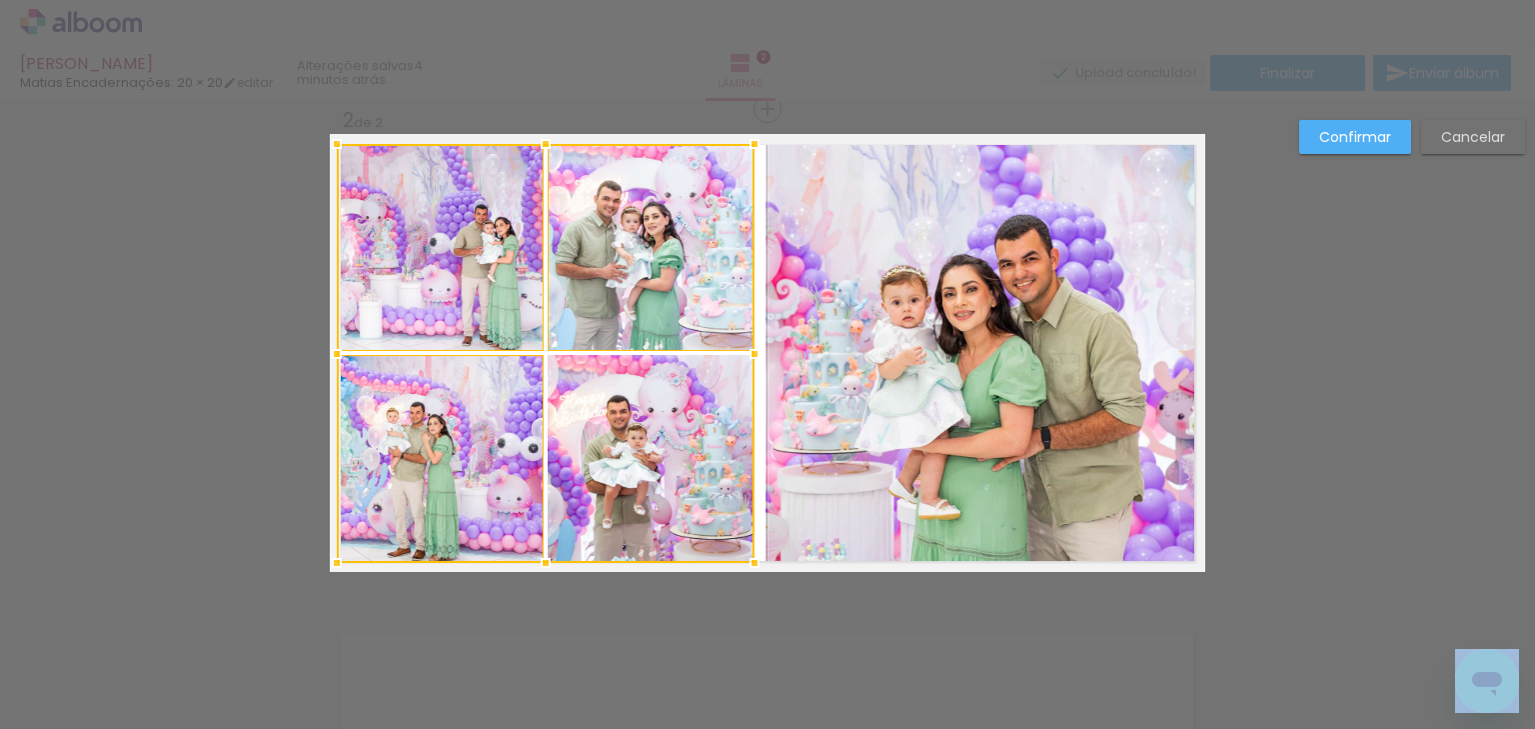
click at [595, 396] on div at bounding box center [546, 353] width 418 height 419
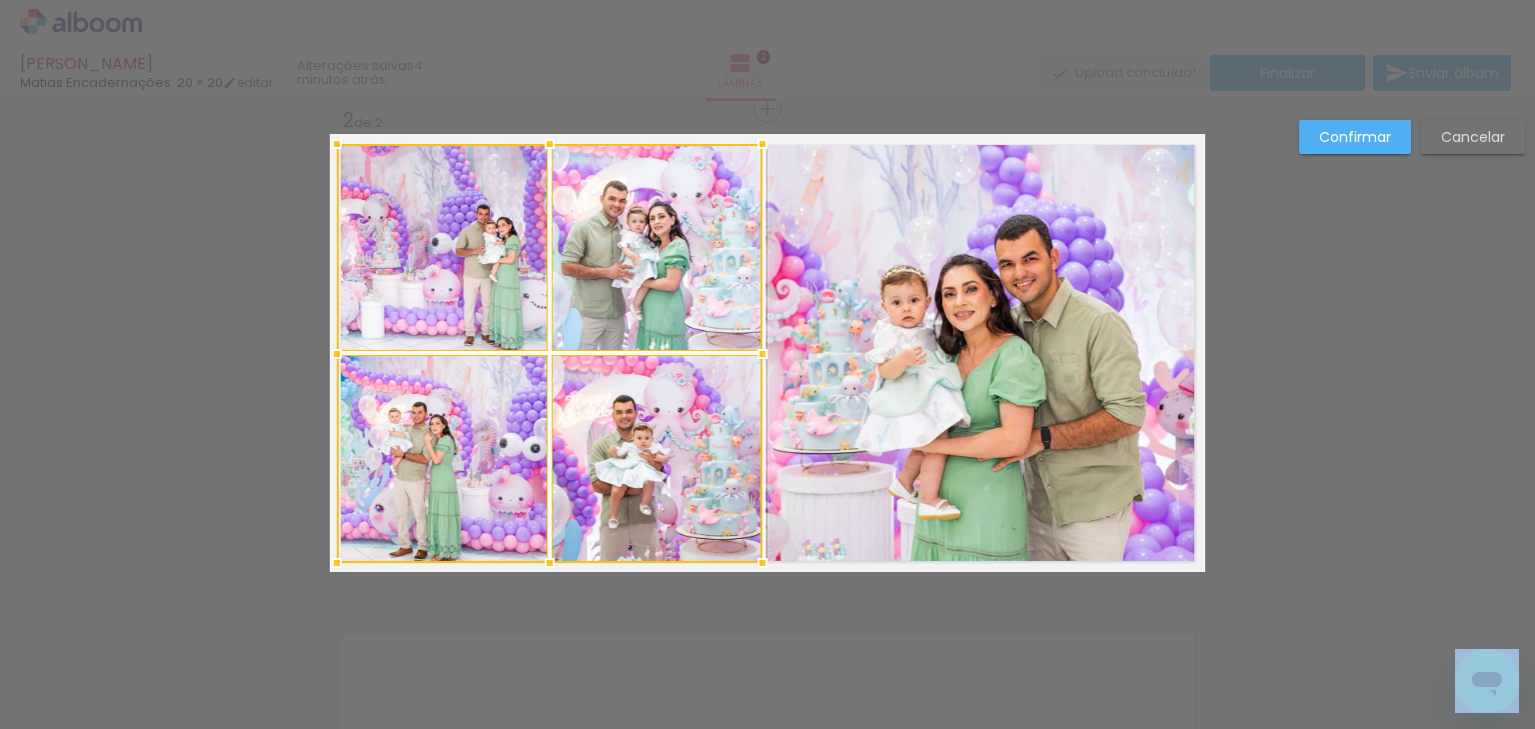
click at [756, 359] on div at bounding box center [763, 354] width 40 height 40
click at [0, 0] on slot "Confirmar" at bounding box center [0, 0] width 0 height 0
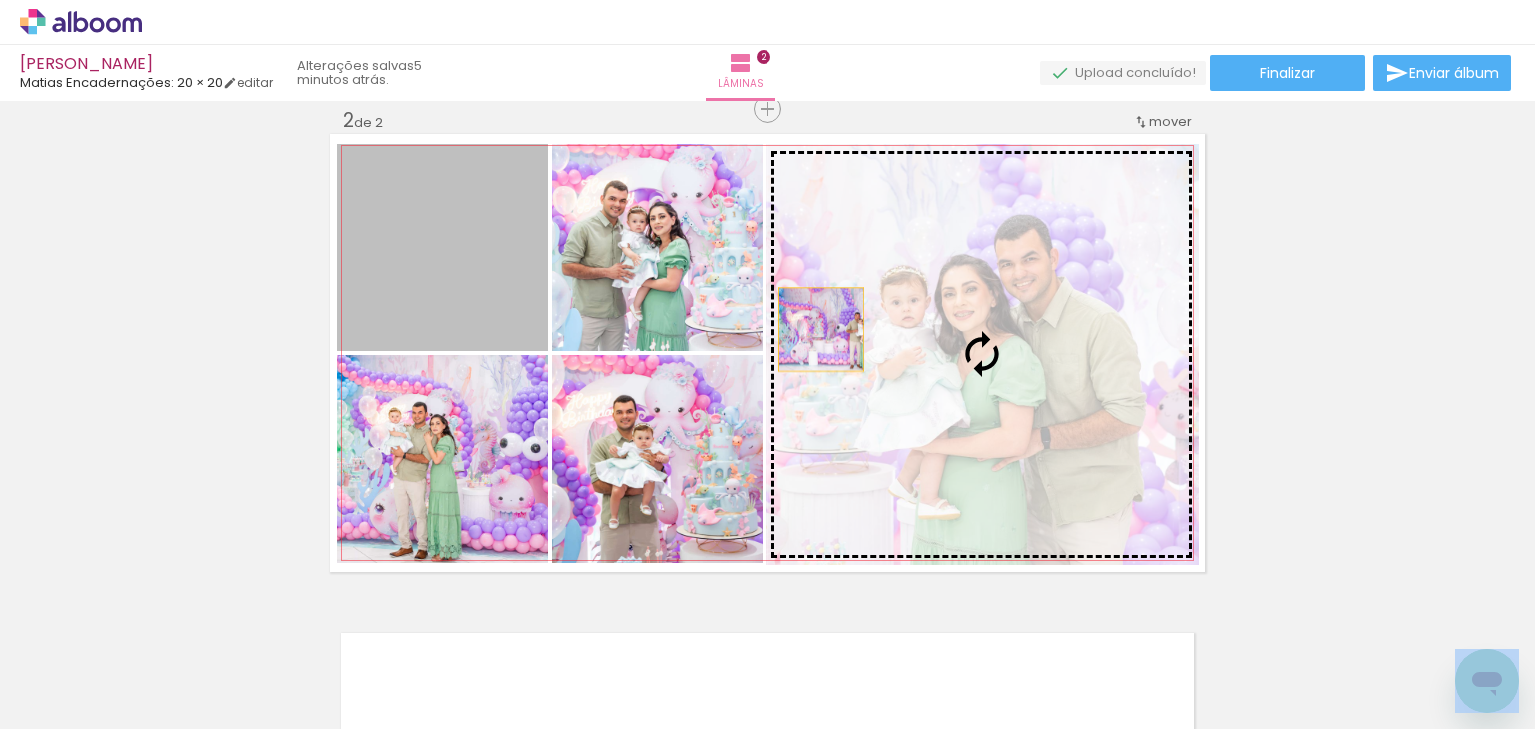
drag, startPoint x: 464, startPoint y: 289, endPoint x: 870, endPoint y: 340, distance: 409.0
click at [0, 0] on slot at bounding box center [0, 0] width 0 height 0
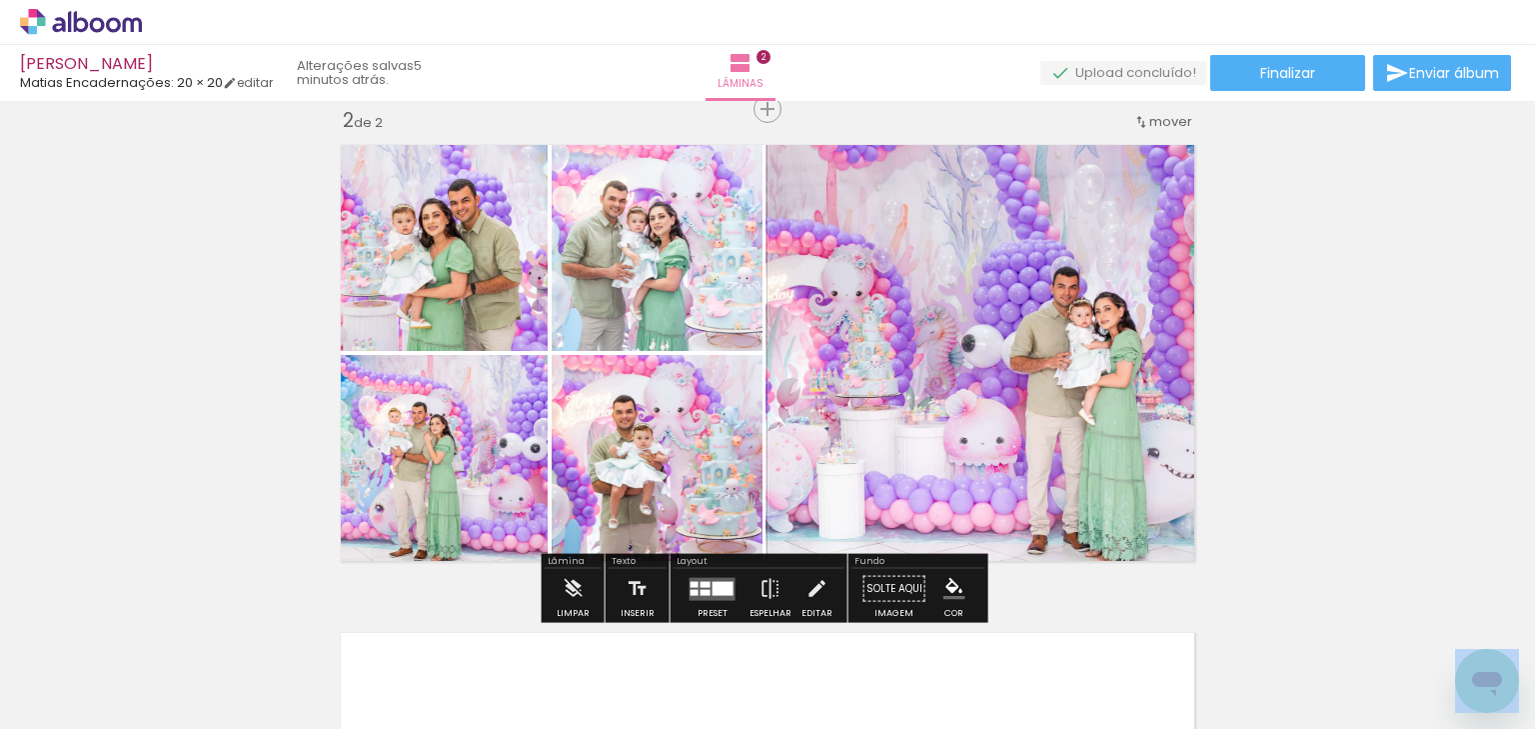
click at [715, 588] on div at bounding box center [723, 588] width 21 height 14
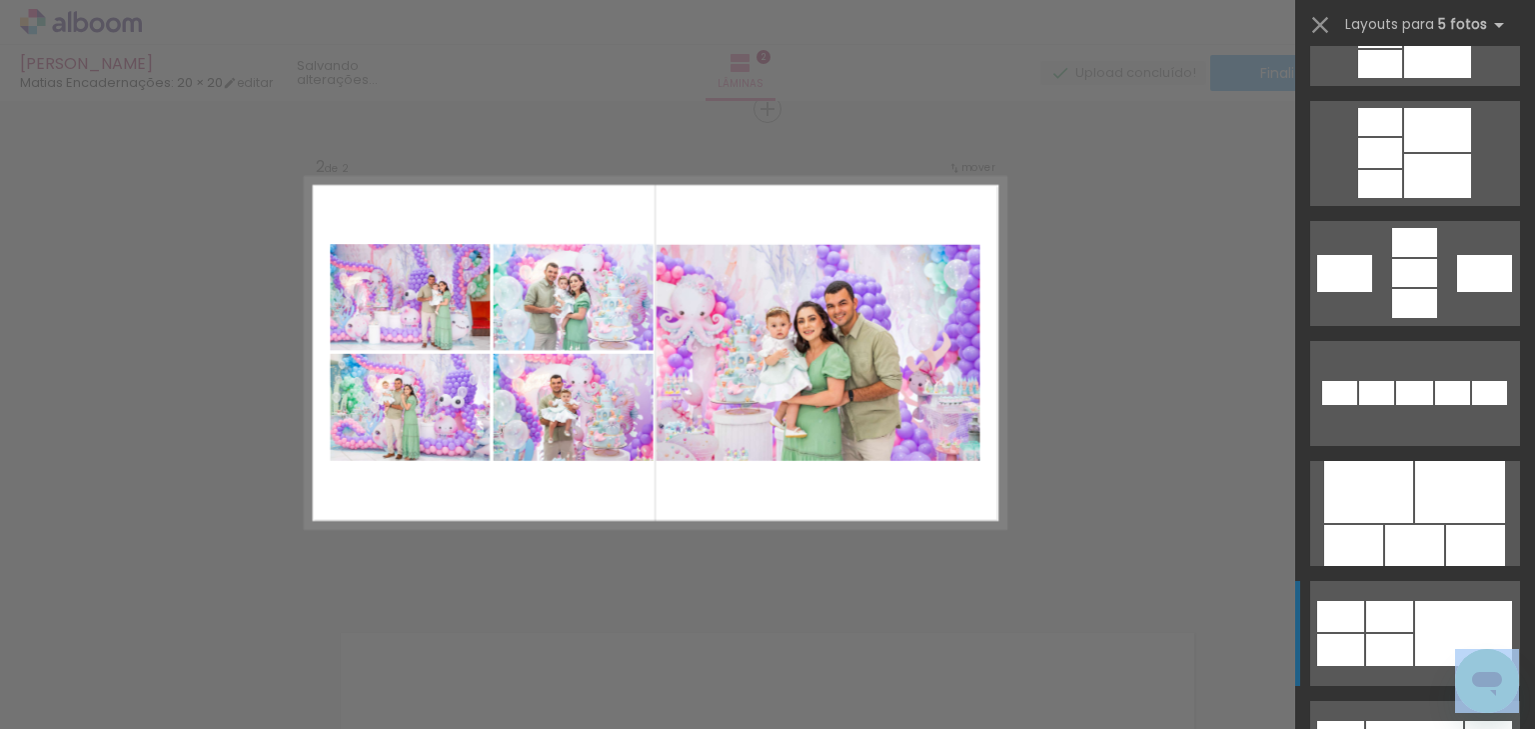
scroll to position [1199, 0]
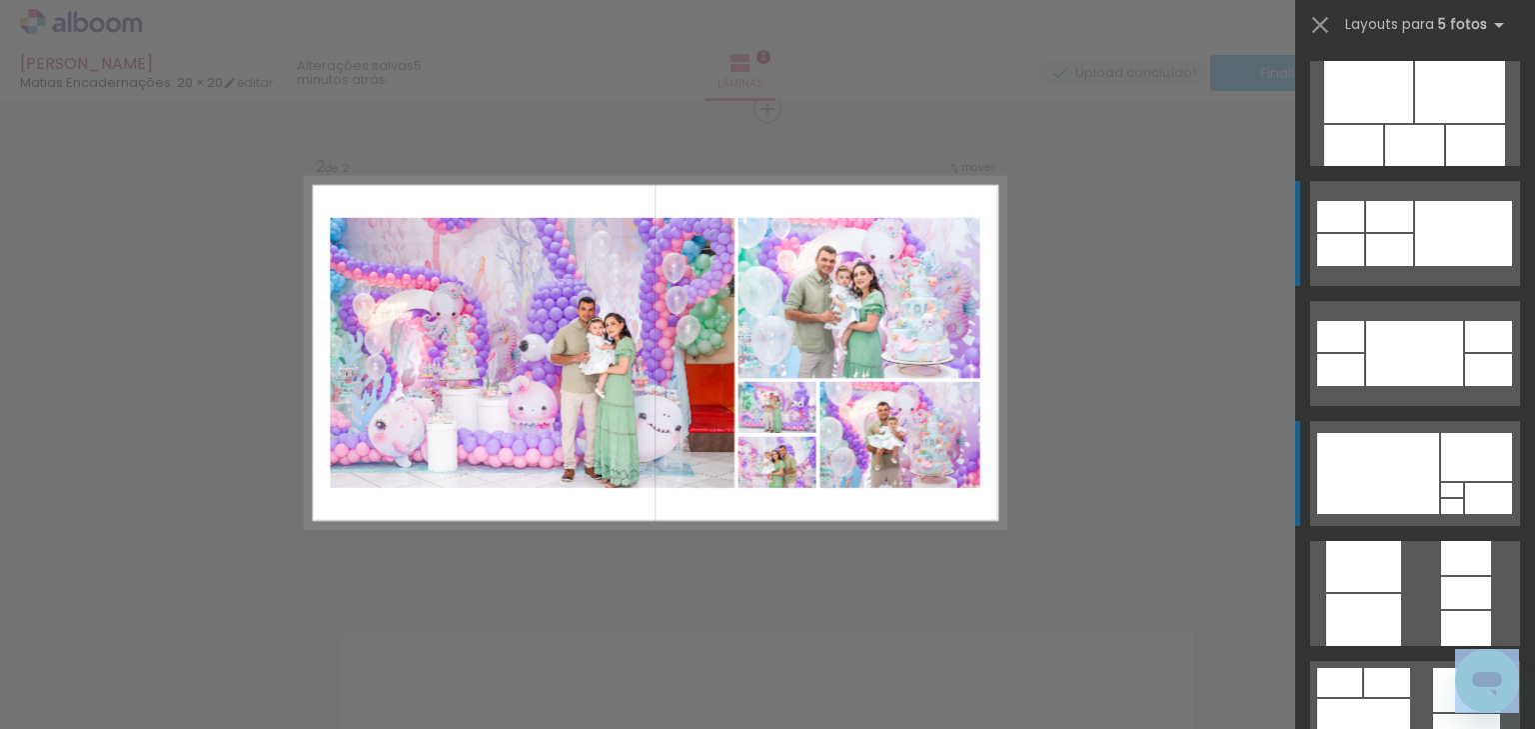
click at [1398, 486] on div at bounding box center [1378, 473] width 122 height 81
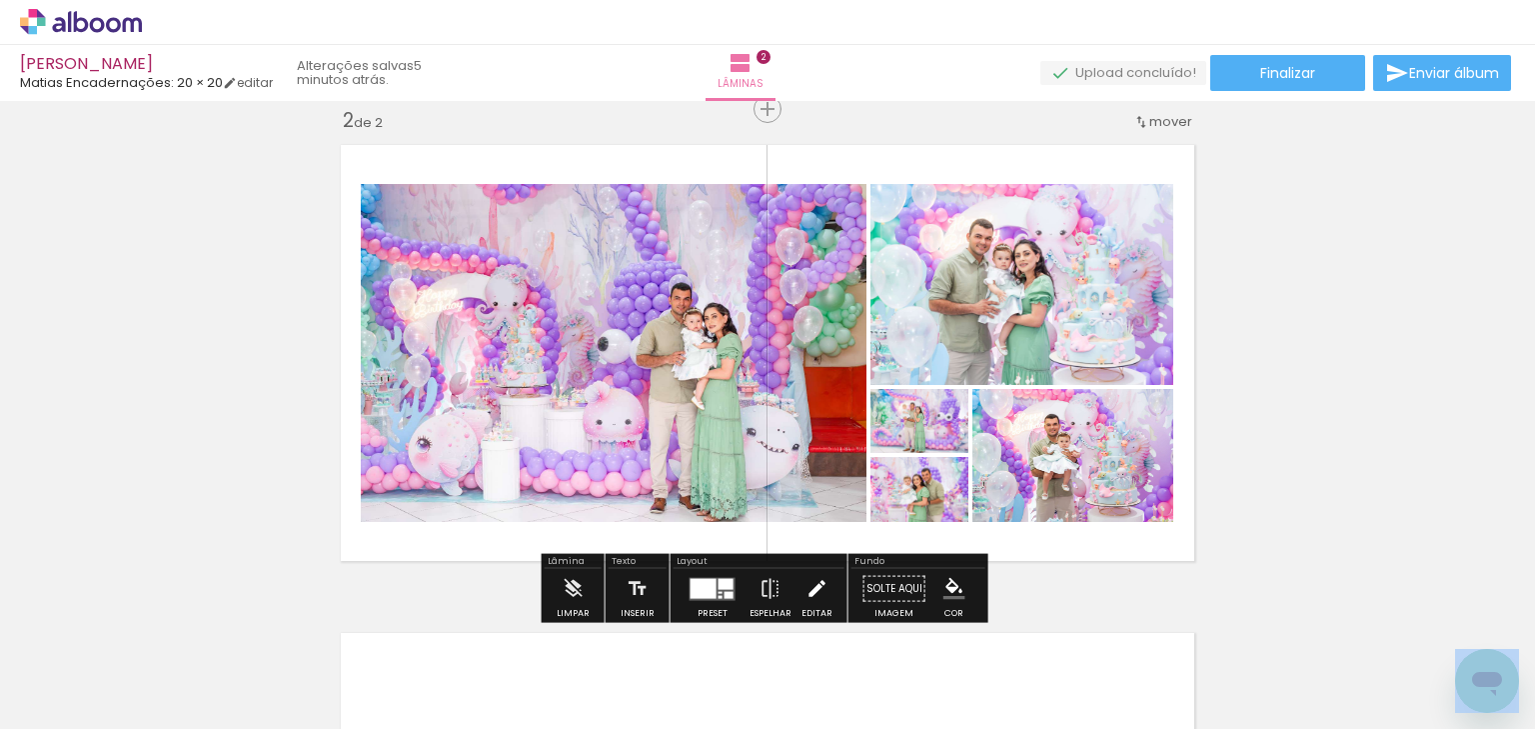
click at [810, 586] on iron-icon at bounding box center [817, 589] width 22 height 40
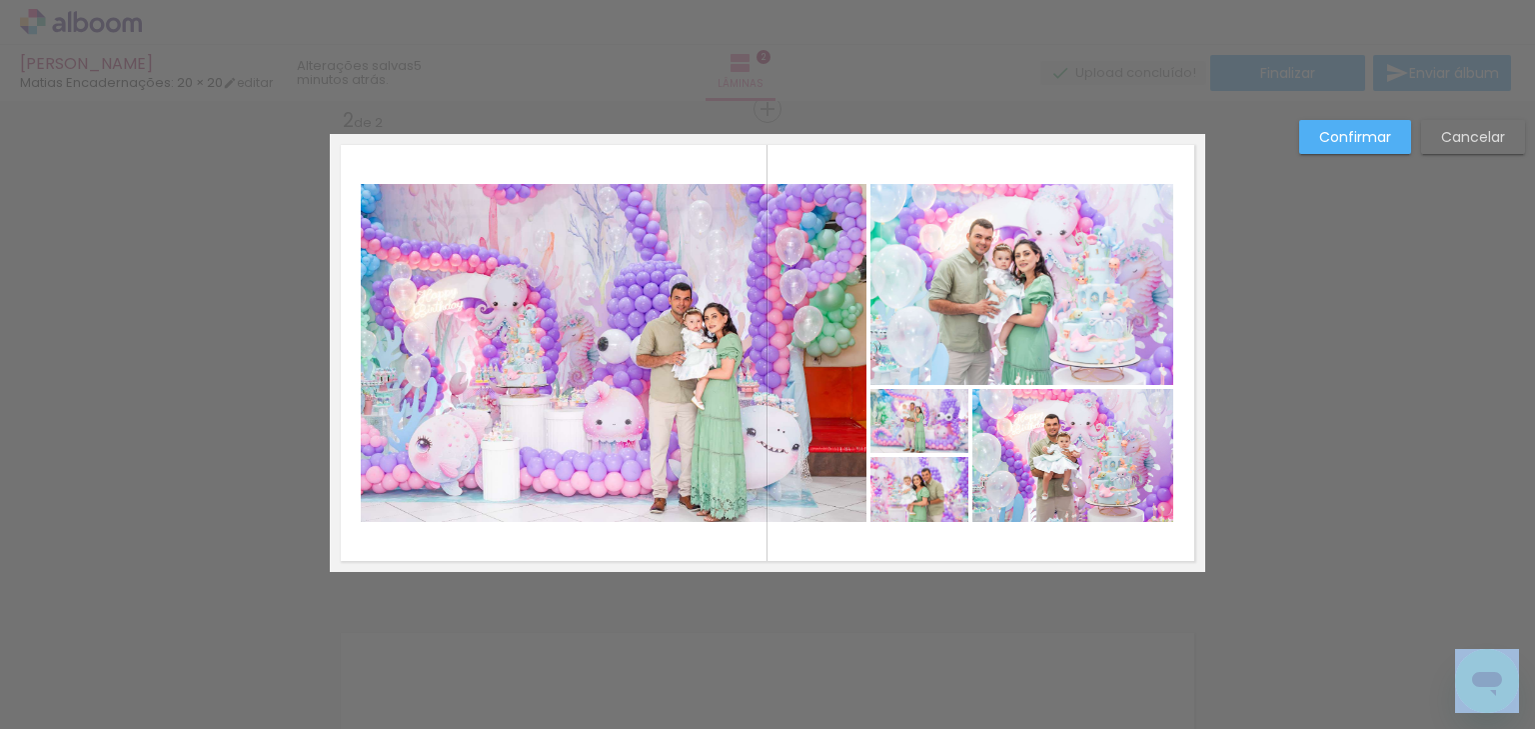
click at [643, 366] on quentale-photo at bounding box center [614, 353] width 506 height 338
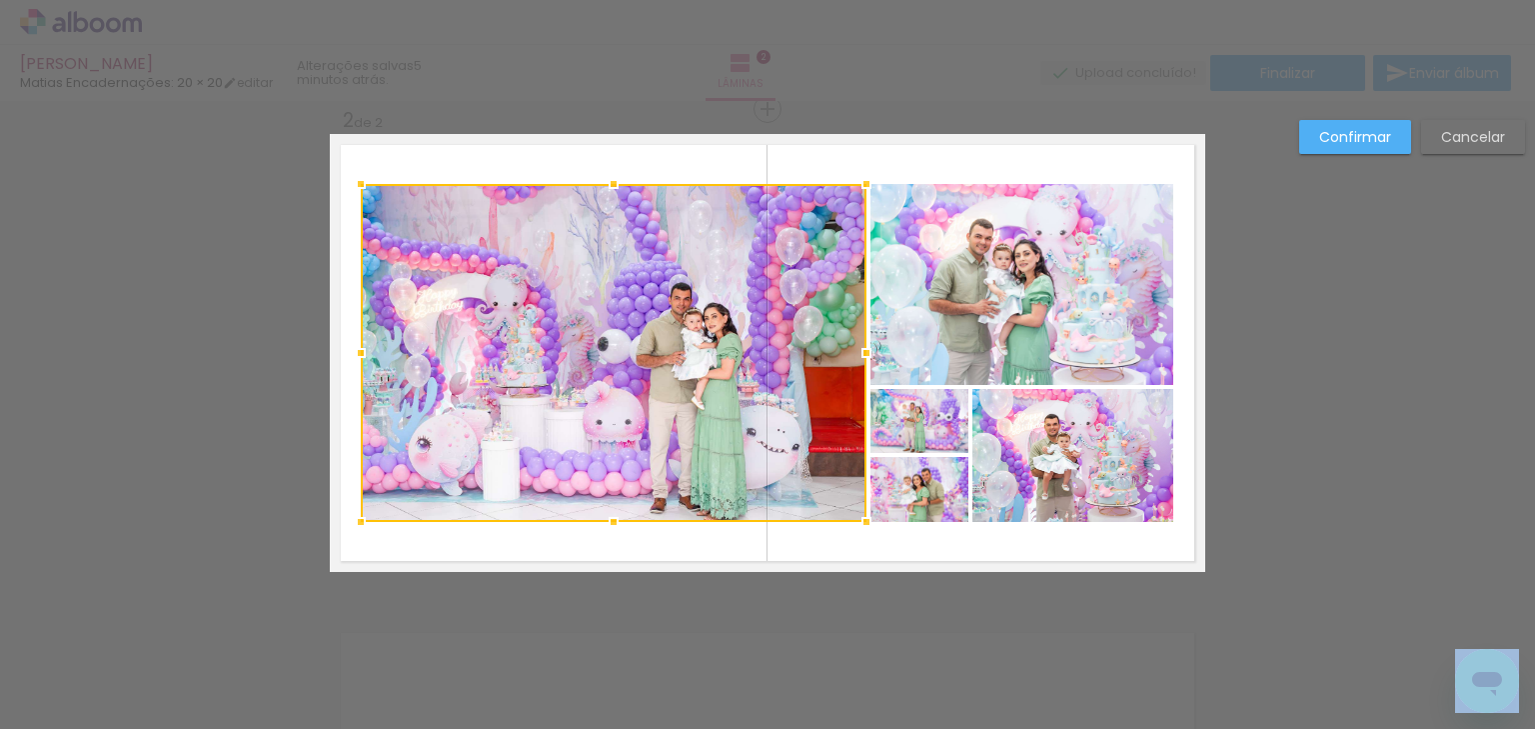
click at [960, 276] on quentale-photo at bounding box center [1022, 284] width 303 height 201
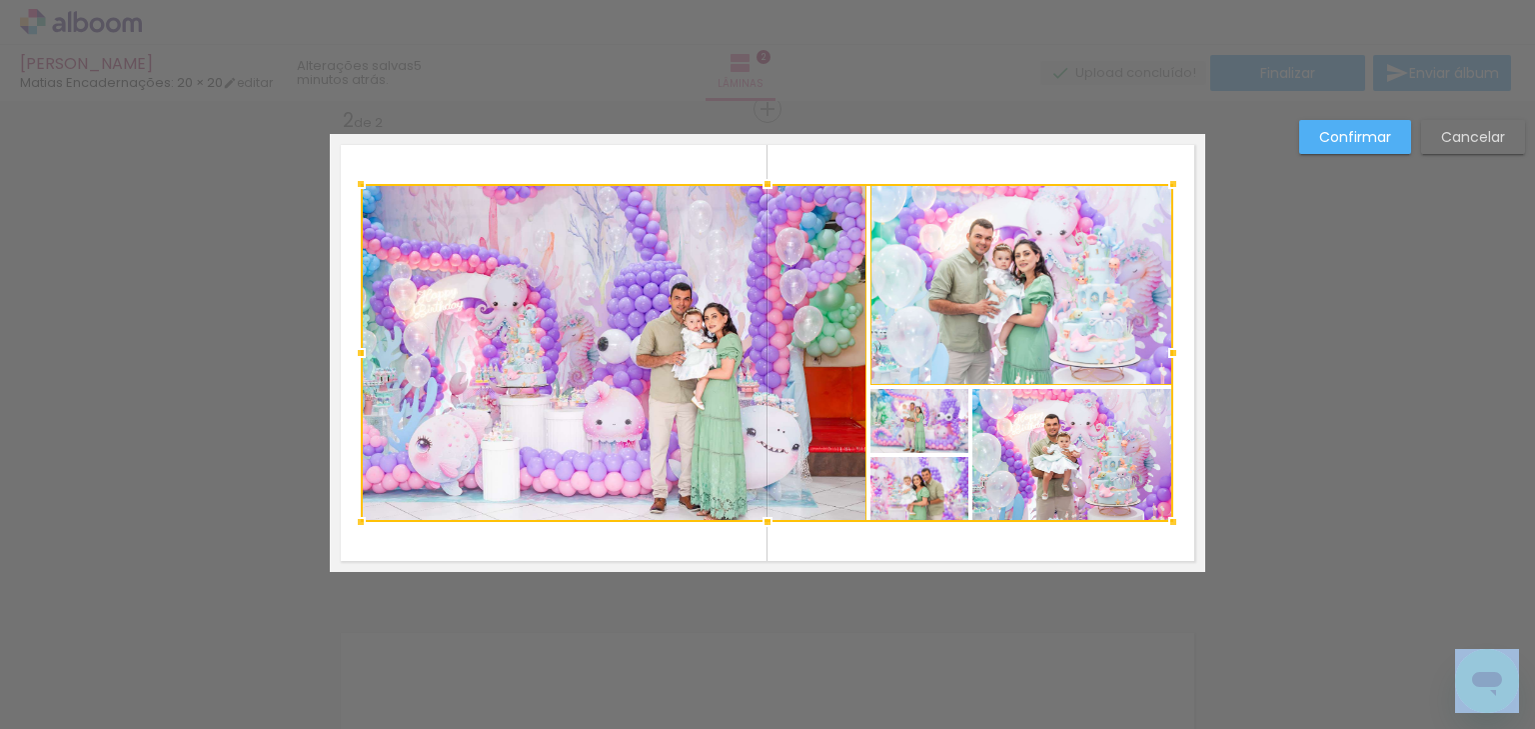
click at [917, 425] on div at bounding box center [767, 353] width 813 height 338
click at [905, 500] on div at bounding box center [767, 353] width 813 height 338
click at [1051, 480] on div at bounding box center [767, 353] width 813 height 338
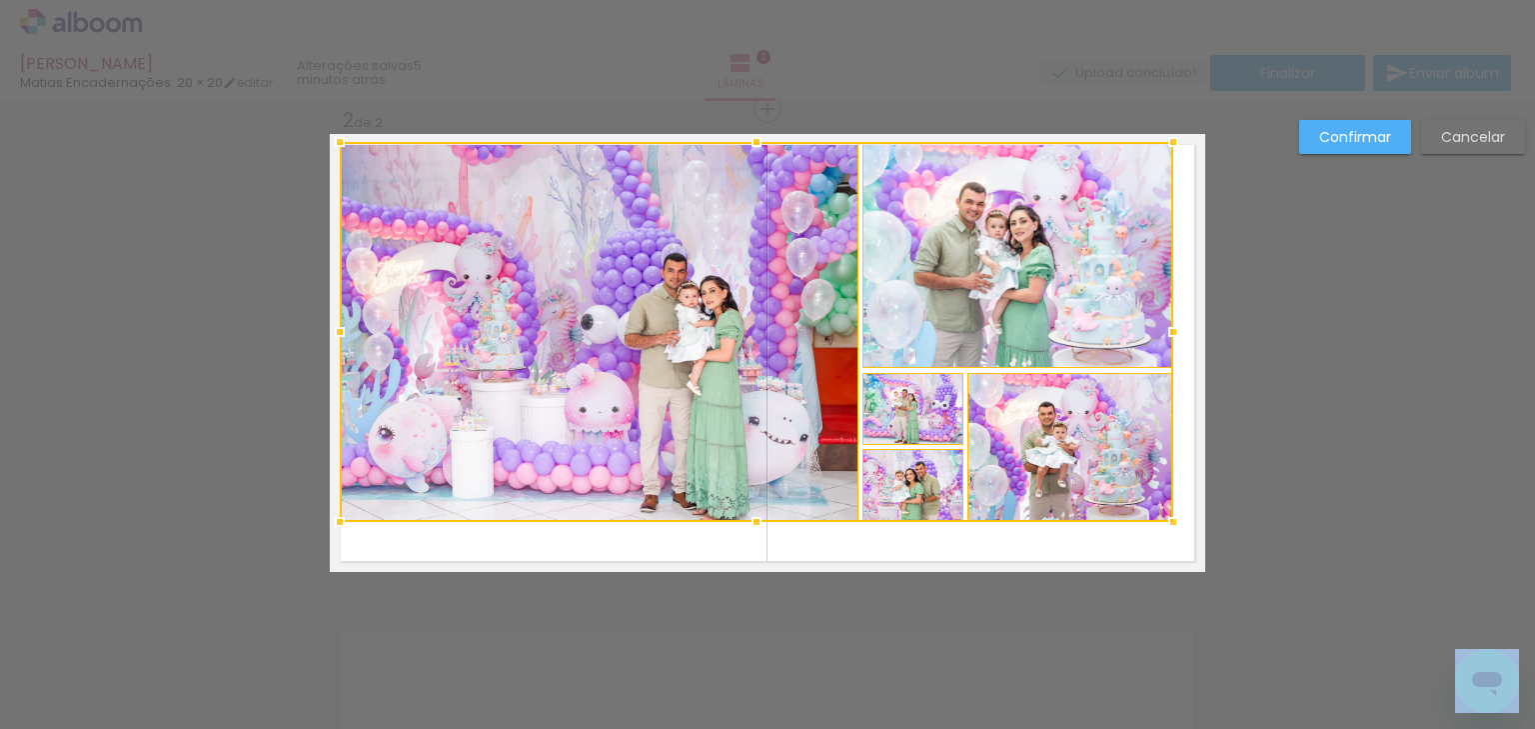
drag, startPoint x: 344, startPoint y: 178, endPoint x: 333, endPoint y: 145, distance: 34.8
click at [333, 145] on div at bounding box center [340, 142] width 40 height 40
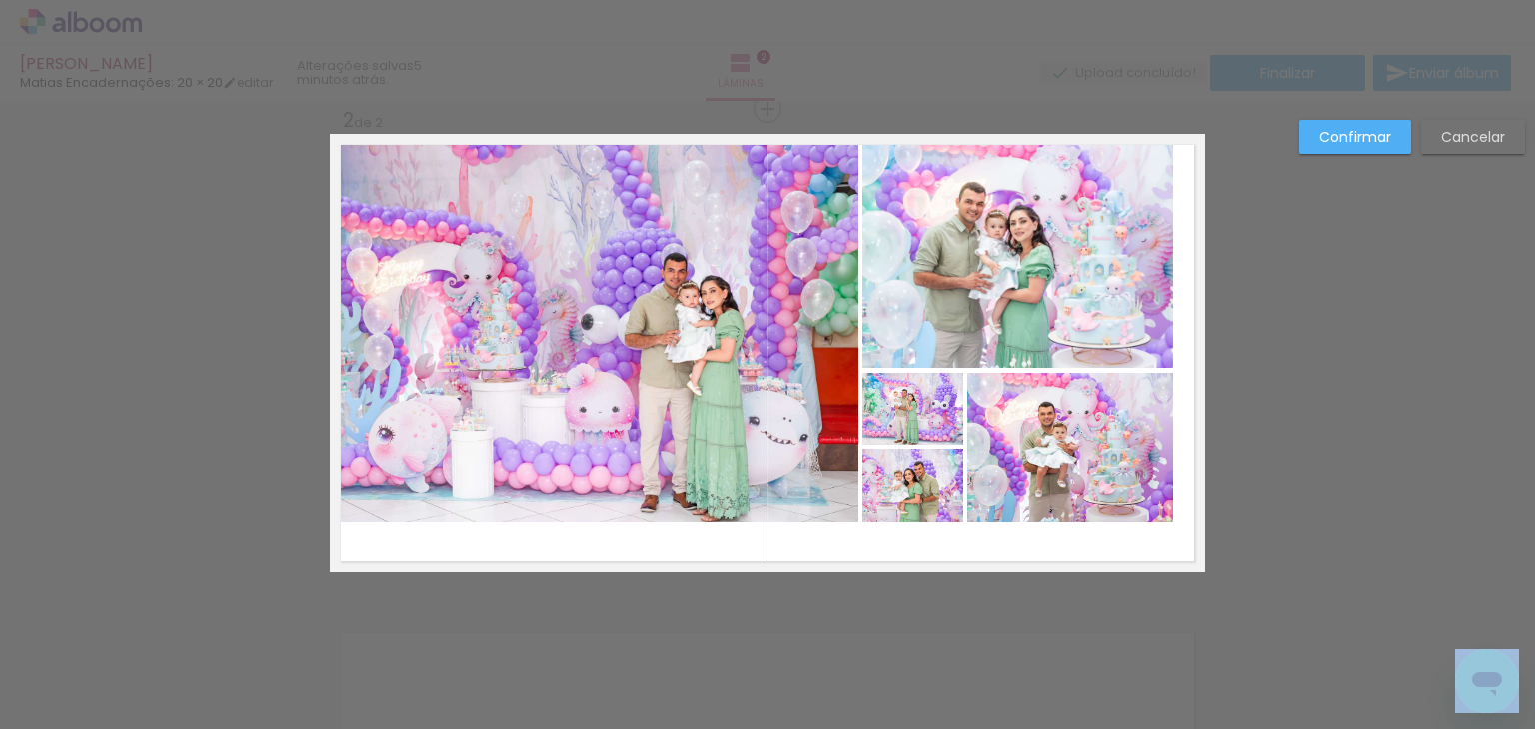
click at [566, 252] on quentale-photo at bounding box center [599, 332] width 519 height 380
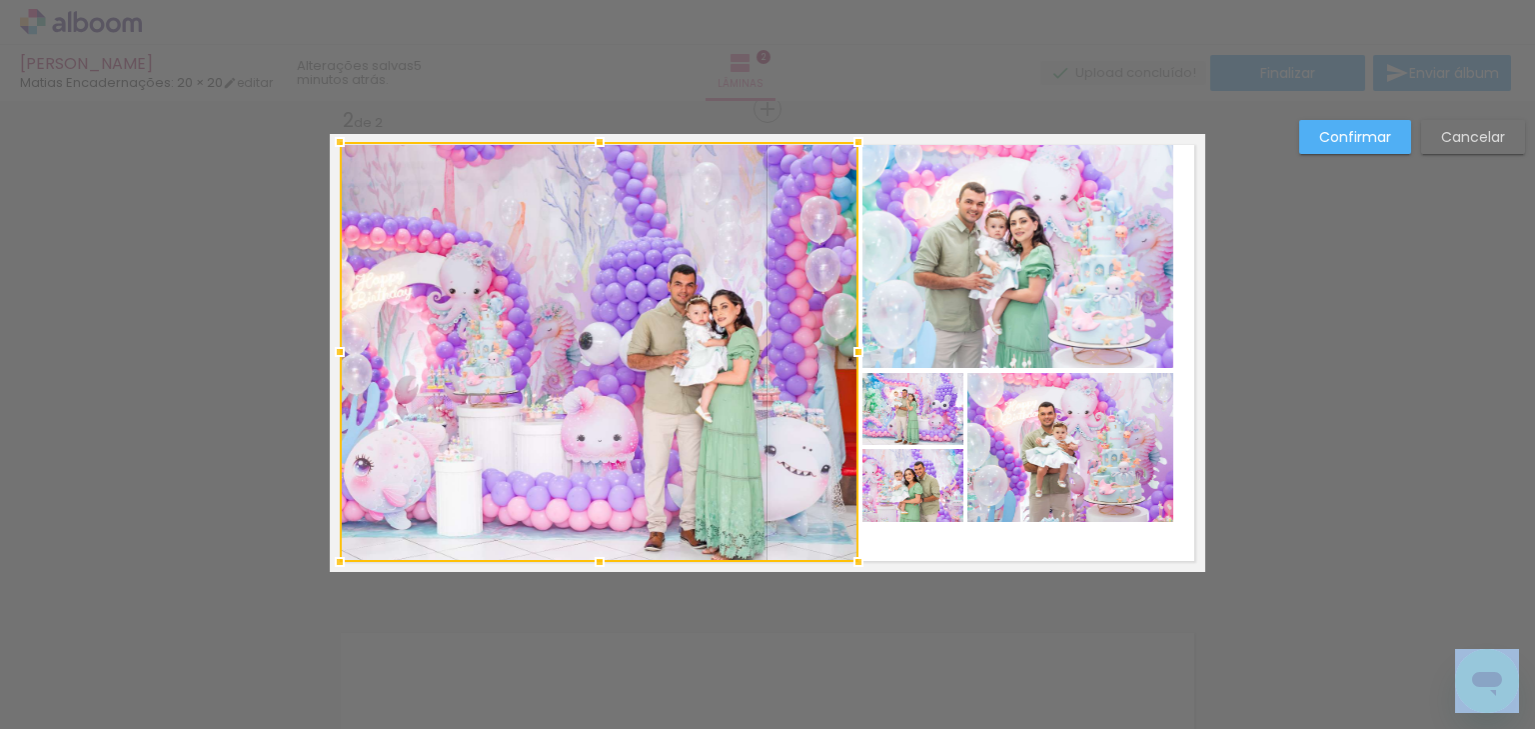
drag, startPoint x: 600, startPoint y: 526, endPoint x: 599, endPoint y: 566, distance: 40.0
click at [599, 566] on div at bounding box center [600, 562] width 40 height 40
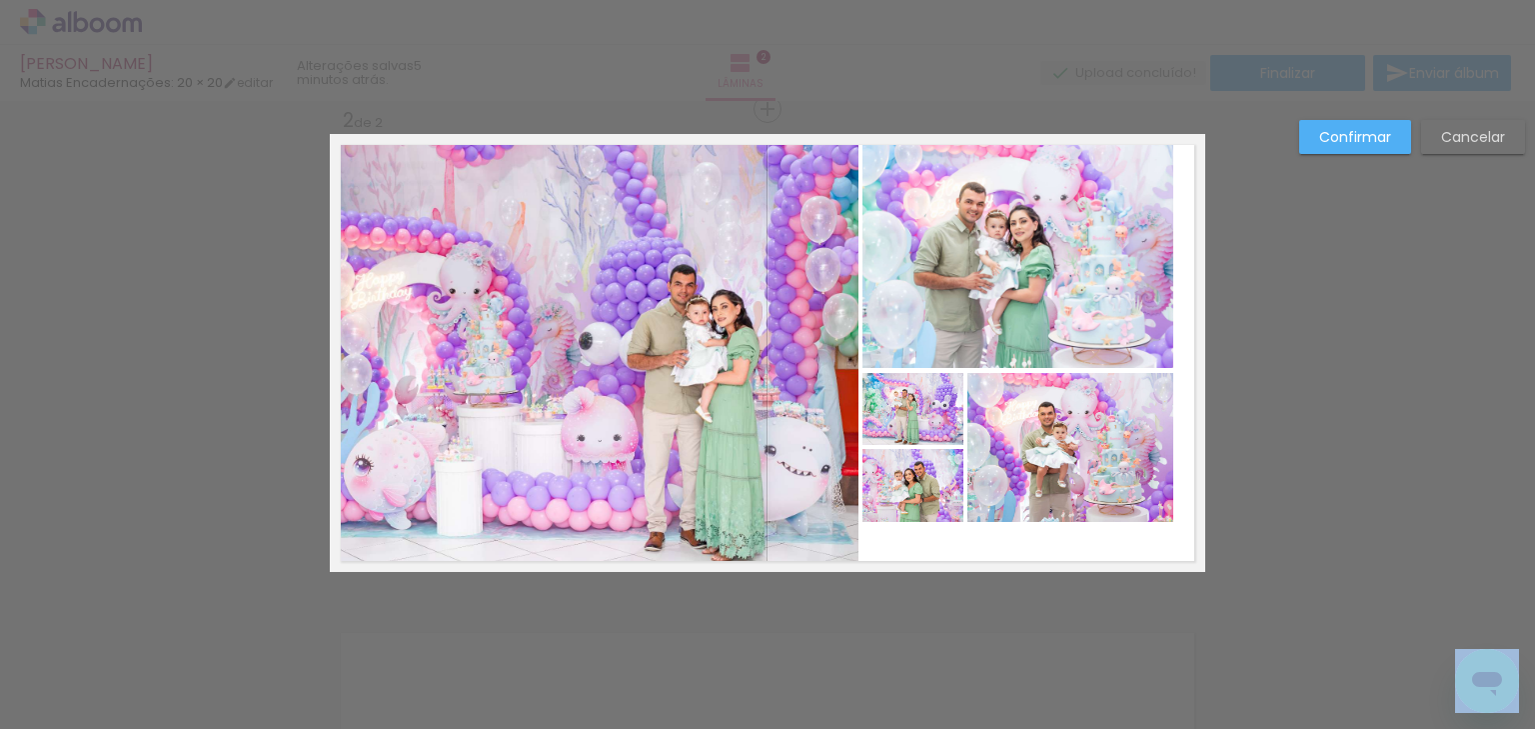
click at [934, 259] on quentale-photo at bounding box center [1018, 255] width 311 height 226
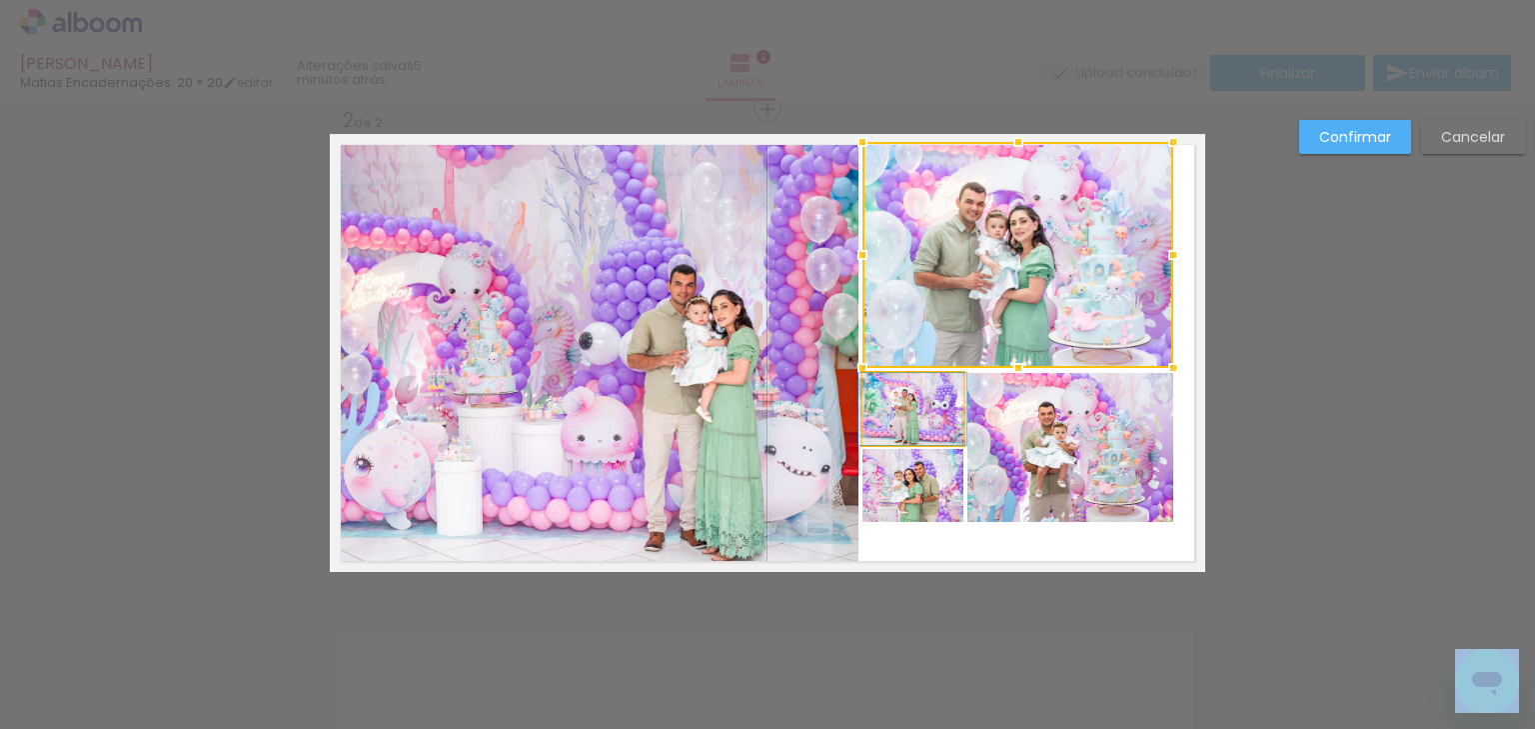
click at [915, 399] on quentale-photo at bounding box center [913, 409] width 100 height 72
click at [909, 481] on quentale-photo at bounding box center [913, 485] width 100 height 73
click at [909, 444] on div at bounding box center [1018, 293] width 311 height 302
click at [1031, 464] on quentale-photo at bounding box center [1070, 447] width 206 height 149
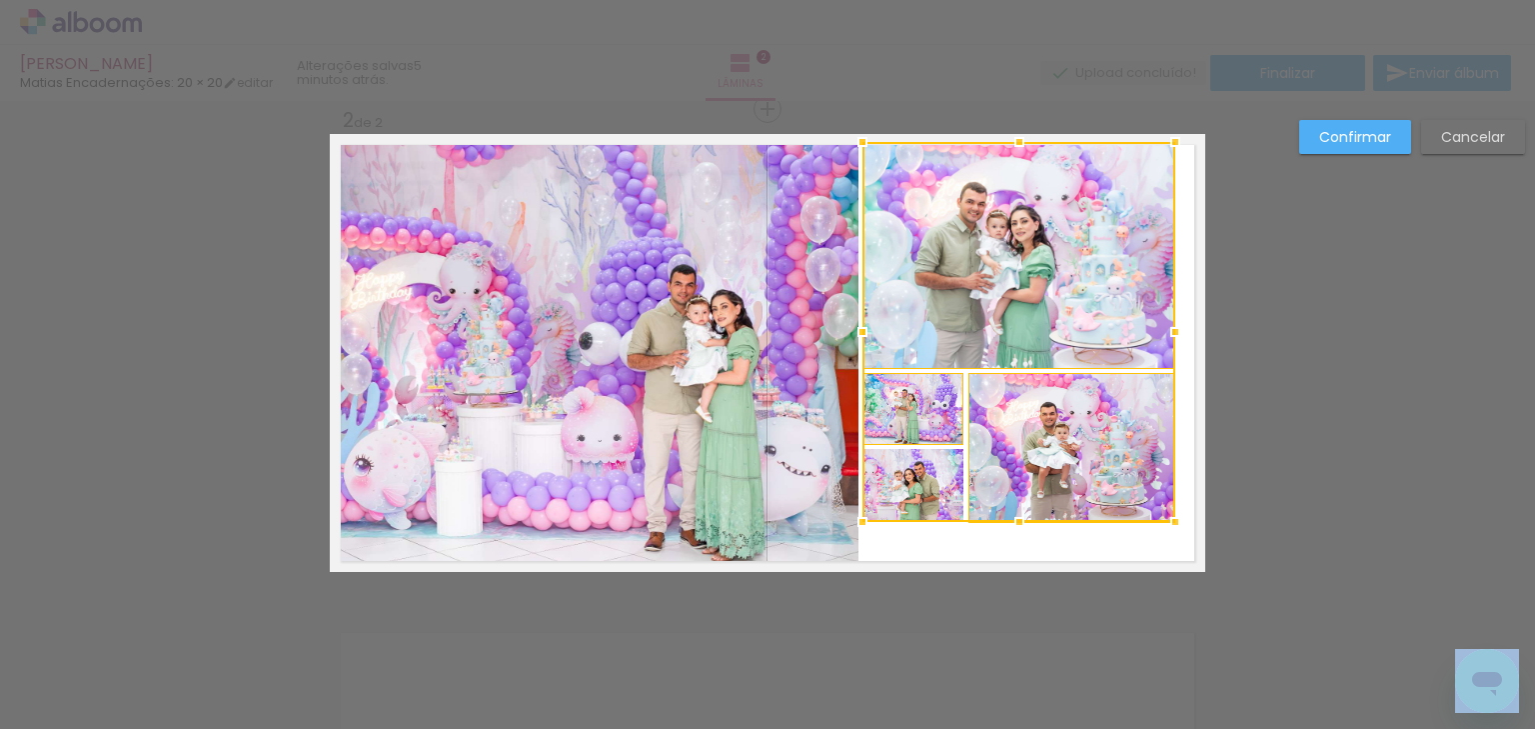
click at [1165, 520] on div at bounding box center [1175, 522] width 40 height 40
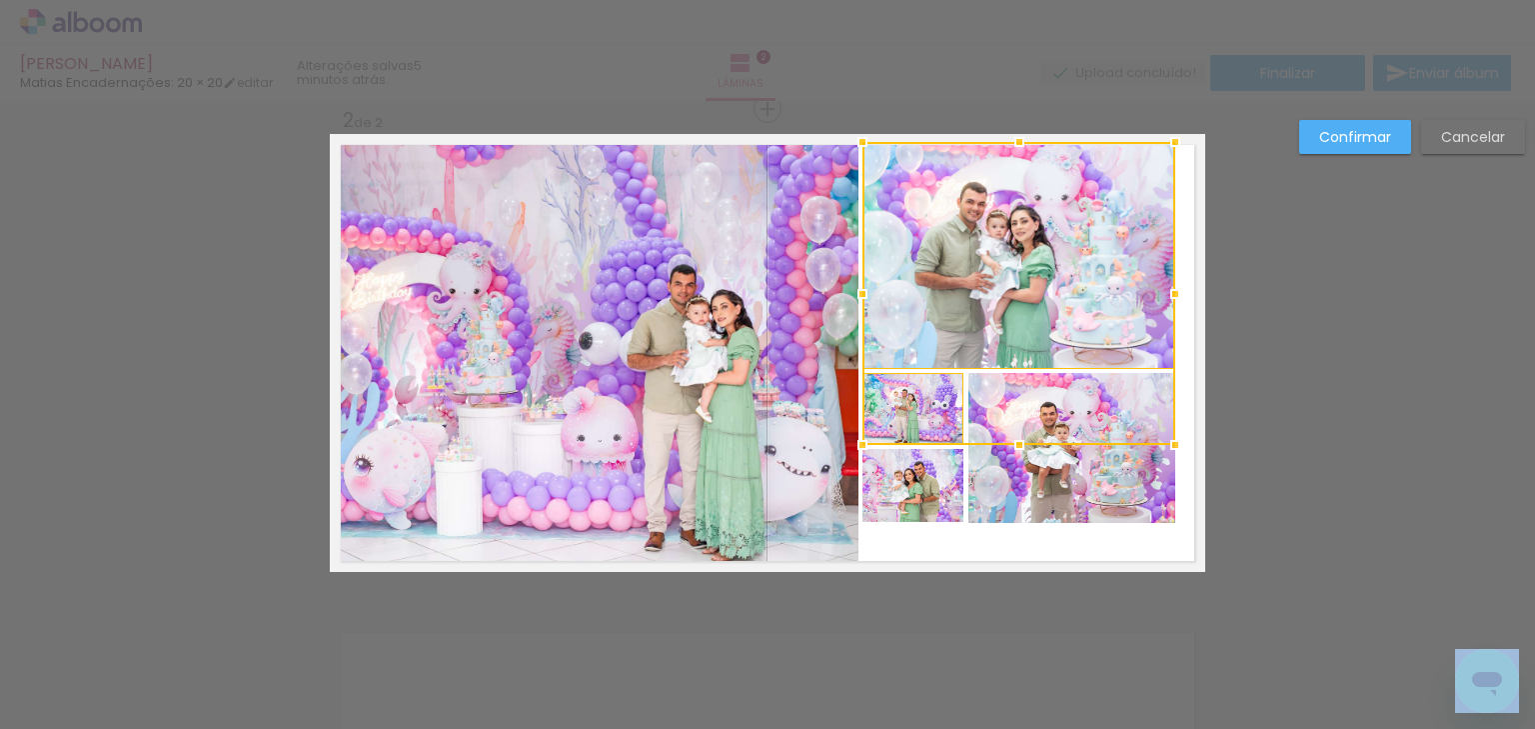
click at [1035, 346] on div at bounding box center [1019, 293] width 313 height 303
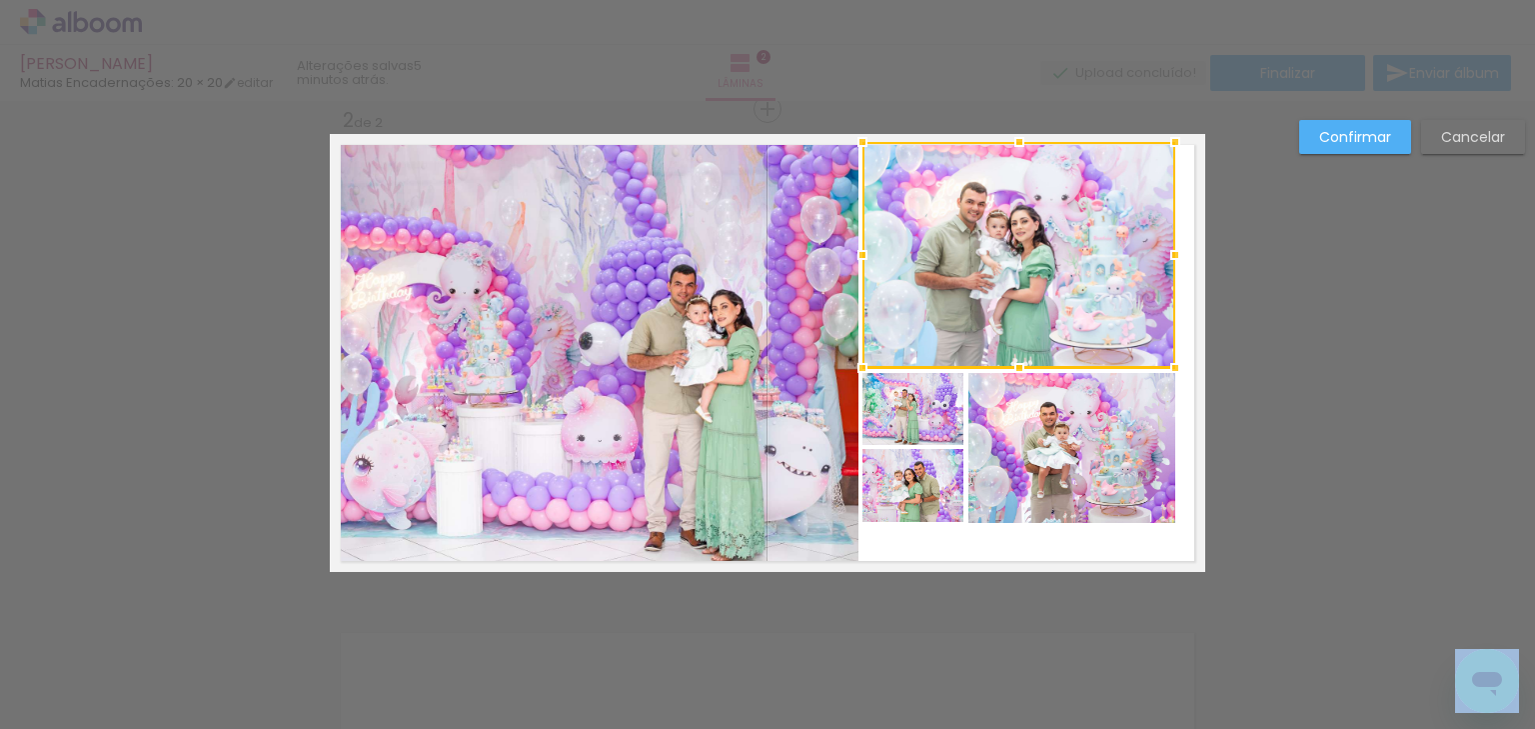
click at [922, 415] on quentale-photo at bounding box center [913, 409] width 101 height 72
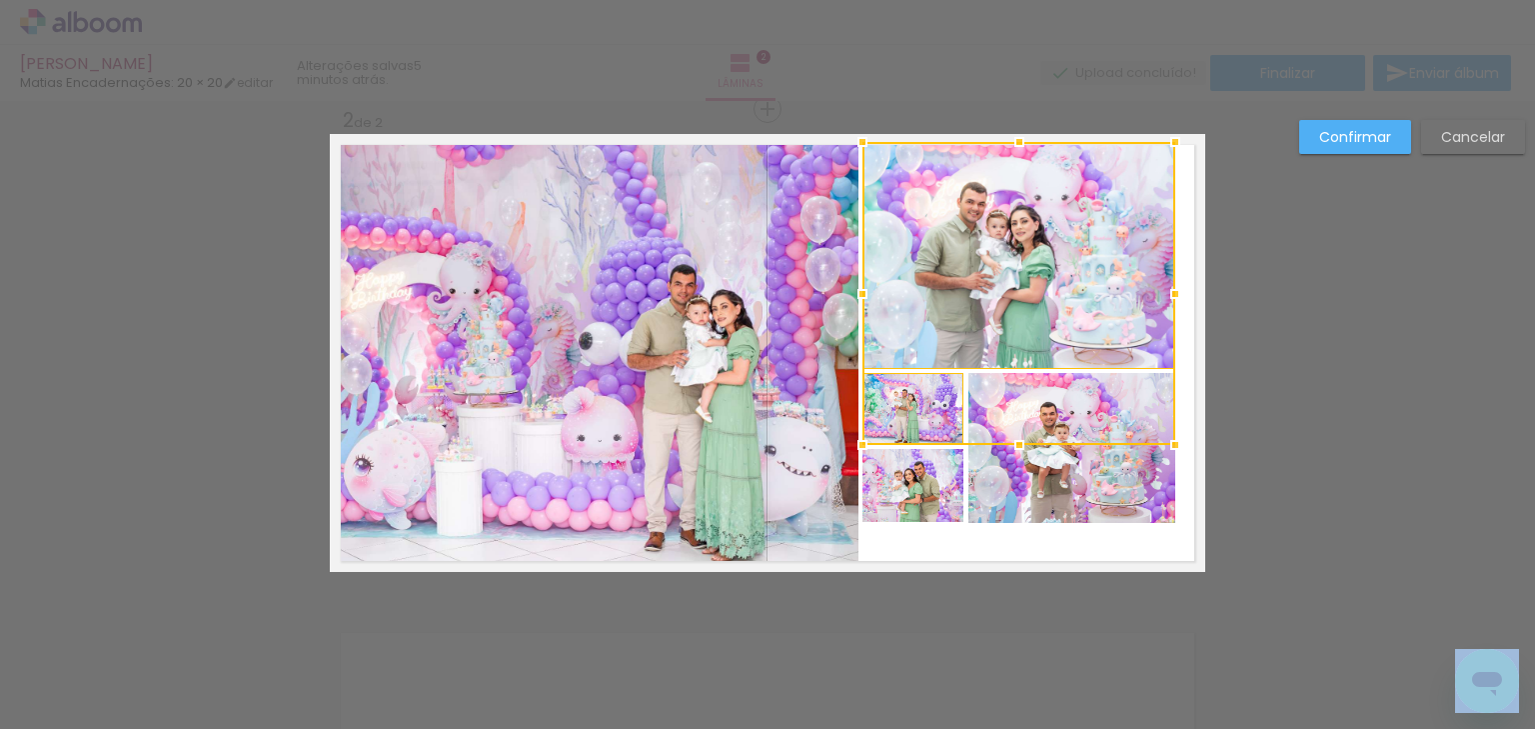
click at [1006, 423] on div at bounding box center [1019, 293] width 313 height 303
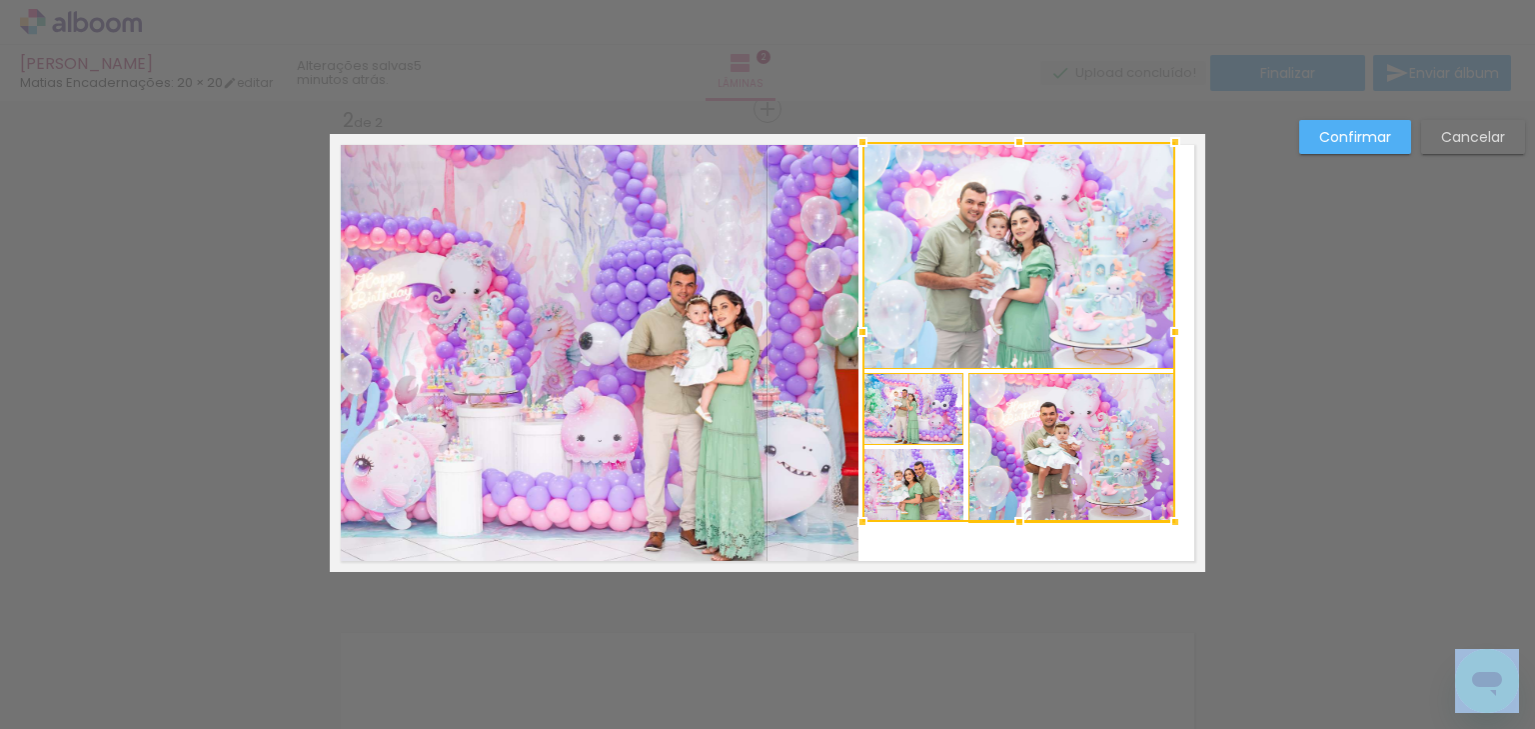
click at [937, 503] on div at bounding box center [1019, 332] width 313 height 380
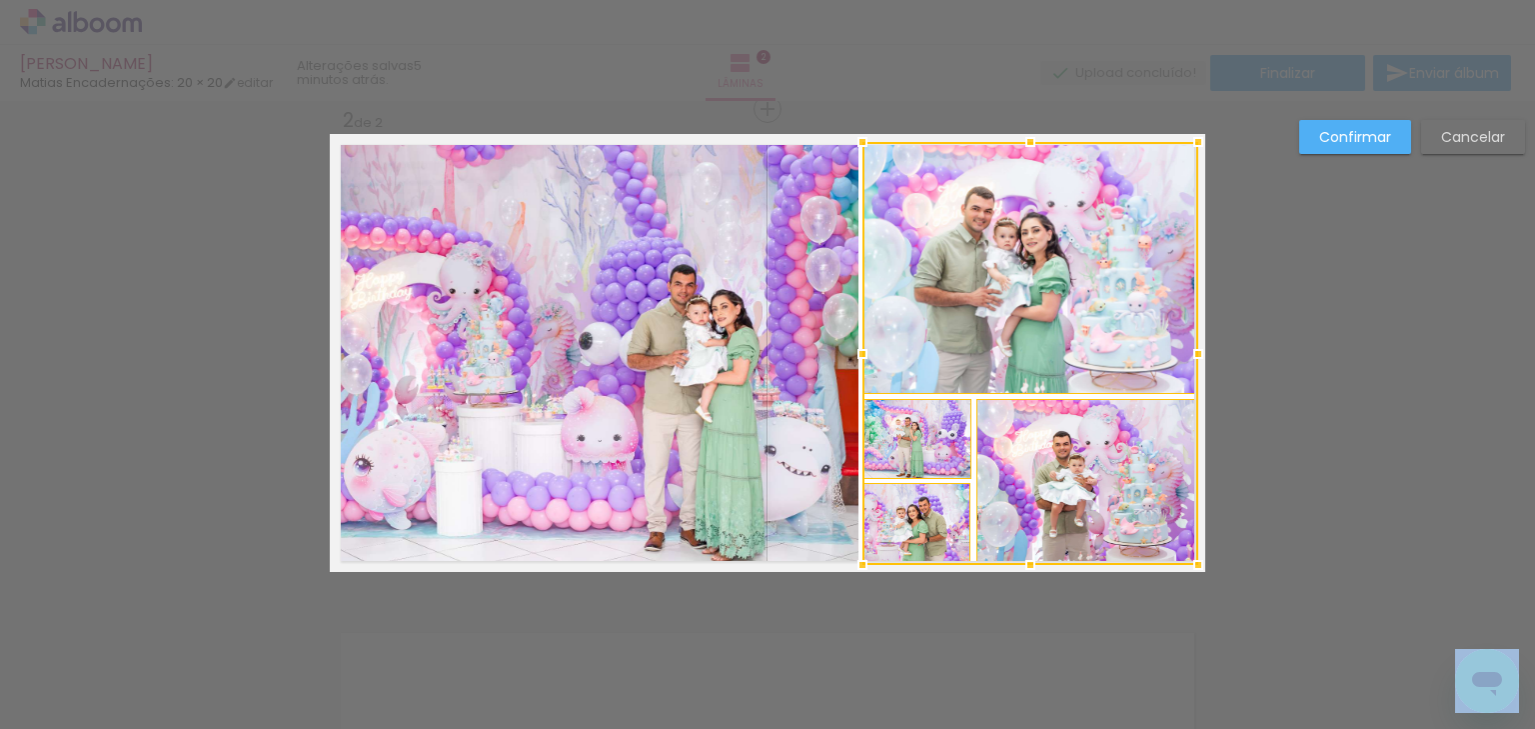
drag, startPoint x: 1167, startPoint y: 524, endPoint x: 1190, endPoint y: 567, distance: 48.7
click at [1190, 567] on div at bounding box center [1198, 565] width 40 height 40
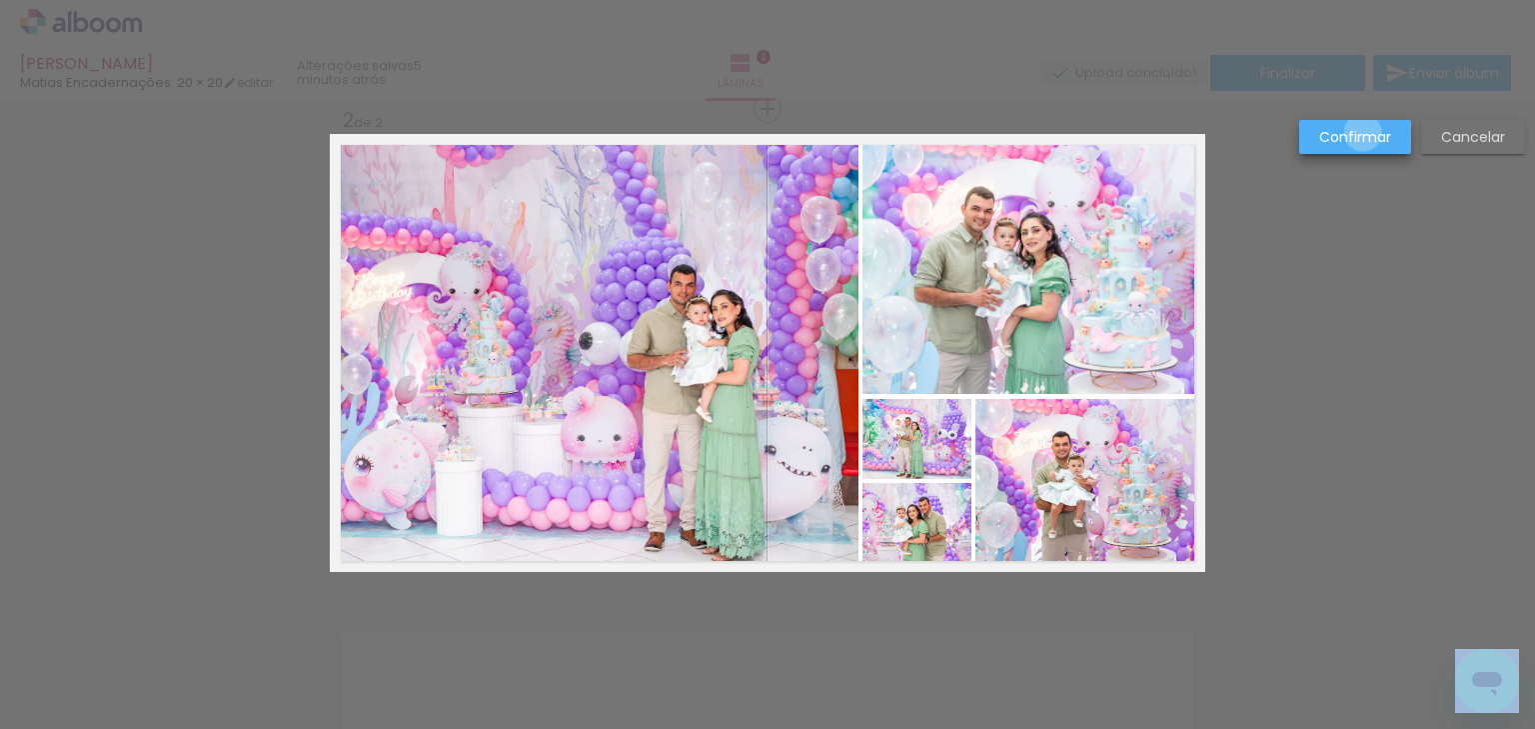
click at [0, 0] on slot "Confirmar" at bounding box center [0, 0] width 0 height 0
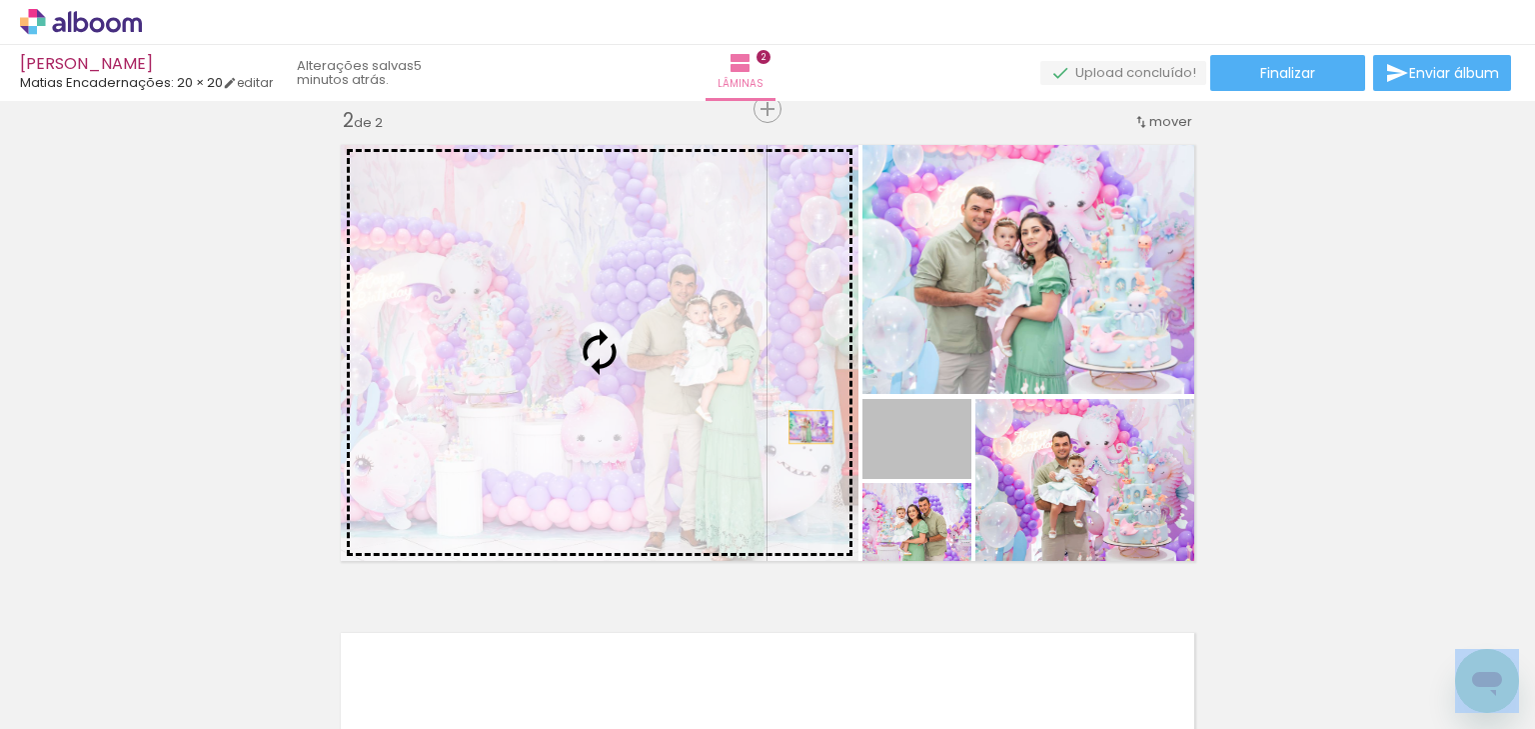
drag, startPoint x: 955, startPoint y: 458, endPoint x: 730, endPoint y: 411, distance: 230.7
click at [0, 0] on slot at bounding box center [0, 0] width 0 height 0
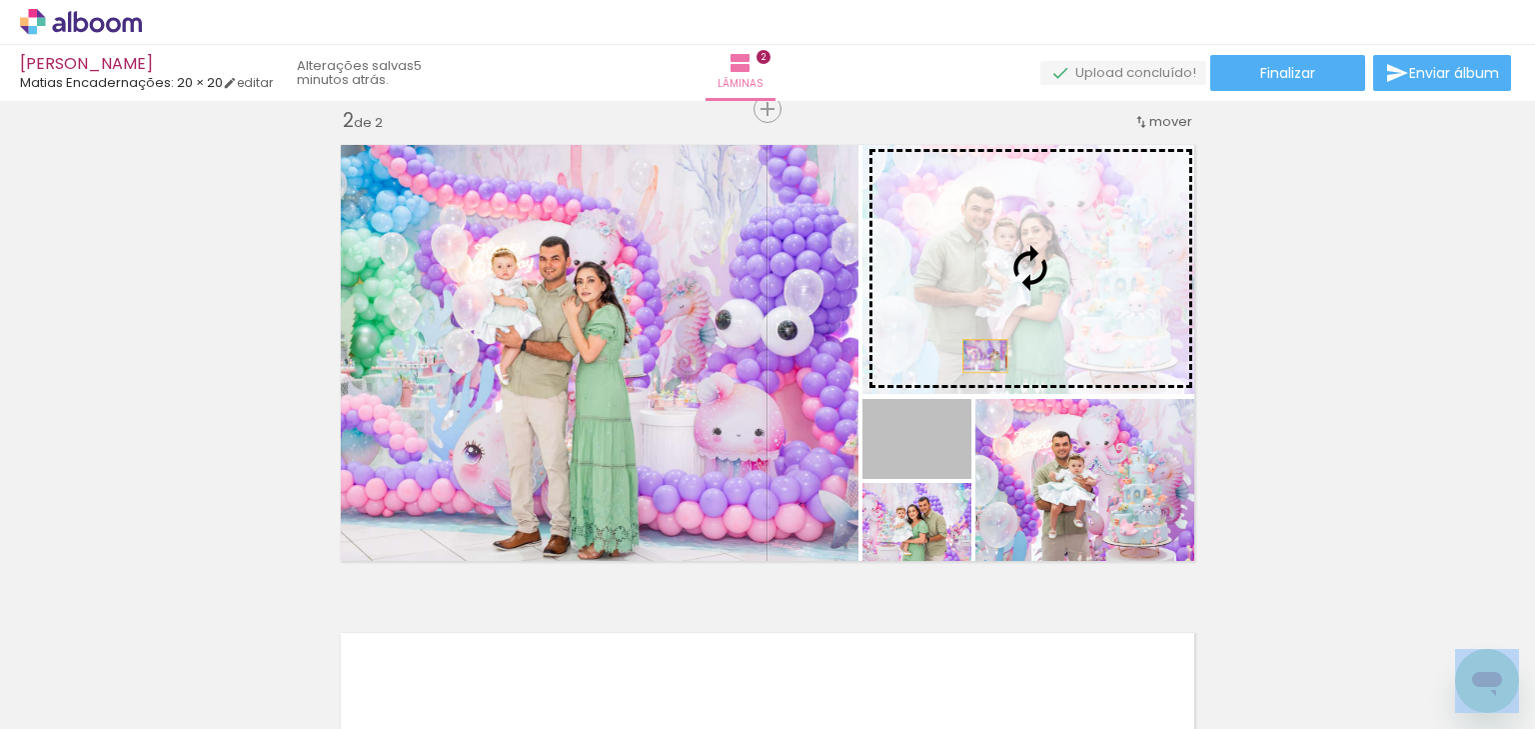
drag, startPoint x: 943, startPoint y: 461, endPoint x: 991, endPoint y: 330, distance: 139.4
click at [0, 0] on slot at bounding box center [0, 0] width 0 height 0
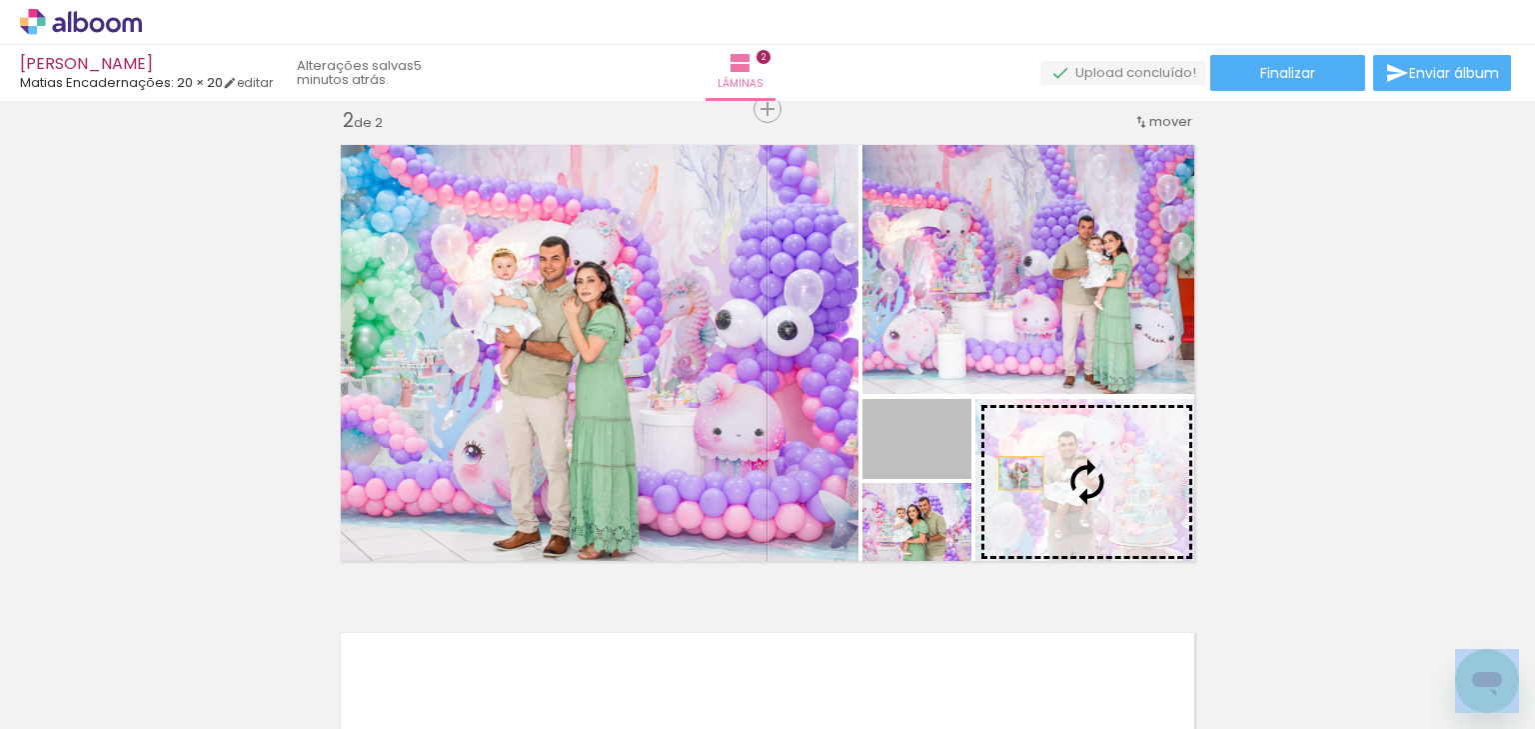
drag, startPoint x: 954, startPoint y: 466, endPoint x: 1027, endPoint y: 500, distance: 80.5
click at [0, 0] on slot at bounding box center [0, 0] width 0 height 0
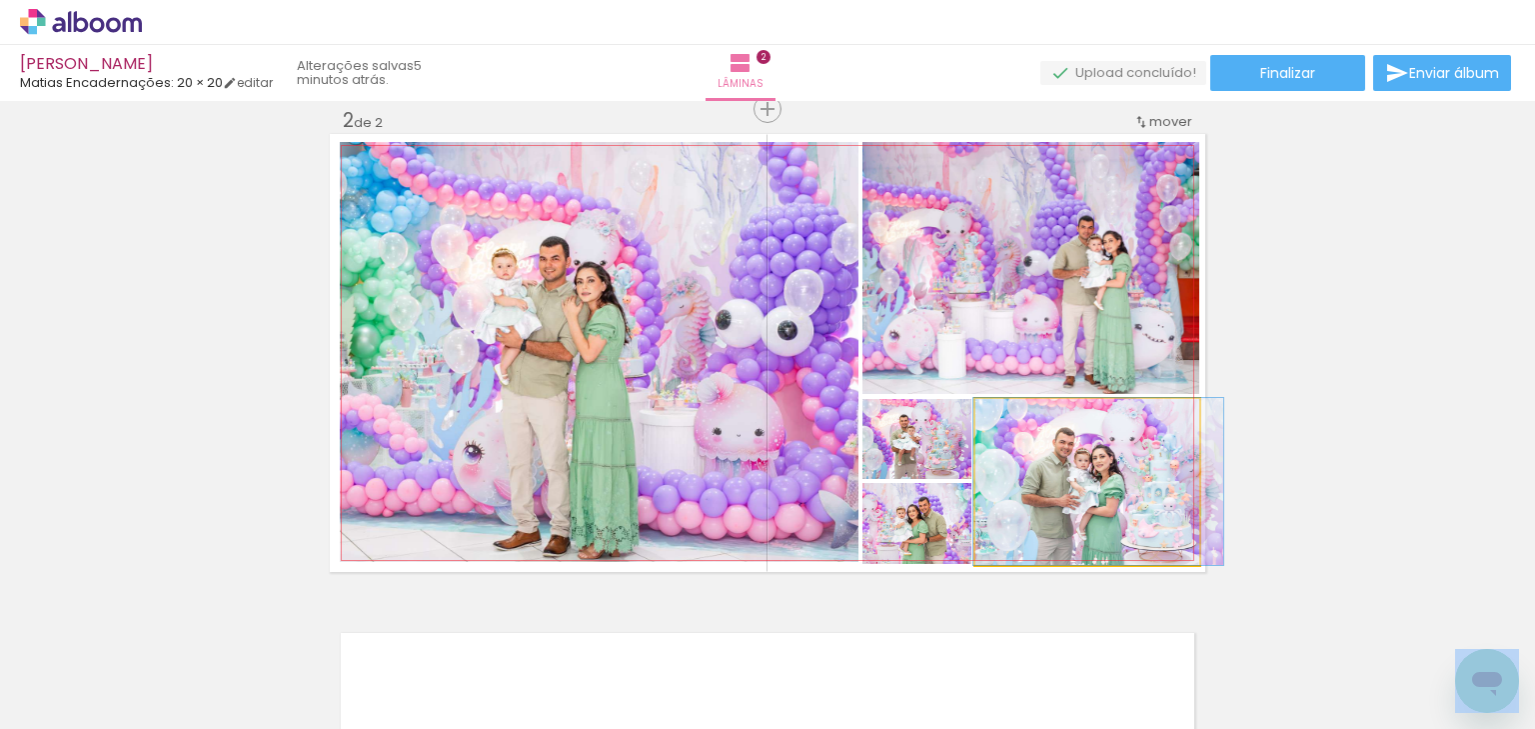
drag, startPoint x: 1088, startPoint y: 509, endPoint x: 1099, endPoint y: 508, distance: 11.0
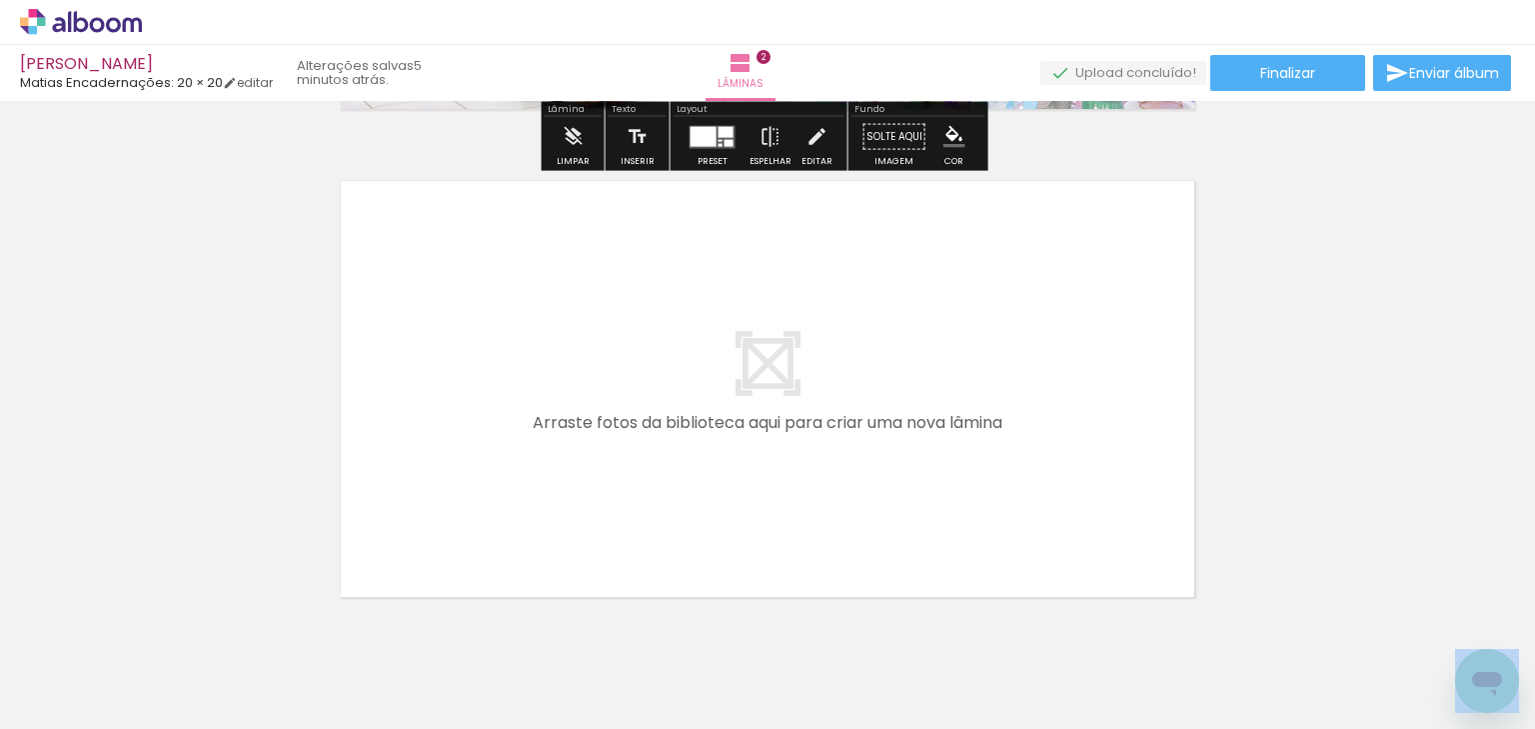
scroll to position [1038, 0]
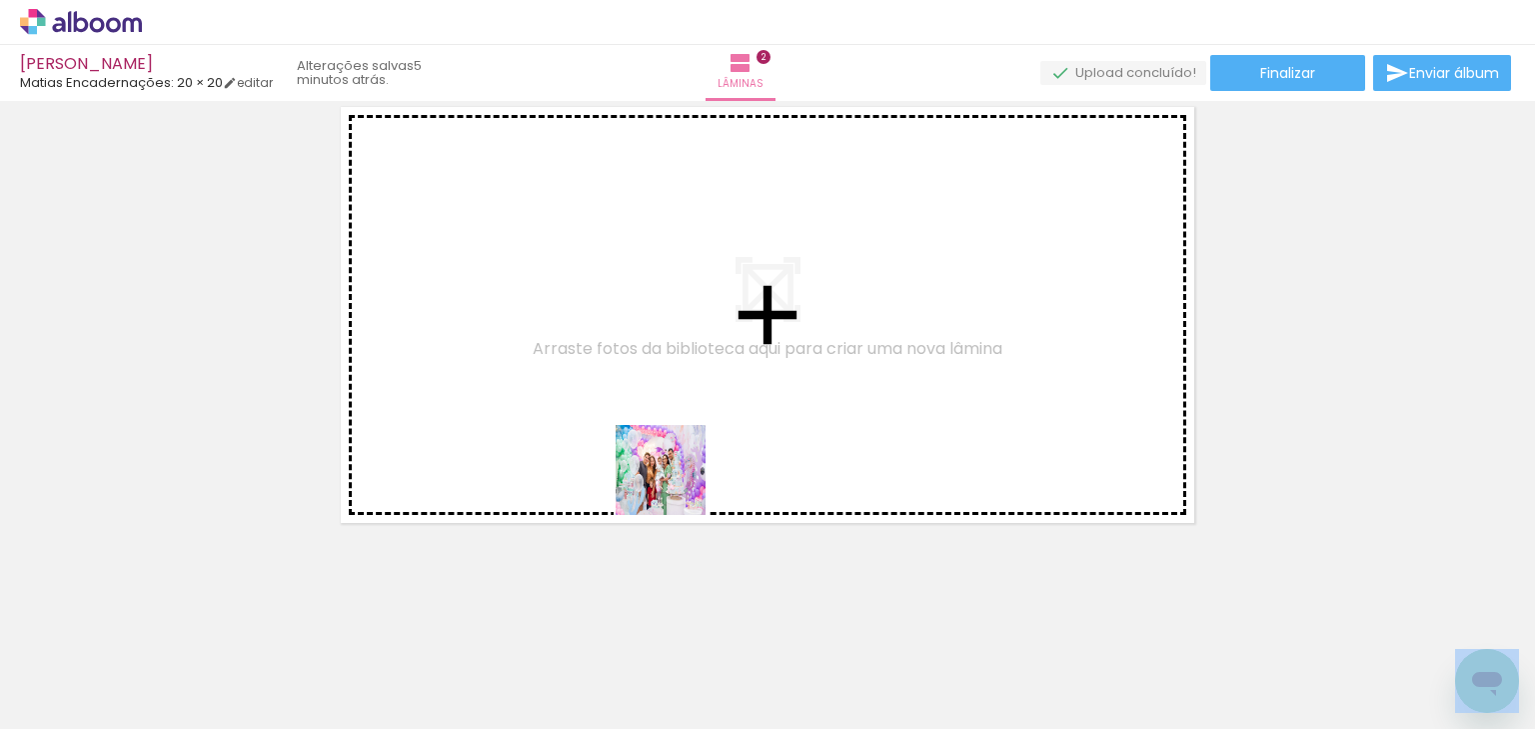
drag, startPoint x: 678, startPoint y: 500, endPoint x: 714, endPoint y: 562, distance: 71.7
click at [676, 476] on quentale-workspace at bounding box center [767, 364] width 1535 height 729
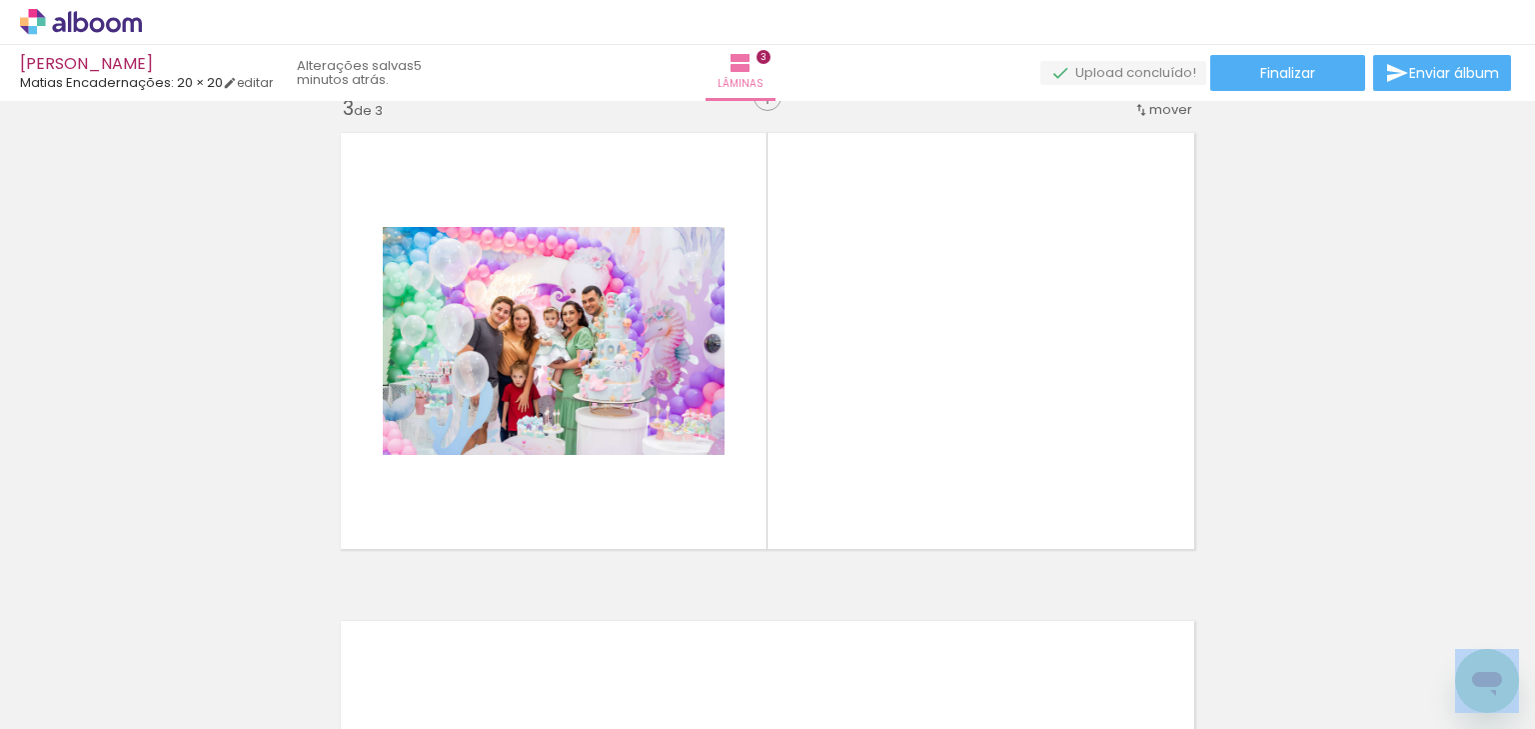
scroll to position [1000, 0]
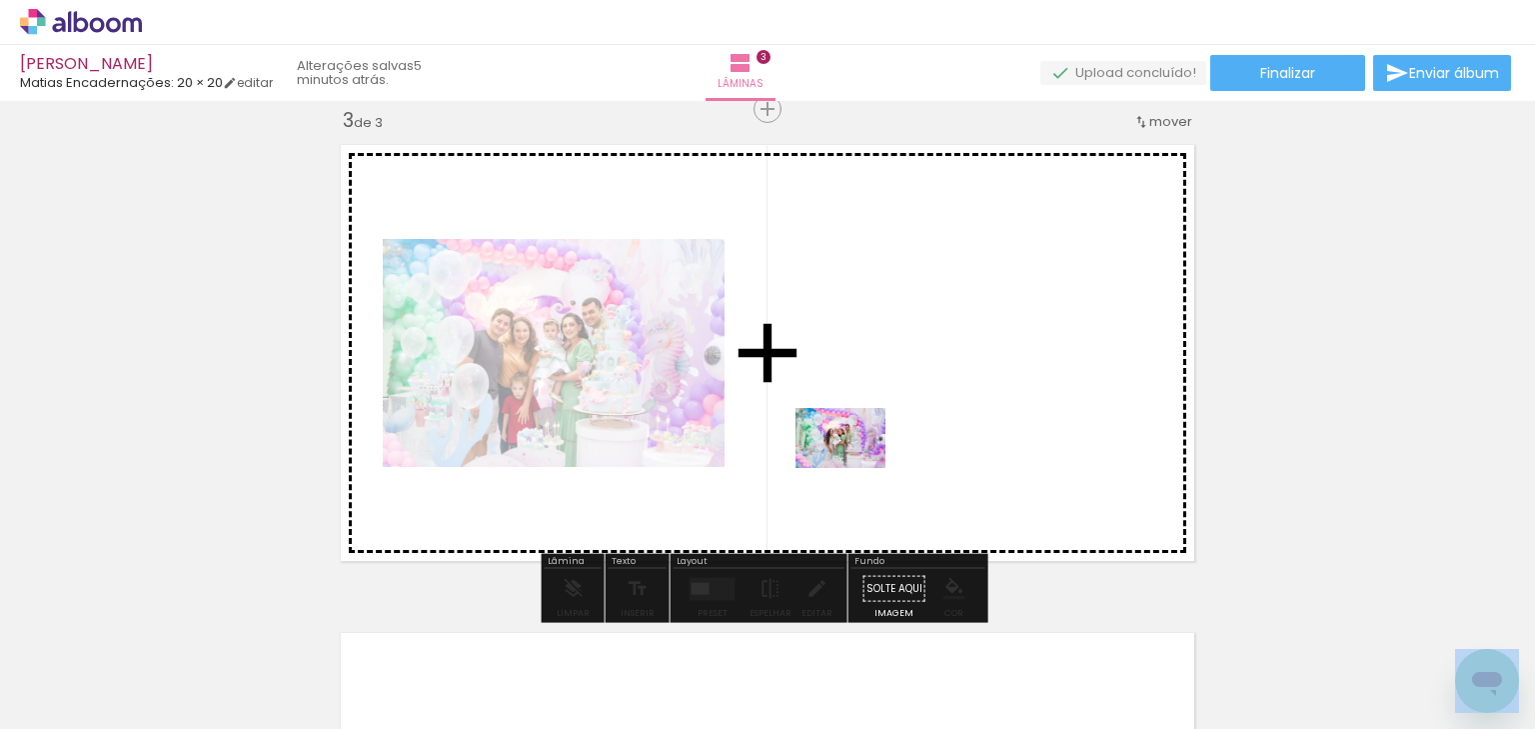
drag, startPoint x: 832, startPoint y: 652, endPoint x: 881, endPoint y: 516, distance: 144.5
click at [858, 466] on quentale-workspace at bounding box center [767, 364] width 1535 height 729
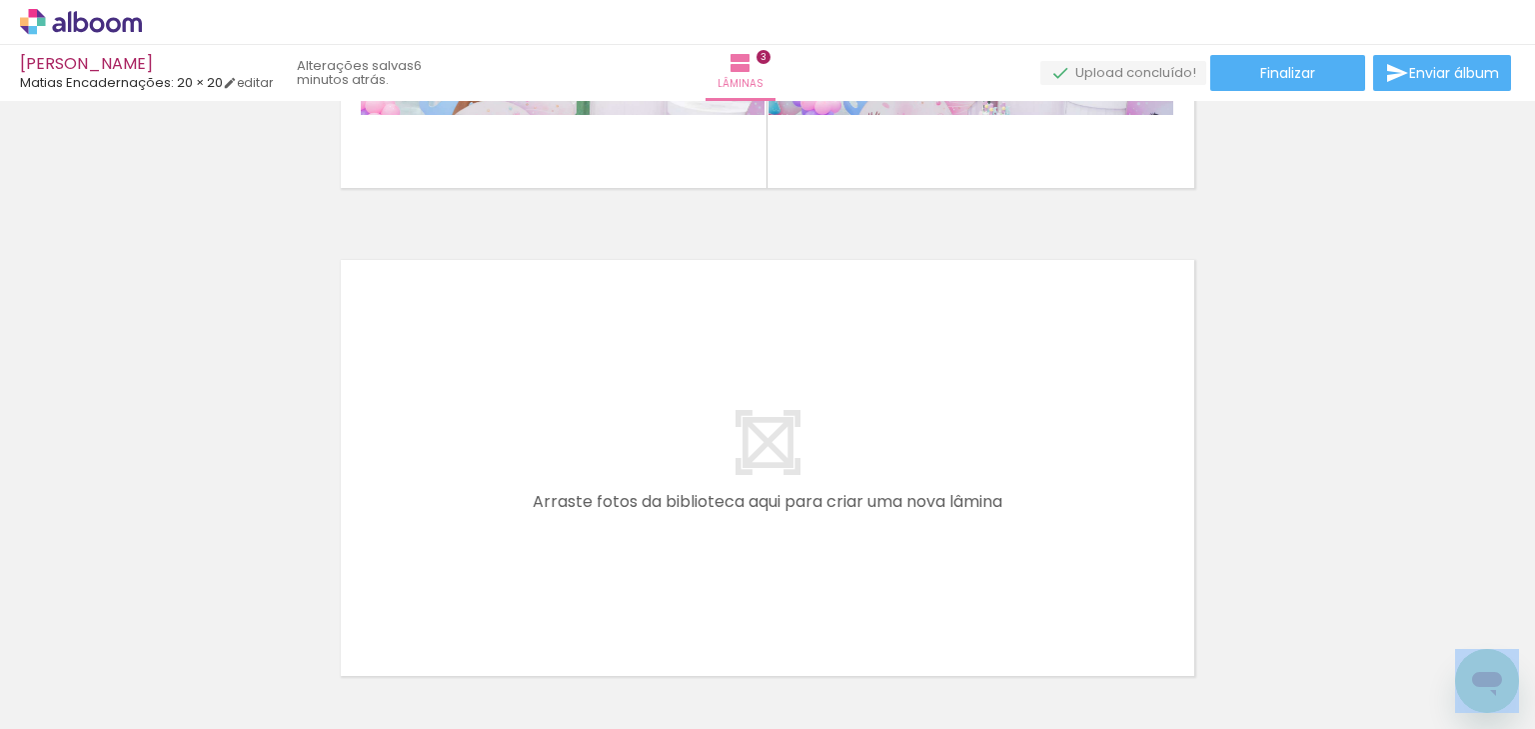
scroll to position [1400, 0]
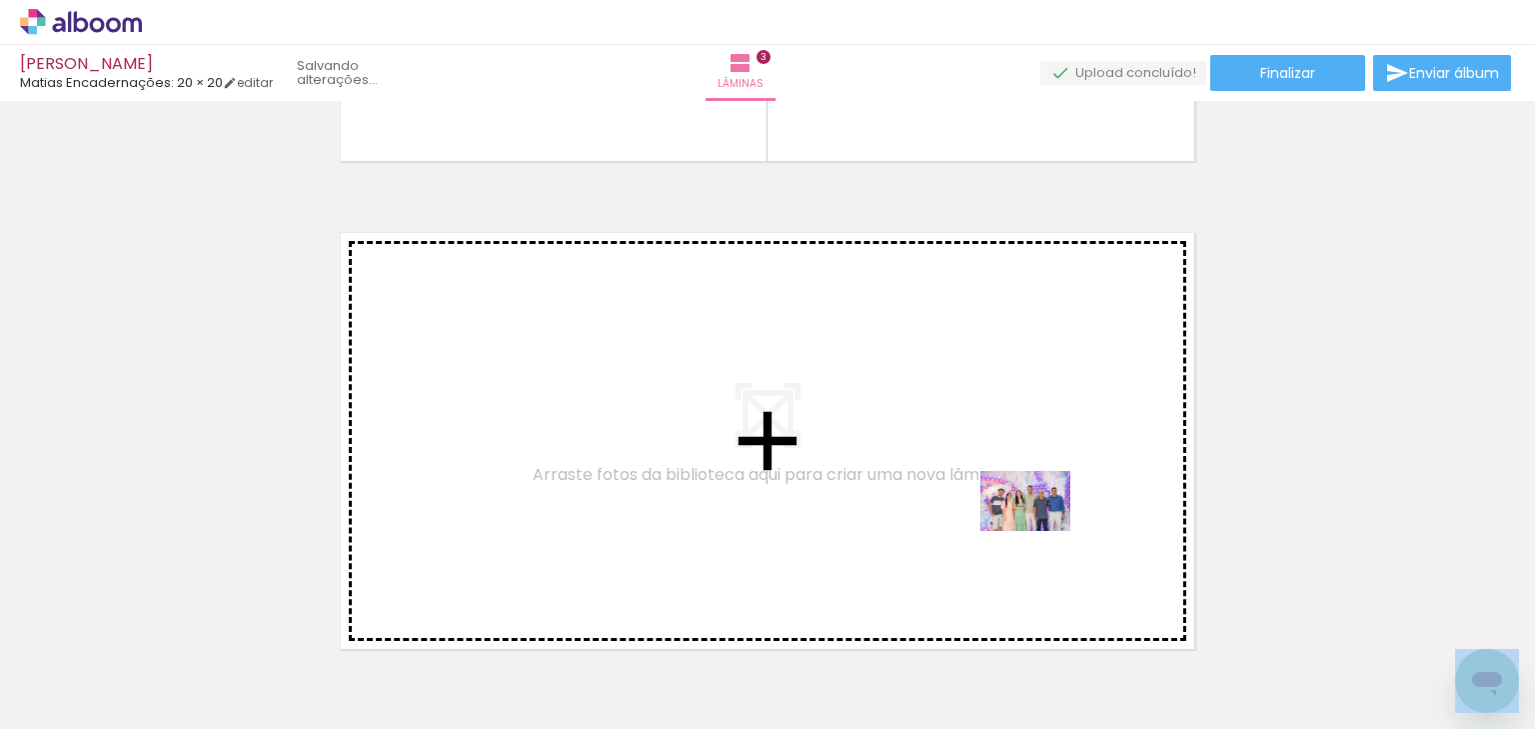
drag, startPoint x: 1184, startPoint y: 628, endPoint x: 1131, endPoint y: 656, distance: 59.9
click at [1037, 528] on quentale-workspace at bounding box center [767, 364] width 1535 height 729
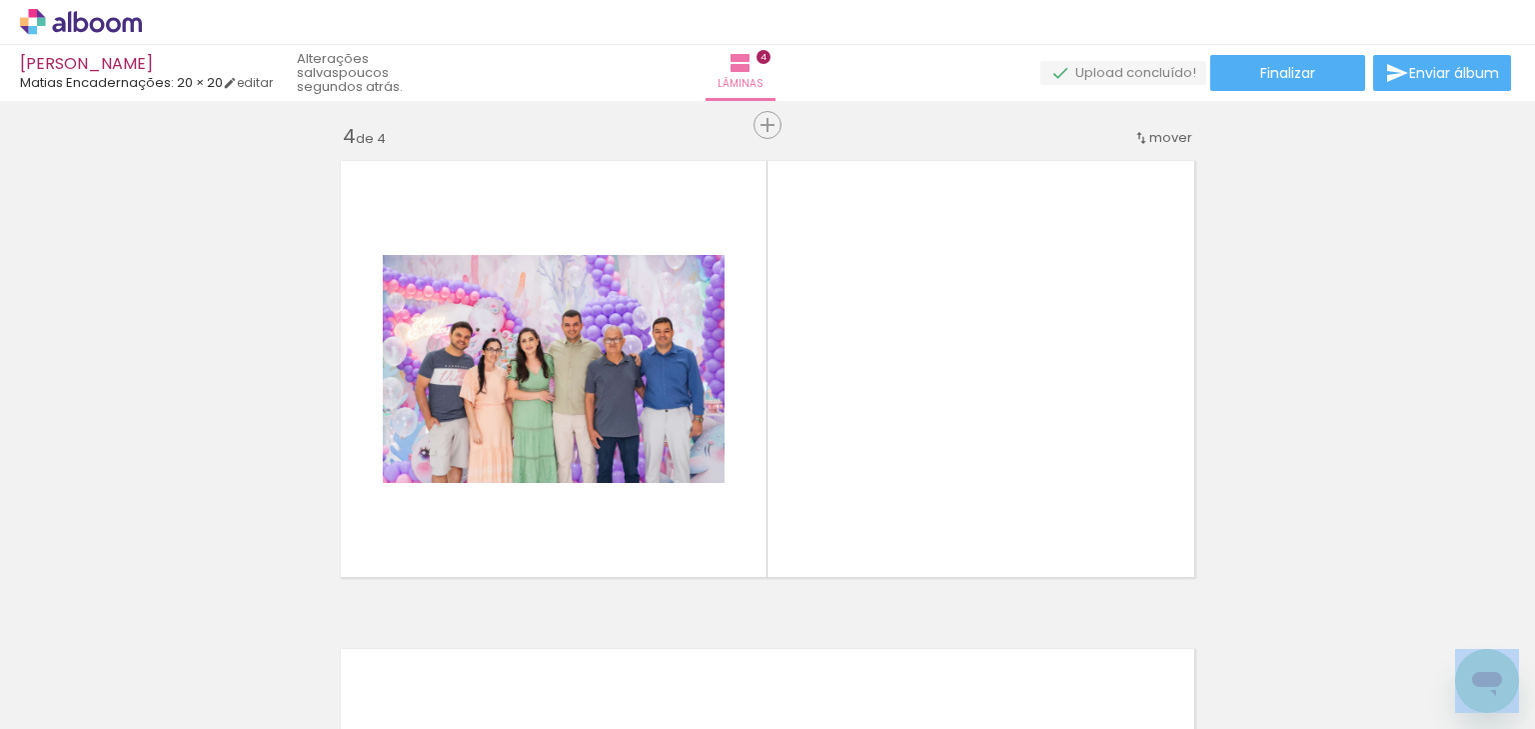
scroll to position [1488, 0]
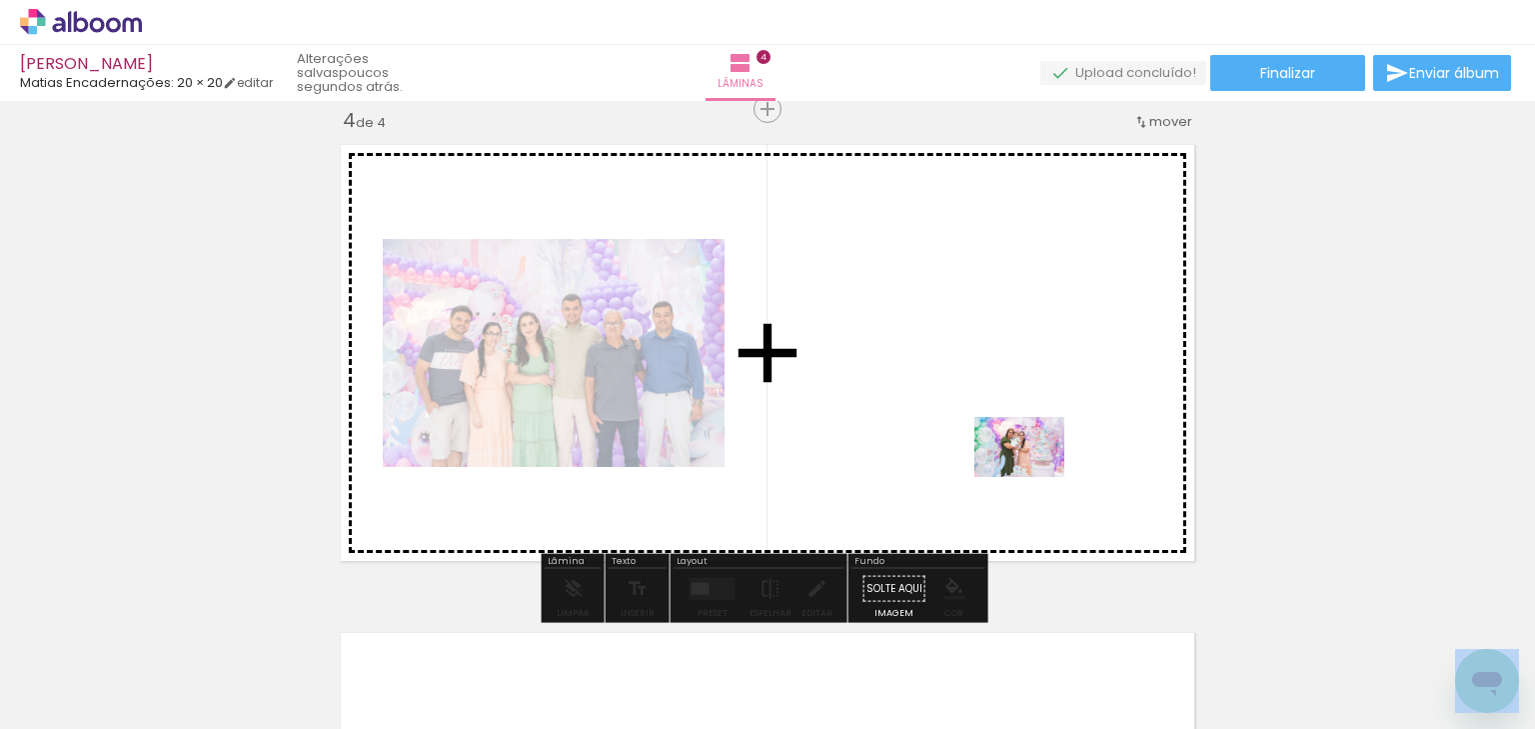
drag, startPoint x: 1157, startPoint y: 680, endPoint x: 1037, endPoint y: 566, distance: 165.4
click at [1030, 469] on quentale-workspace at bounding box center [767, 364] width 1535 height 729
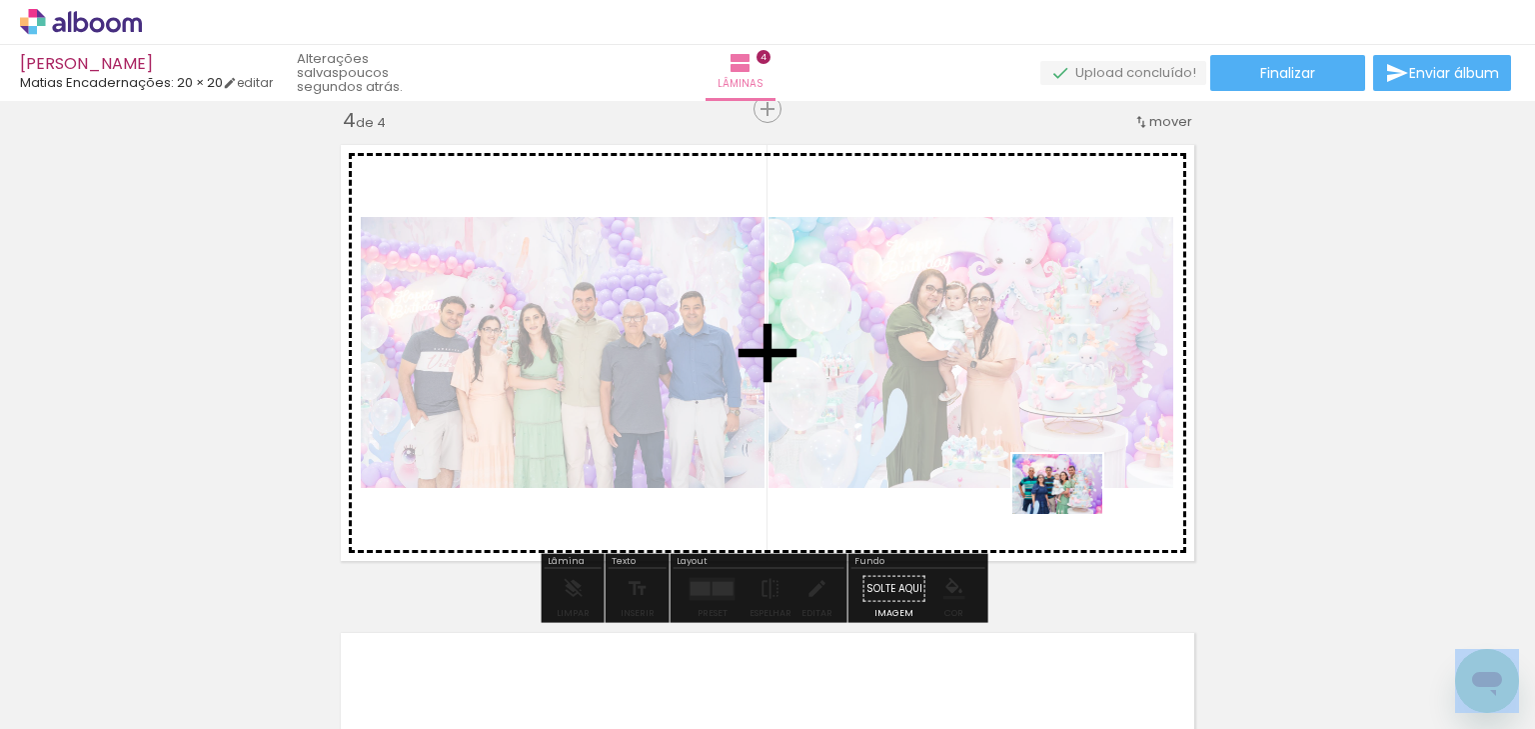
drag, startPoint x: 1056, startPoint y: 682, endPoint x: 1072, endPoint y: 514, distance: 168.7
click at [1072, 514] on quentale-workspace at bounding box center [767, 364] width 1535 height 729
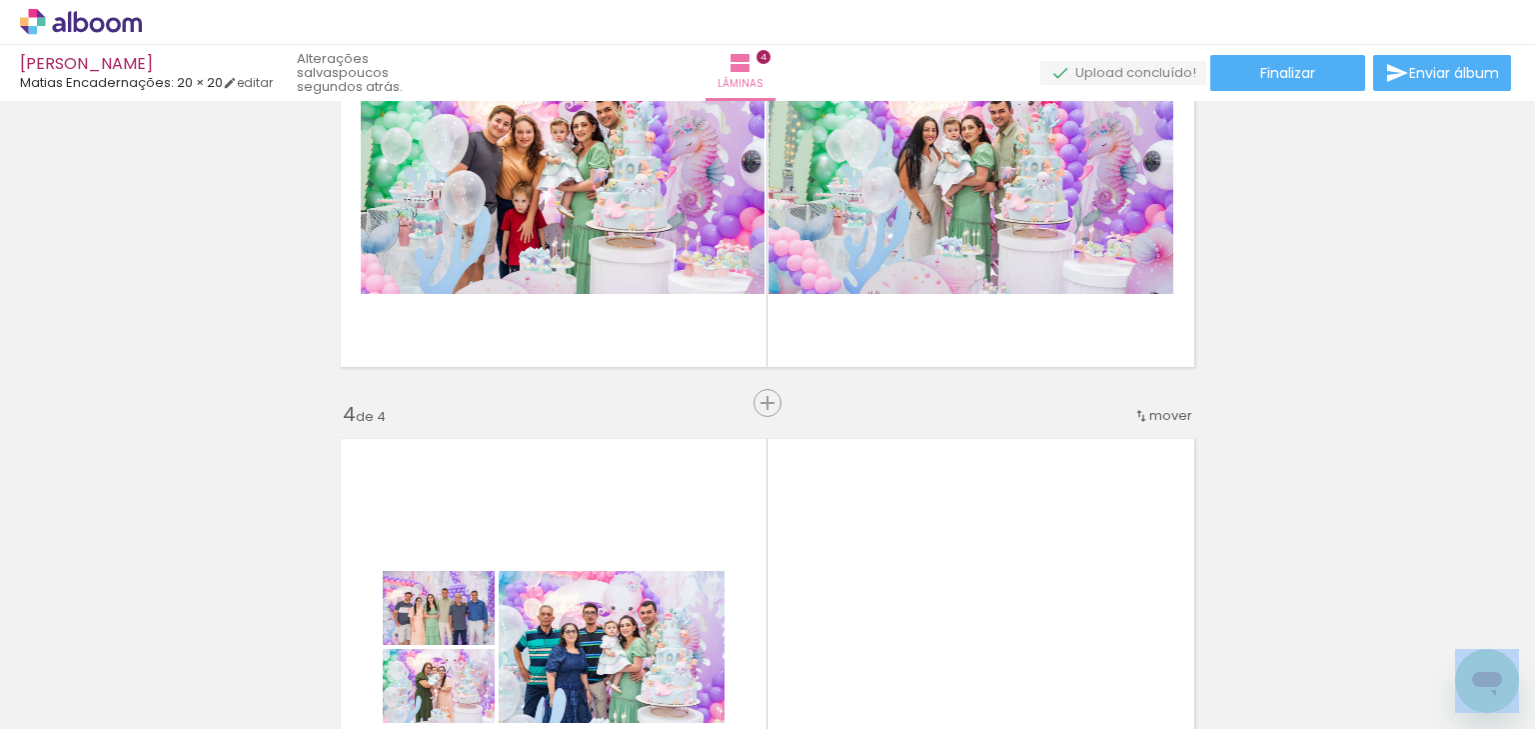
scroll to position [1088, 0]
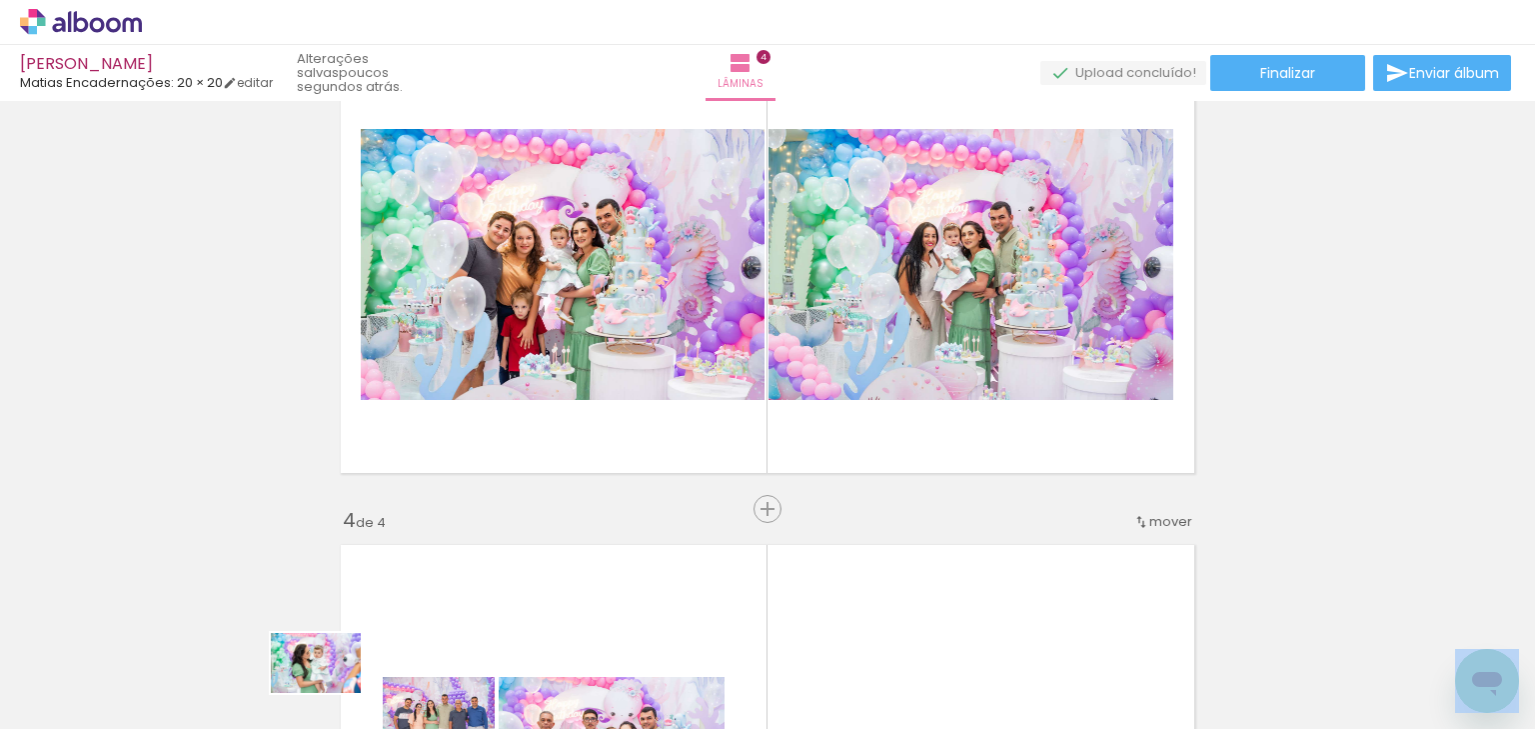
drag, startPoint x: 435, startPoint y: 568, endPoint x: 331, endPoint y: 694, distance: 163.3
click at [331, 694] on div at bounding box center [311, 661] width 99 height 66
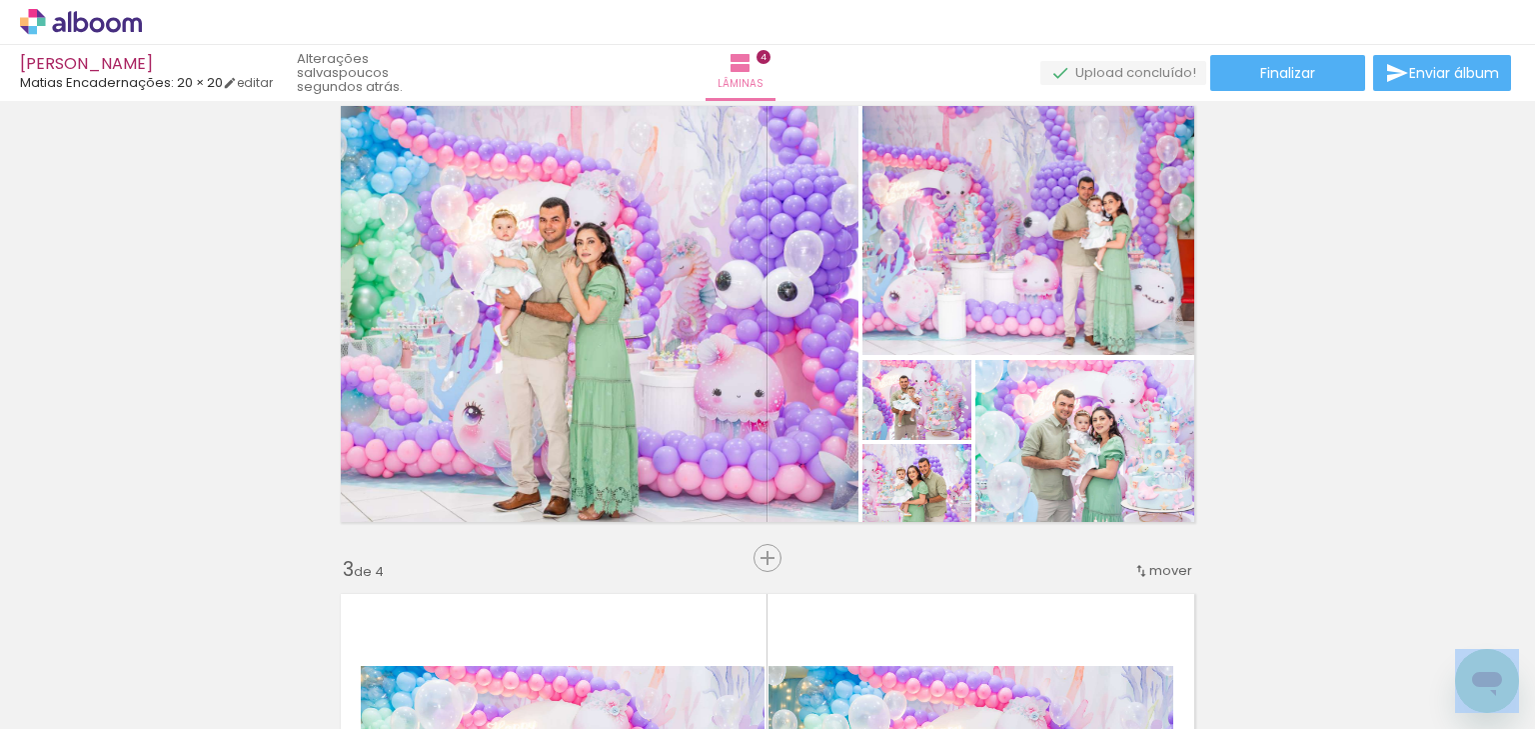
scroll to position [529, 0]
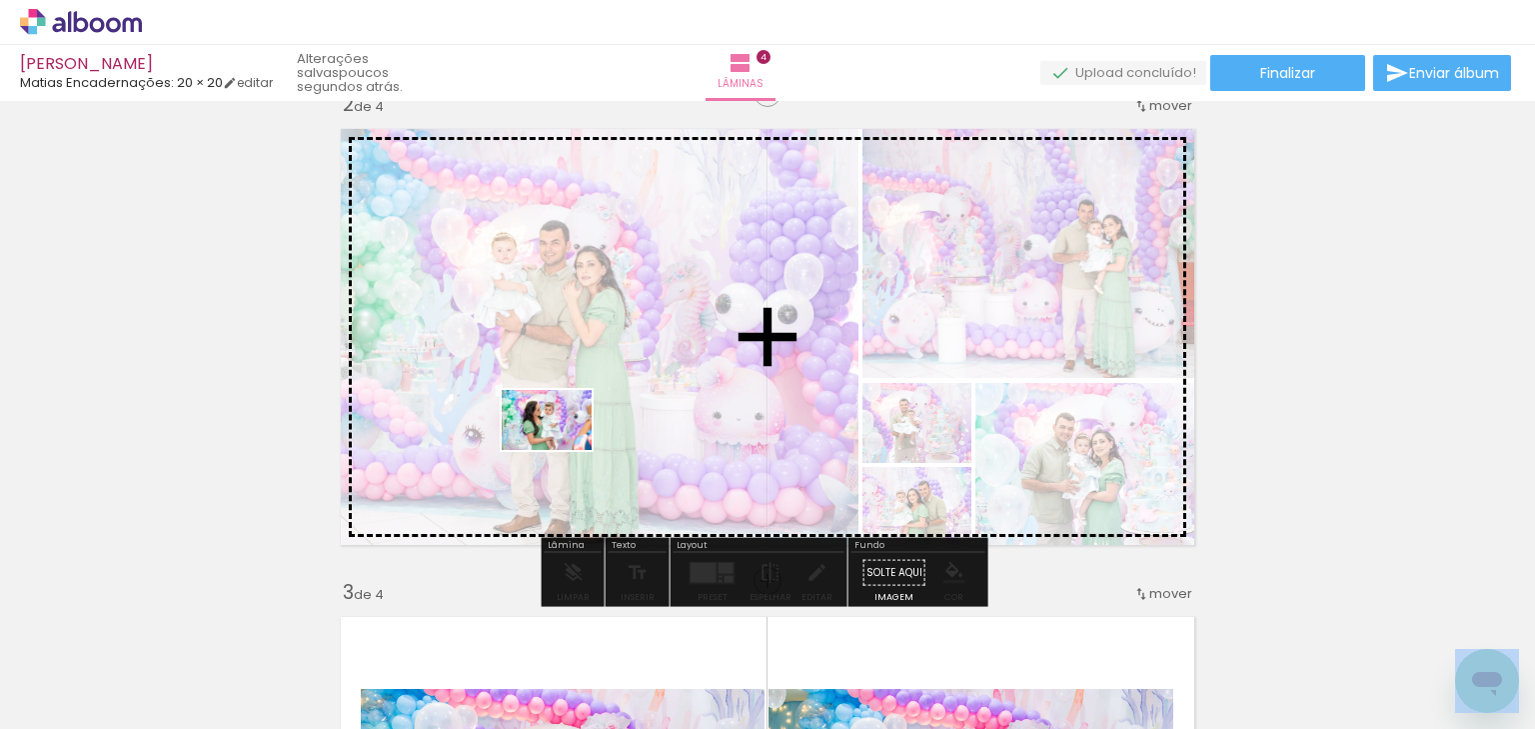
drag, startPoint x: 332, startPoint y: 667, endPoint x: 562, endPoint y: 450, distance: 316.0
click at [562, 450] on quentale-workspace at bounding box center [767, 364] width 1535 height 729
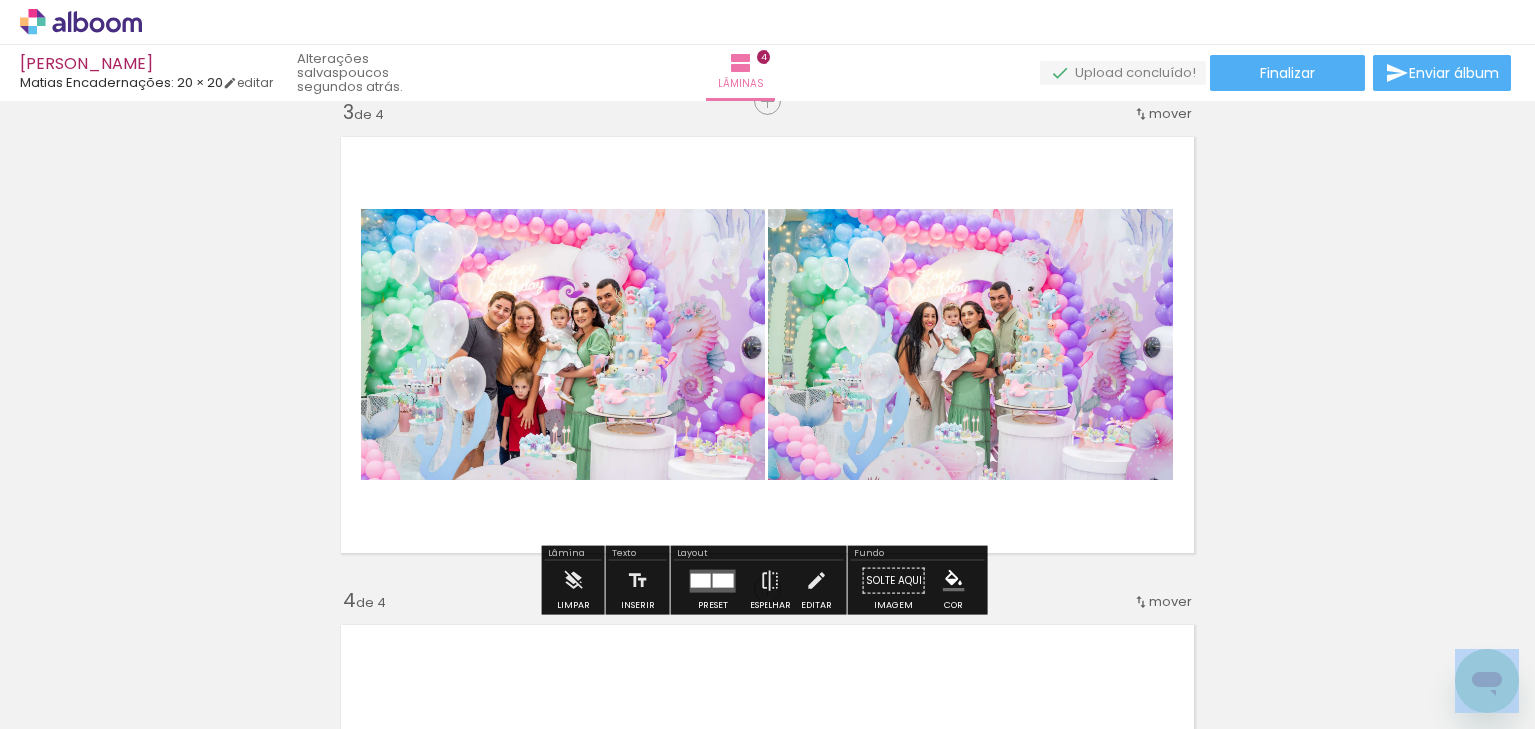
scroll to position [1088, 0]
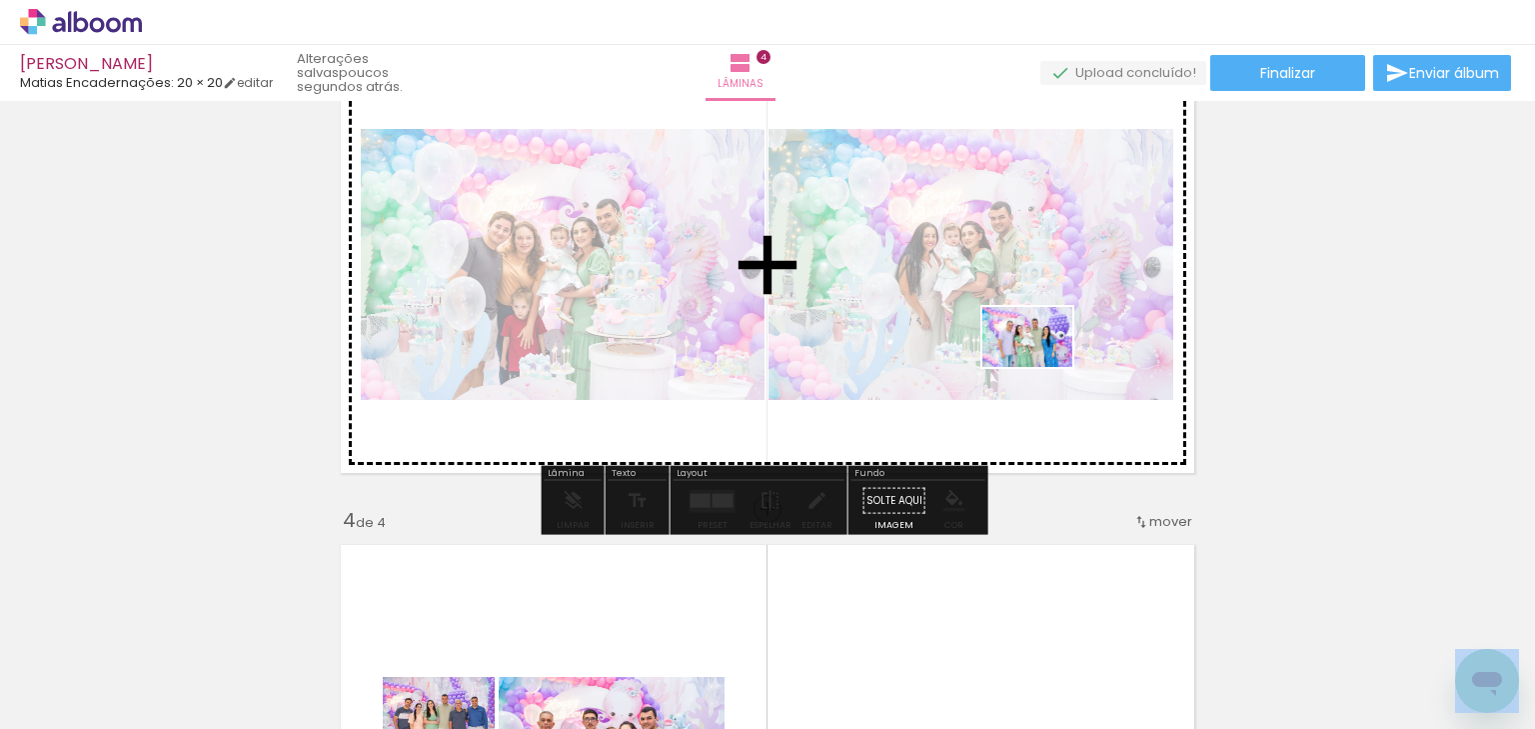
drag, startPoint x: 1213, startPoint y: 670, endPoint x: 1040, endPoint y: 361, distance: 353.9
click at [1040, 361] on quentale-workspace at bounding box center [767, 364] width 1535 height 729
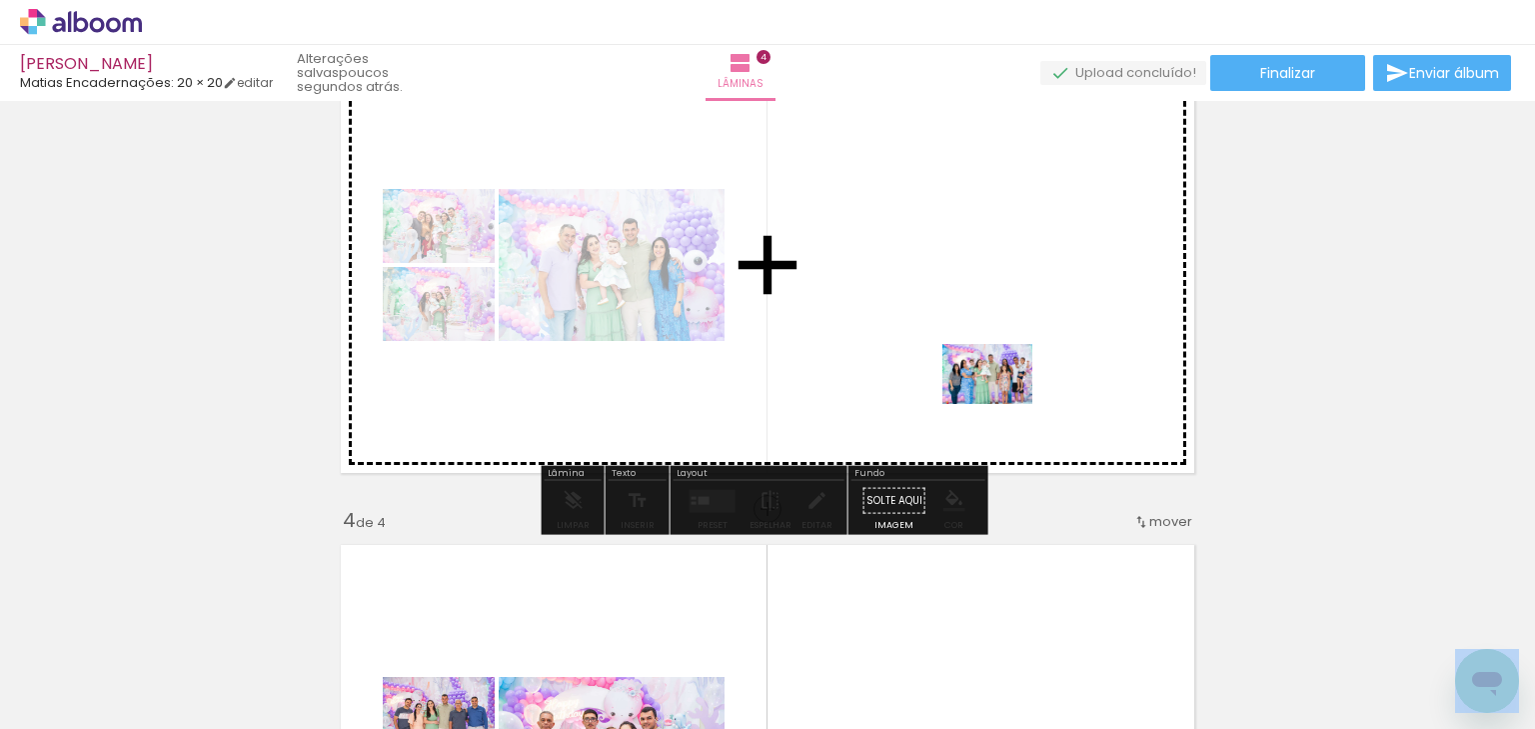
drag, startPoint x: 1423, startPoint y: 666, endPoint x: 1111, endPoint y: 504, distance: 351.4
click at [1001, 403] on quentale-workspace at bounding box center [767, 364] width 1535 height 729
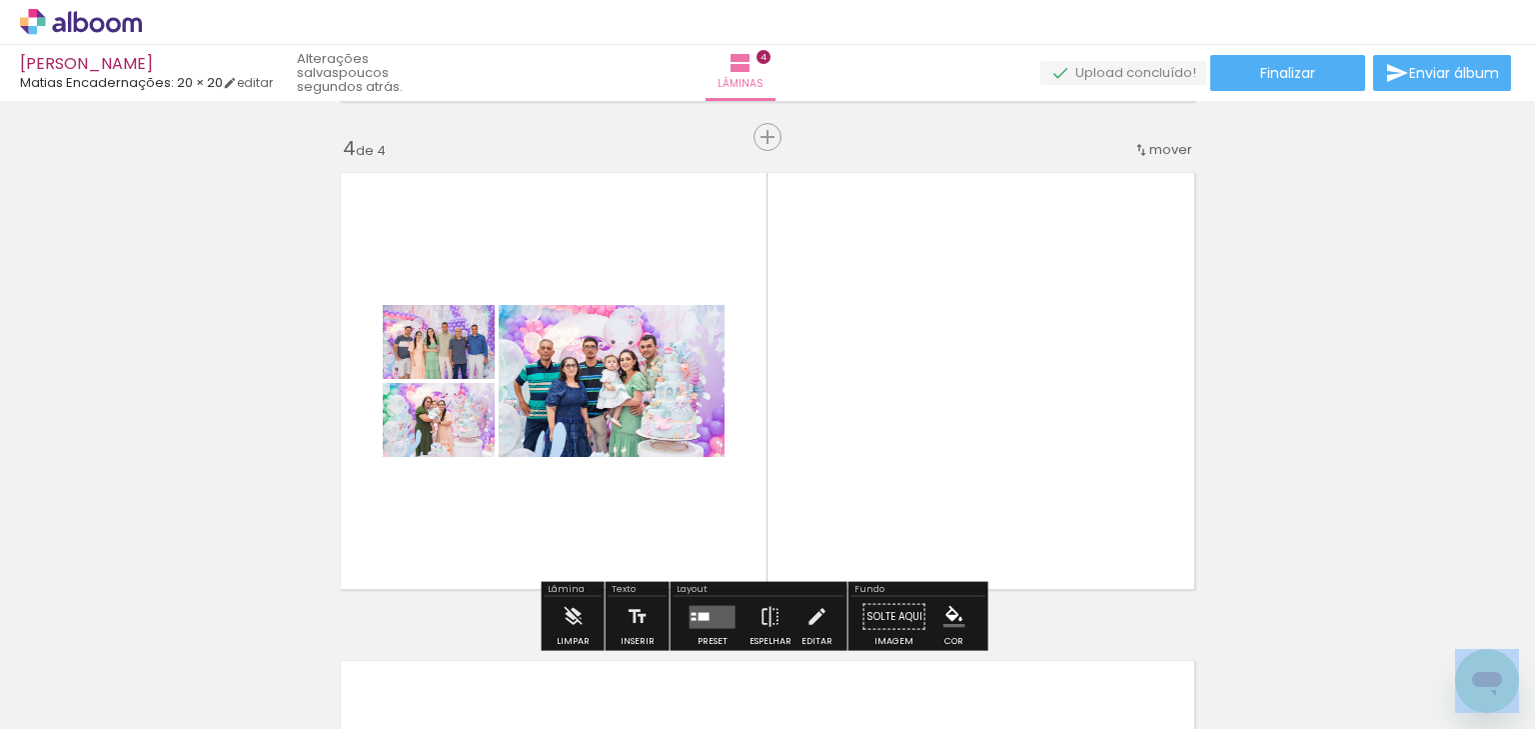
scroll to position [1488, 0]
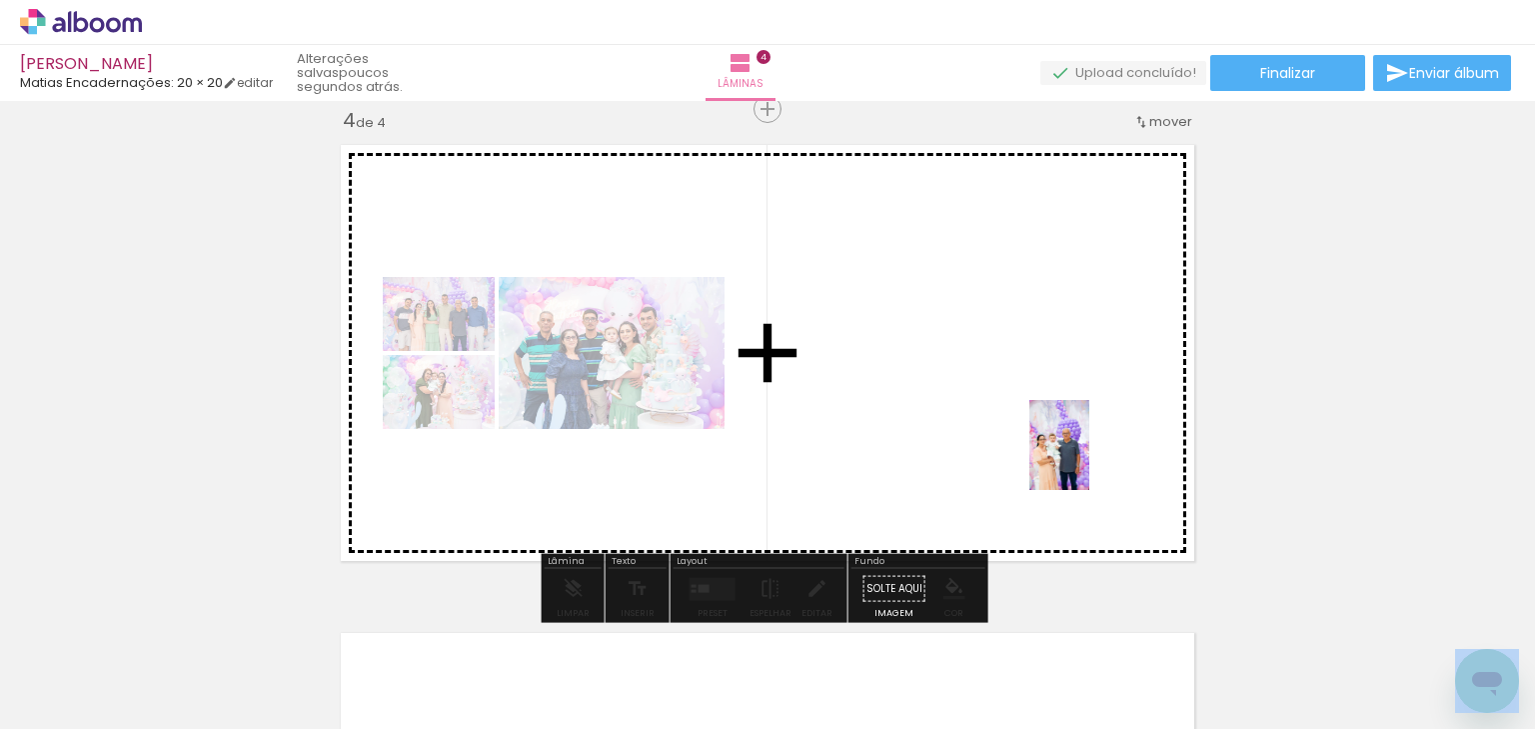
drag, startPoint x: 1242, startPoint y: 596, endPoint x: 1157, endPoint y: 597, distance: 85.0
click at [1081, 448] on quentale-workspace at bounding box center [767, 364] width 1535 height 729
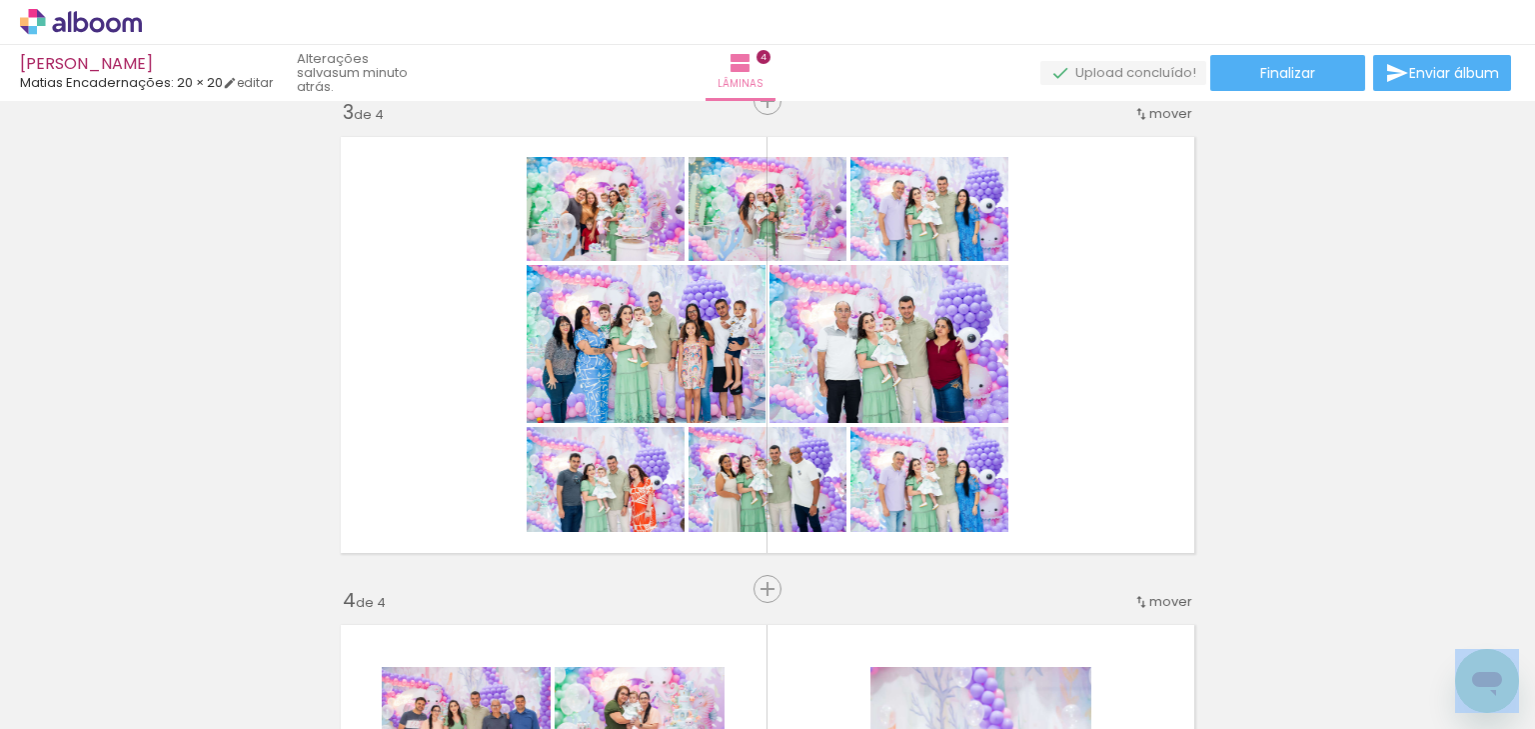
scroll to position [0, 2982]
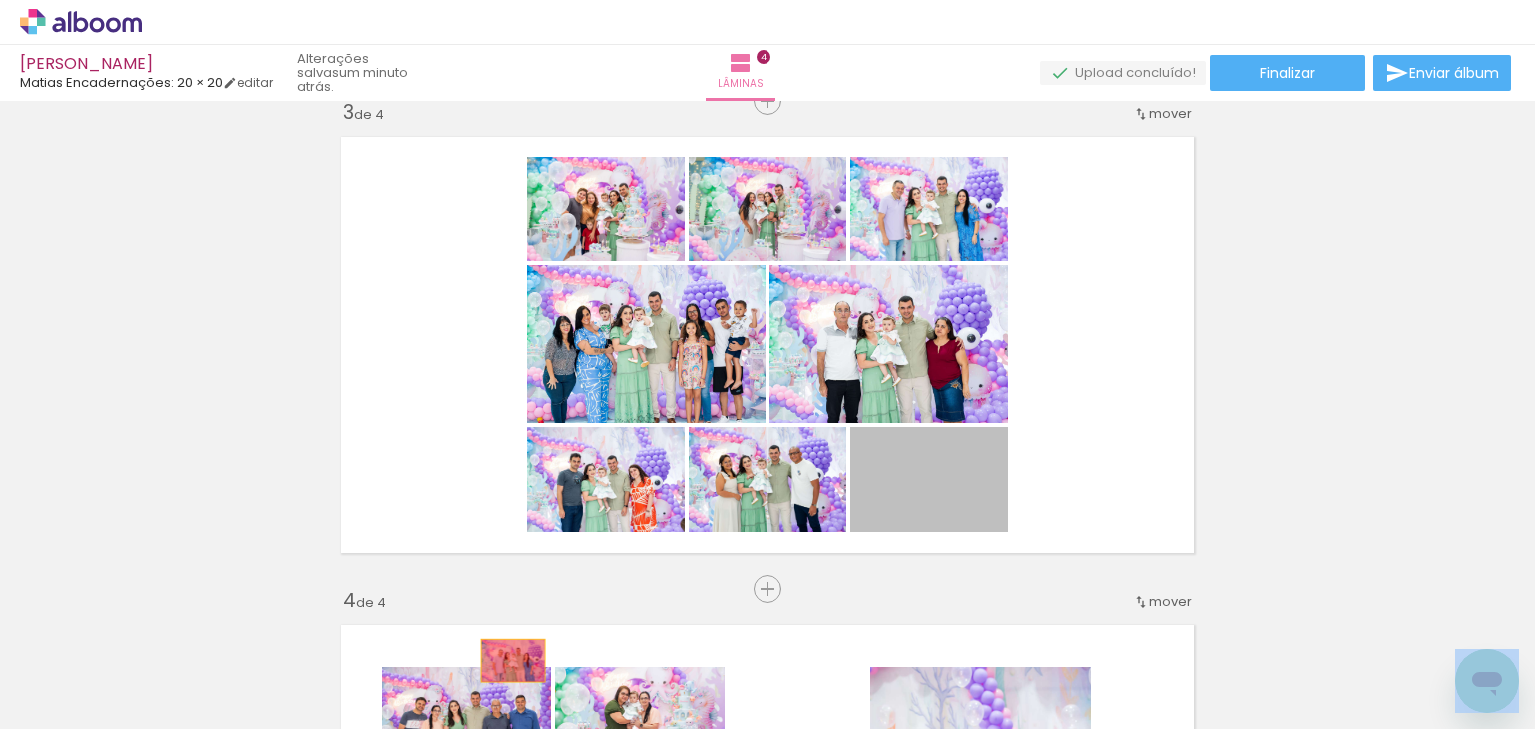
drag, startPoint x: 959, startPoint y: 491, endPoint x: 507, endPoint y: 660, distance: 483.2
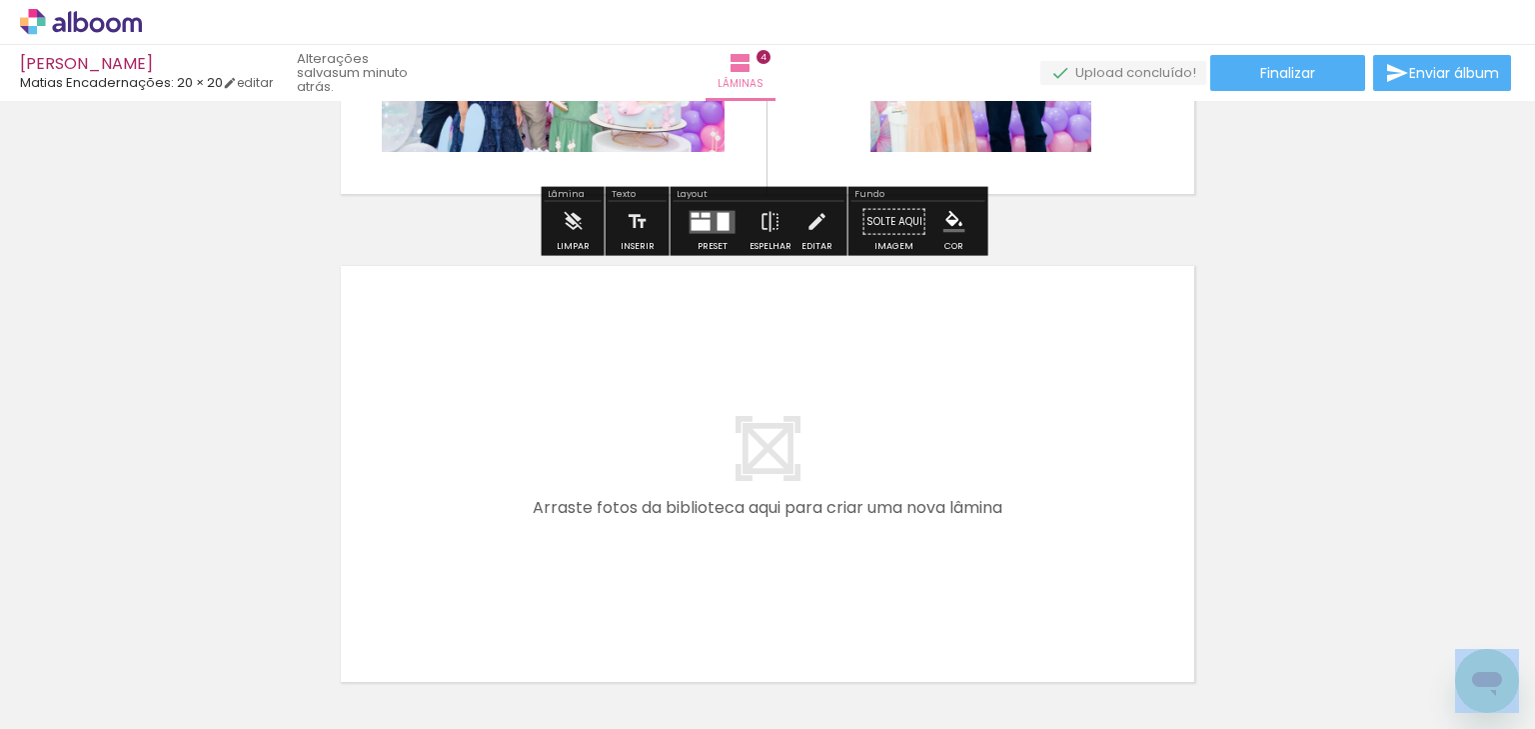
scroll to position [1888, 0]
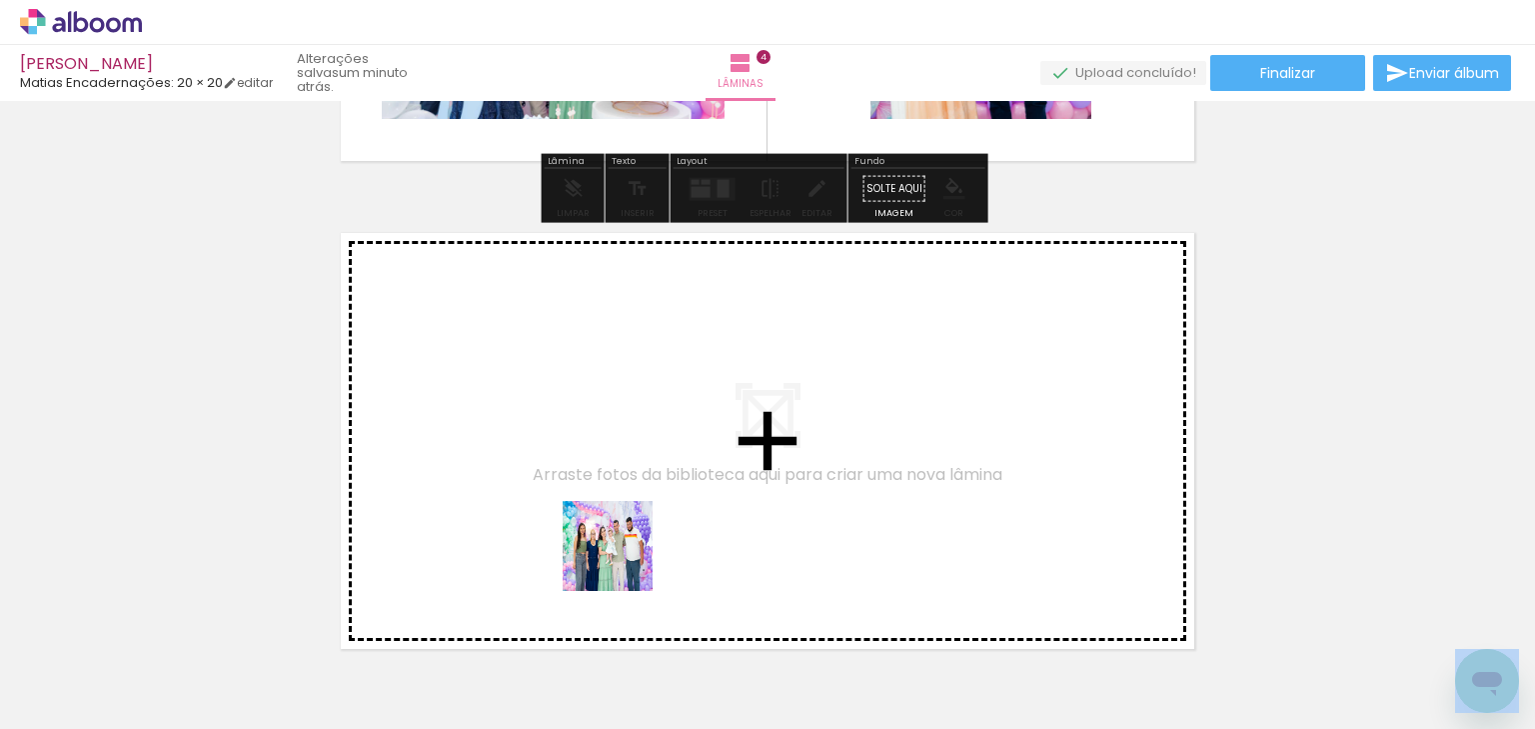
drag, startPoint x: 608, startPoint y: 624, endPoint x: 638, endPoint y: 507, distance: 120.7
click at [638, 507] on quentale-workspace at bounding box center [767, 364] width 1535 height 729
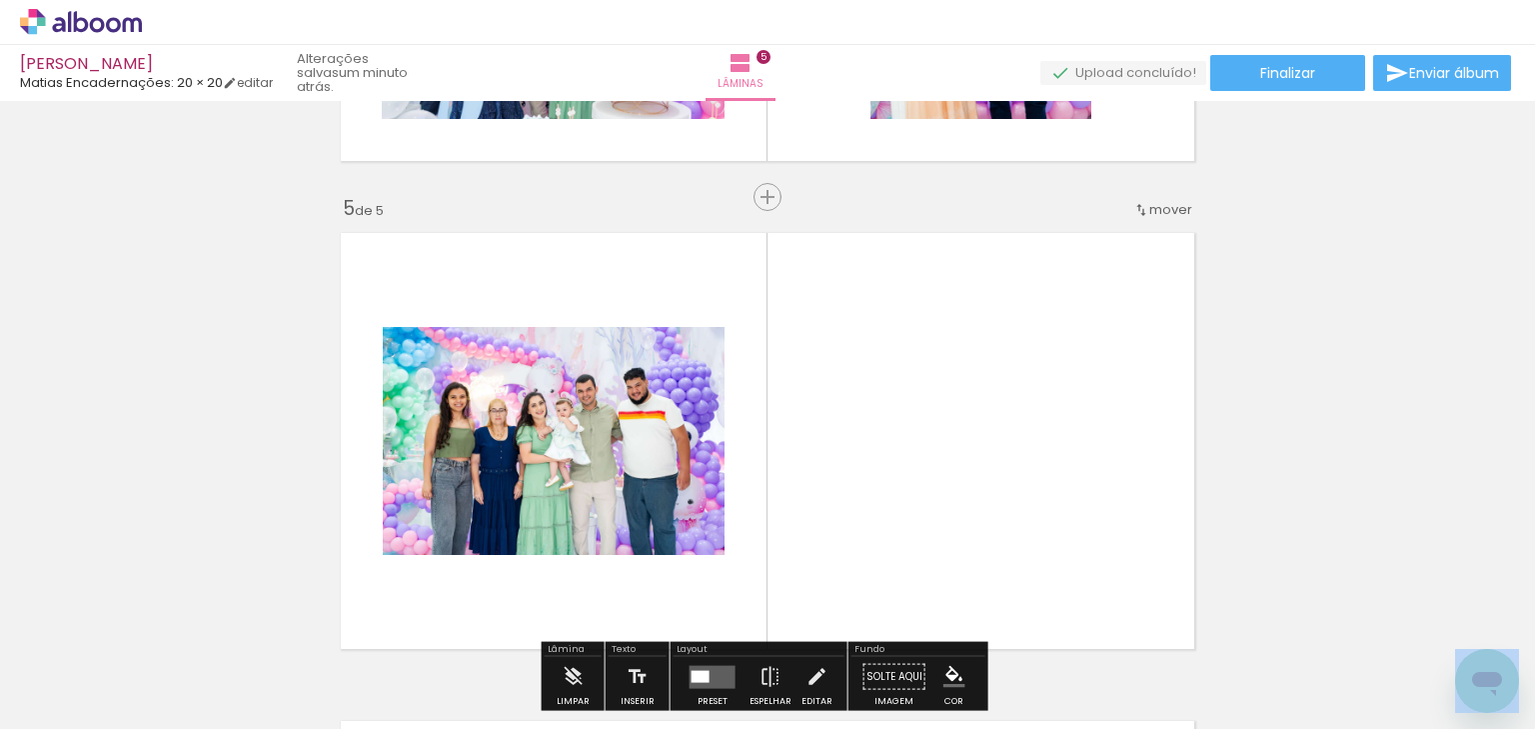
scroll to position [1976, 0]
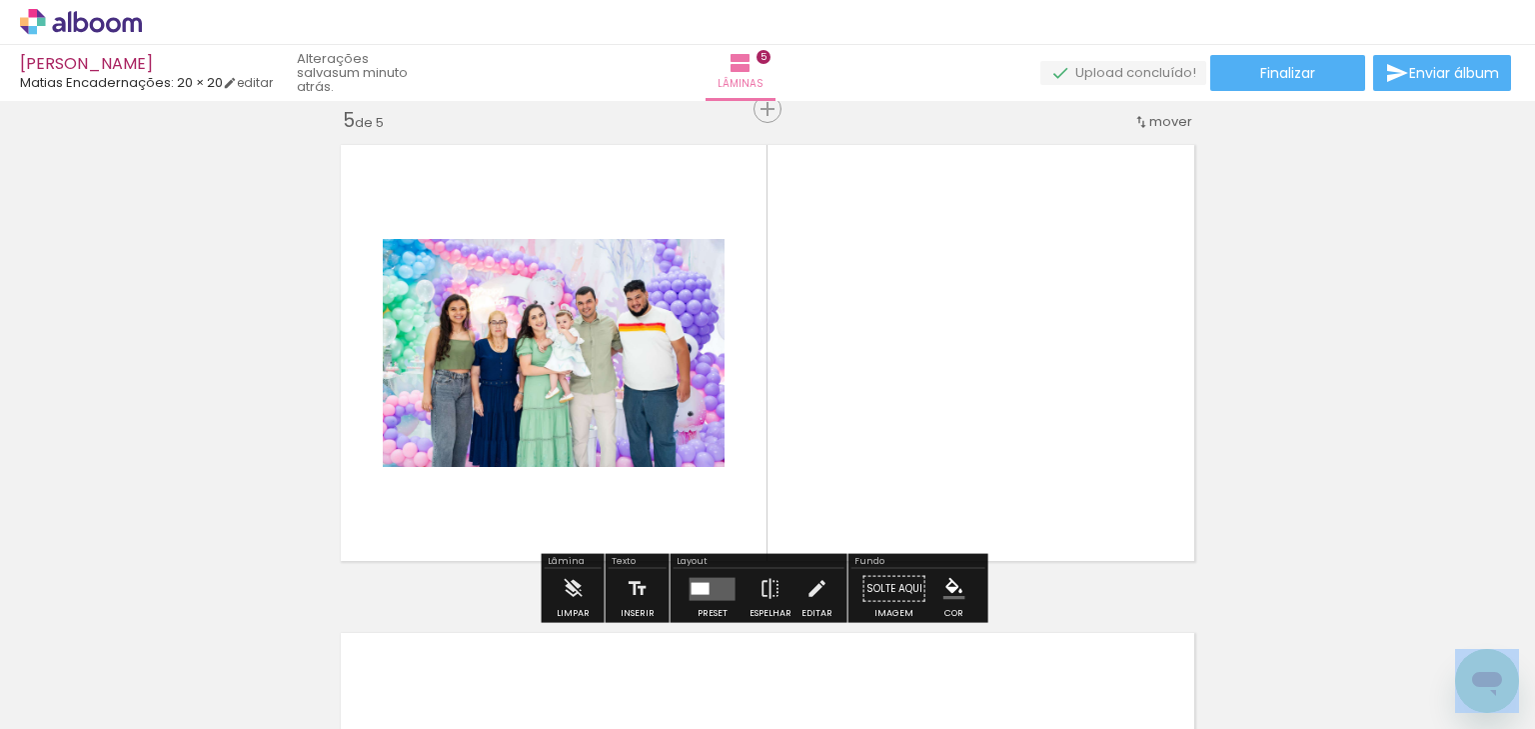
drag, startPoint x: 707, startPoint y: 665, endPoint x: 770, endPoint y: 540, distance: 139.9
click at [732, 608] on quentale-thumb at bounding box center [688, 661] width 112 height 115
drag, startPoint x: 800, startPoint y: 478, endPoint x: 802, endPoint y: 496, distance: 18.1
click at [807, 460] on quentale-layouter at bounding box center [768, 353] width 876 height 438
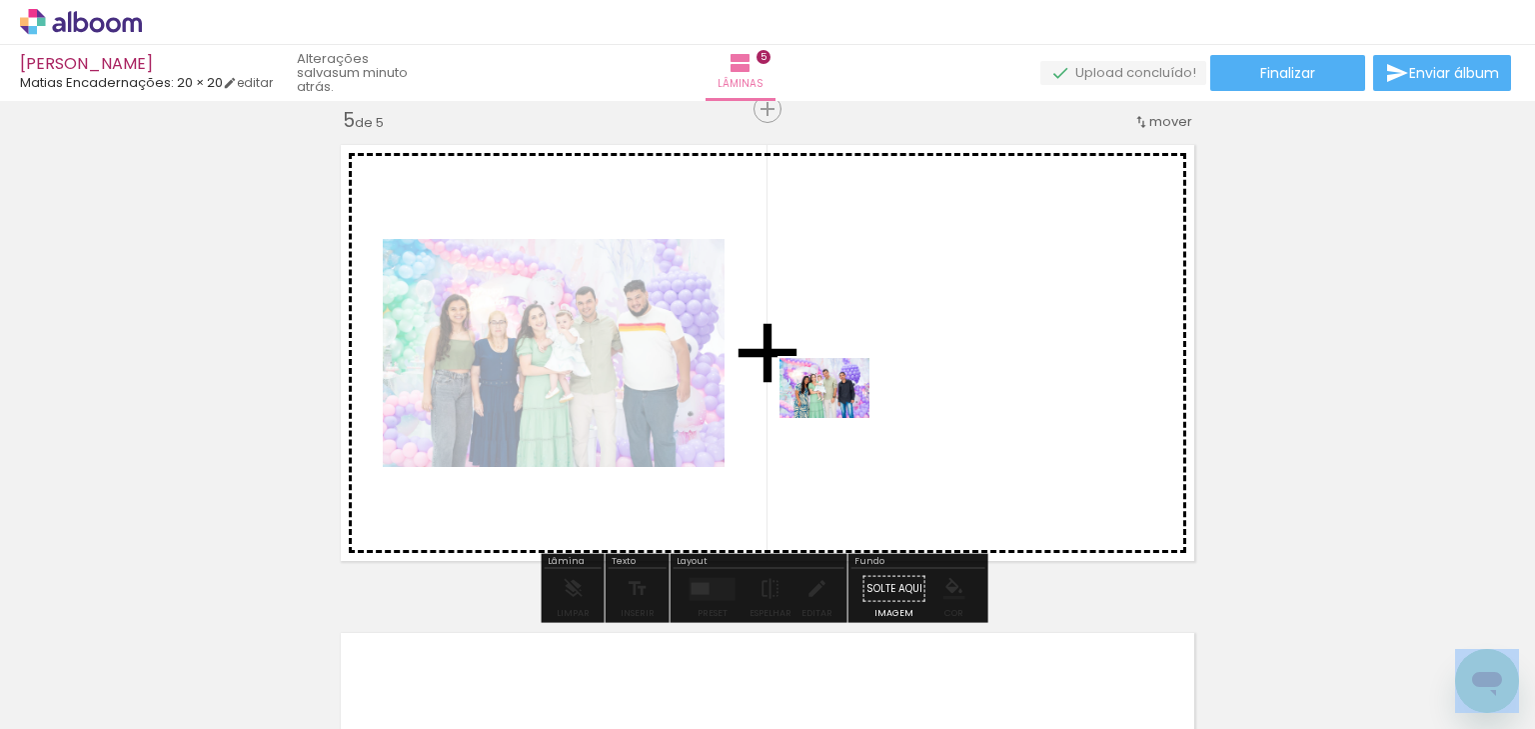
drag, startPoint x: 704, startPoint y: 660, endPoint x: 842, endPoint y: 418, distance: 278.4
click at [842, 418] on quentale-workspace at bounding box center [767, 364] width 1535 height 729
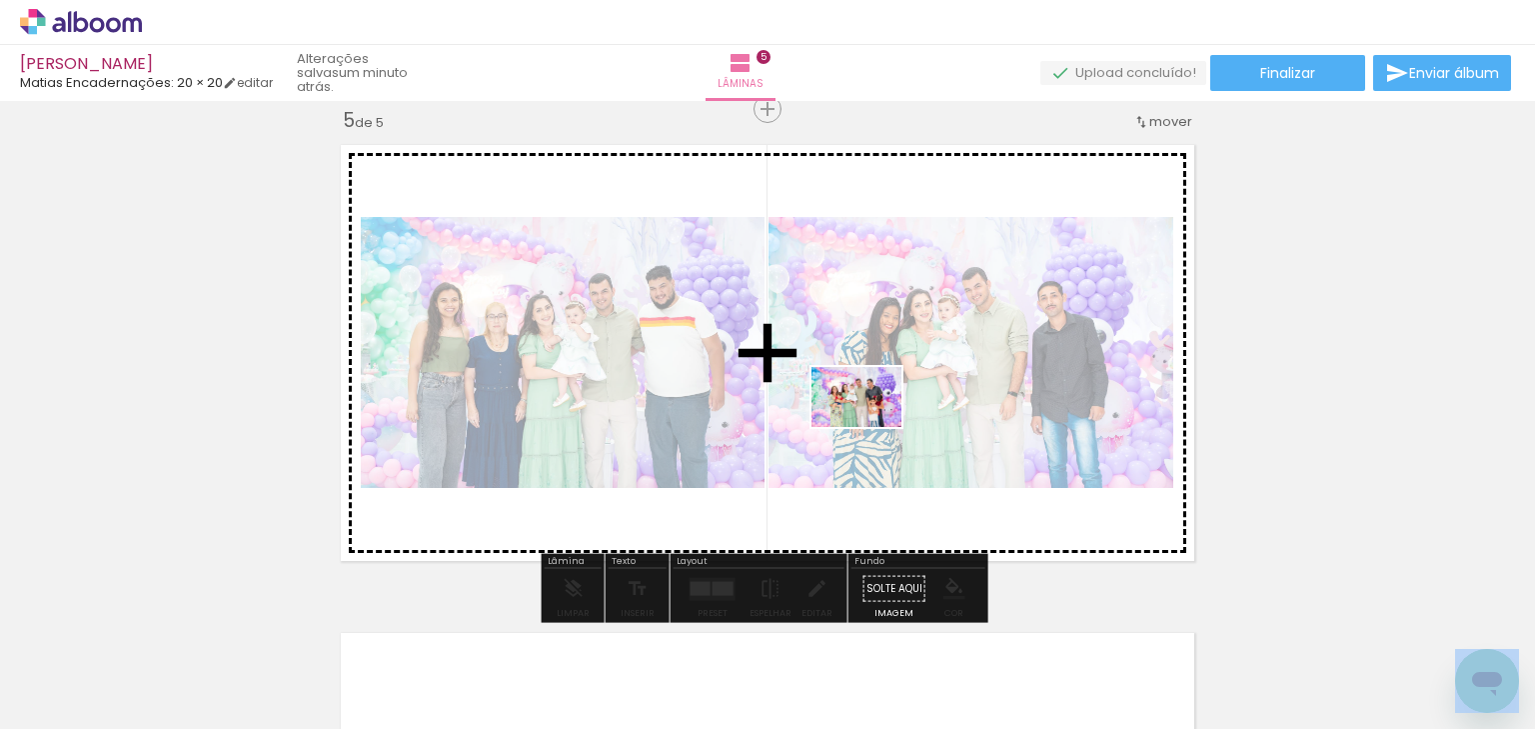
drag, startPoint x: 824, startPoint y: 622, endPoint x: 872, endPoint y: 427, distance: 200.7
click at [872, 427] on quentale-workspace at bounding box center [767, 364] width 1535 height 729
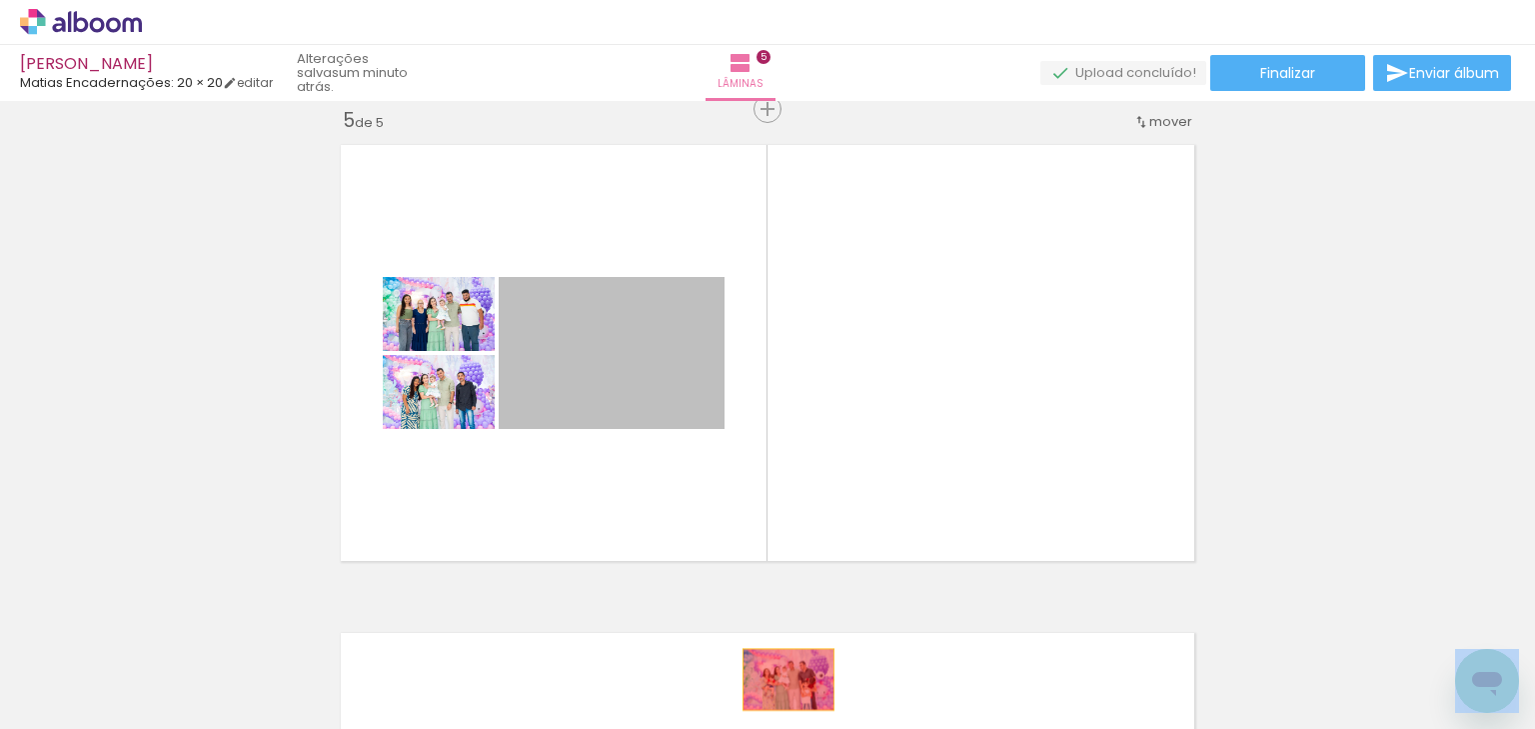
drag, startPoint x: 594, startPoint y: 410, endPoint x: 783, endPoint y: 679, distance: 328.6
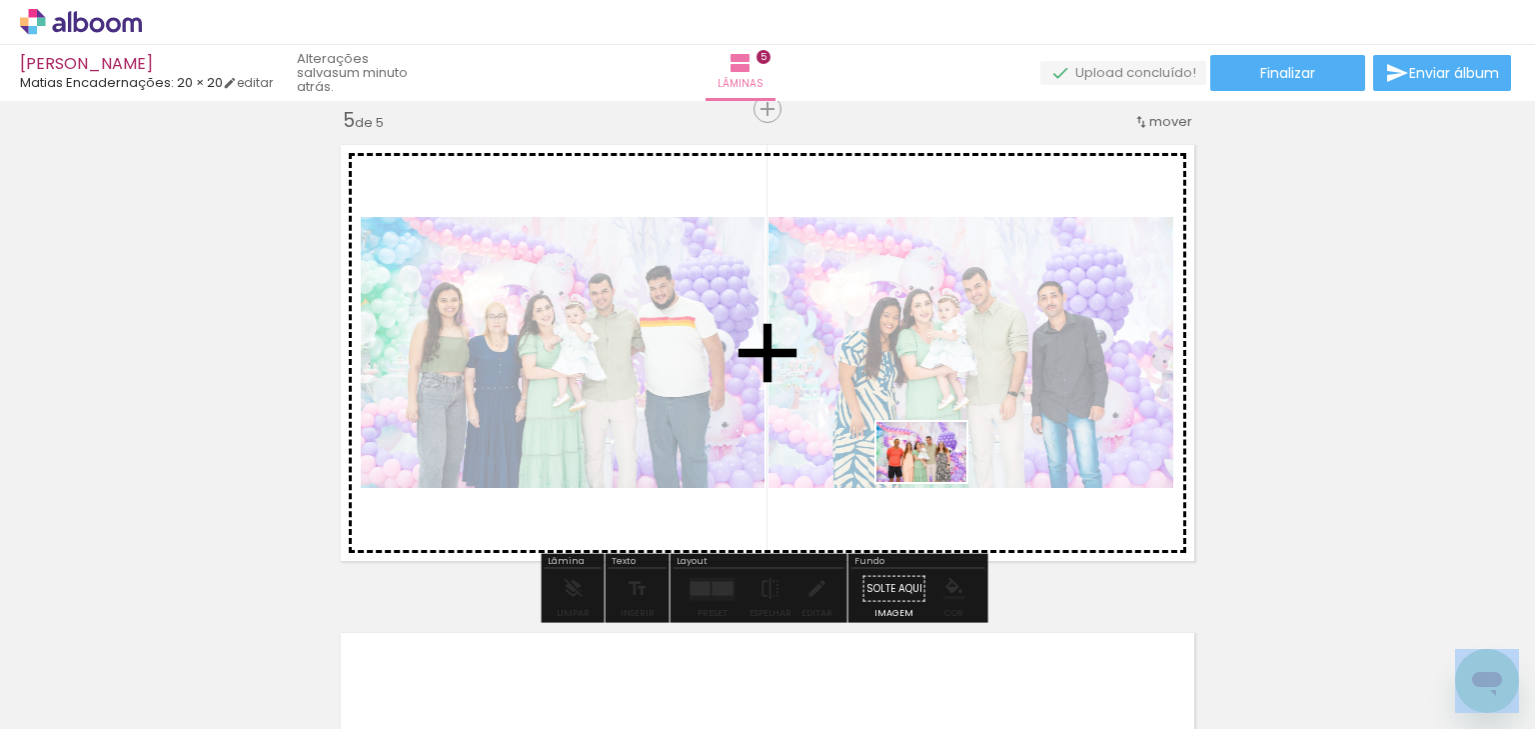
drag, startPoint x: 919, startPoint y: 673, endPoint x: 936, endPoint y: 482, distance: 191.6
click at [936, 482] on quentale-workspace at bounding box center [767, 364] width 1535 height 729
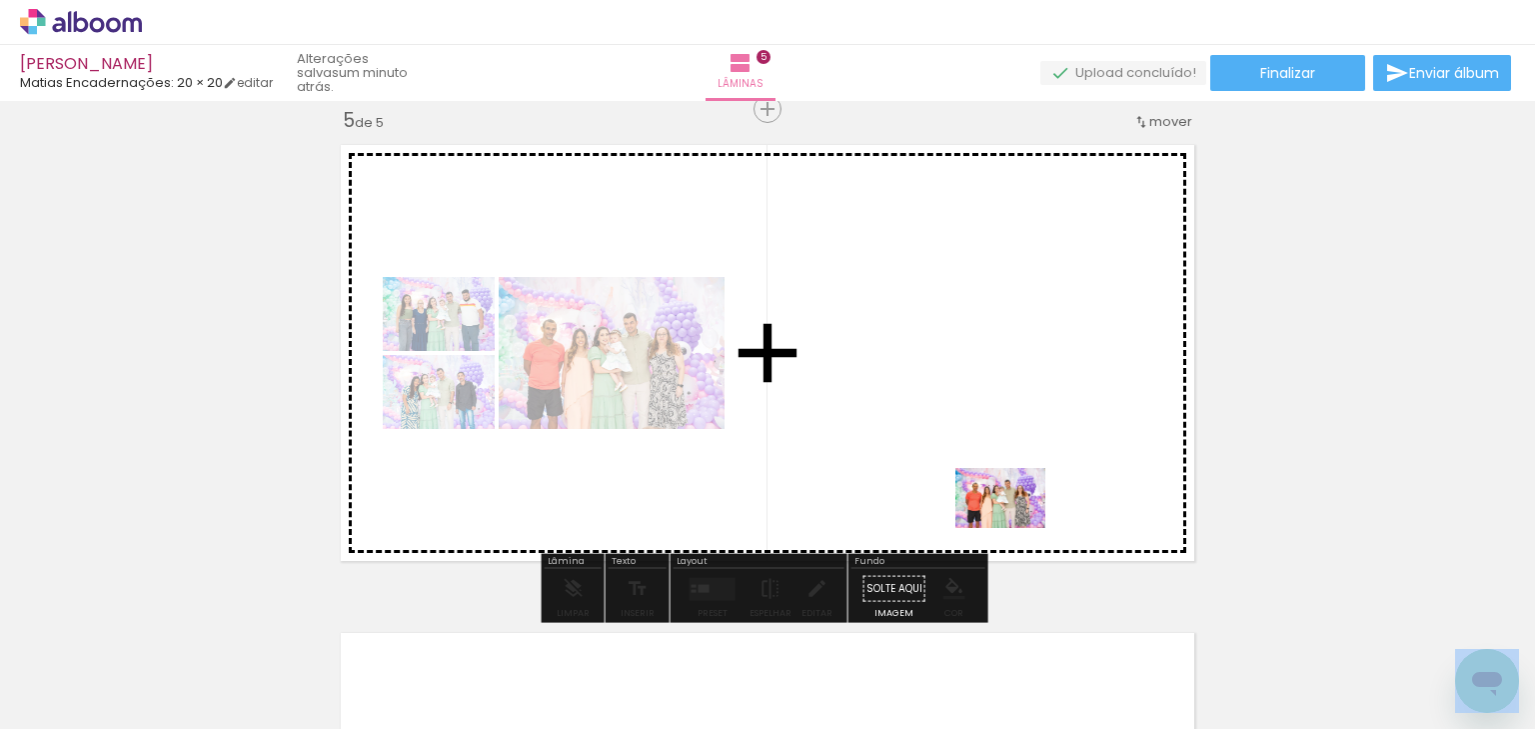
drag, startPoint x: 1041, startPoint y: 682, endPoint x: 1083, endPoint y: 550, distance: 138.4
click at [1015, 506] on quentale-workspace at bounding box center [767, 364] width 1535 height 729
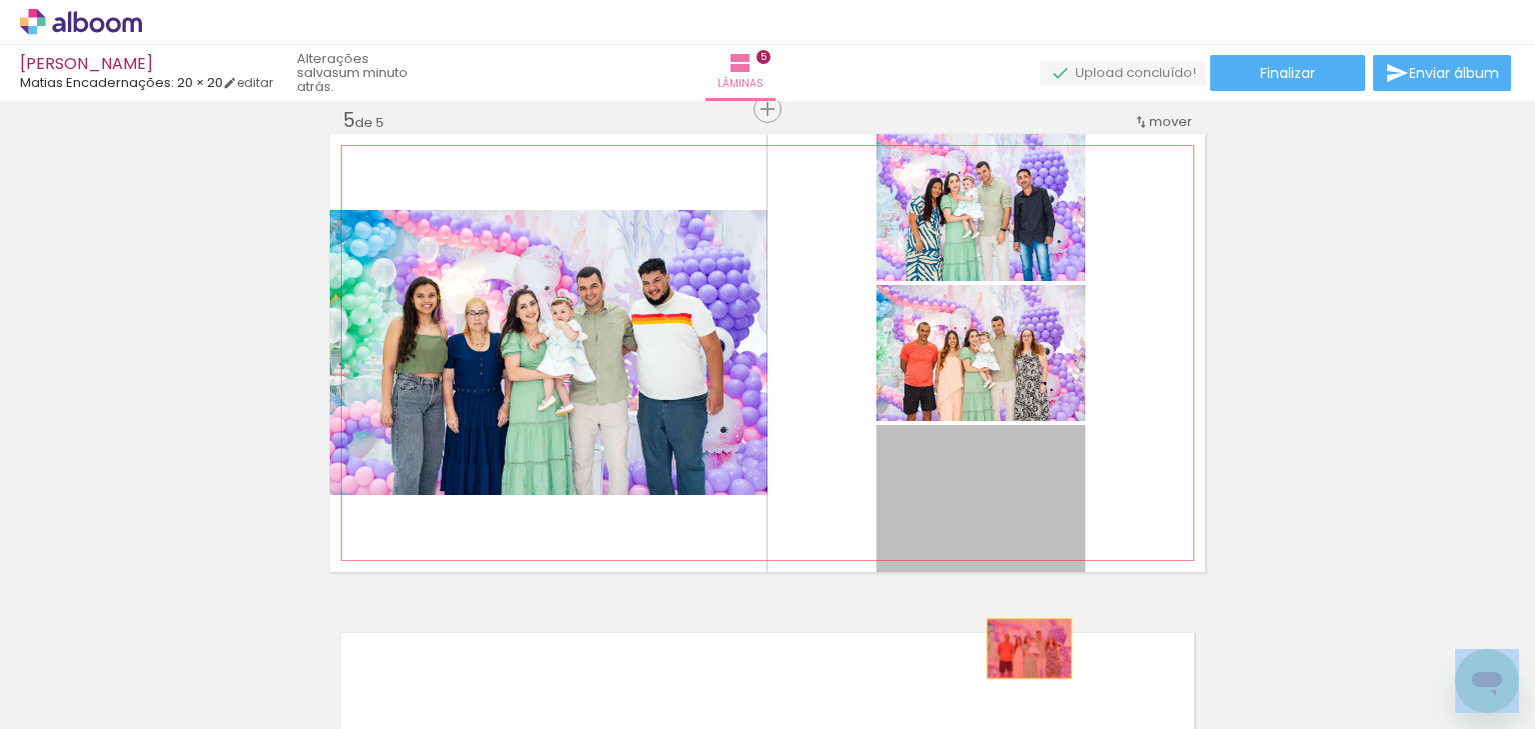
drag, startPoint x: 1007, startPoint y: 515, endPoint x: 1019, endPoint y: 652, distance: 137.4
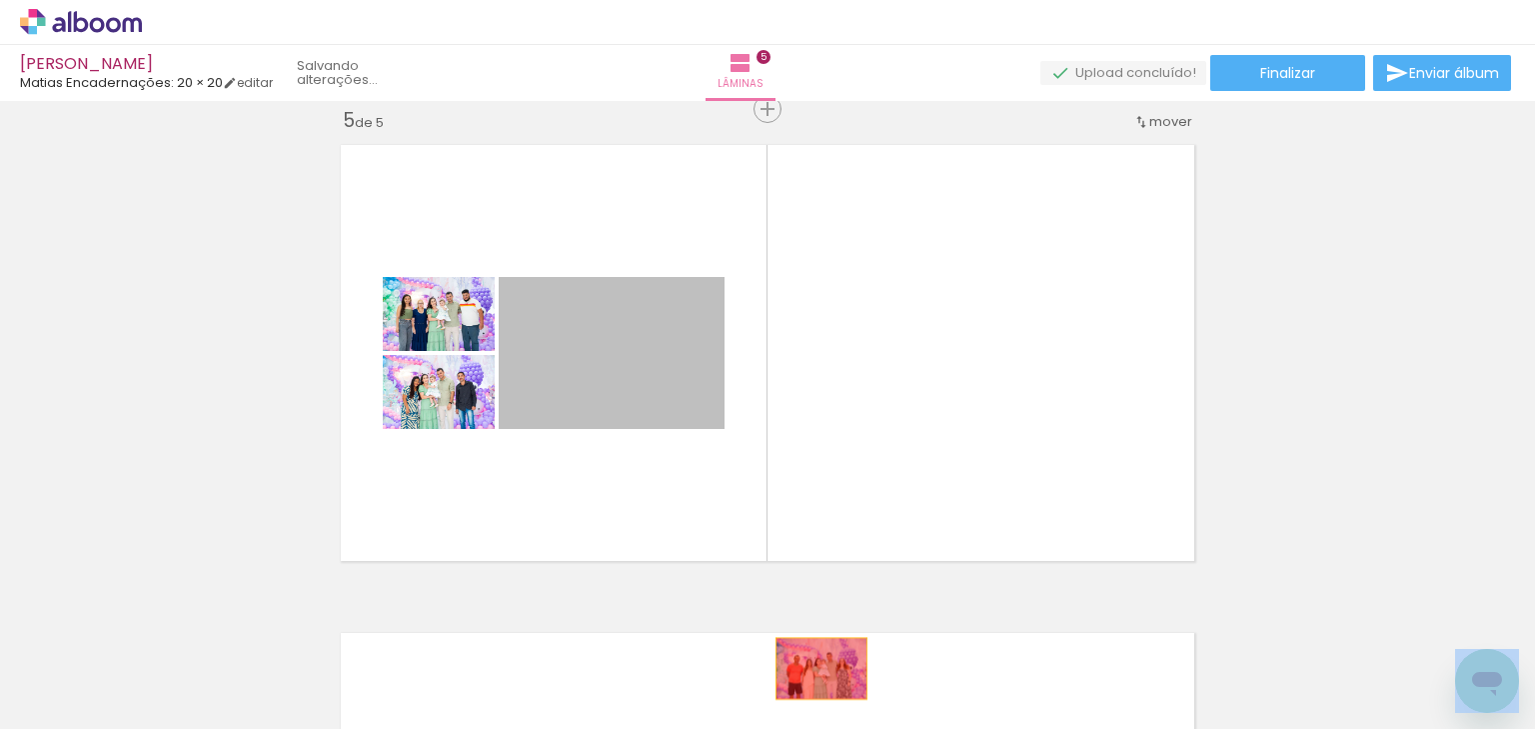
drag, startPoint x: 675, startPoint y: 400, endPoint x: 817, endPoint y: 674, distance: 308.4
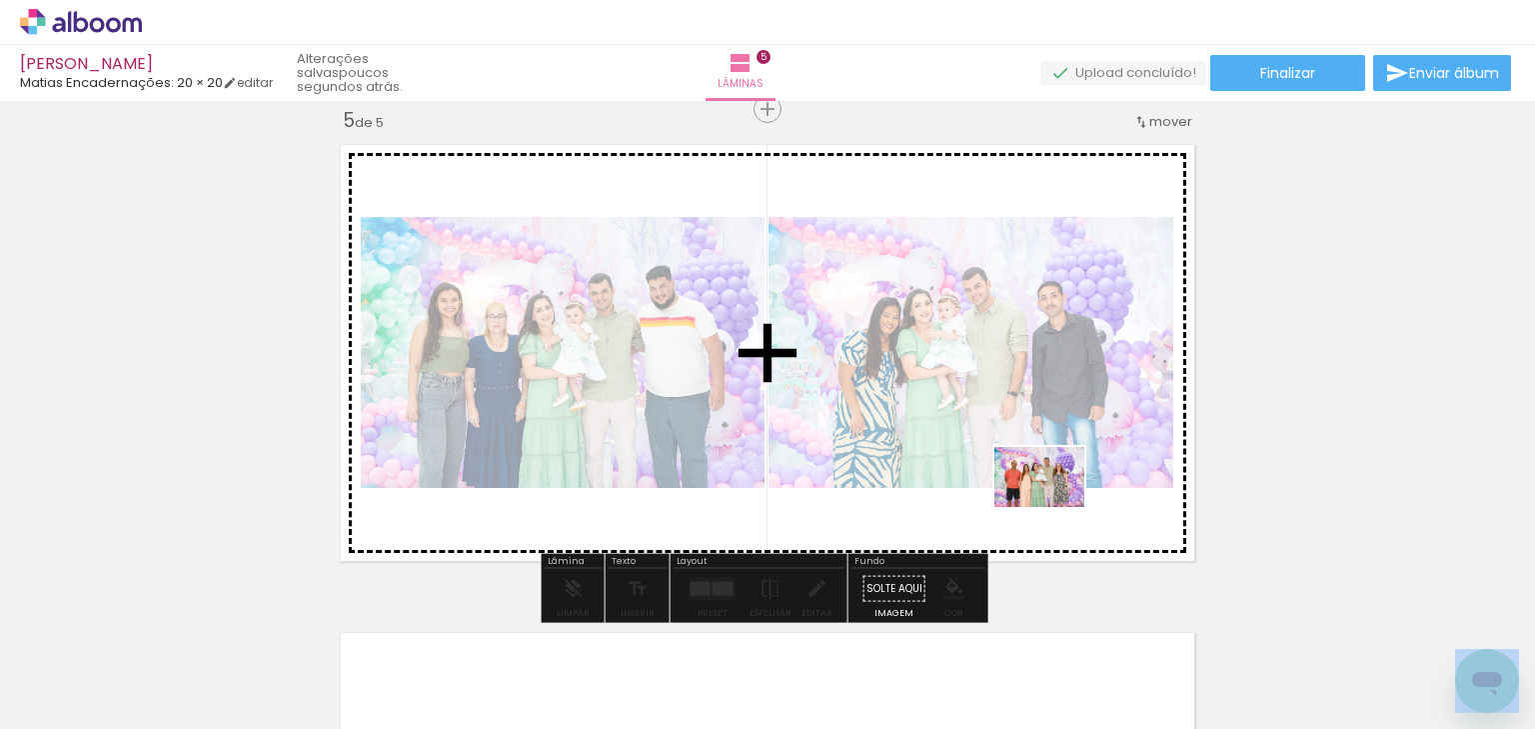
drag, startPoint x: 1134, startPoint y: 666, endPoint x: 1052, endPoint y: 502, distance: 183.3
click at [1052, 502] on quentale-workspace at bounding box center [767, 364] width 1535 height 729
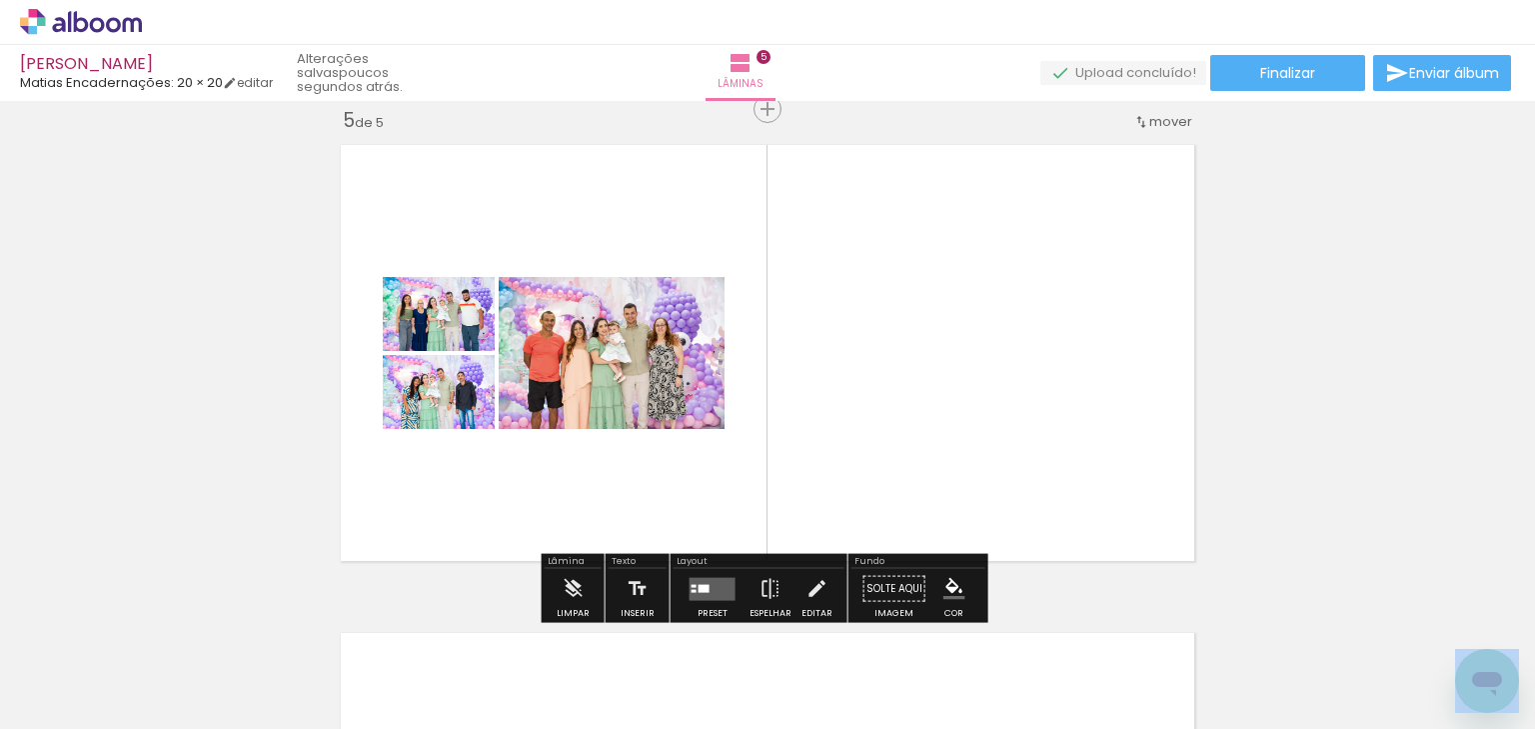
click at [989, 626] on iron-icon at bounding box center [979, 621] width 21 height 21
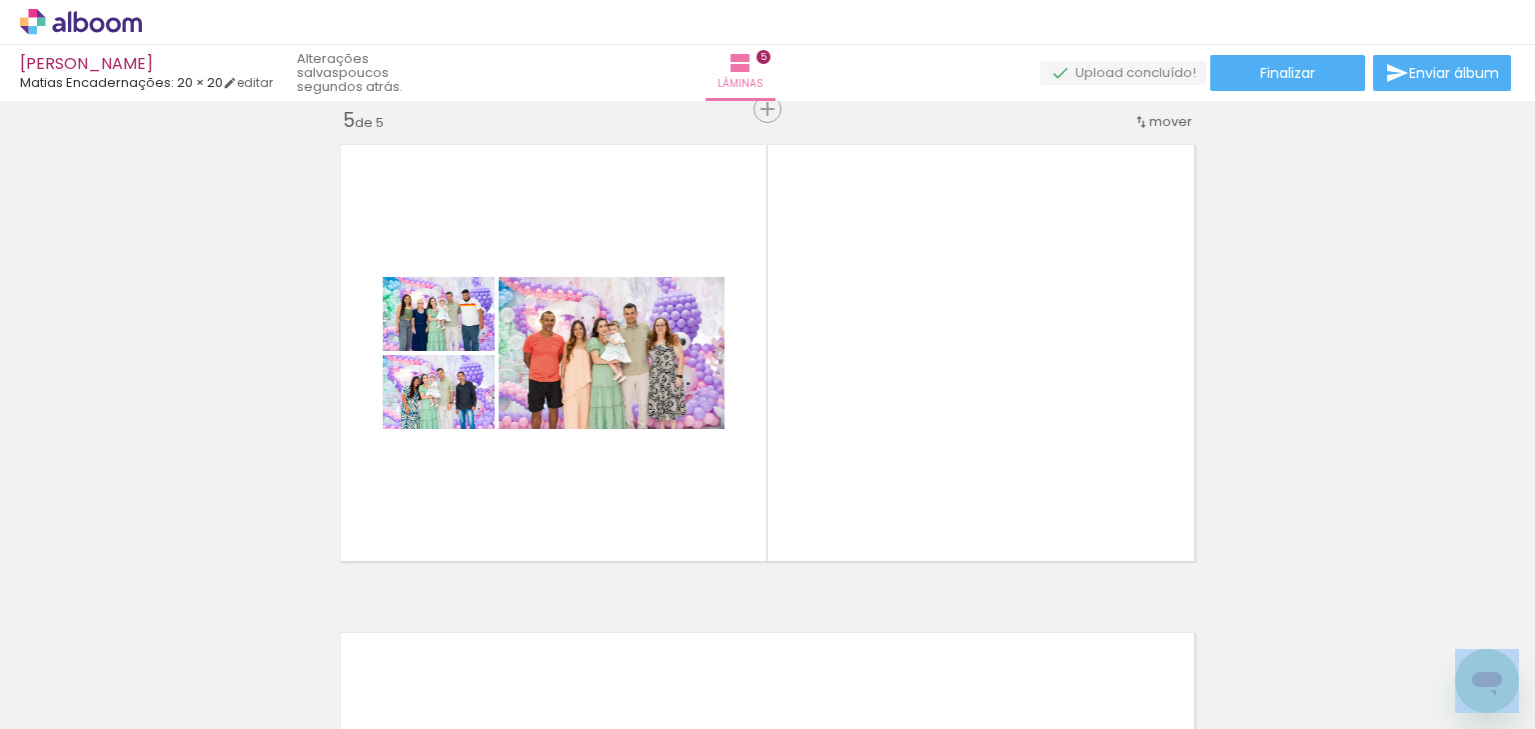
click at [877, 629] on iron-icon at bounding box center [868, 621] width 21 height 21
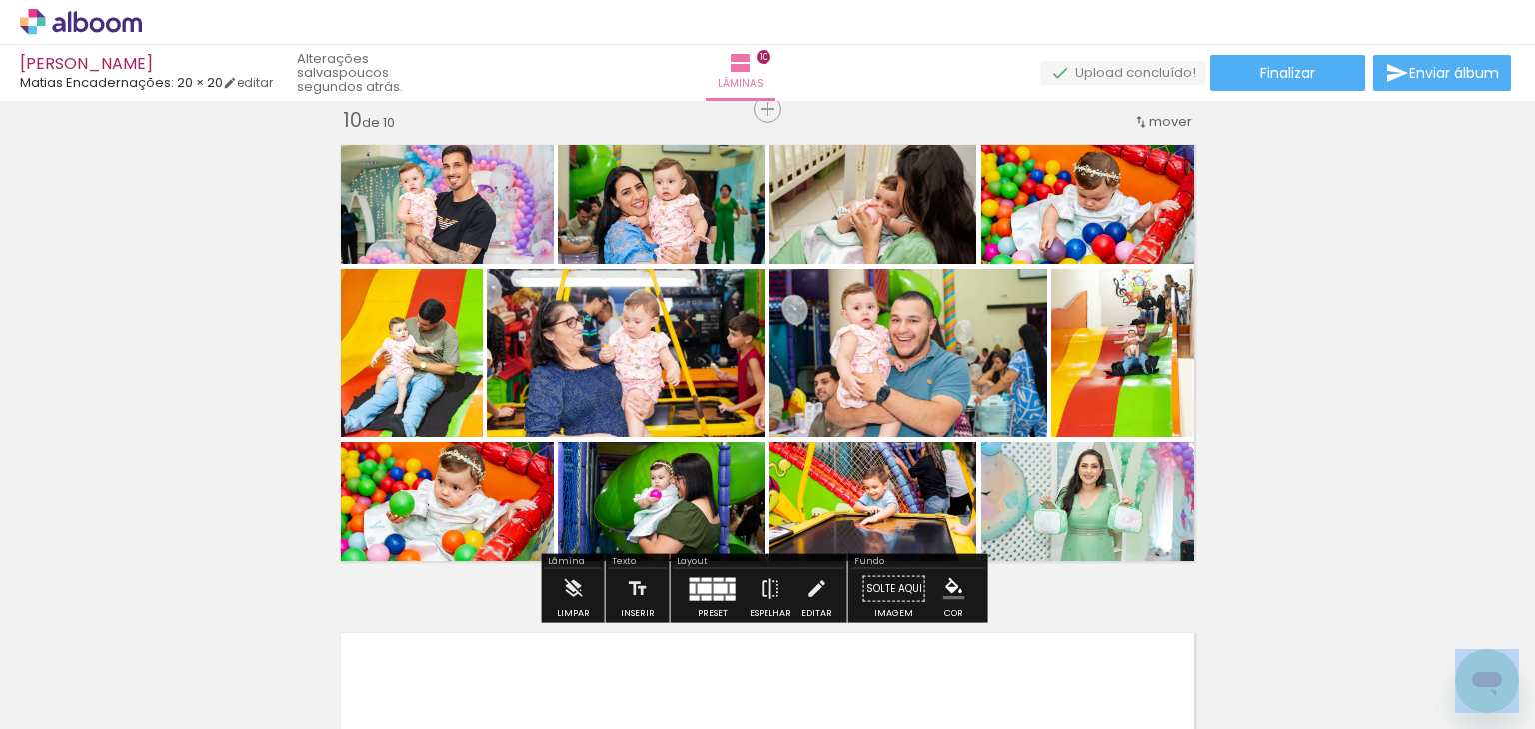
scroll to position [0, 5574]
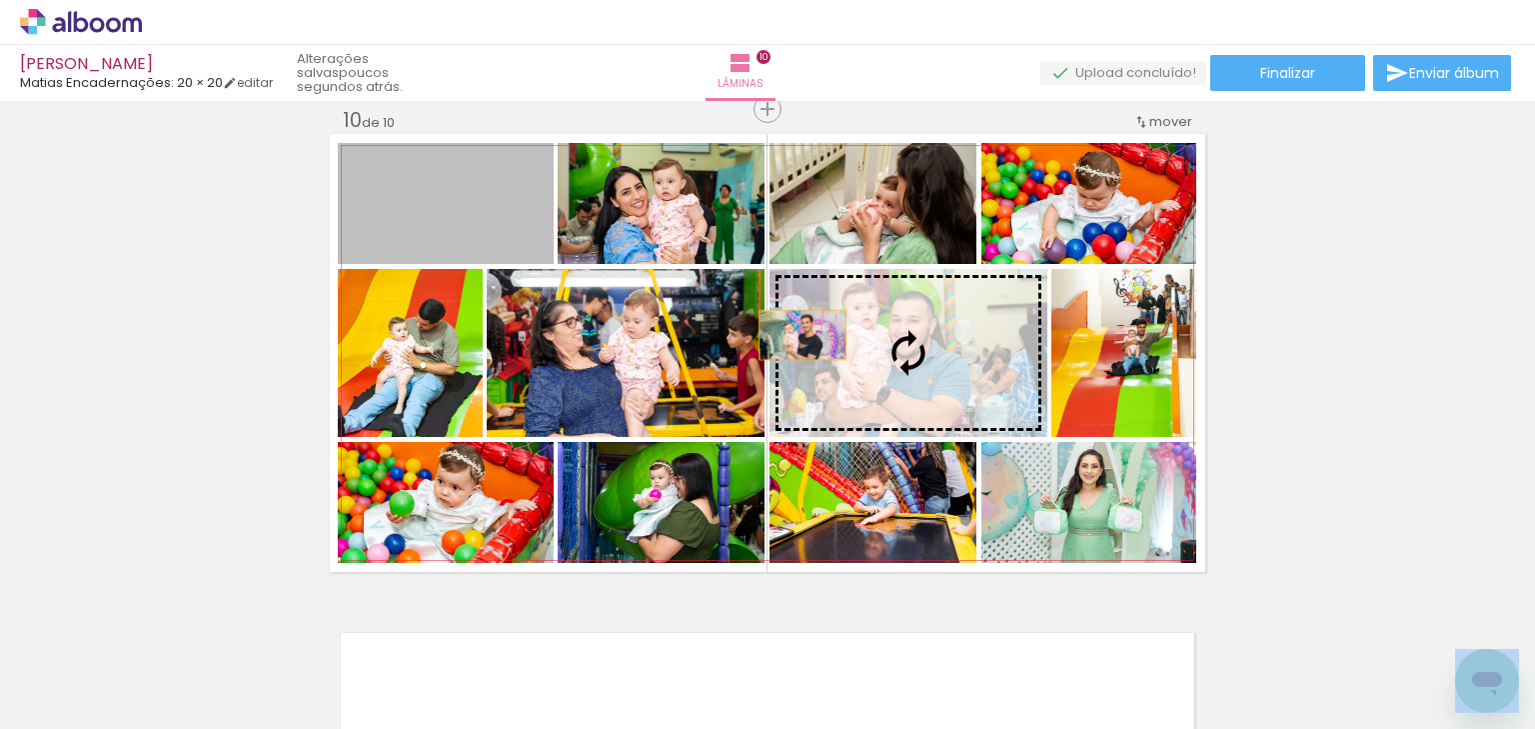
drag, startPoint x: 659, startPoint y: 270, endPoint x: 808, endPoint y: 334, distance: 162.1
click at [0, 0] on slot at bounding box center [0, 0] width 0 height 0
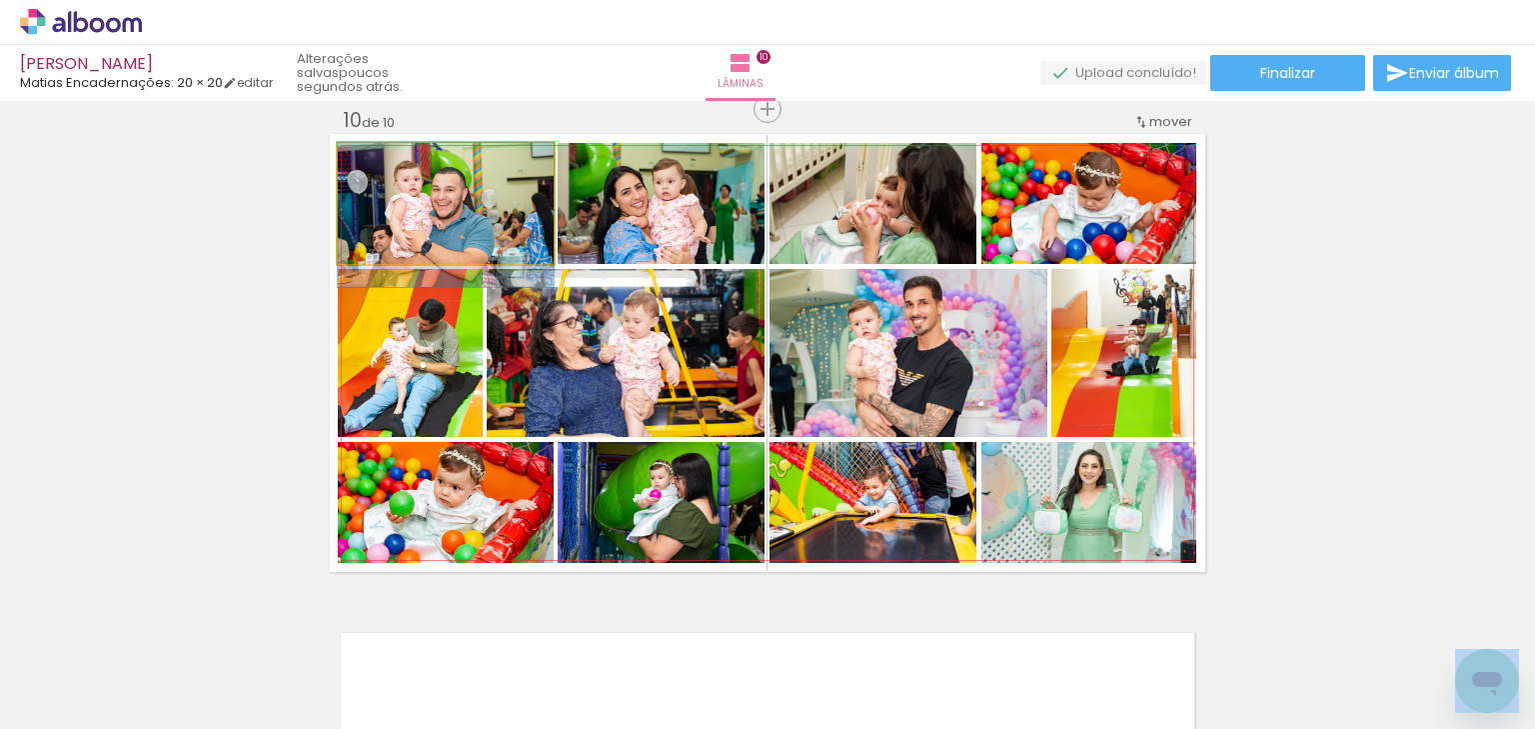
drag, startPoint x: 473, startPoint y: 220, endPoint x: 474, endPoint y: 232, distance: 12.0
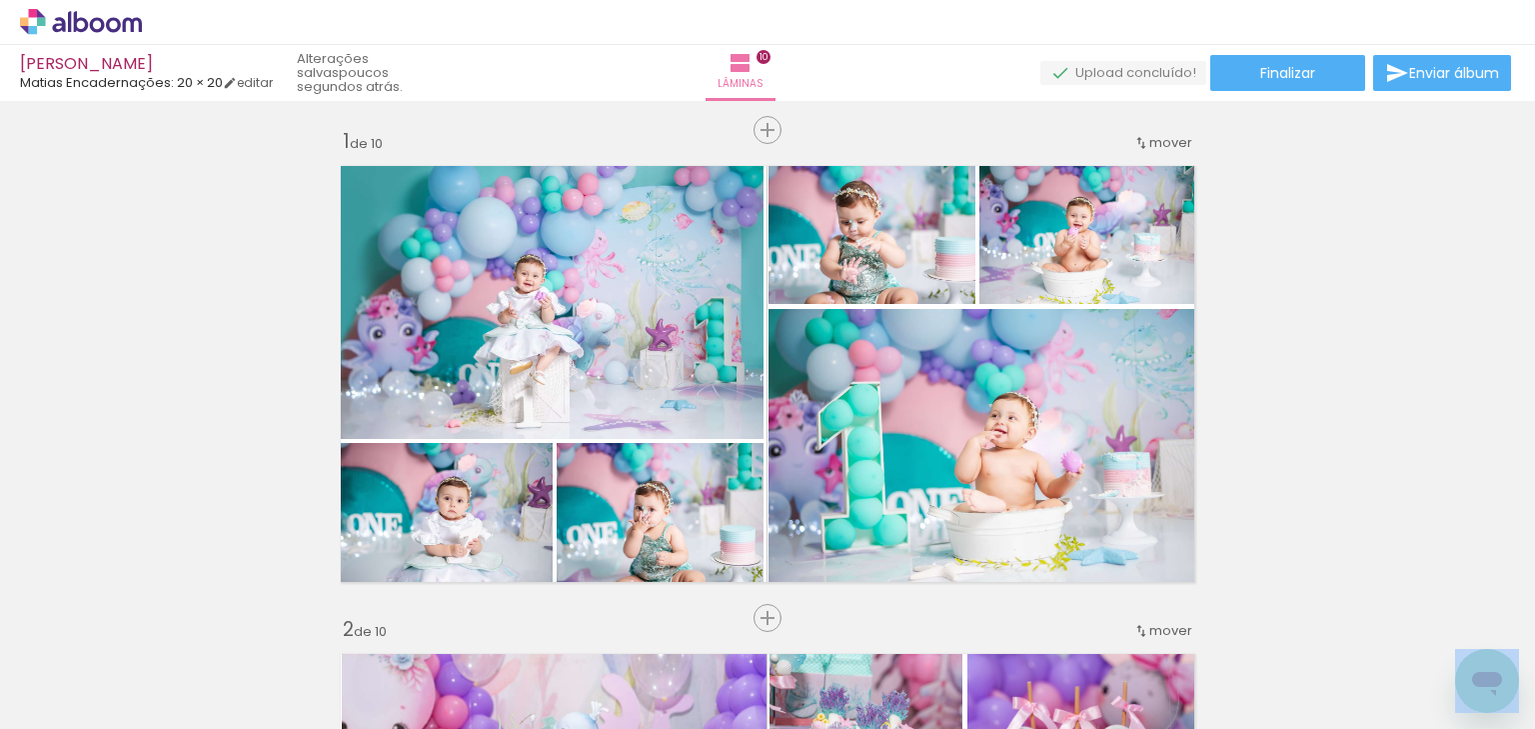
scroll to position [0, 0]
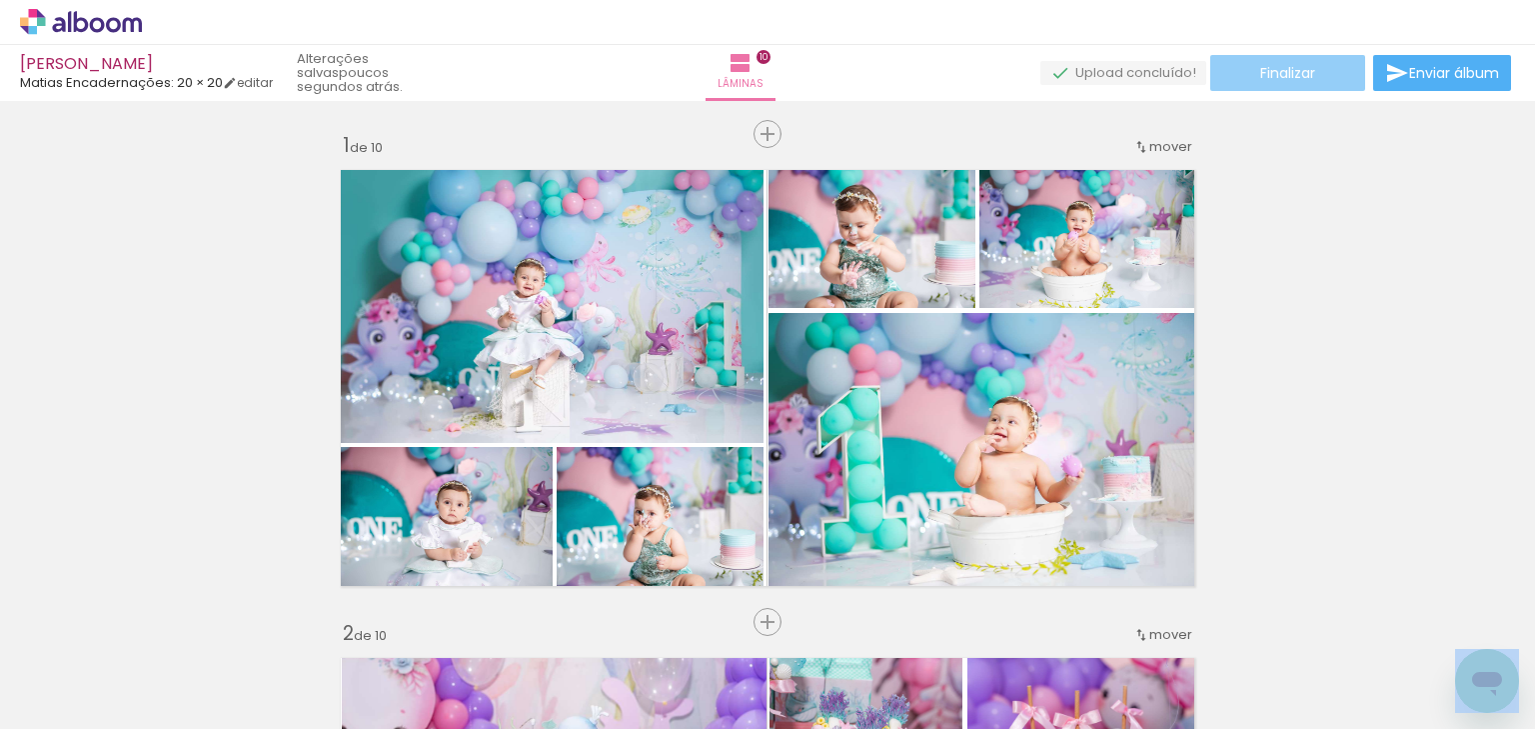
click at [1286, 83] on paper-button "Finalizar" at bounding box center [1287, 73] width 155 height 36
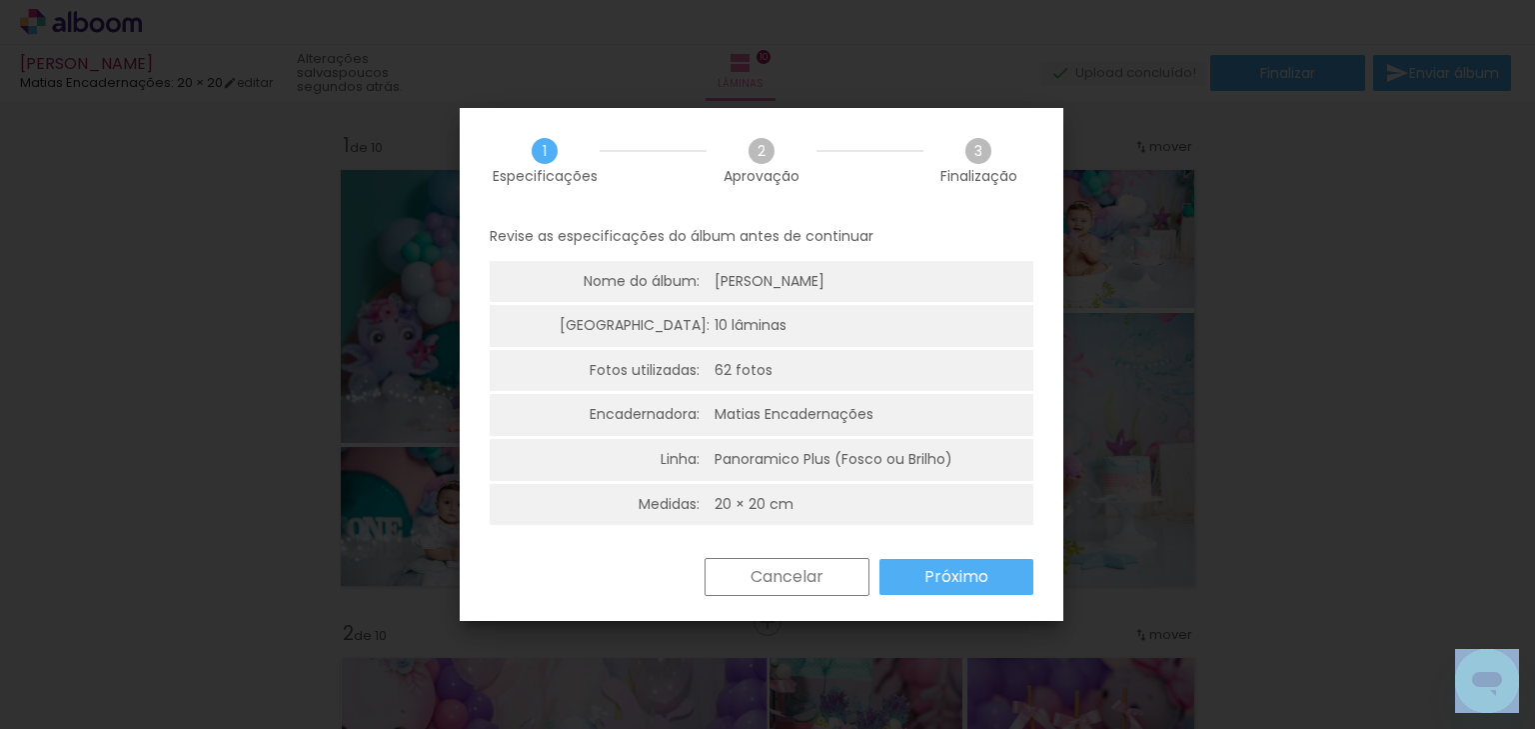
click at [923, 572] on paper-button "Próximo" at bounding box center [957, 577] width 154 height 36
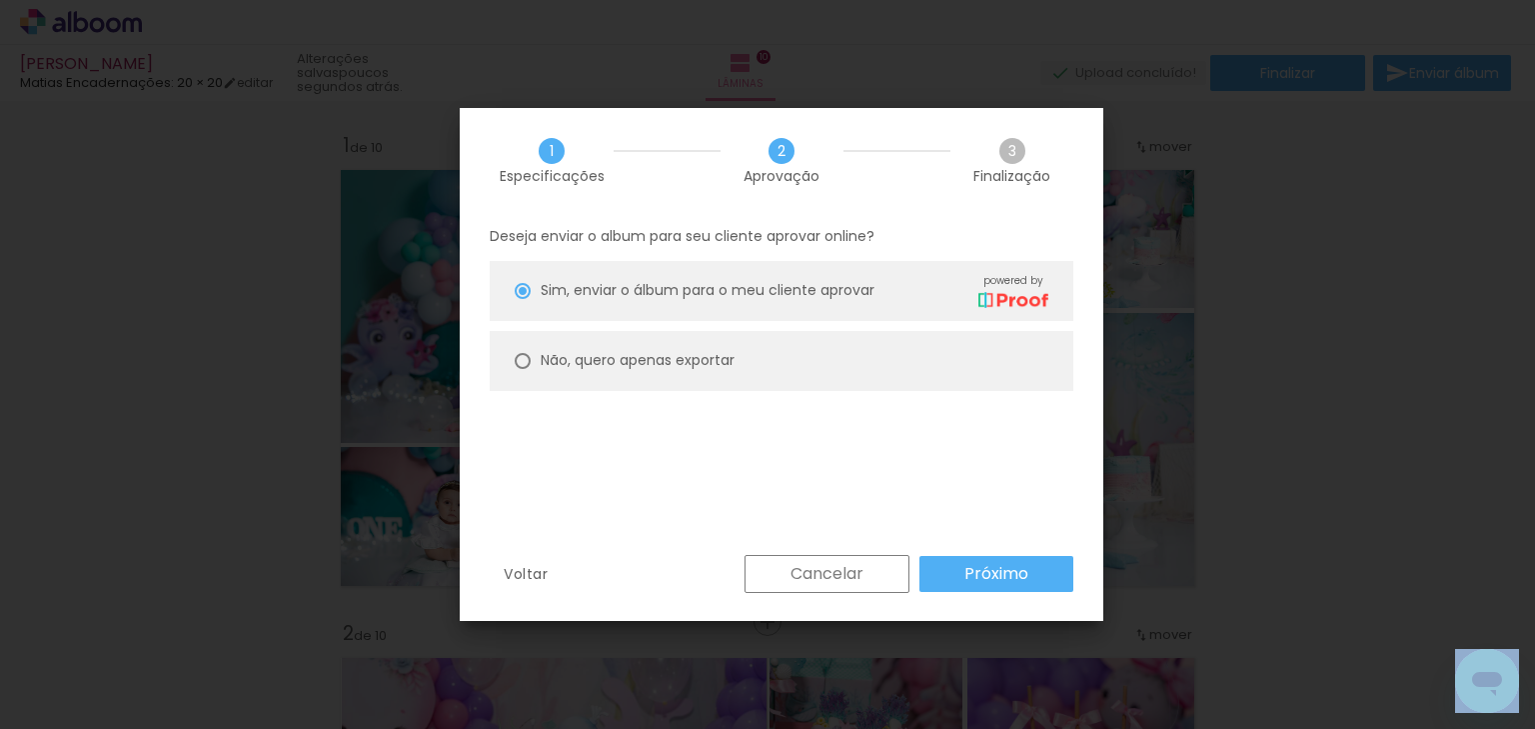
drag, startPoint x: 735, startPoint y: 381, endPoint x: 727, endPoint y: 372, distance: 12.0
click at [732, 376] on paper-radio-button "Não, quero apenas exportar" at bounding box center [782, 361] width 584 height 60
type paper-radio-button "on"
click at [0, 0] on slot "Próximo" at bounding box center [0, 0] width 0 height 0
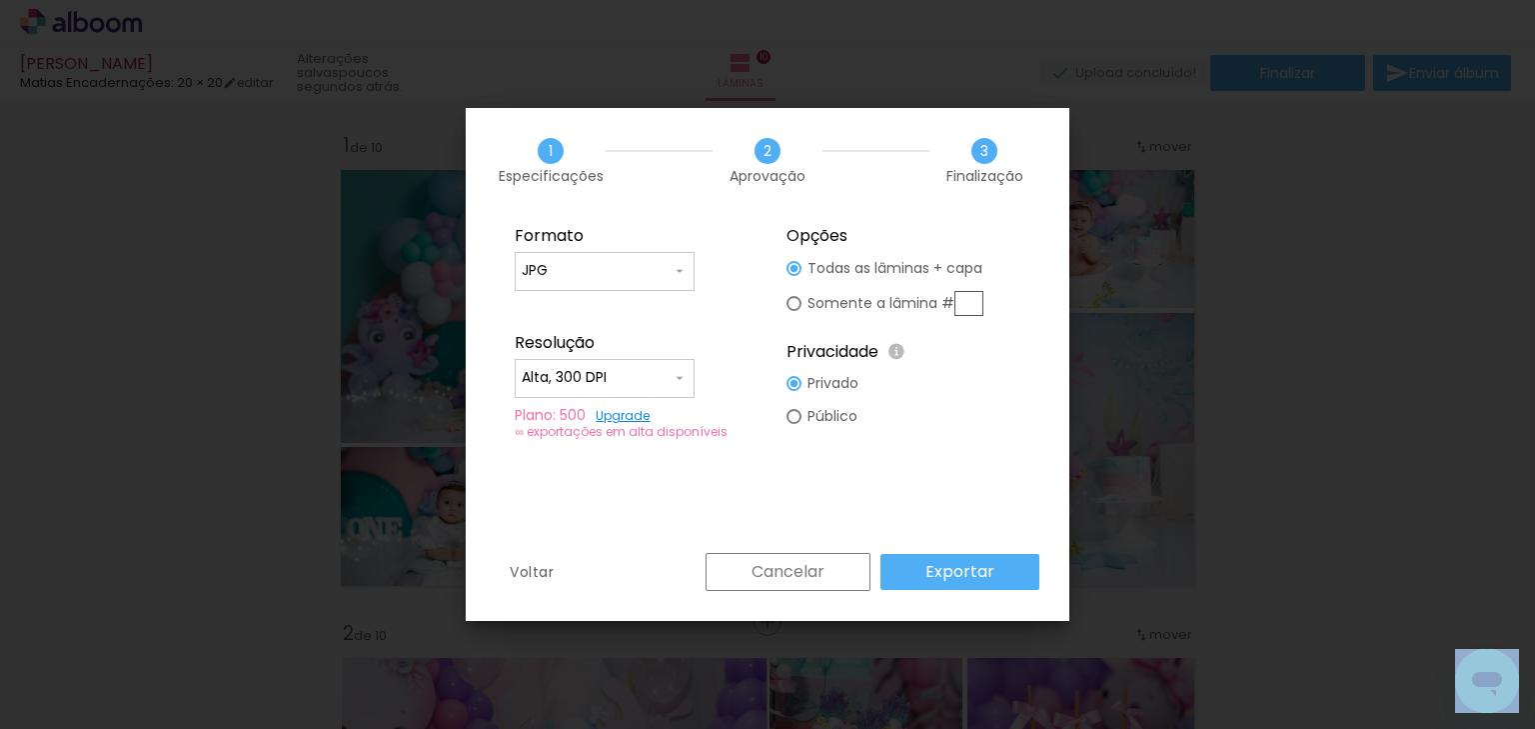
type input "Alta, 300 DPI"
click at [945, 584] on paper-button "Exportar" at bounding box center [960, 572] width 159 height 36
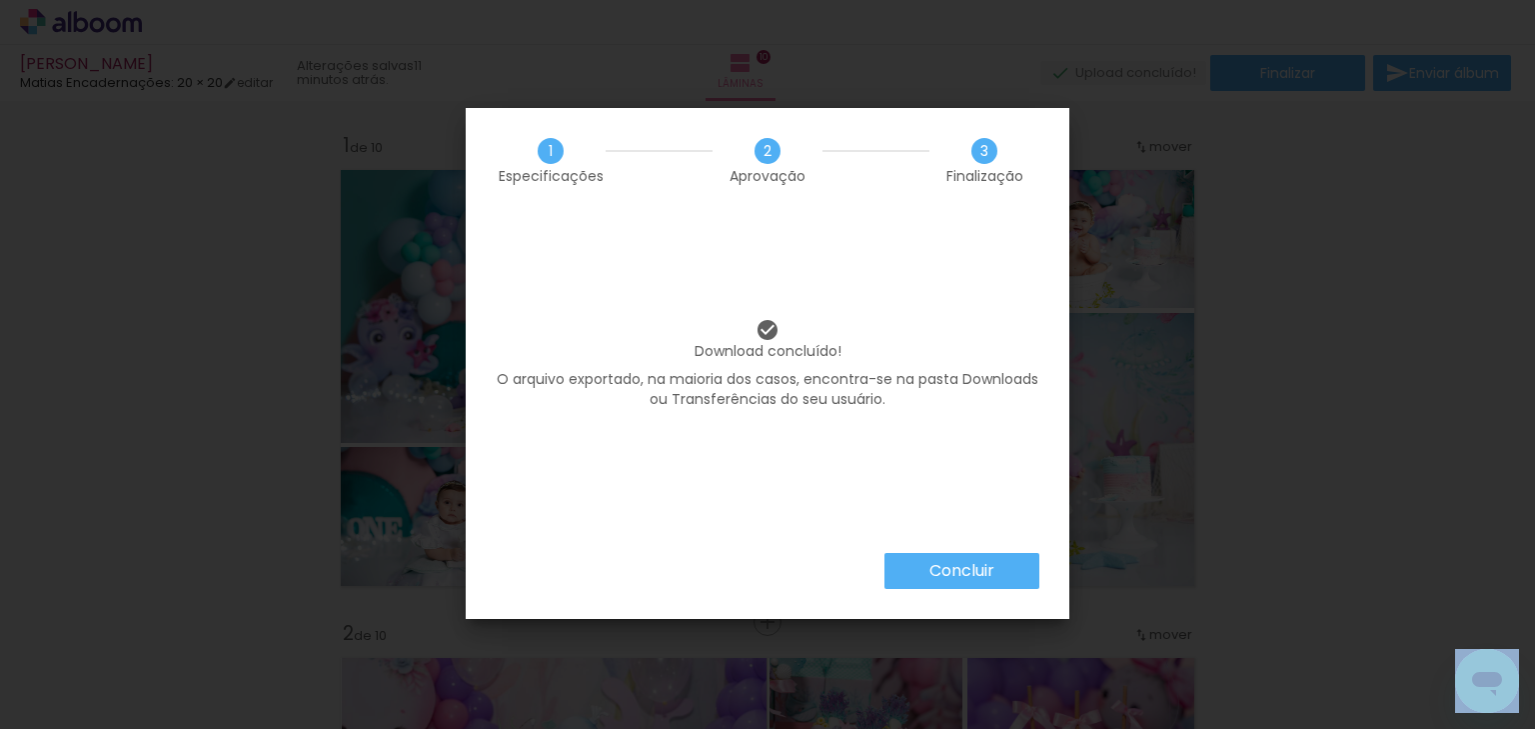
scroll to position [0, 5574]
click at [935, 583] on paper-button "Concluir" at bounding box center [962, 571] width 155 height 36
